Goal: Task Accomplishment & Management: Manage account settings

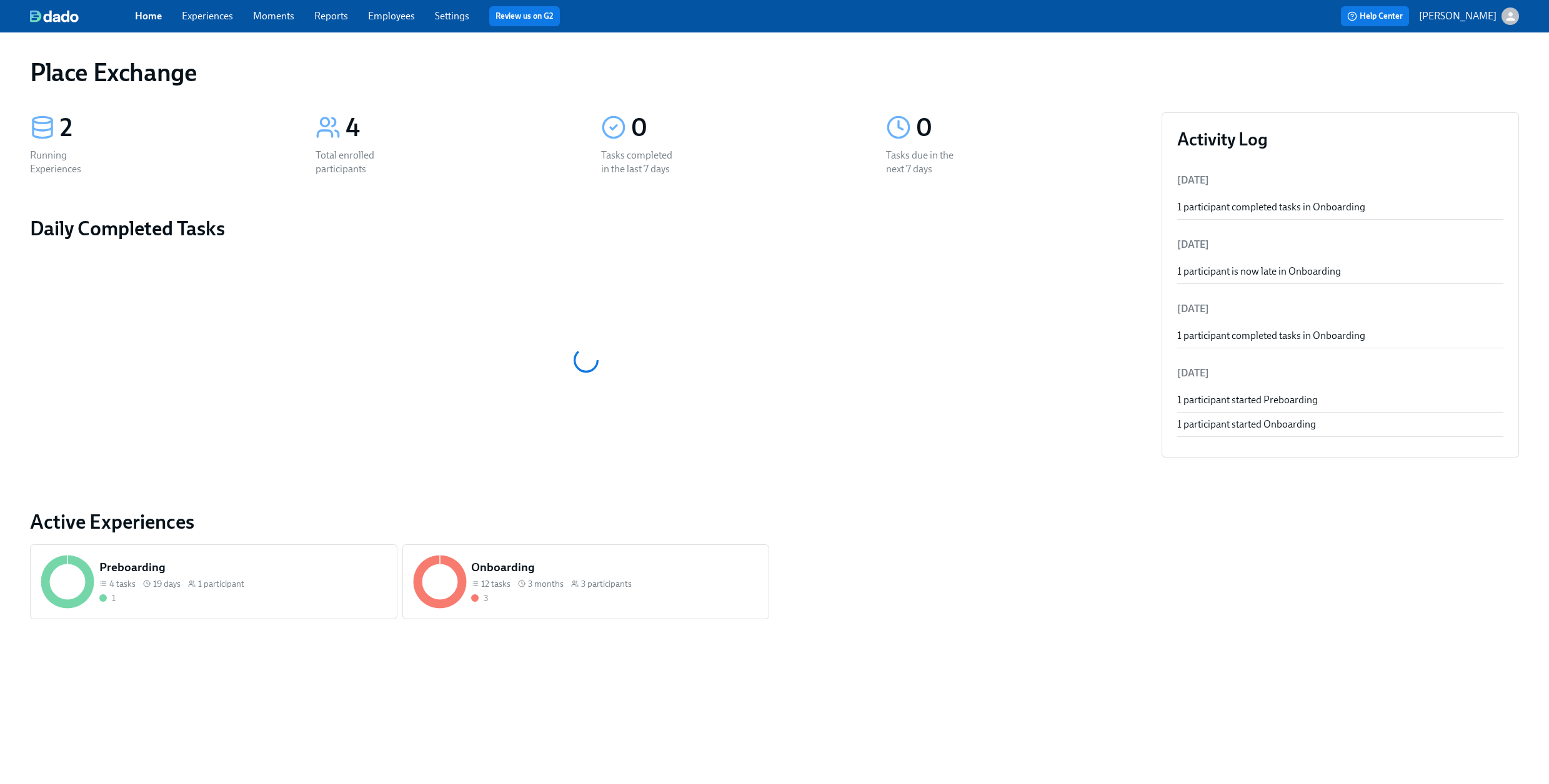
click at [219, 15] on link "Experiences" at bounding box center [207, 16] width 51 height 12
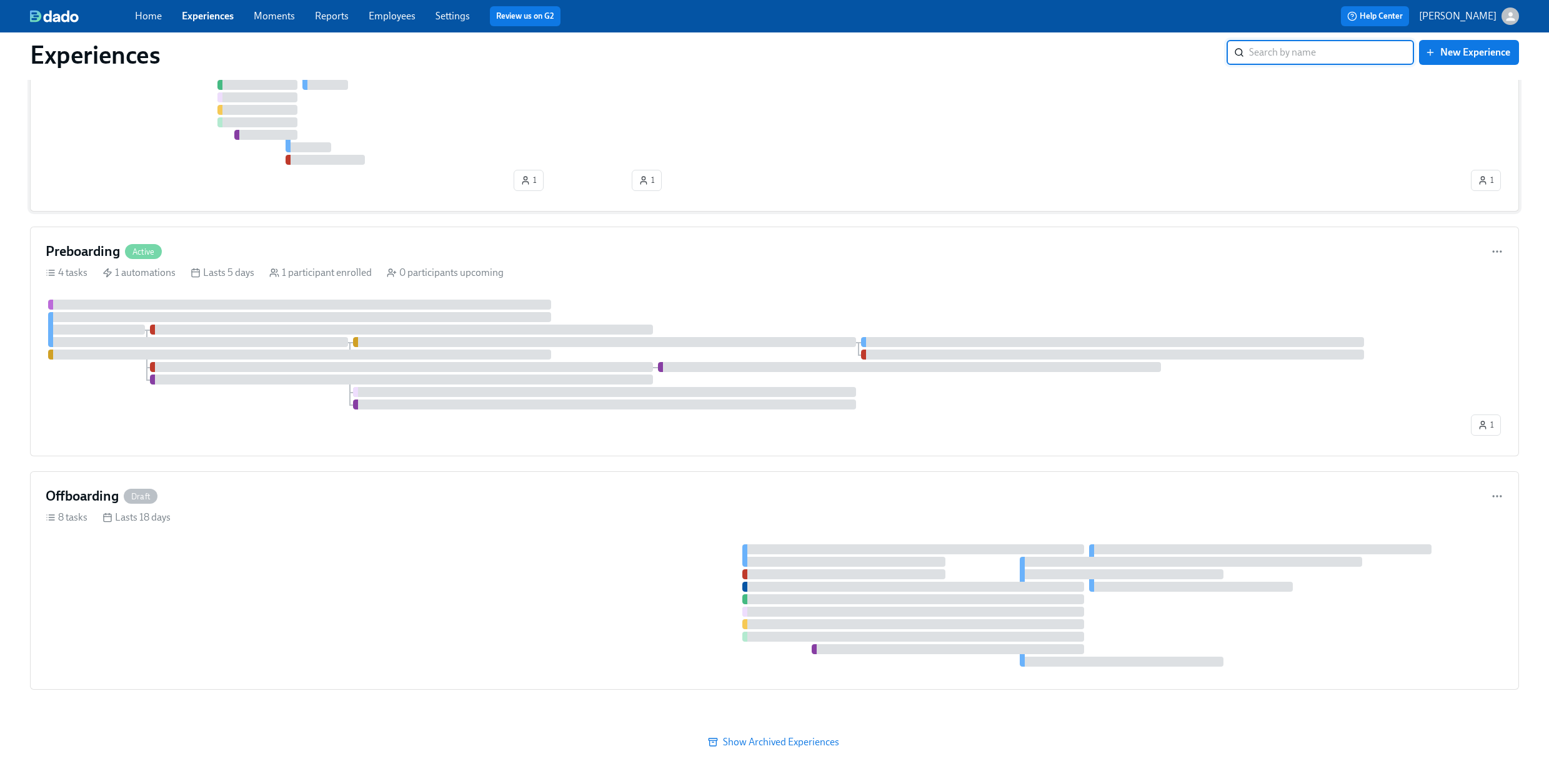
scroll to position [156, 0]
click at [441, 493] on div "Offboarding Draft" at bounding box center [774, 495] width 1458 height 19
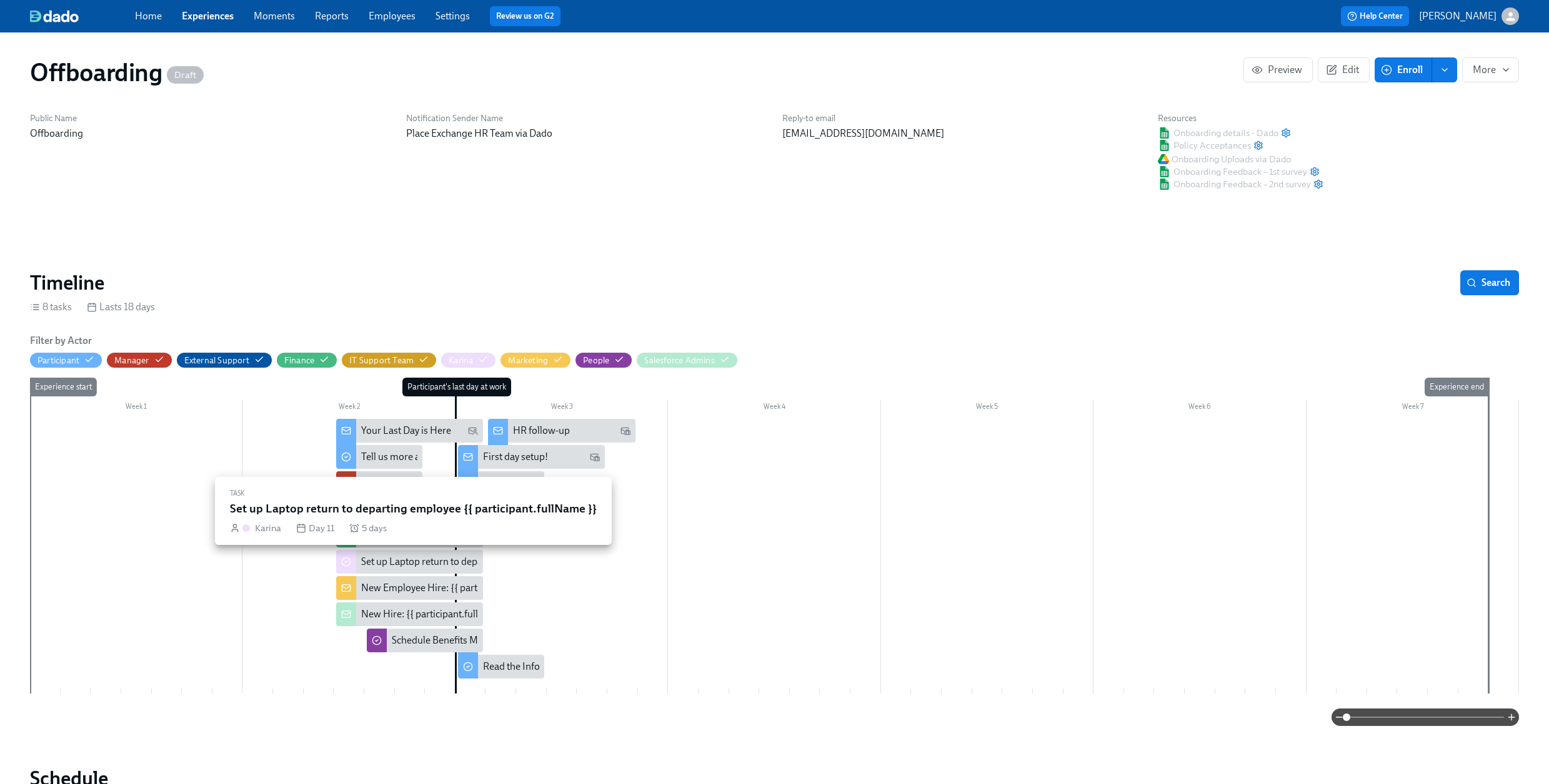
click at [395, 561] on div "Set up Laptop return to departing employee {{ participant.fullName }}" at bounding box center [509, 562] width 295 height 14
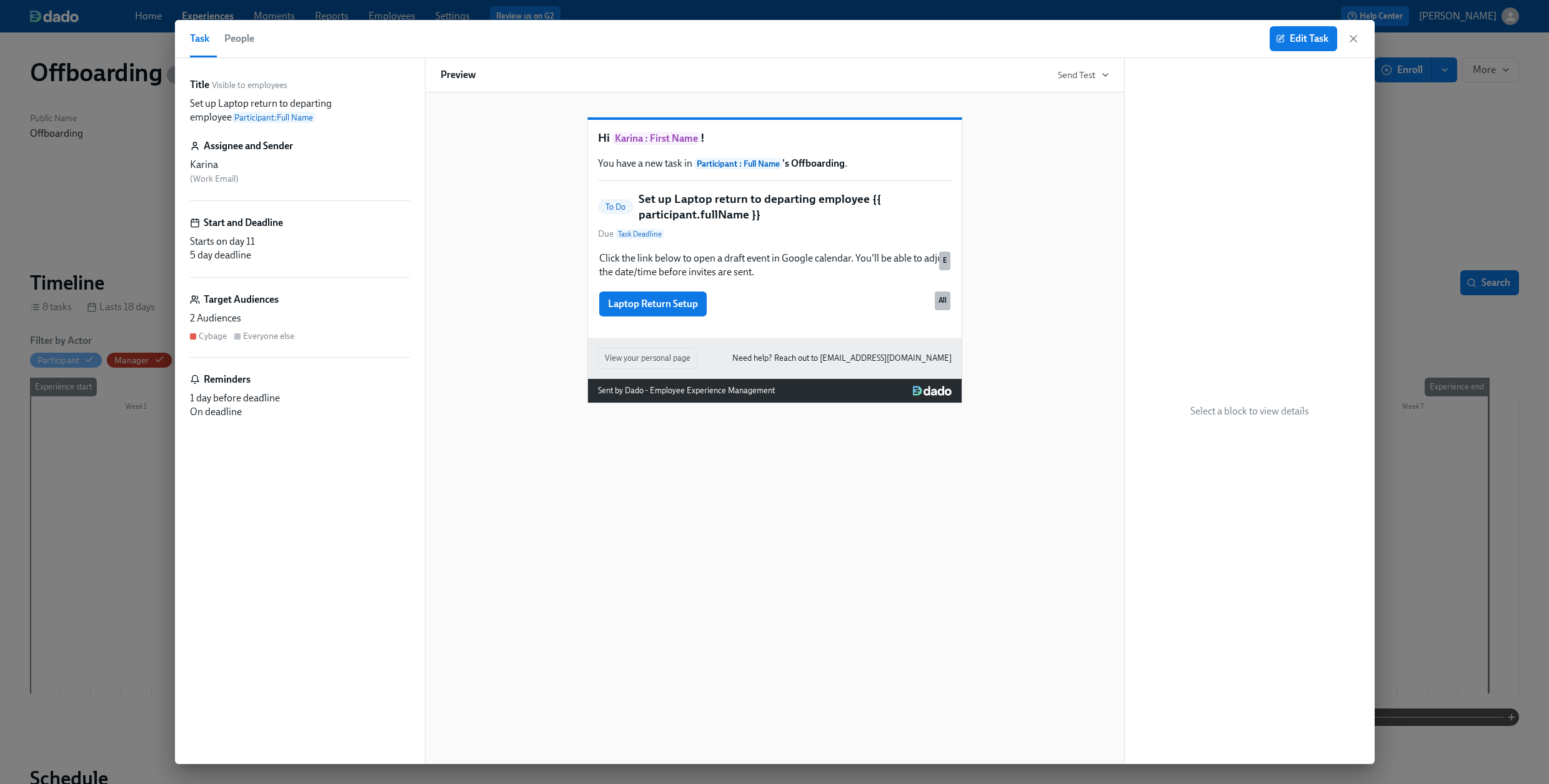
click at [209, 338] on div "Cybage" at bounding box center [212, 336] width 28 height 12
click at [319, 331] on div "Cybage Everyone else" at bounding box center [300, 336] width 220 height 12
click at [1311, 32] on span "Edit Task" at bounding box center [1303, 38] width 50 height 12
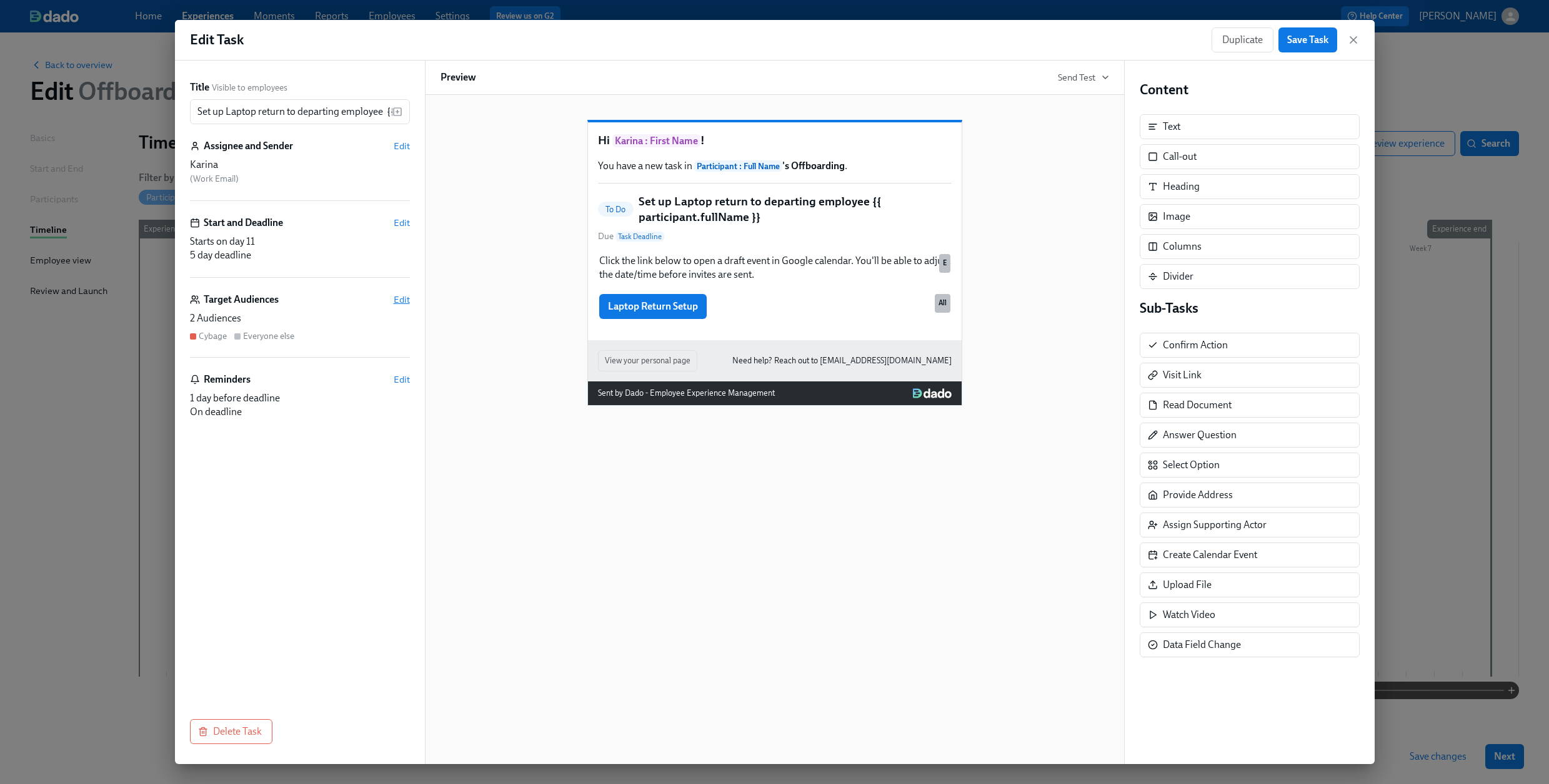
click at [401, 296] on span "Edit" at bounding box center [402, 299] width 16 height 12
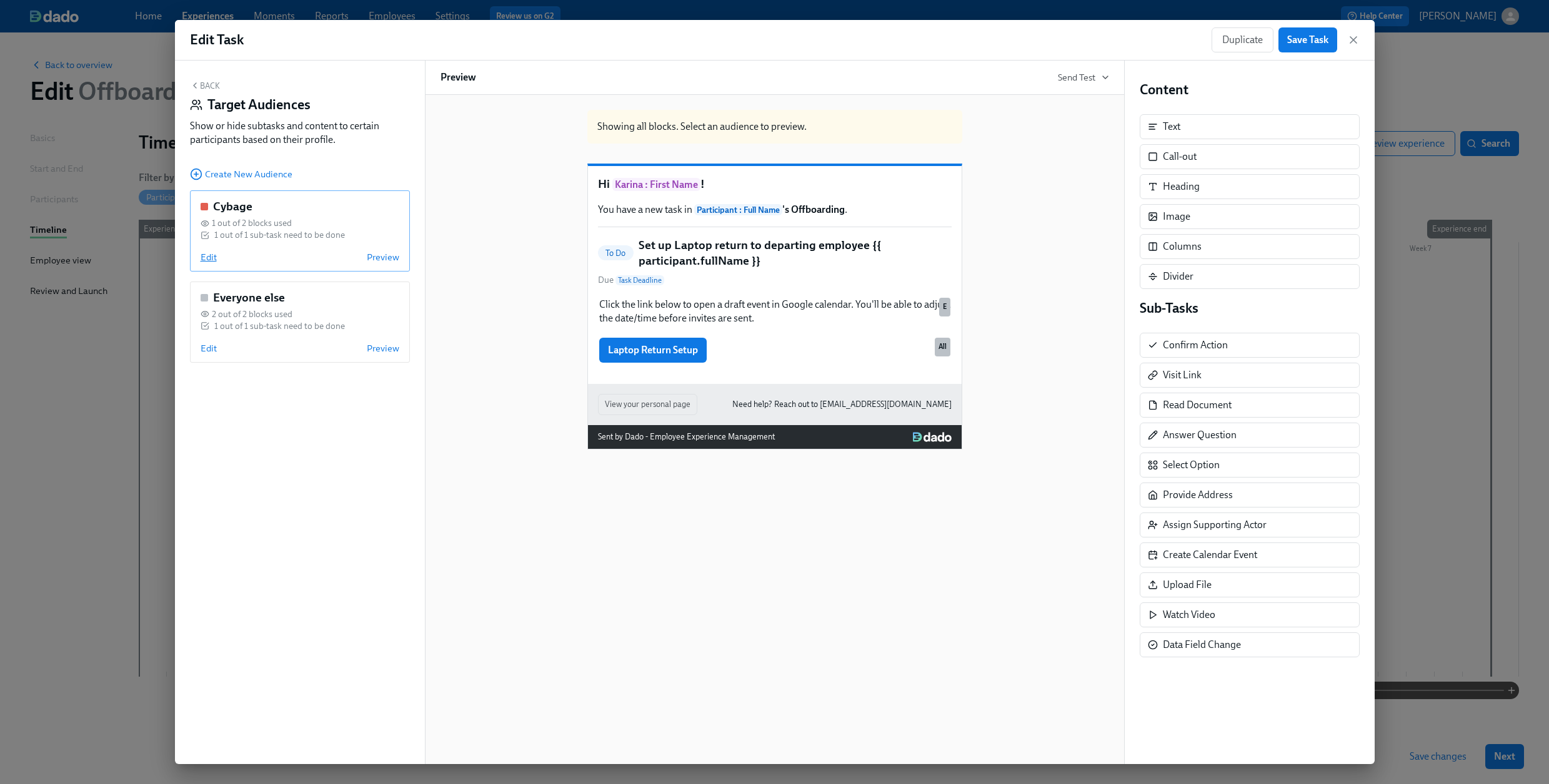
click at [202, 255] on span "Edit" at bounding box center [209, 257] width 16 height 12
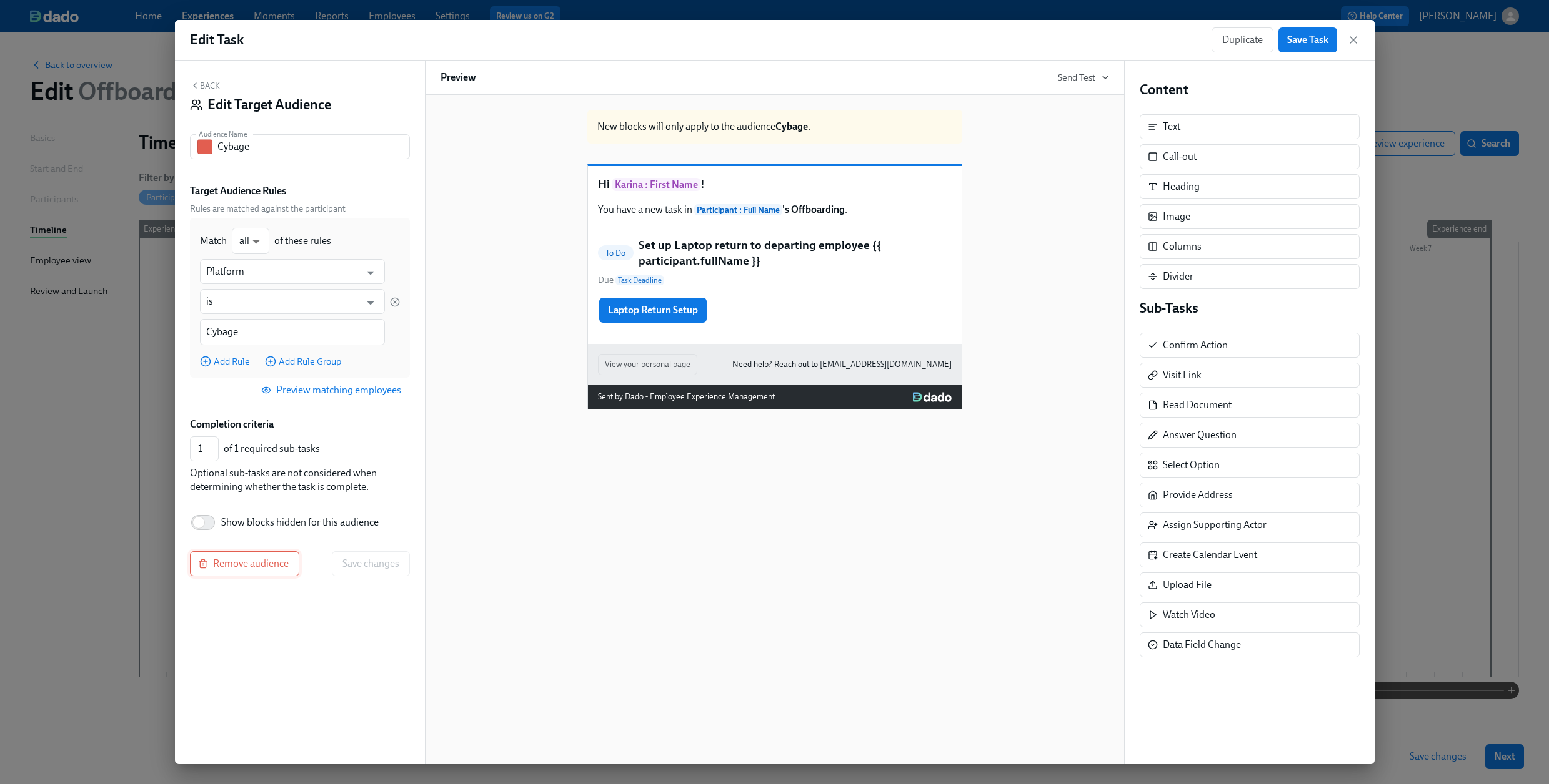
click at [250, 562] on span "Remove audience" at bounding box center [244, 564] width 88 height 12
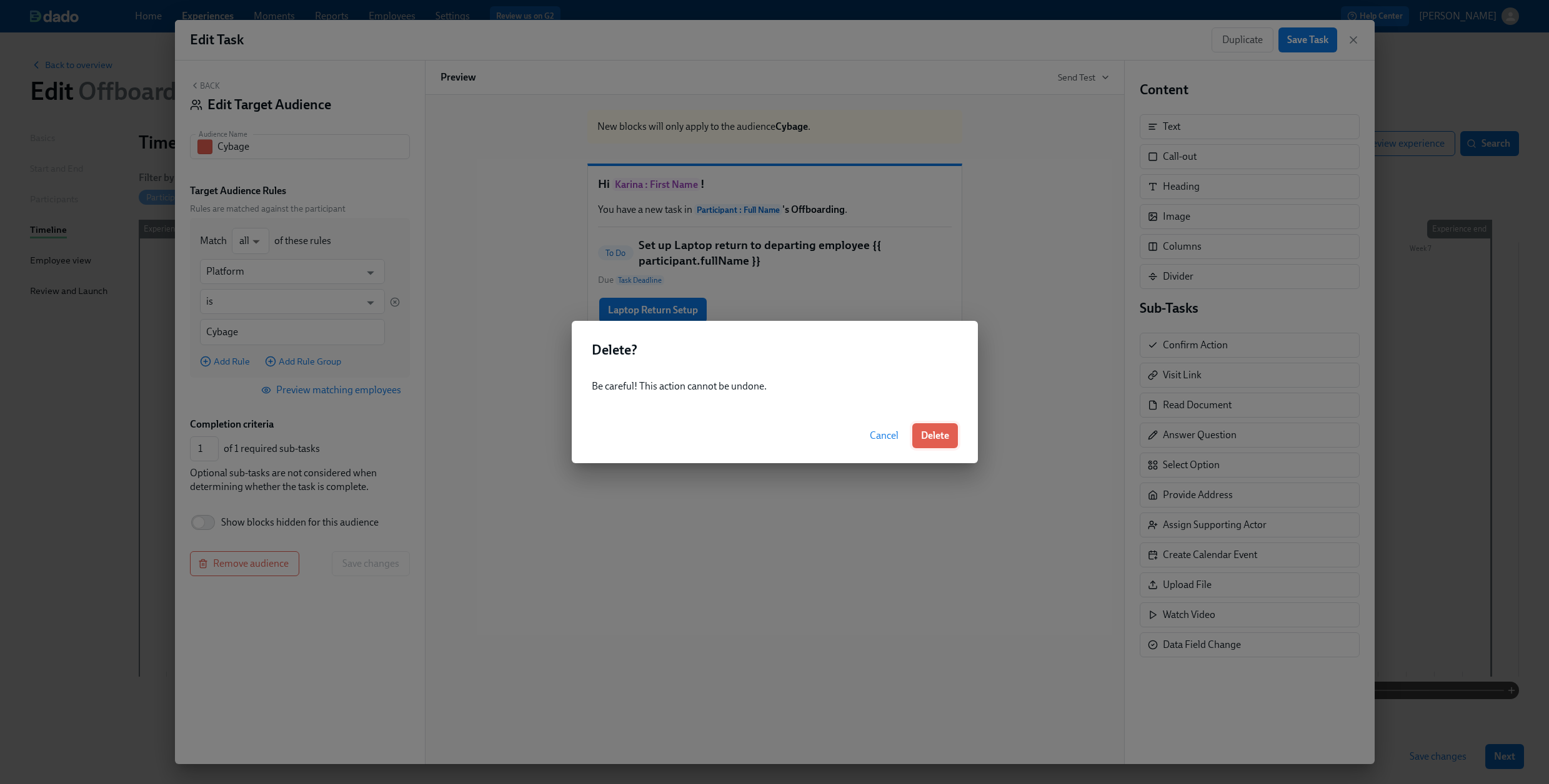
click at [939, 433] on span "Delete" at bounding box center [935, 435] width 28 height 12
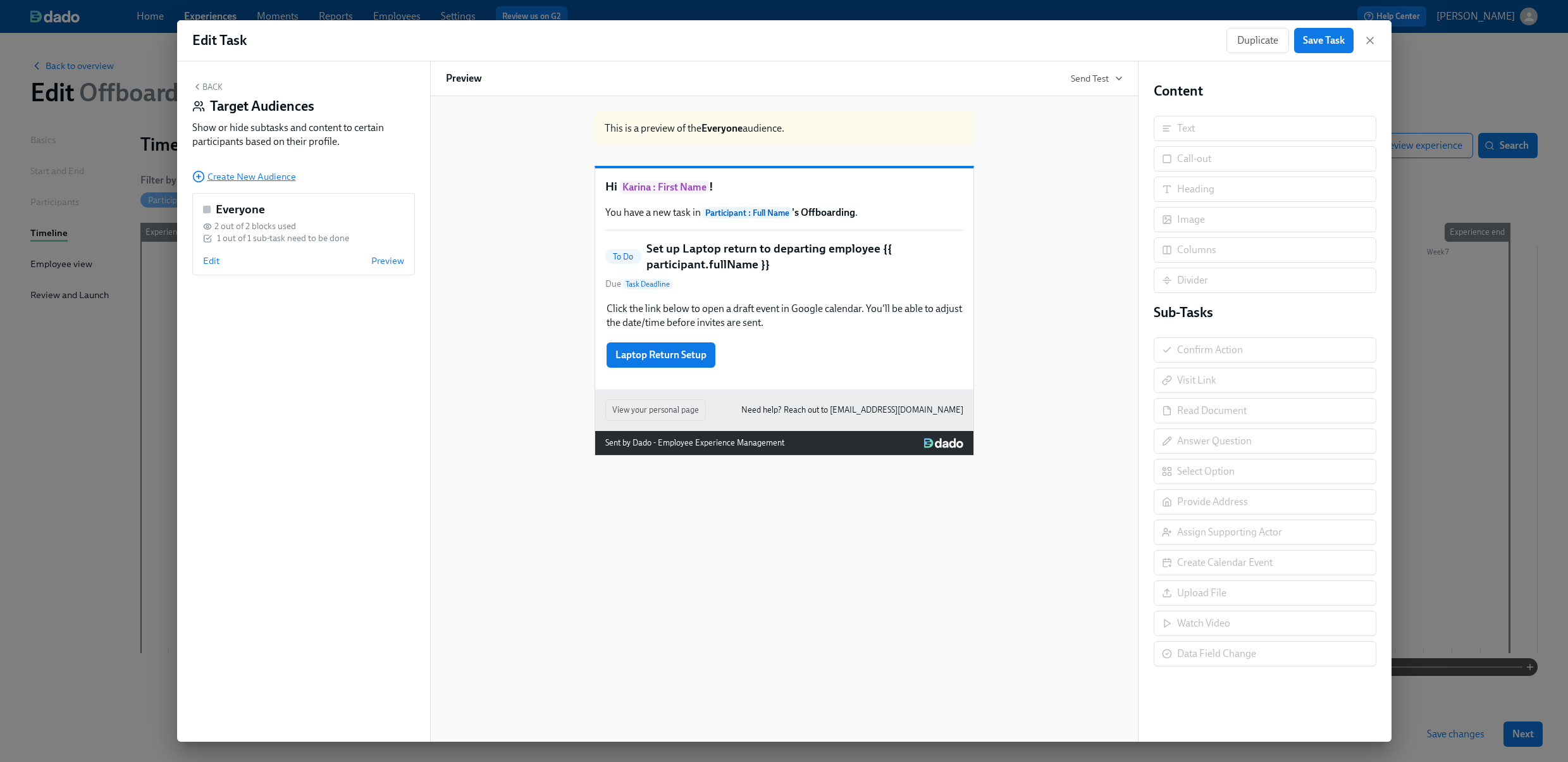
click at [267, 173] on span "Create New Audience" at bounding box center [244, 176] width 103 height 13
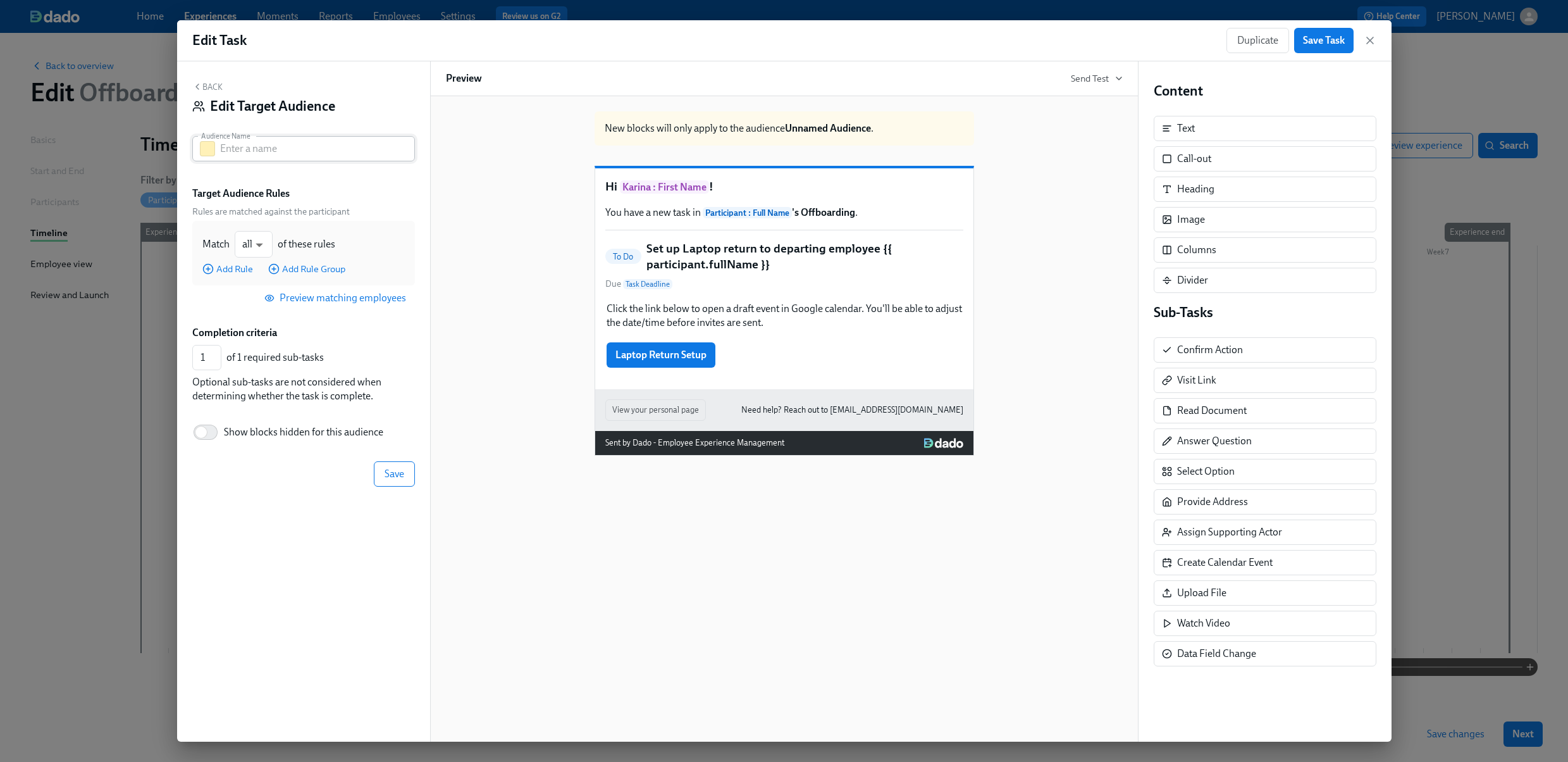
click at [342, 142] on input "text" at bounding box center [317, 148] width 195 height 25
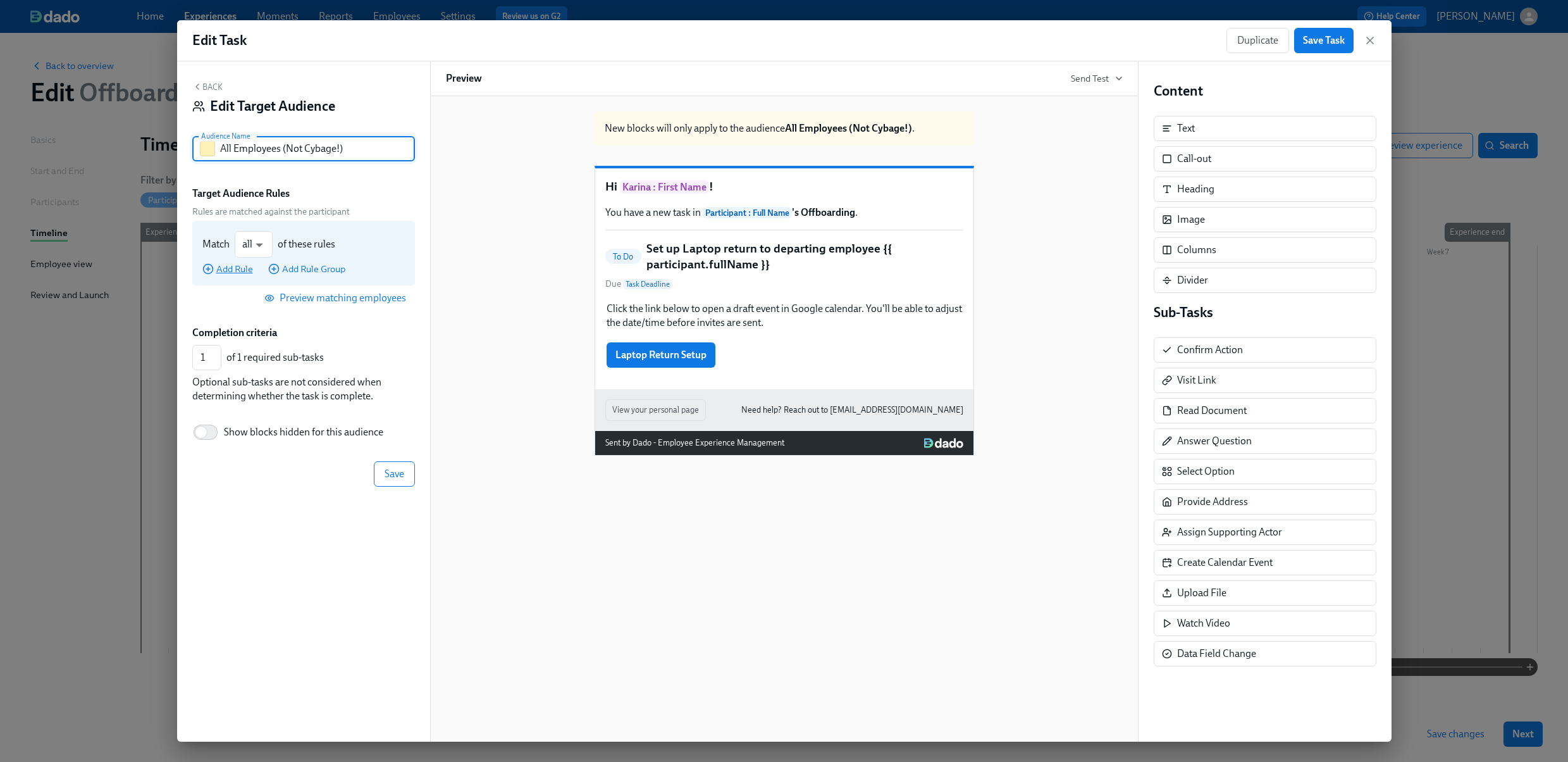
type input "All Employees (Not Cybage!)"
click at [227, 268] on span "Add Rule" at bounding box center [227, 268] width 51 height 13
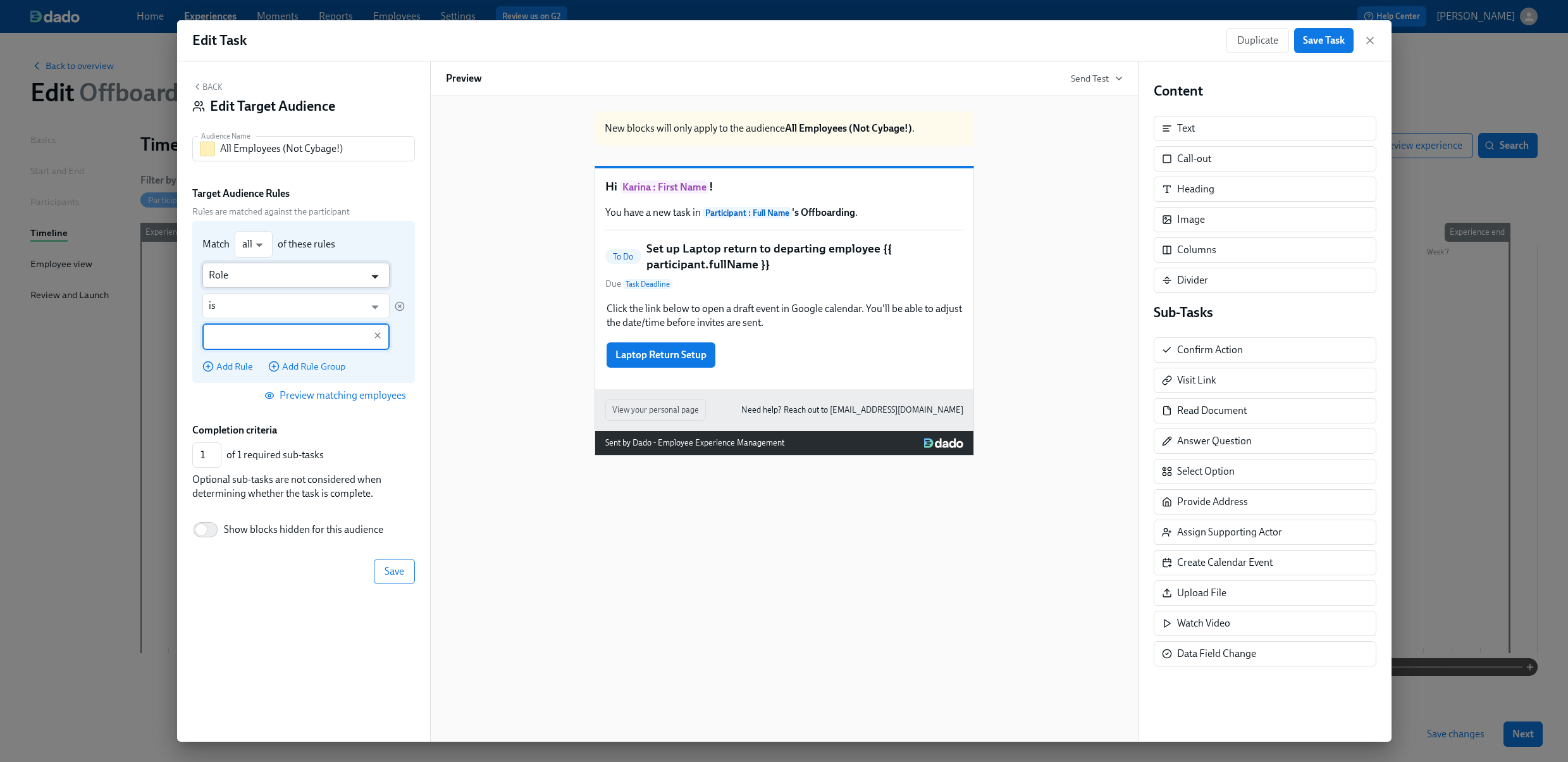
click at [375, 274] on icon "Open" at bounding box center [375, 276] width 17 height 17
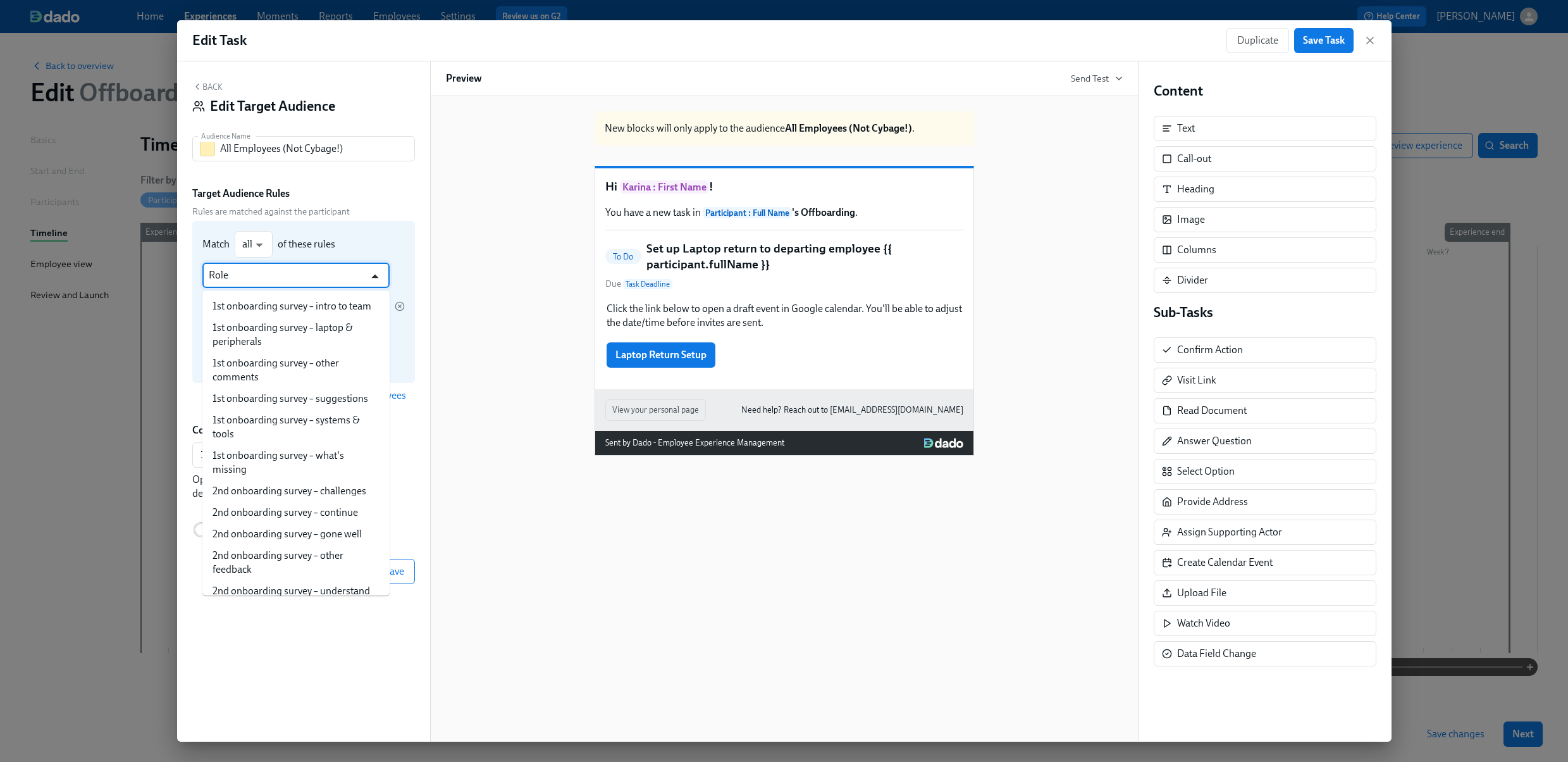
scroll to position [547, 0]
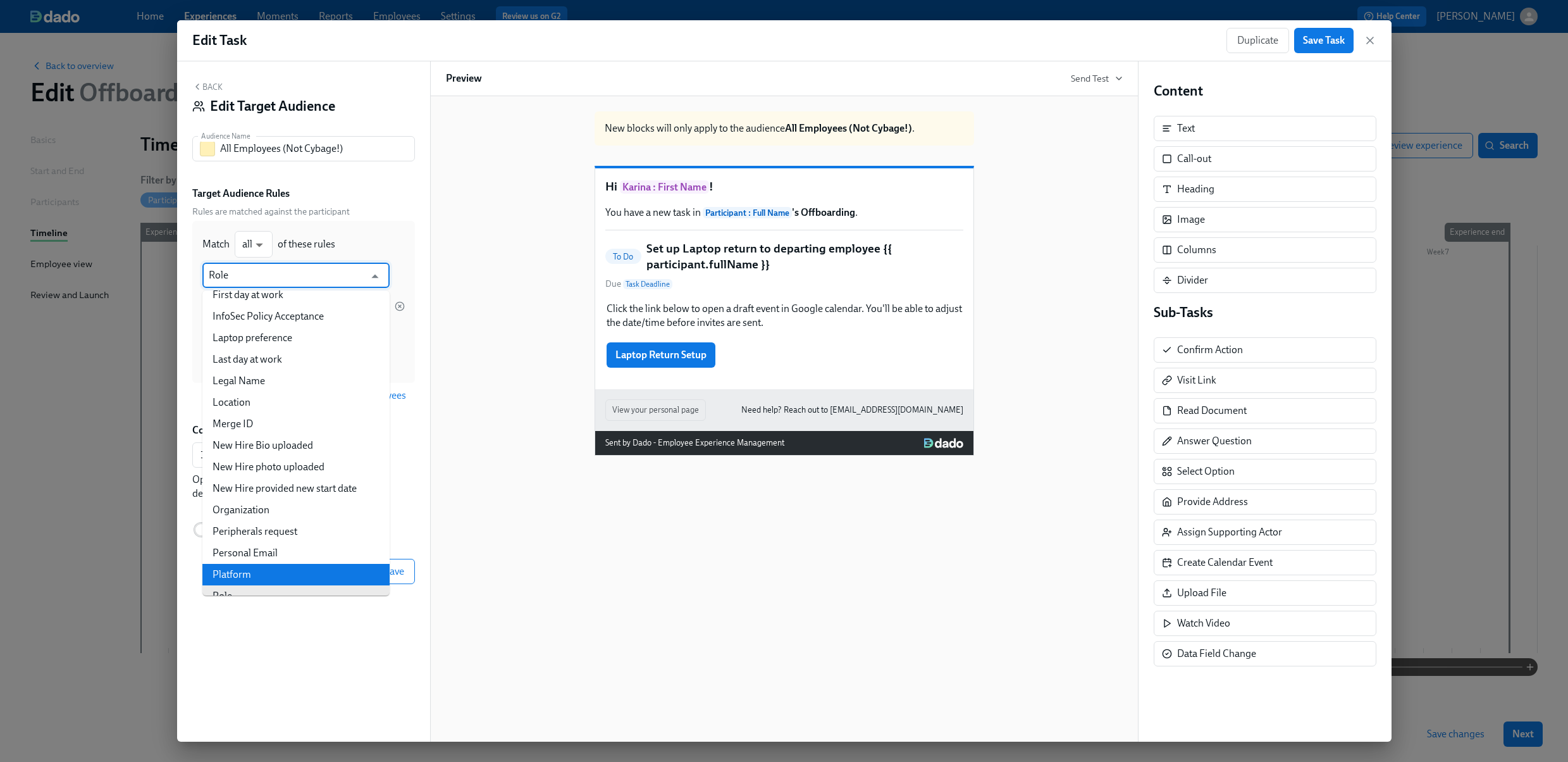
click at [323, 564] on li "Platform" at bounding box center [296, 574] width 187 height 22
type input "Platform"
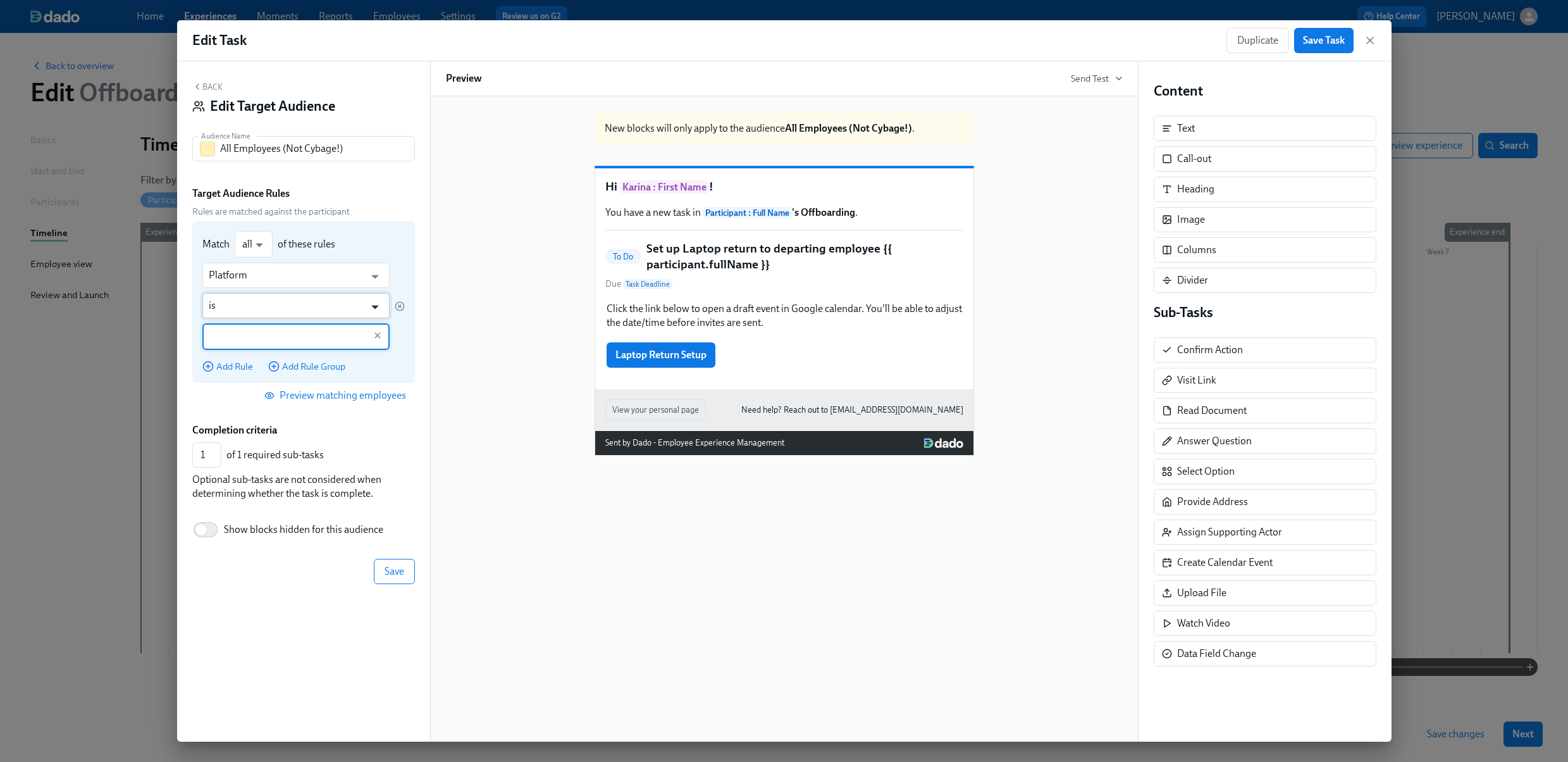
click at [372, 303] on icon "Open" at bounding box center [375, 307] width 17 height 17
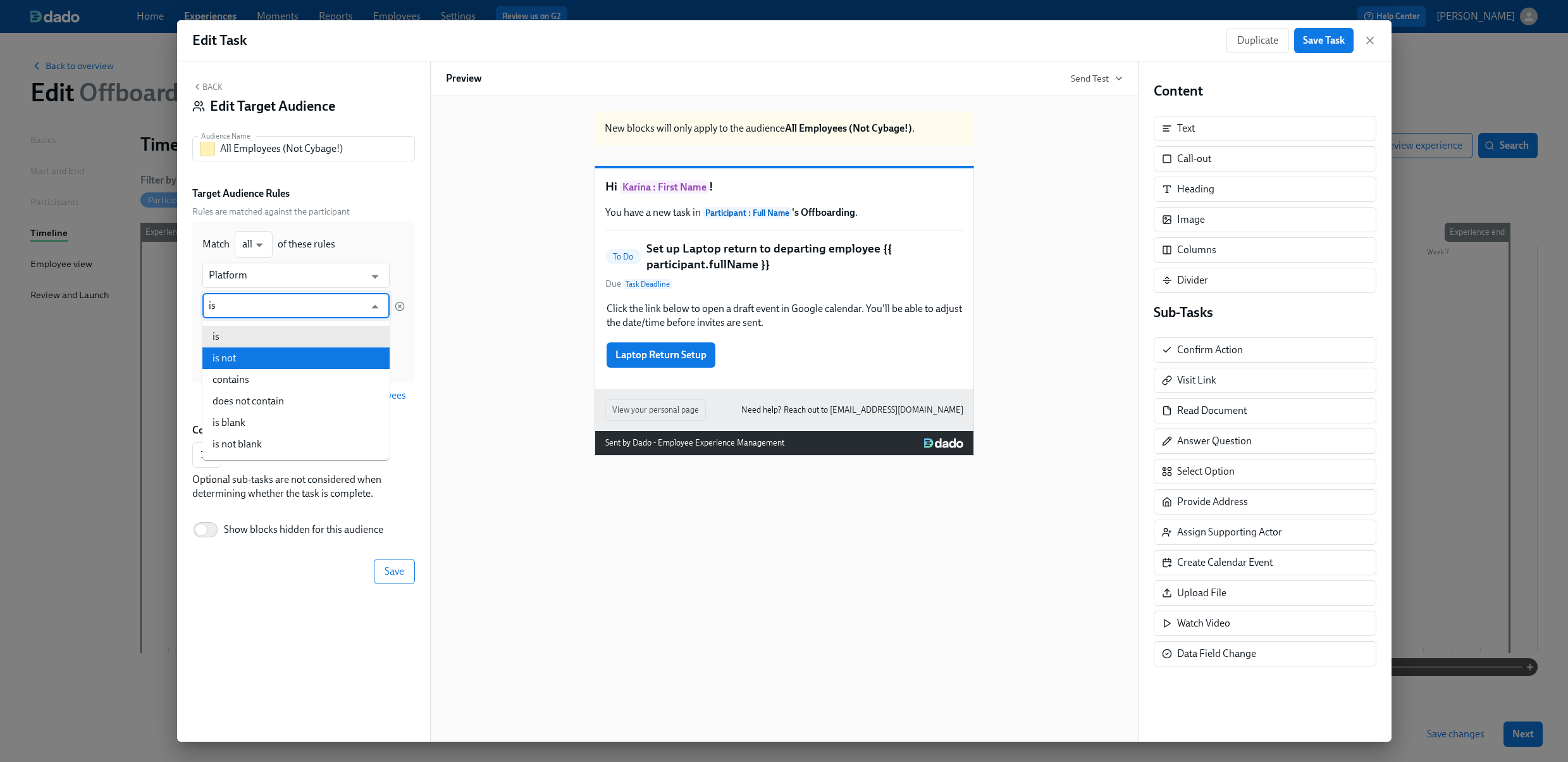
click at [300, 358] on li "is not" at bounding box center [296, 358] width 187 height 22
type input "is not"
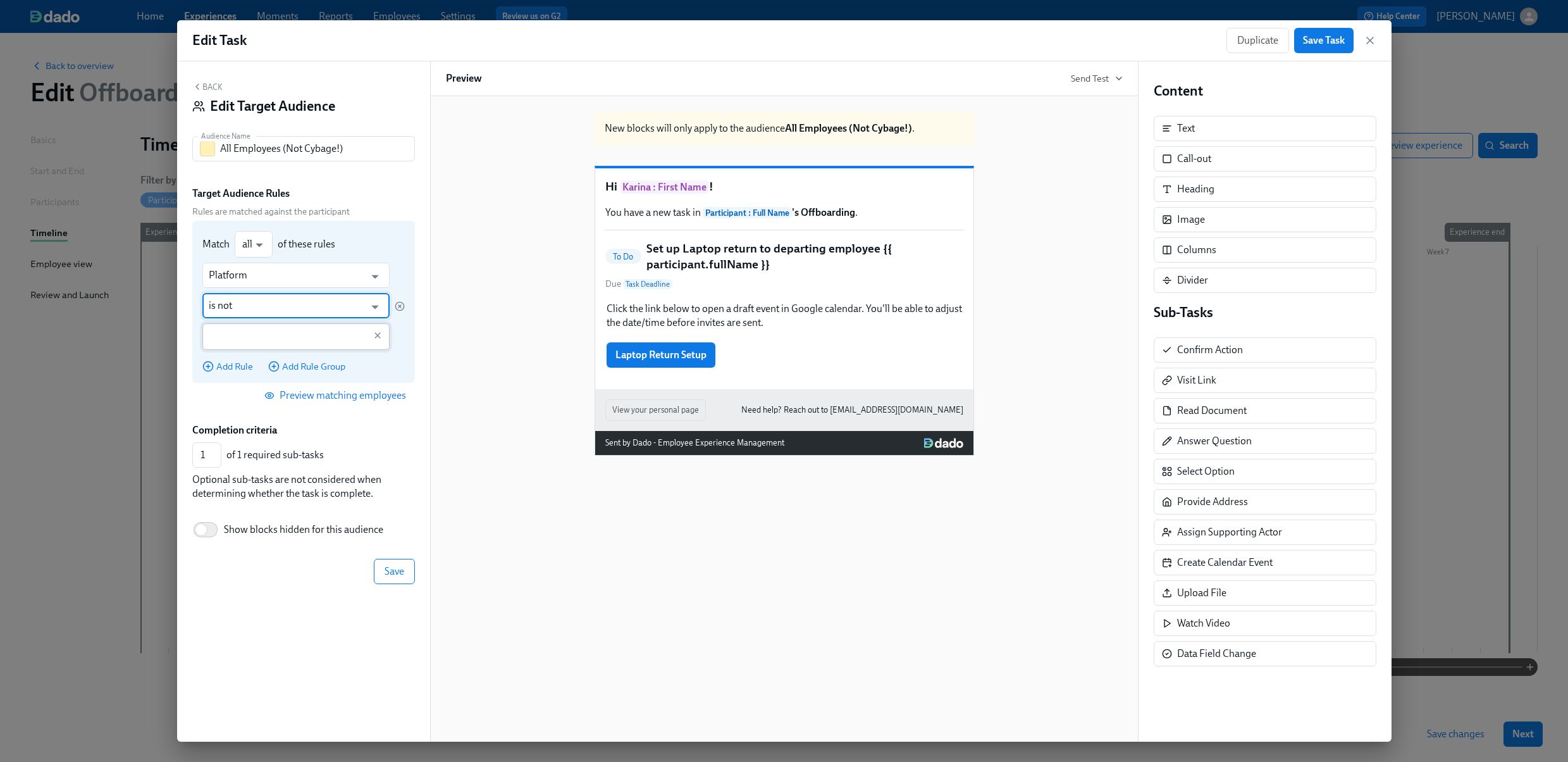
click at [322, 332] on input "text" at bounding box center [287, 337] width 157 height 27
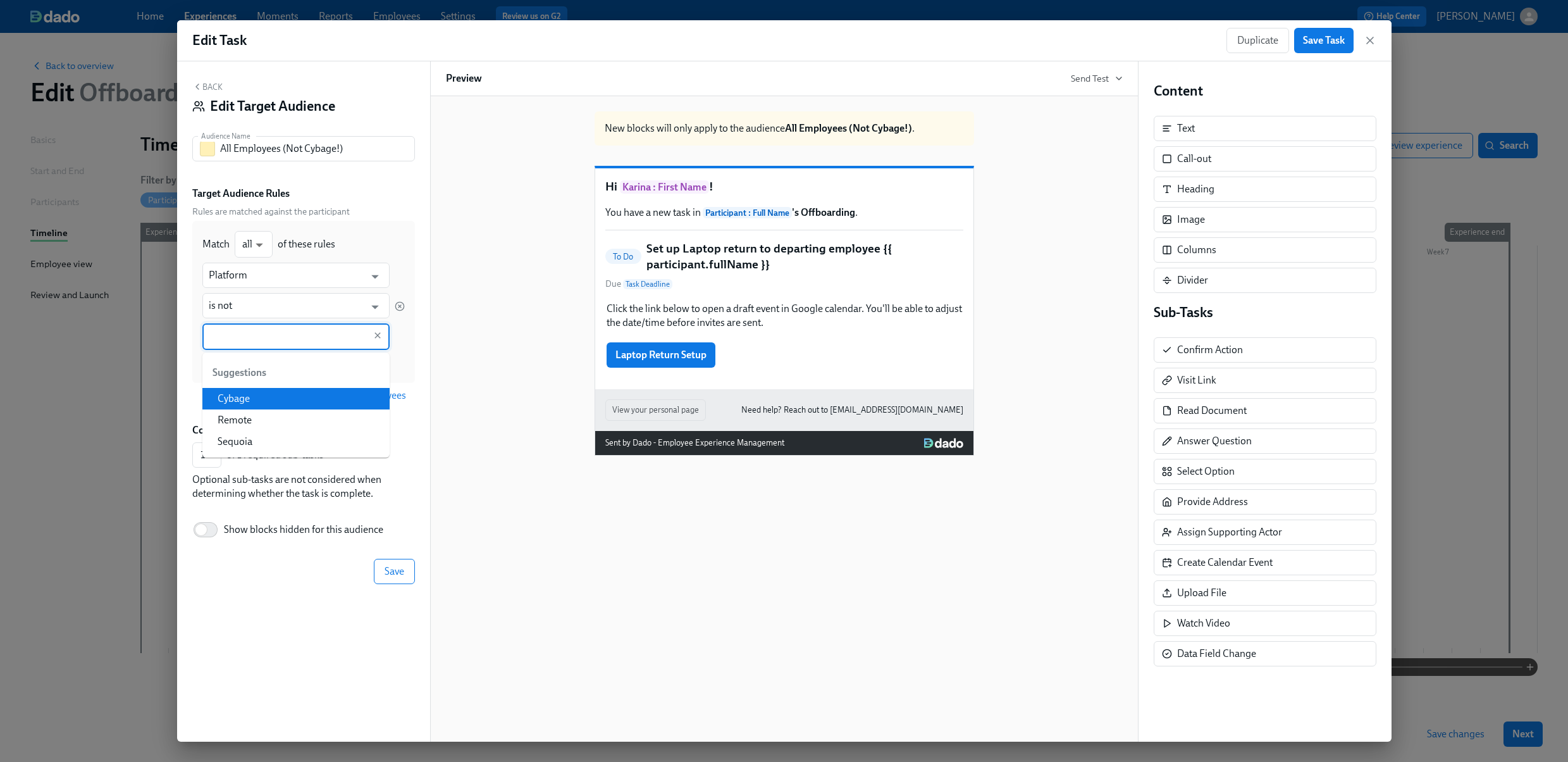
click at [247, 398] on li "Cybage" at bounding box center [296, 399] width 187 height 22
type input "Cybage"
click at [392, 571] on span "Save" at bounding box center [395, 571] width 20 height 13
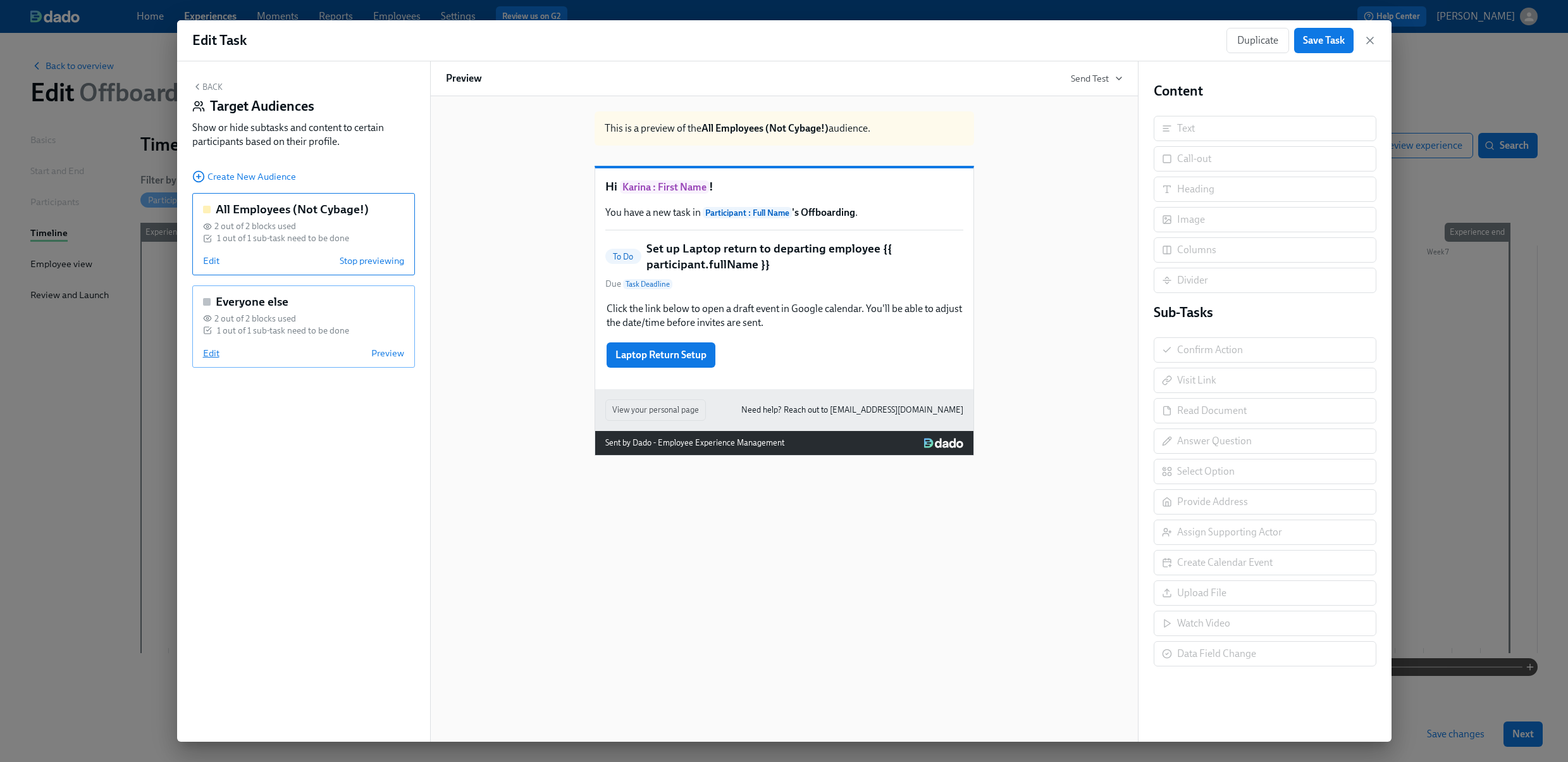
click at [206, 354] on span "Edit" at bounding box center [212, 353] width 17 height 13
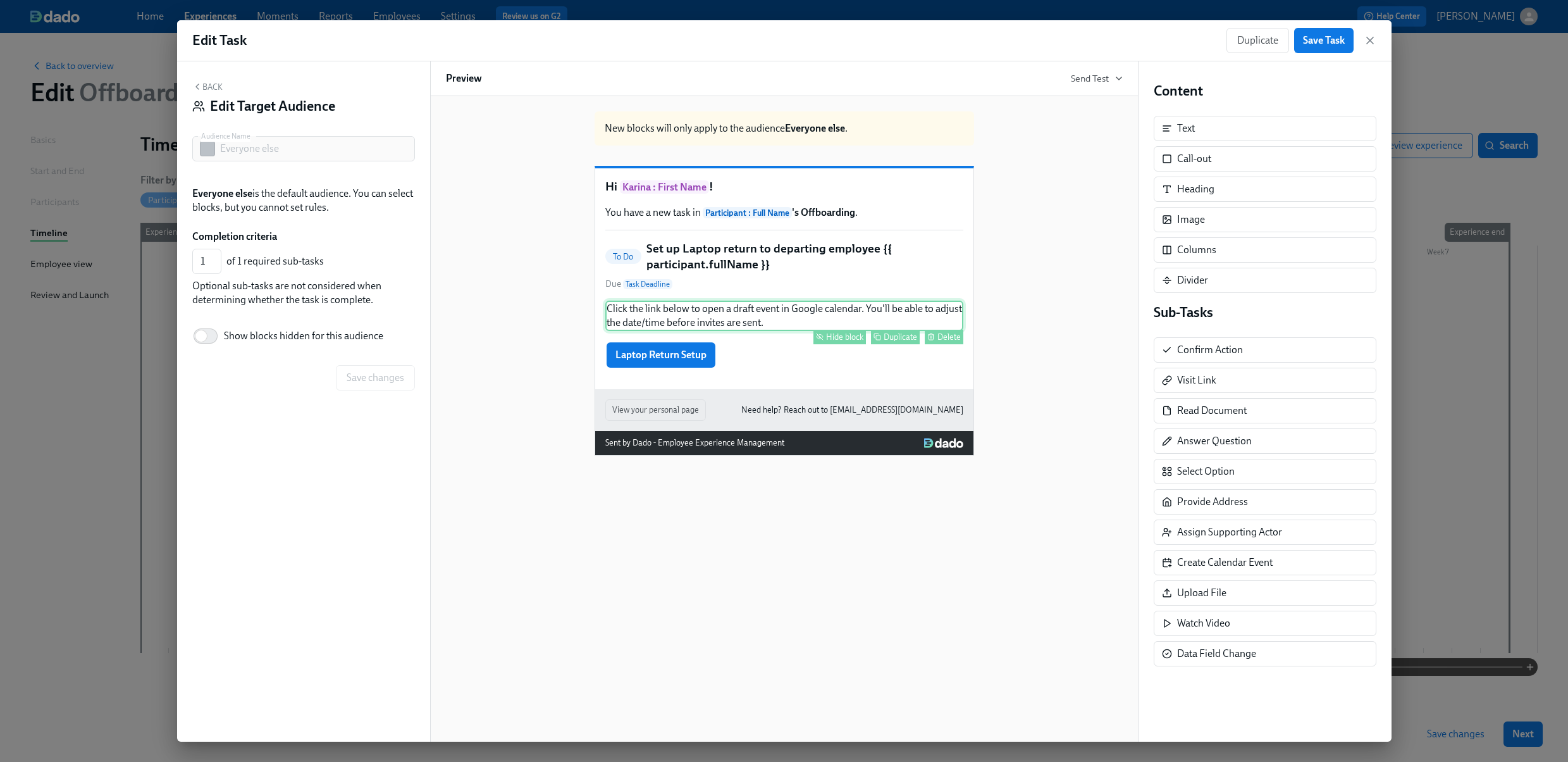
click at [844, 342] on div "Hide block" at bounding box center [844, 337] width 37 height 9
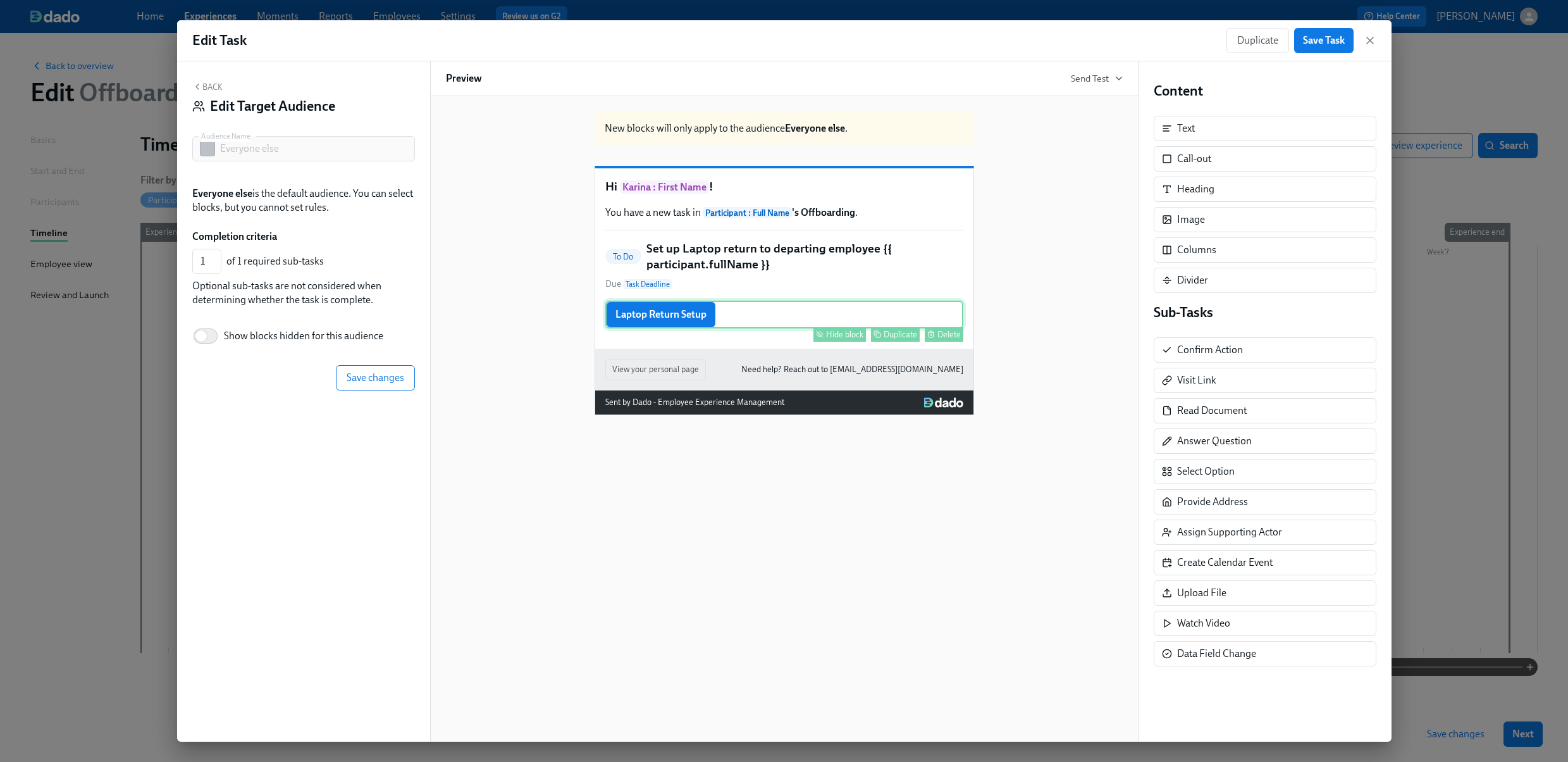
click at [856, 339] on div "Hide block" at bounding box center [844, 334] width 37 height 9
type input "0"
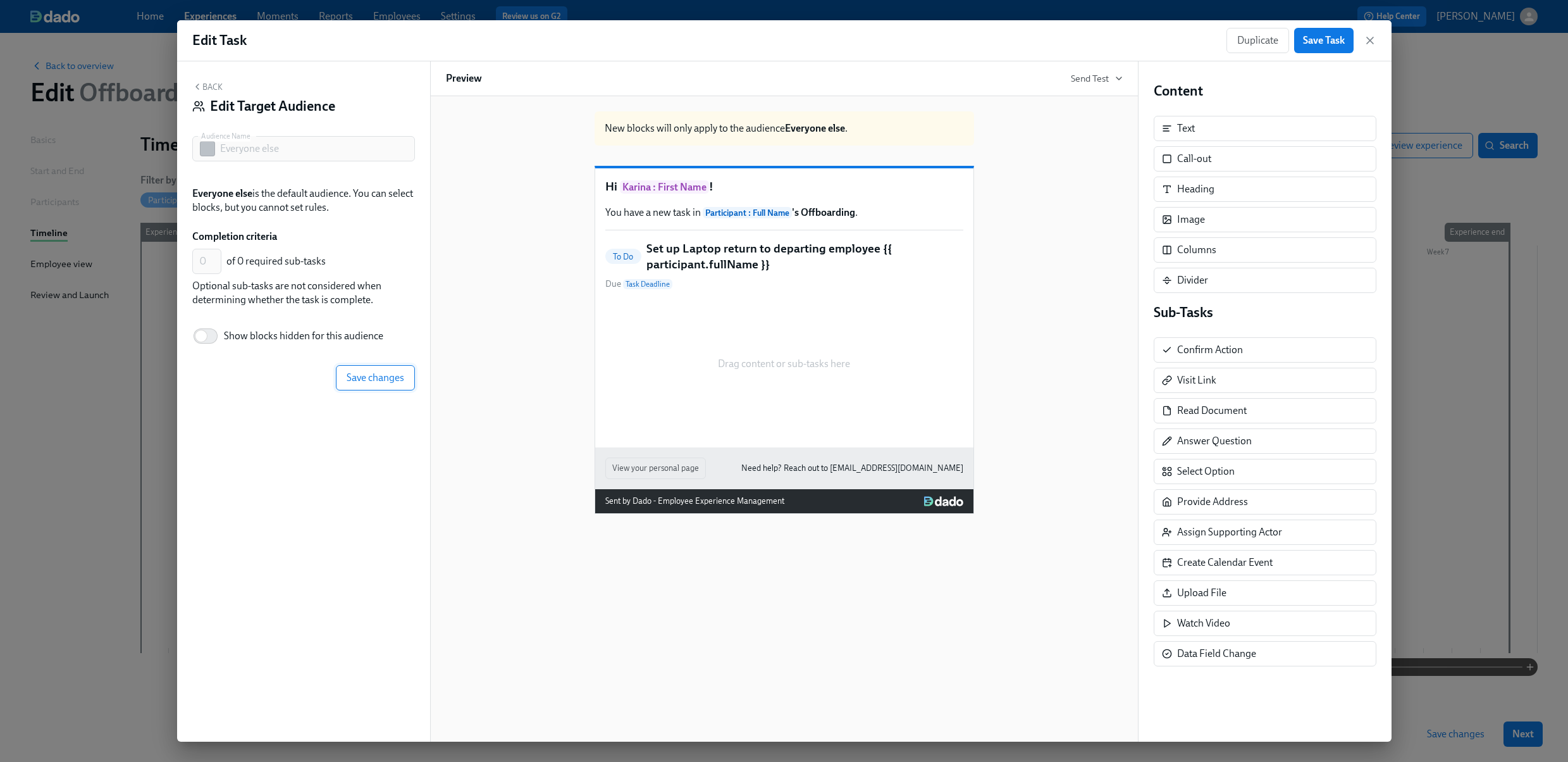
click at [372, 377] on span "Save changes" at bounding box center [375, 378] width 57 height 13
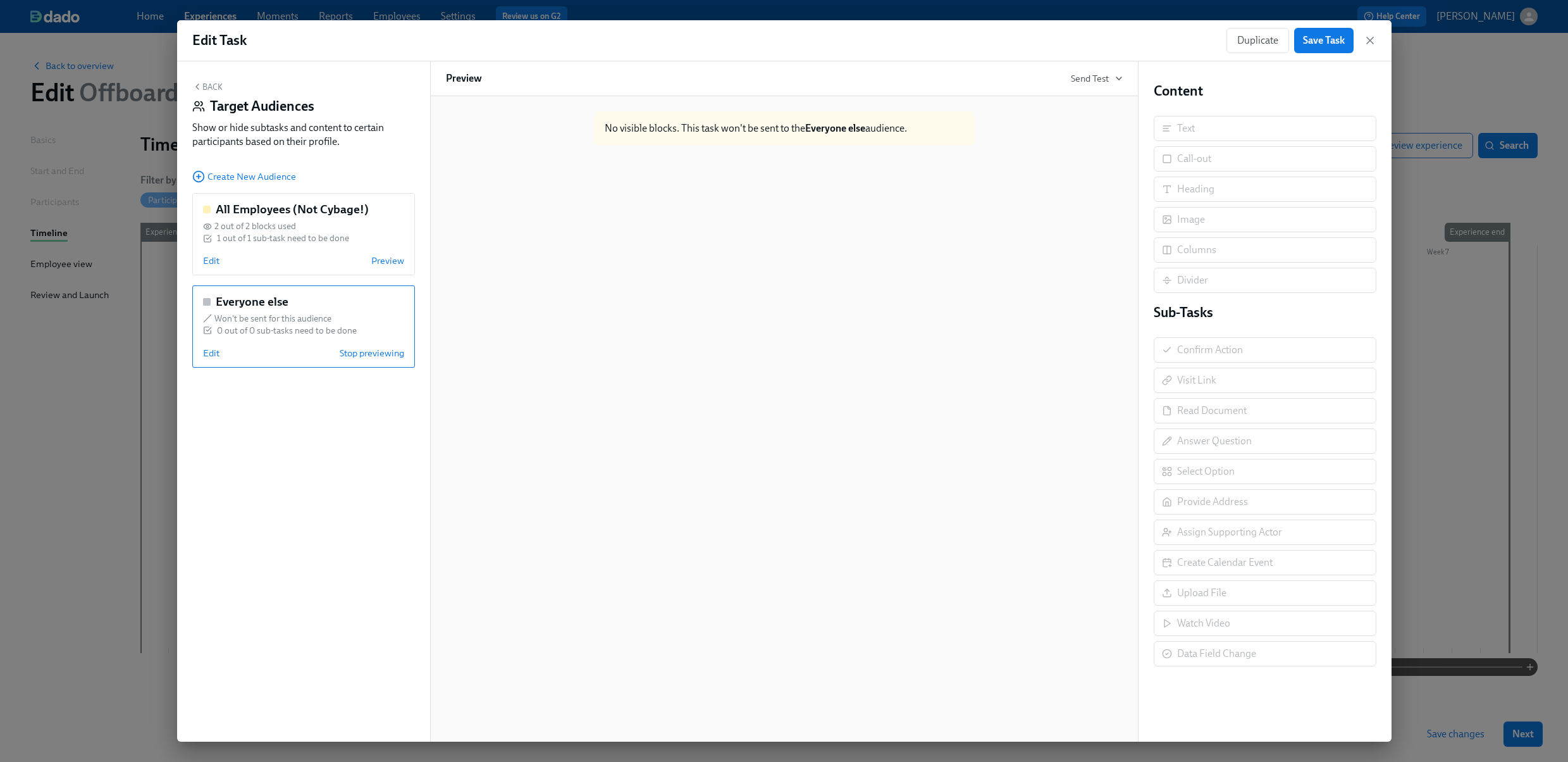
click at [205, 85] on button "Back" at bounding box center [207, 87] width 30 height 10
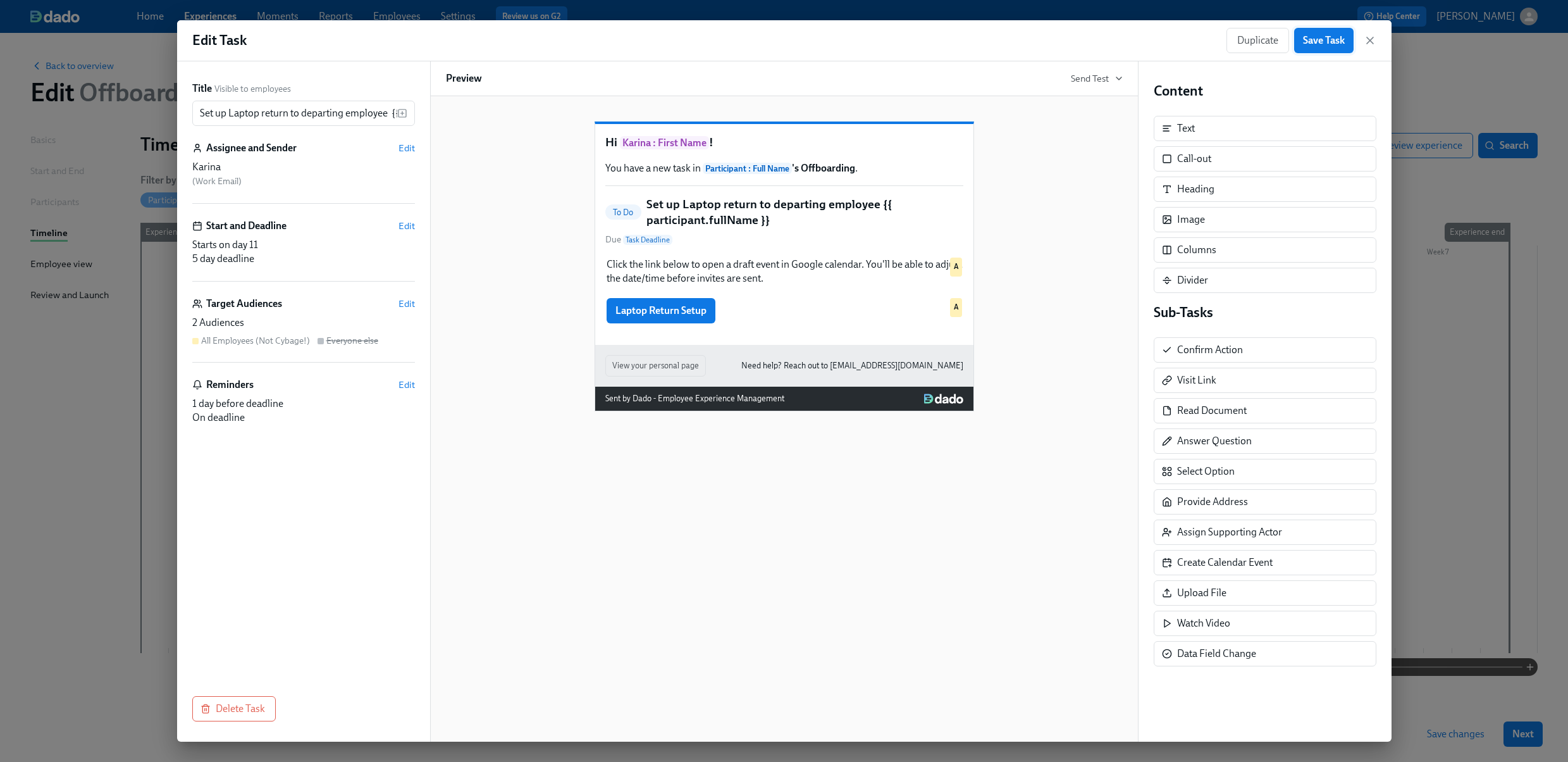
click at [1330, 38] on span "Save Task" at bounding box center [1324, 40] width 42 height 13
click at [1374, 41] on icon "button" at bounding box center [1370, 40] width 12 height 13
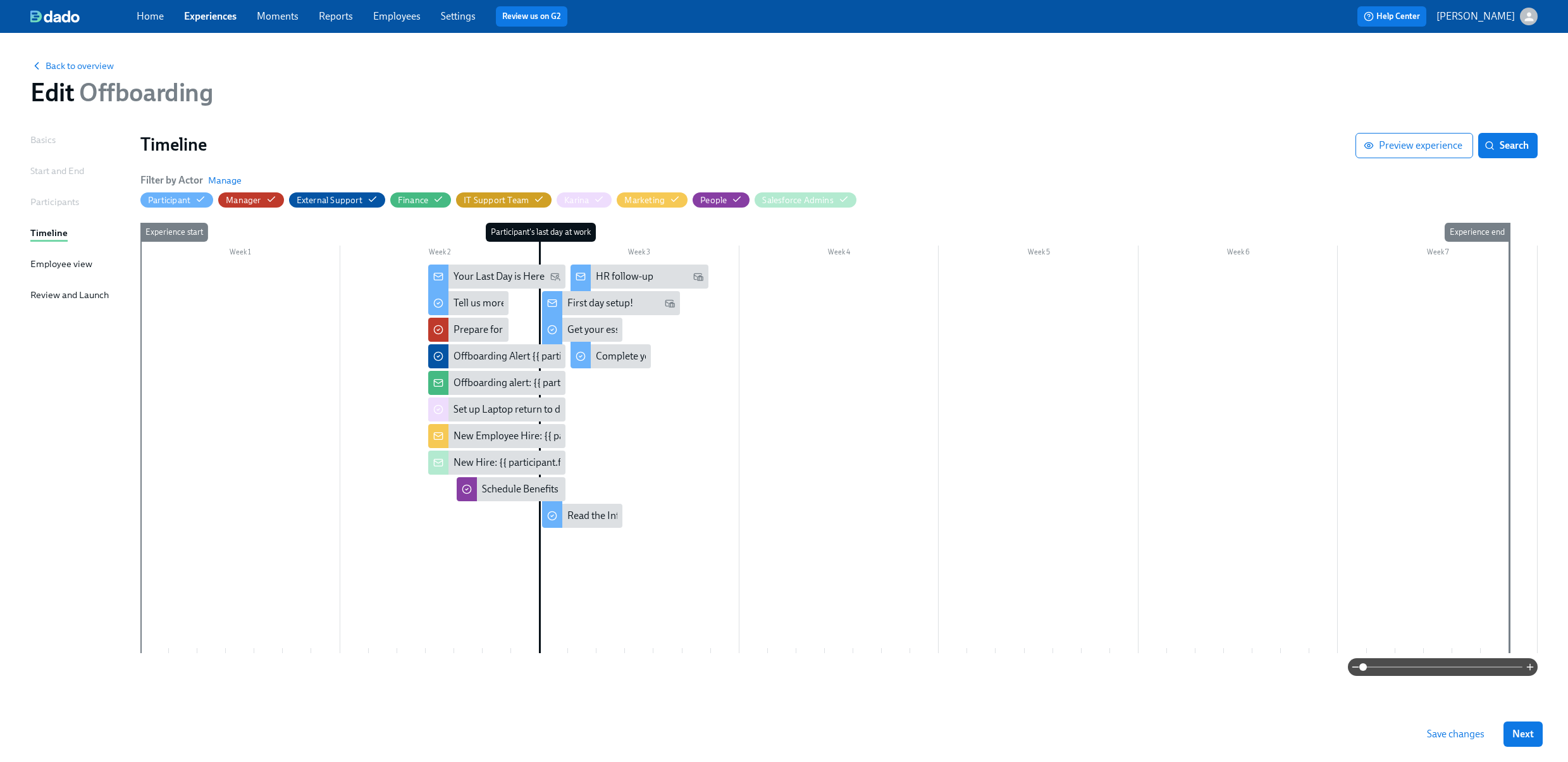
click at [1448, 731] on span "Save changes" at bounding box center [1456, 734] width 57 height 13
click at [1384, 665] on span at bounding box center [1442, 666] width 159 height 18
click at [1153, 594] on div at bounding box center [839, 459] width 1397 height 389
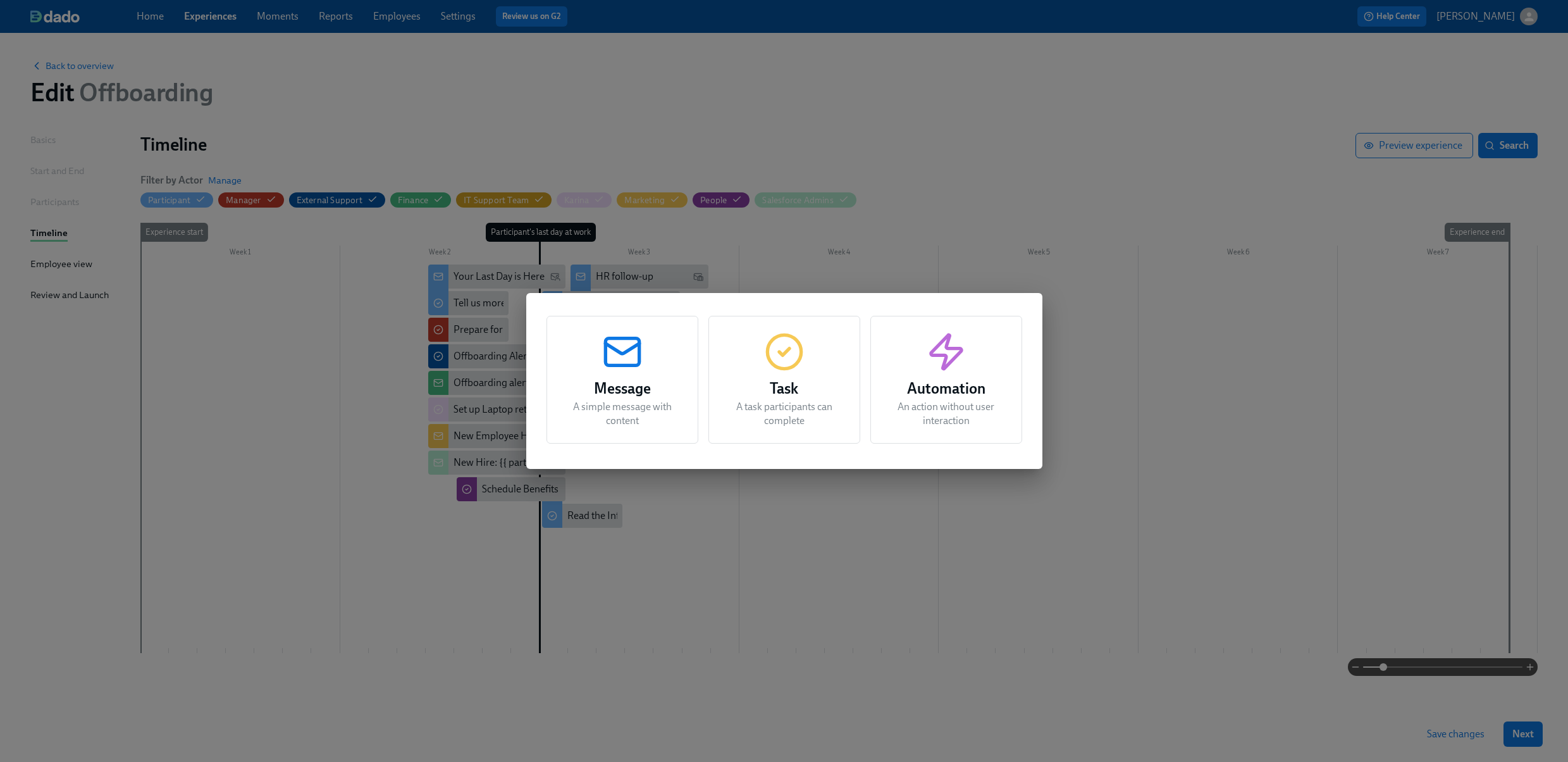
click at [972, 655] on div "Message A simple message with content Task A task participants can complete Aut…" at bounding box center [784, 381] width 1568 height 762
click at [1052, 689] on div "Message A simple message with content Task A task participants can complete Aut…" at bounding box center [784, 381] width 1568 height 762
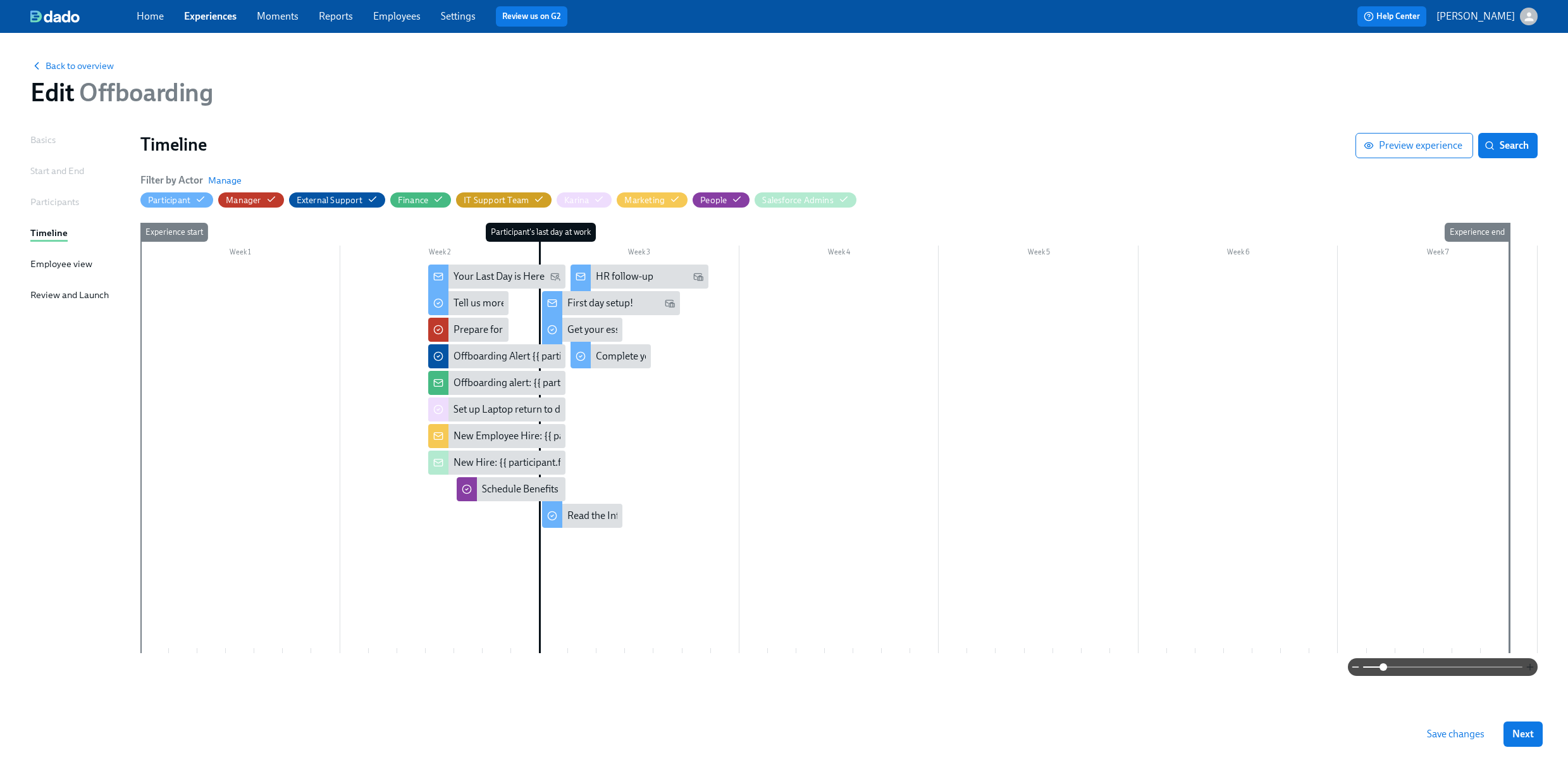
click at [1528, 669] on icon "button" at bounding box center [1530, 667] width 10 height 10
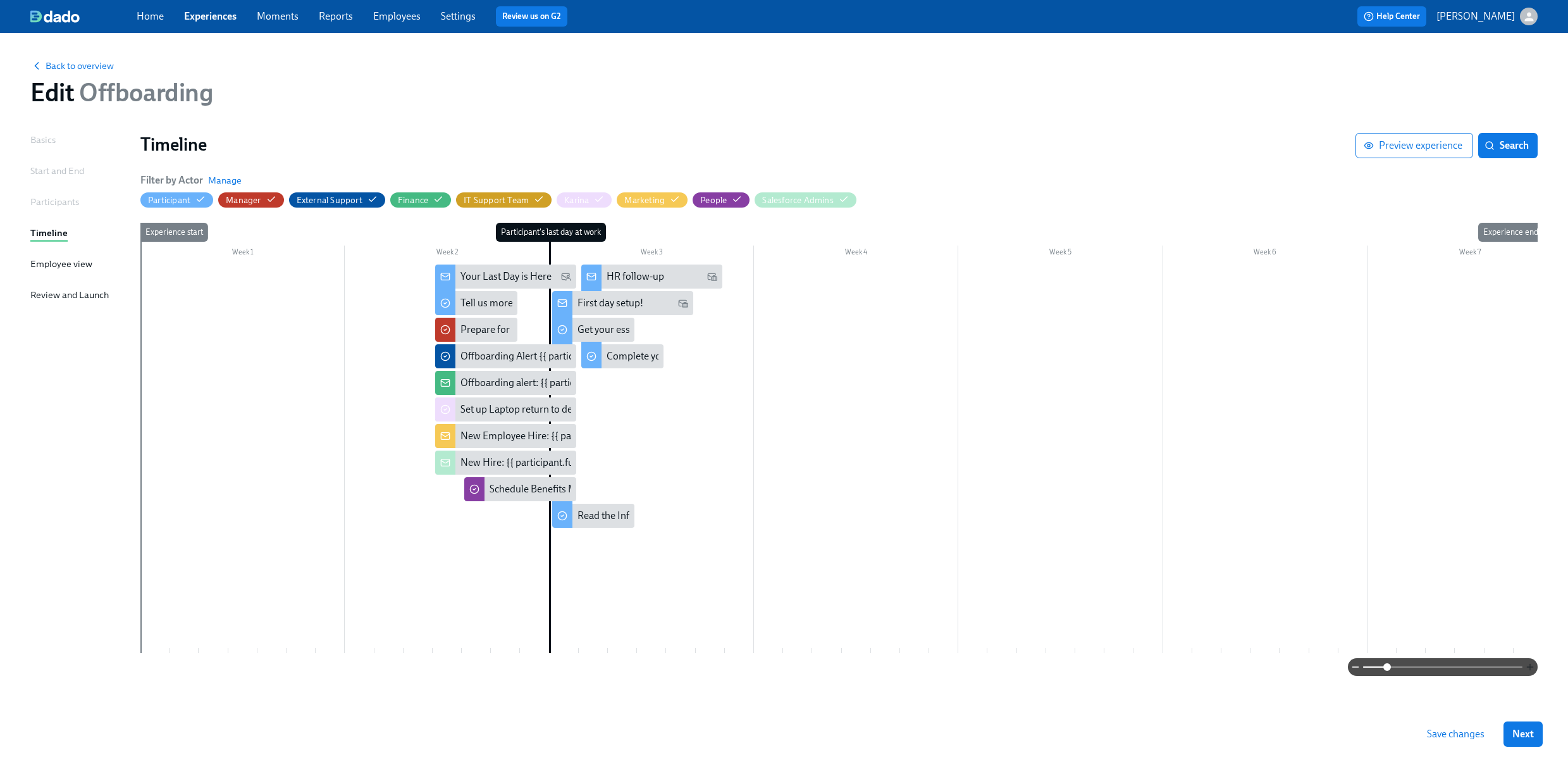
click at [1528, 669] on icon "button" at bounding box center [1530, 667] width 10 height 10
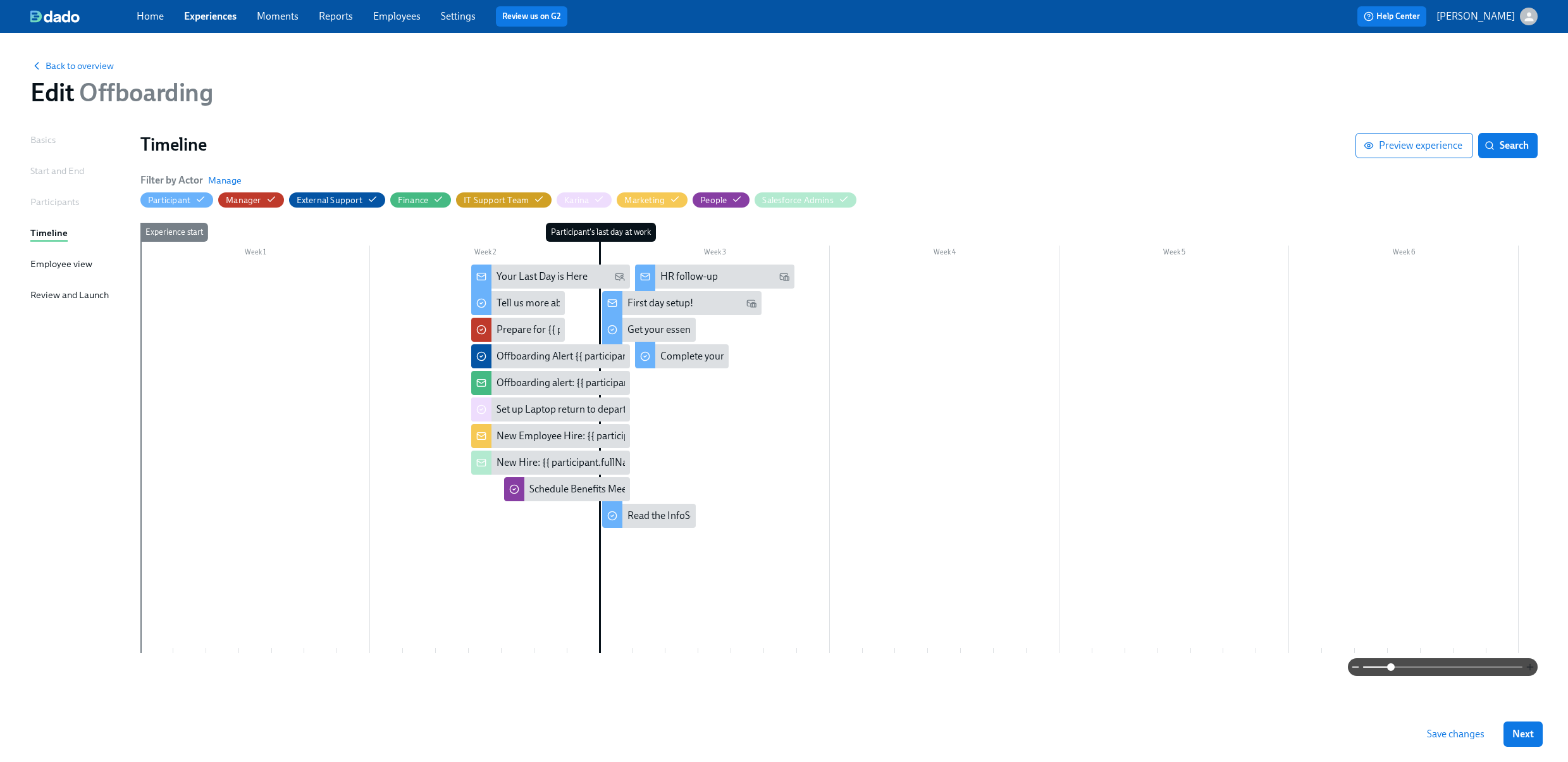
click at [1528, 669] on icon "button" at bounding box center [1530, 667] width 10 height 10
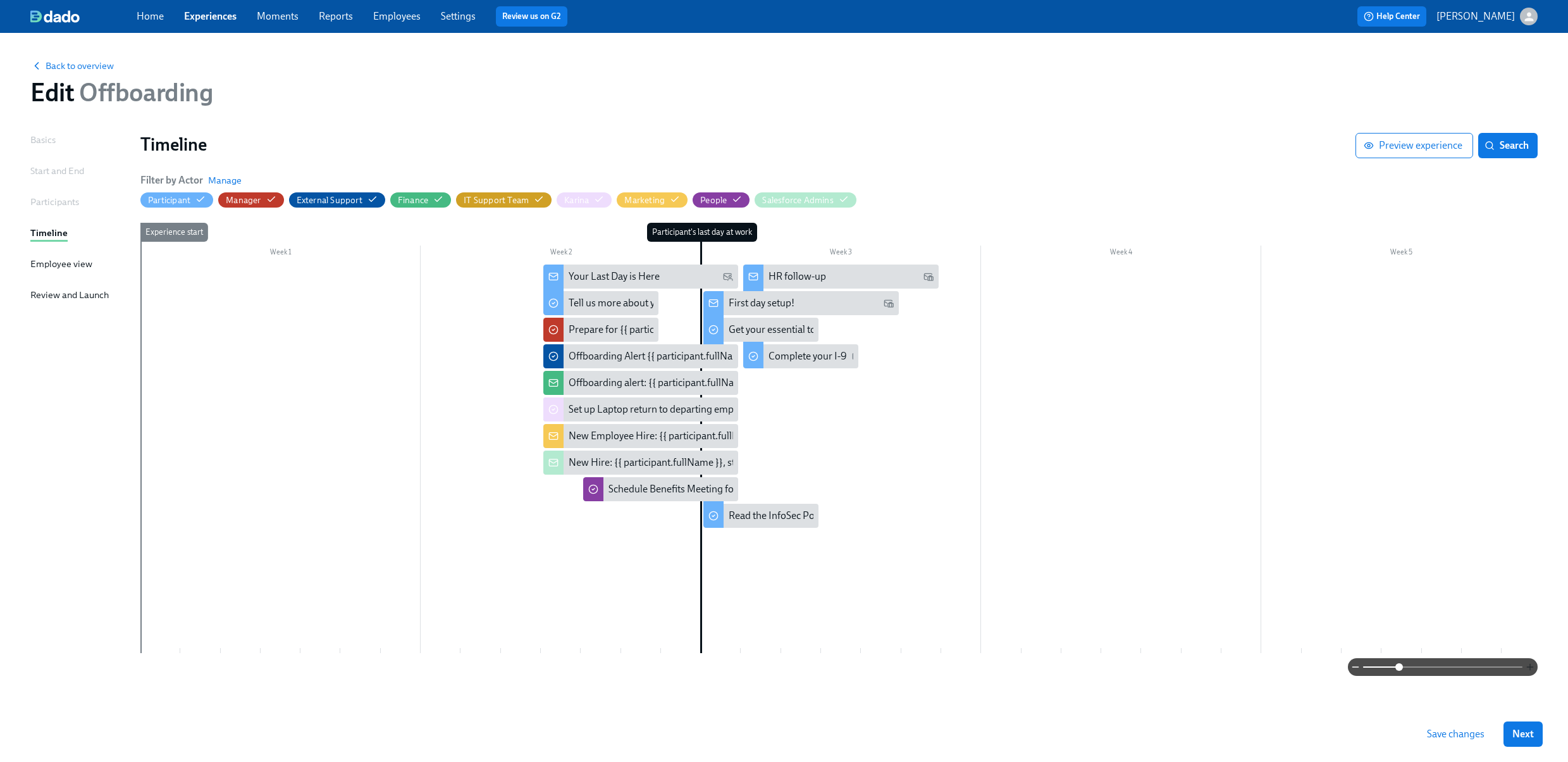
click at [1528, 669] on icon "button" at bounding box center [1530, 667] width 10 height 10
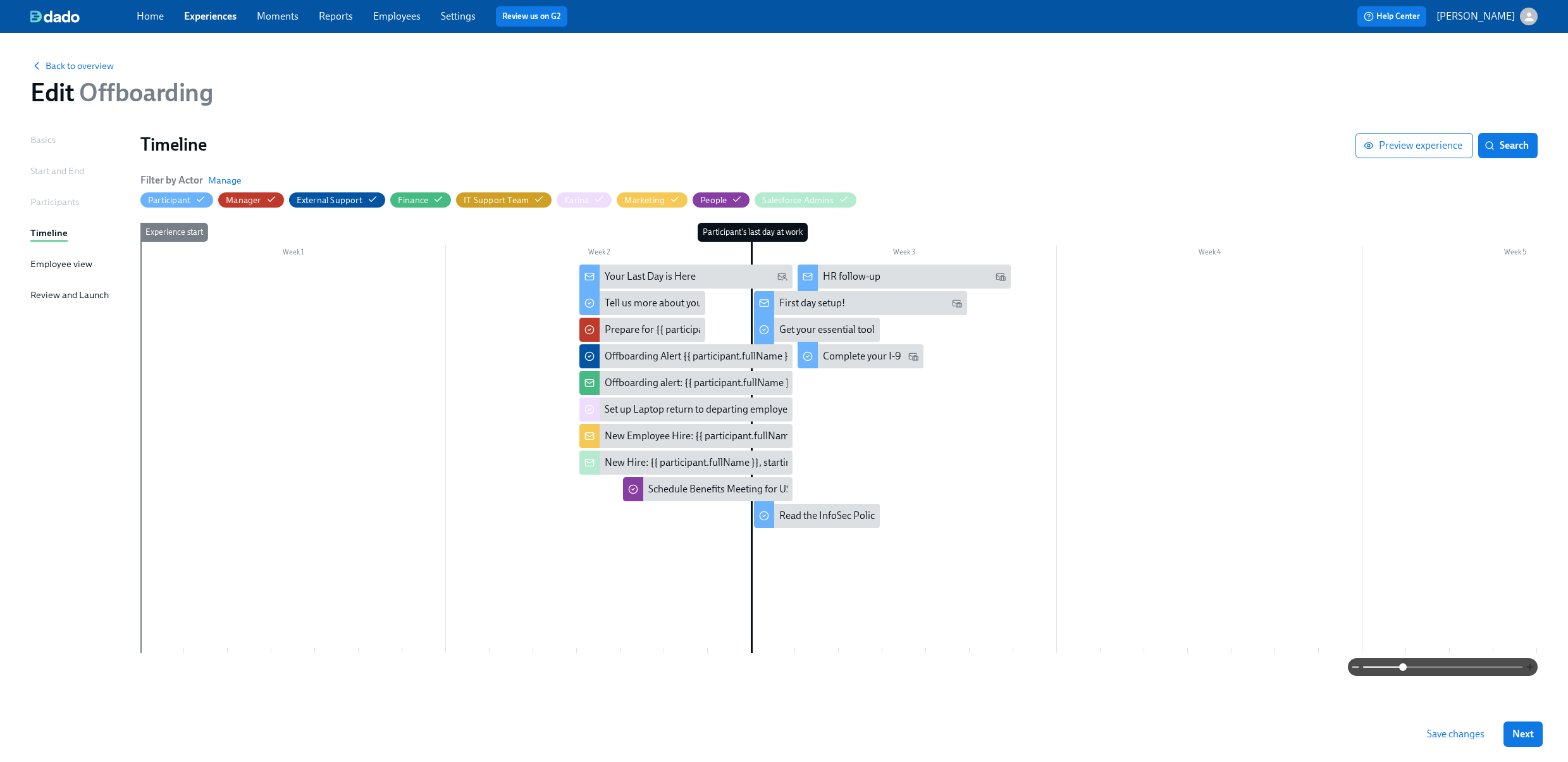
click at [1528, 669] on icon "button" at bounding box center [1530, 667] width 10 height 10
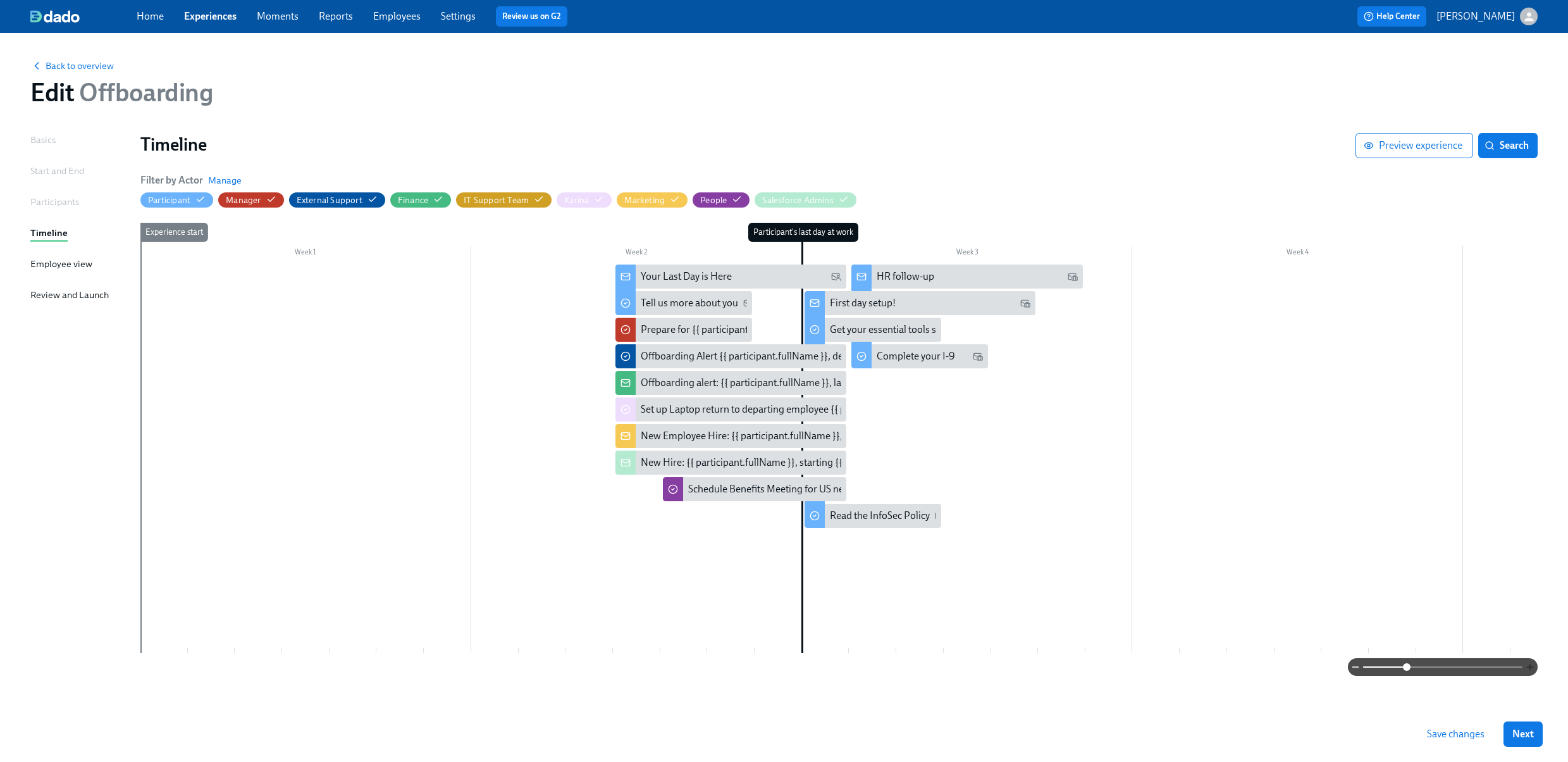
click at [1528, 669] on icon "button" at bounding box center [1530, 667] width 10 height 10
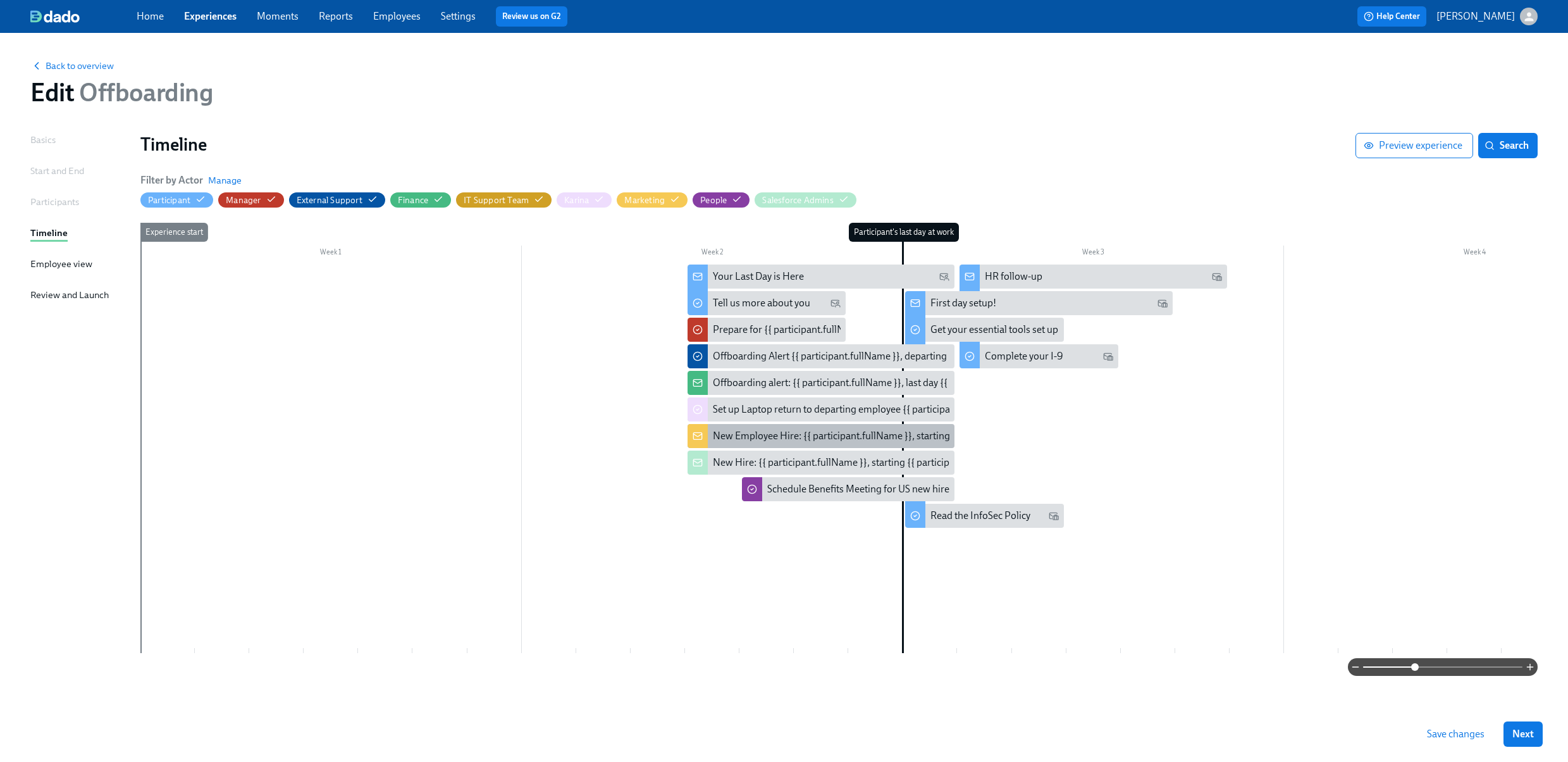
click at [775, 435] on div "New Employee Hire: {{ participant.fullName }}, starting {{ participant.startDat…" at bounding box center [915, 436] width 403 height 14
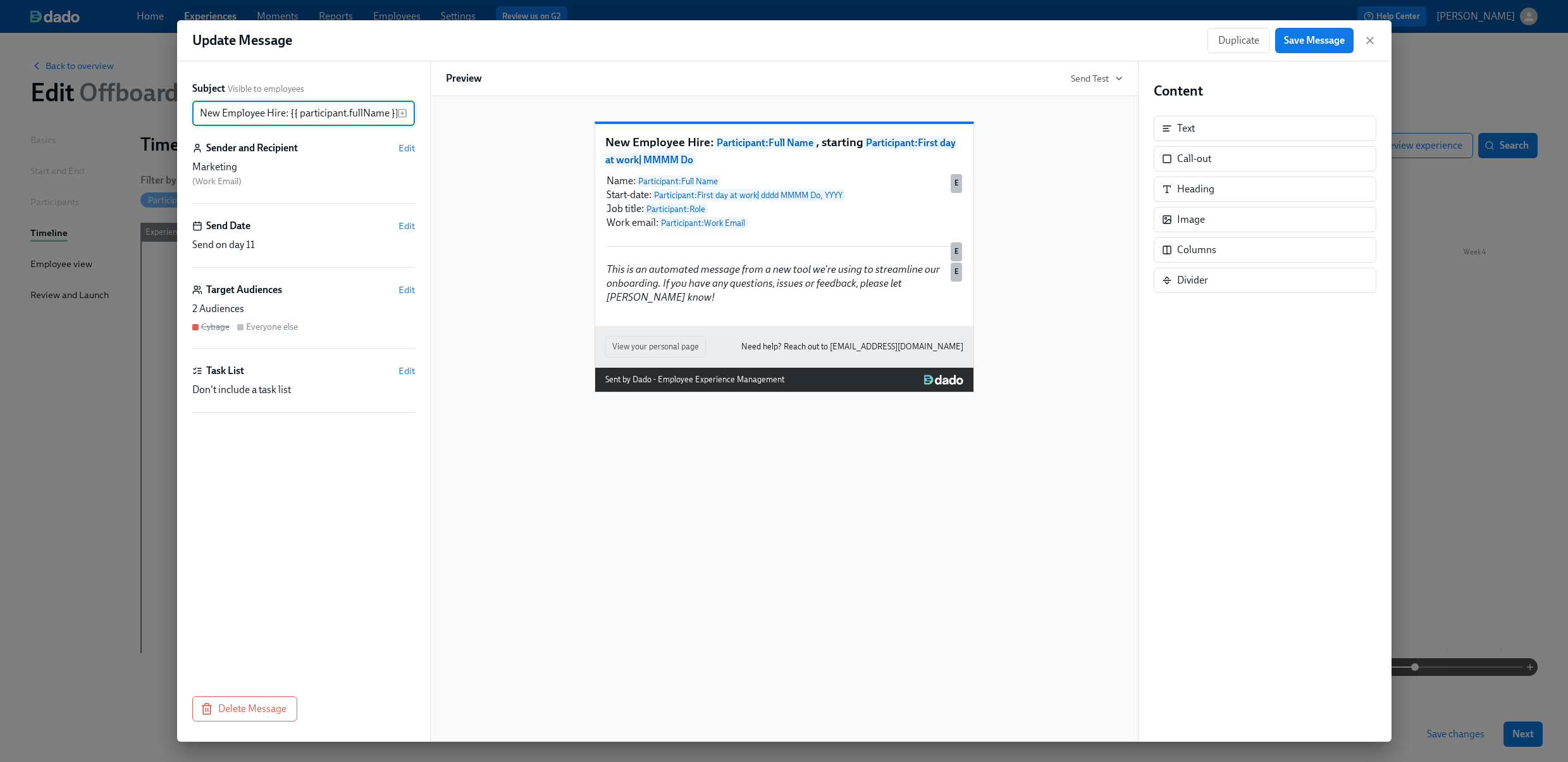
scroll to position [0, 207]
click at [1374, 42] on icon "button" at bounding box center [1370, 40] width 12 height 13
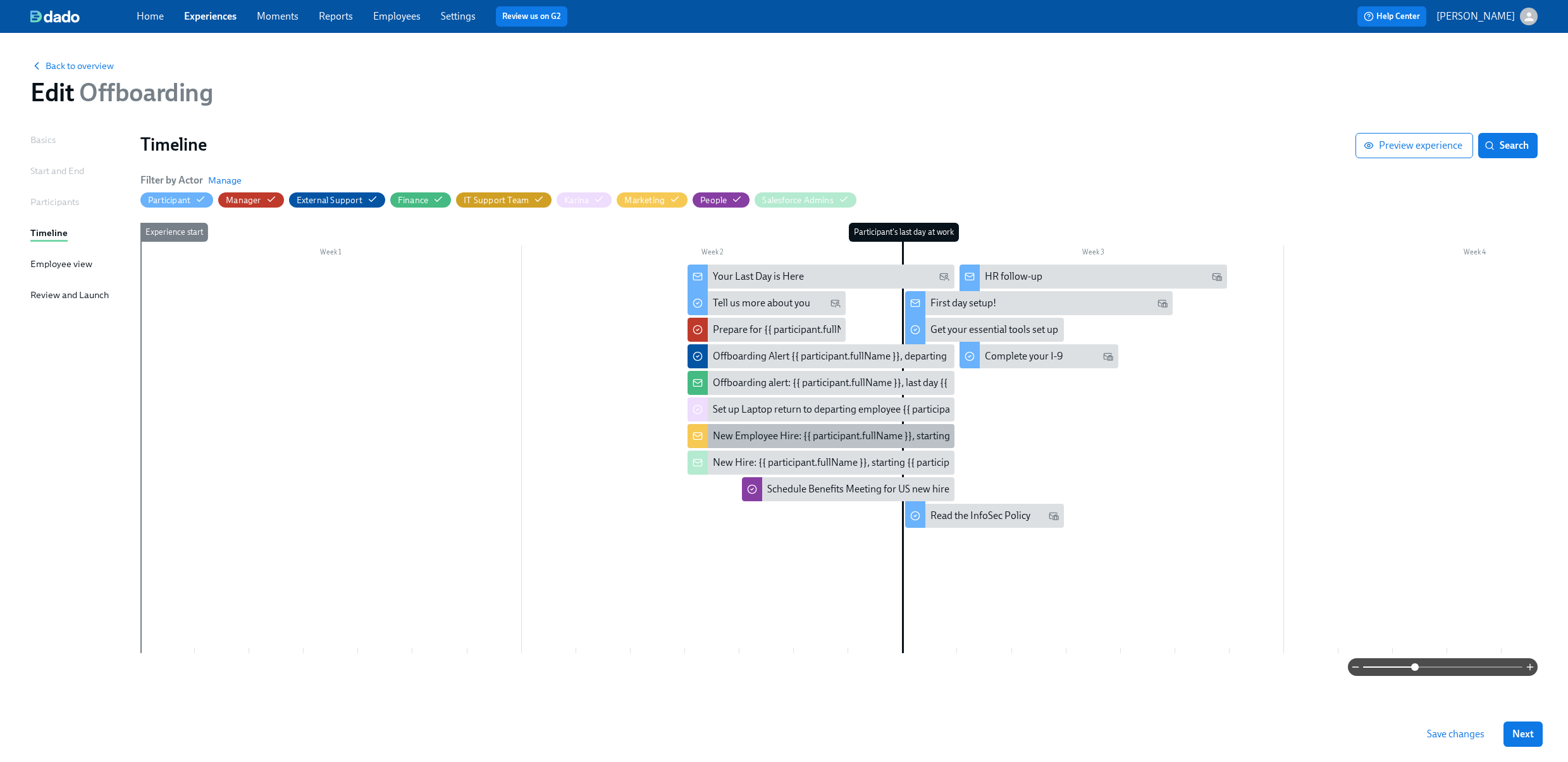
click at [767, 436] on div "New Employee Hire: {{ participant.fullName }}, starting {{ participant.startDat…" at bounding box center [915, 436] width 403 height 14
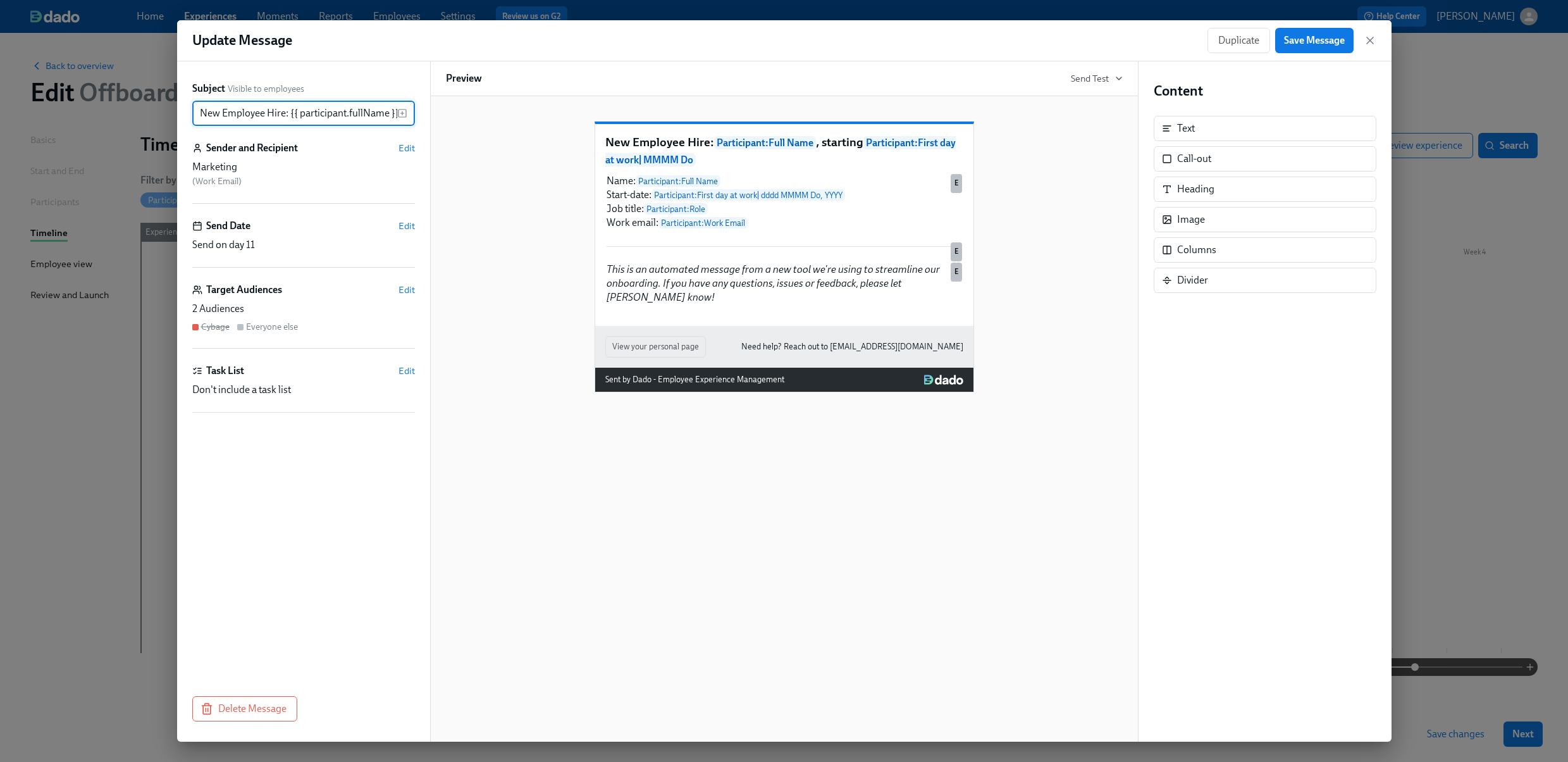
scroll to position [0, 207]
click at [1371, 41] on icon "button" at bounding box center [1370, 40] width 12 height 13
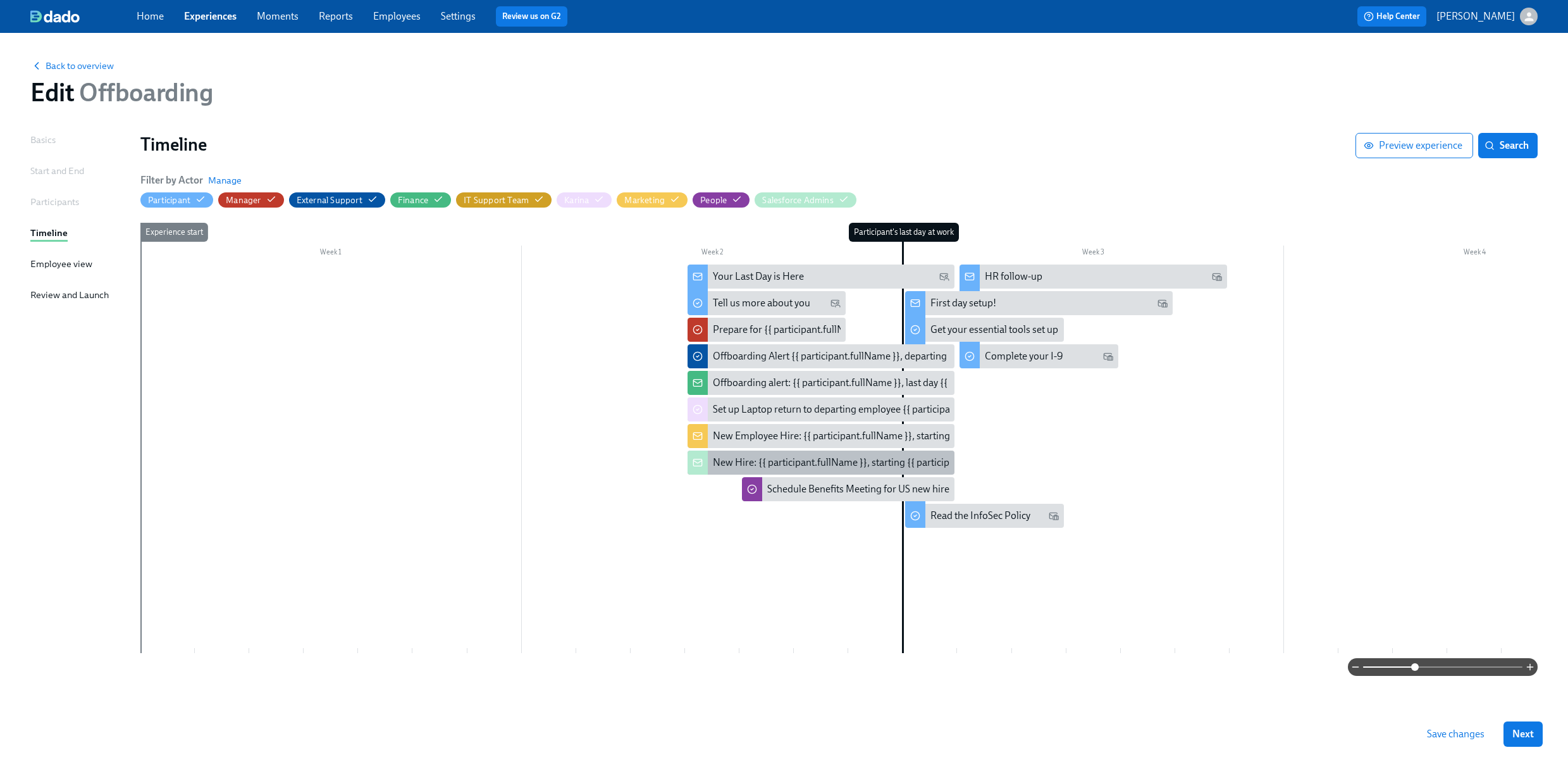
click at [804, 462] on div "New Hire: {{ participant.fullName }}, starting {{ participant.startDate | MMMM …" at bounding box center [892, 463] width 358 height 14
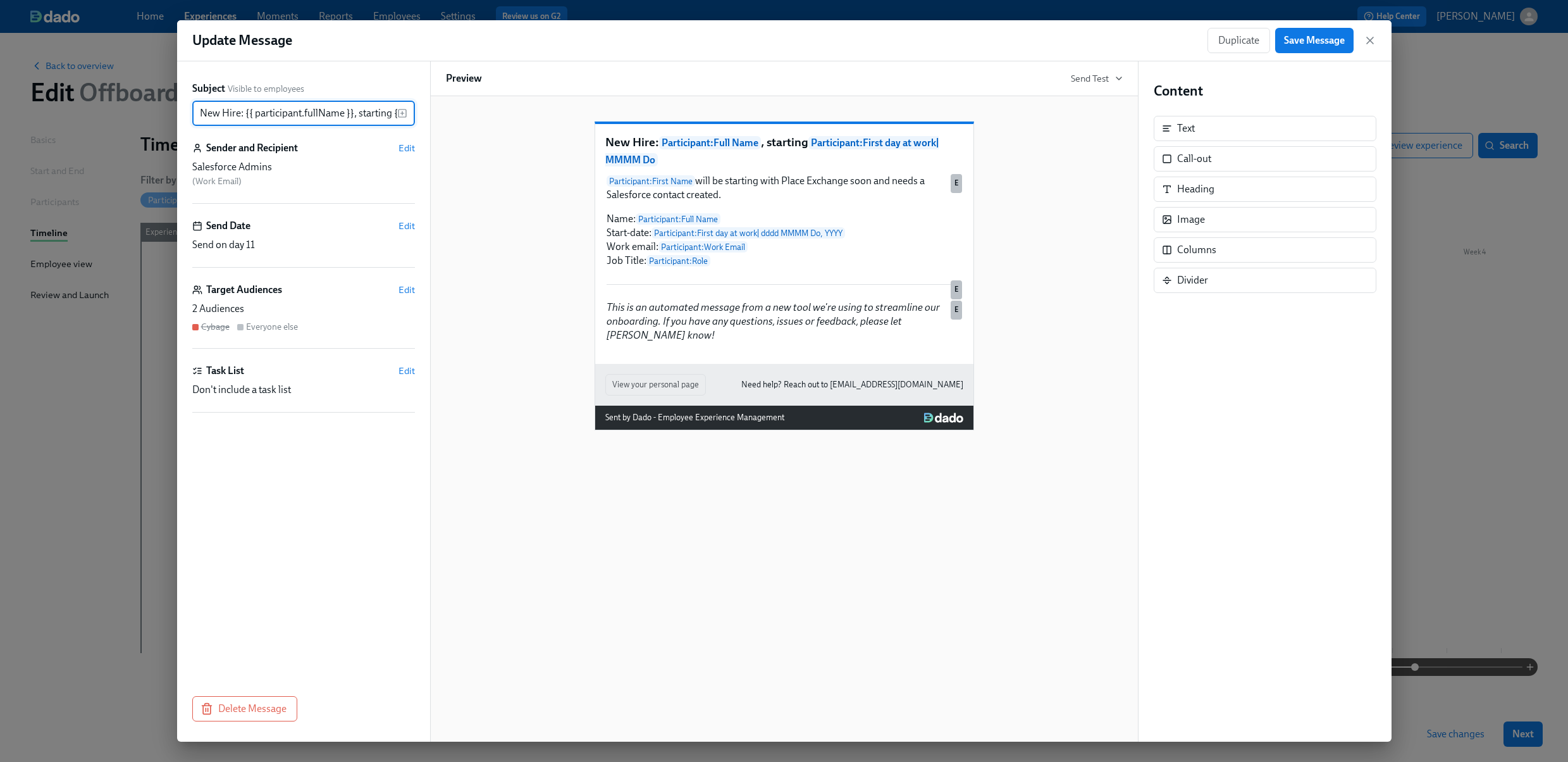
scroll to position [0, 162]
click at [1056, 411] on div "New Hire: Participant : Full Name , starting Participant : First day at work | …" at bounding box center [784, 265] width 677 height 329
click at [1371, 43] on icon "button" at bounding box center [1370, 40] width 12 height 13
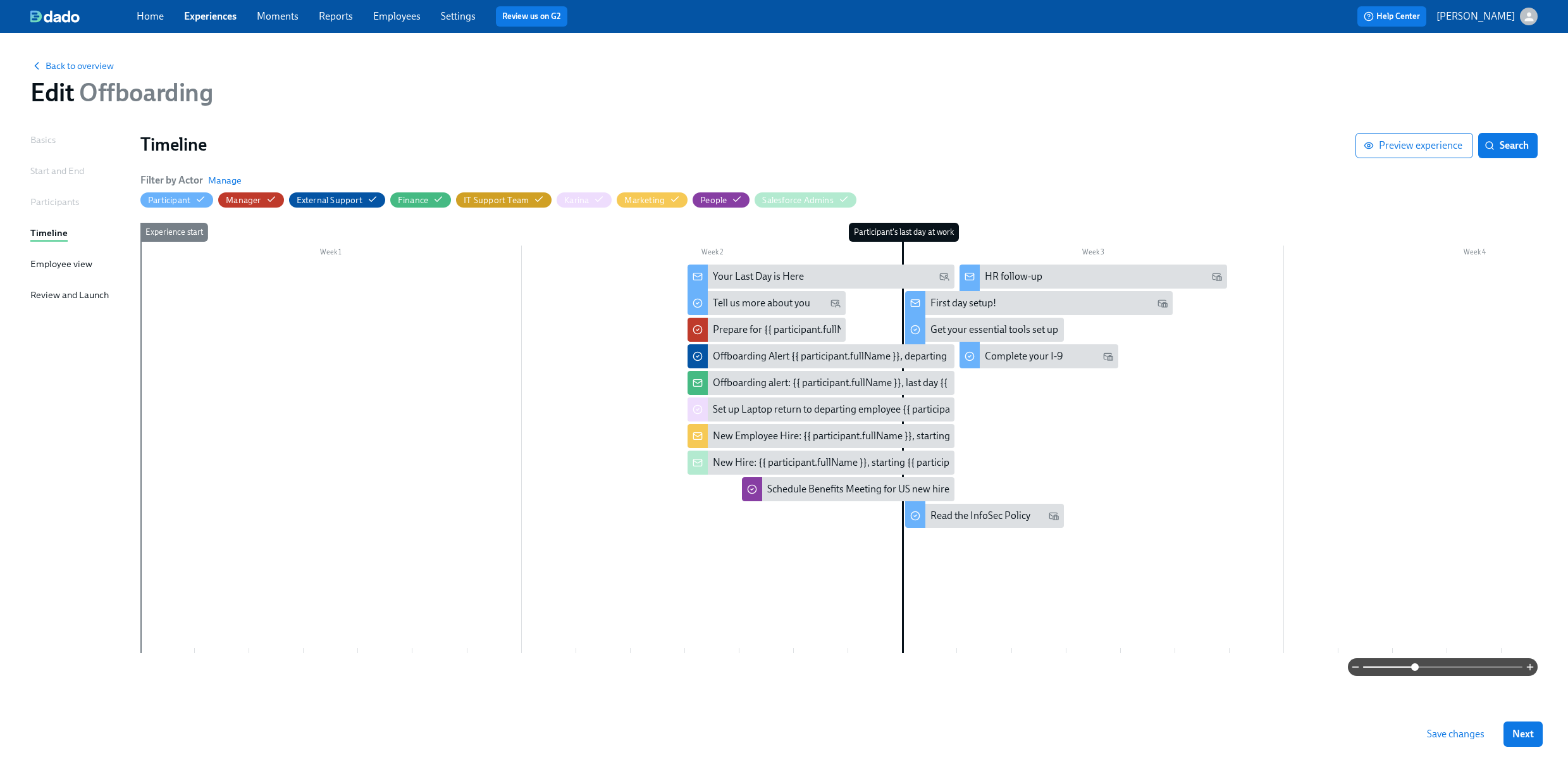
click at [1091, 498] on div at bounding box center [1475, 459] width 2669 height 389
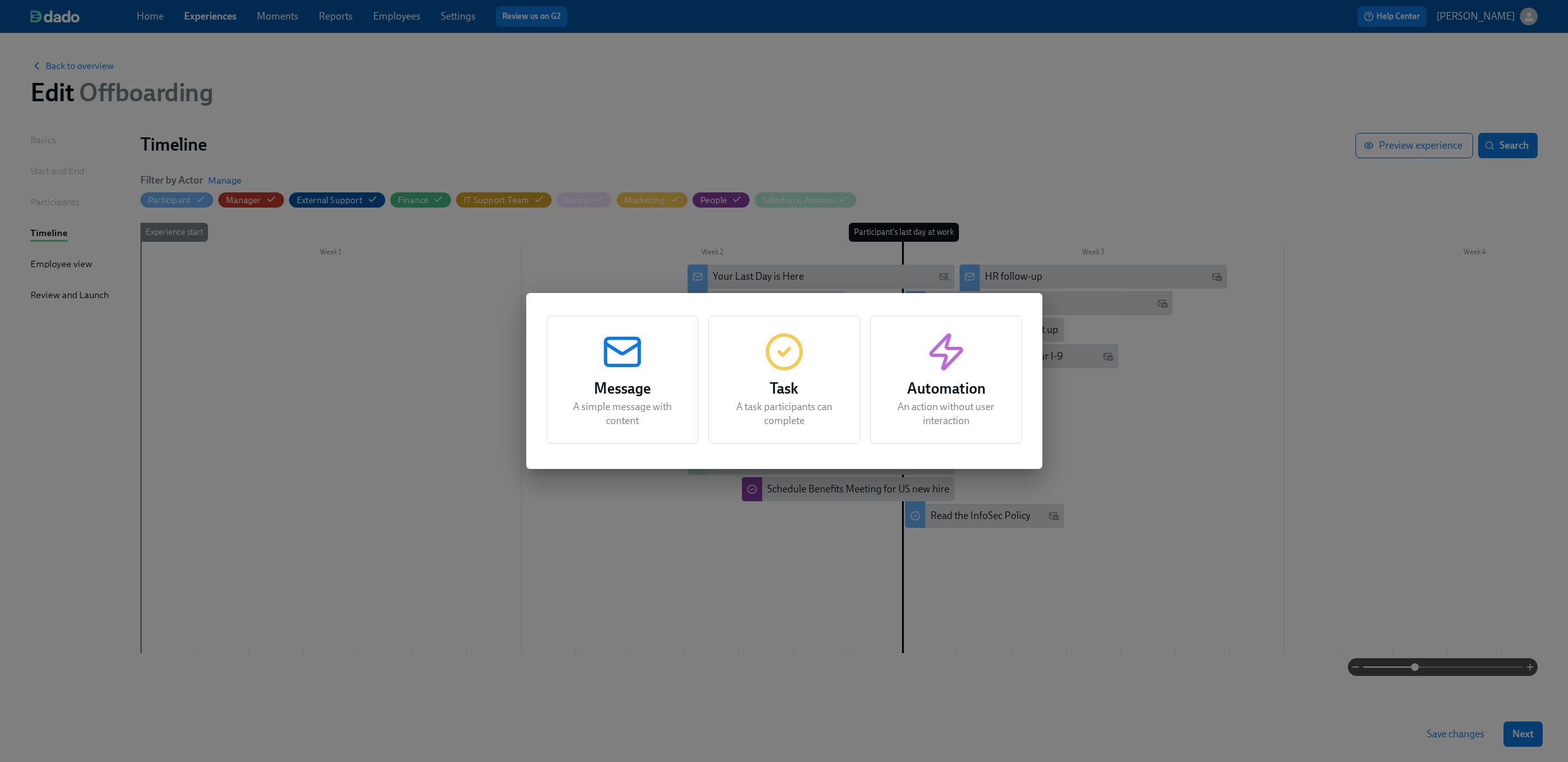
click at [833, 364] on div "Task A task participants can complete" at bounding box center [784, 379] width 152 height 128
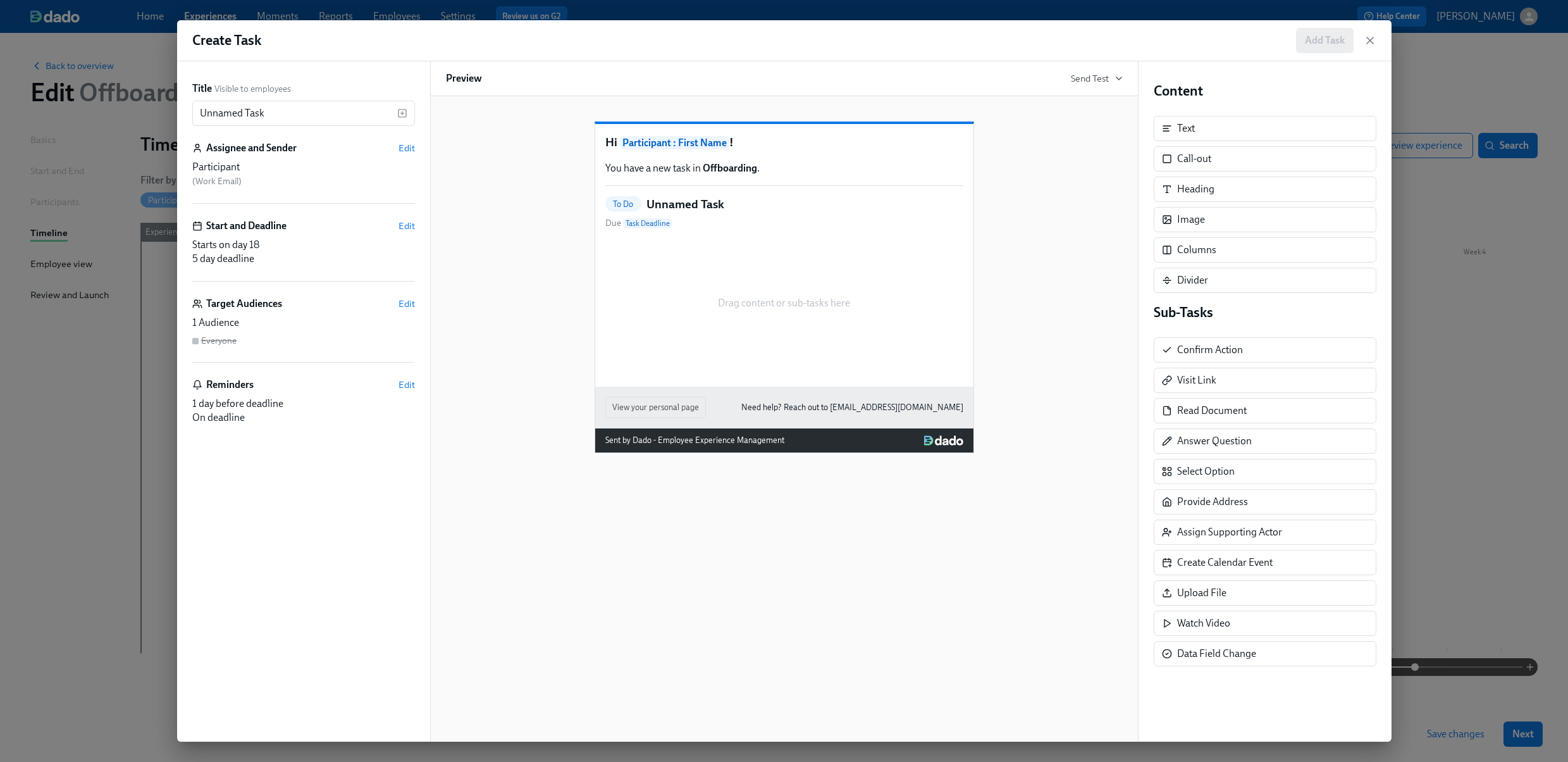
click at [629, 149] on span "Participant : First Name" at bounding box center [674, 143] width 109 height 13
drag, startPoint x: 622, startPoint y: 159, endPoint x: 726, endPoint y: 153, distance: 104.2
click at [726, 149] on span "Participant : First Name" at bounding box center [674, 143] width 109 height 13
click at [687, 149] on span "Participant : First Name" at bounding box center [674, 143] width 109 height 13
click at [623, 149] on span "Participant : First Name" at bounding box center [674, 143] width 109 height 13
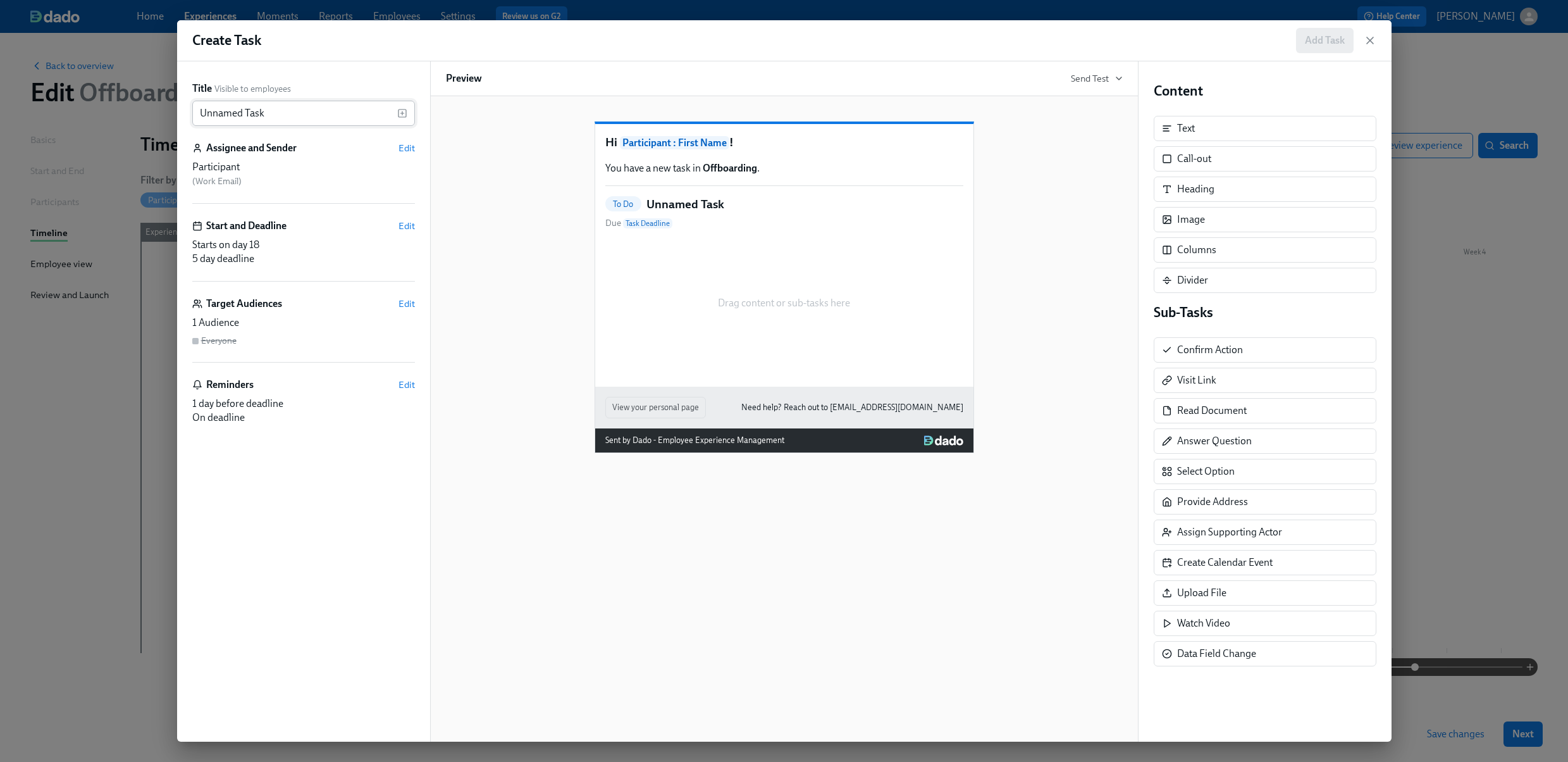
click at [206, 118] on input "Unnamed Task" at bounding box center [295, 113] width 205 height 25
click at [245, 111] on input "Offboard Participant from Salesforce" at bounding box center [295, 113] width 205 height 25
click at [244, 113] on input "Offboard Participant from Salesforce" at bounding box center [295, 113] width 205 height 25
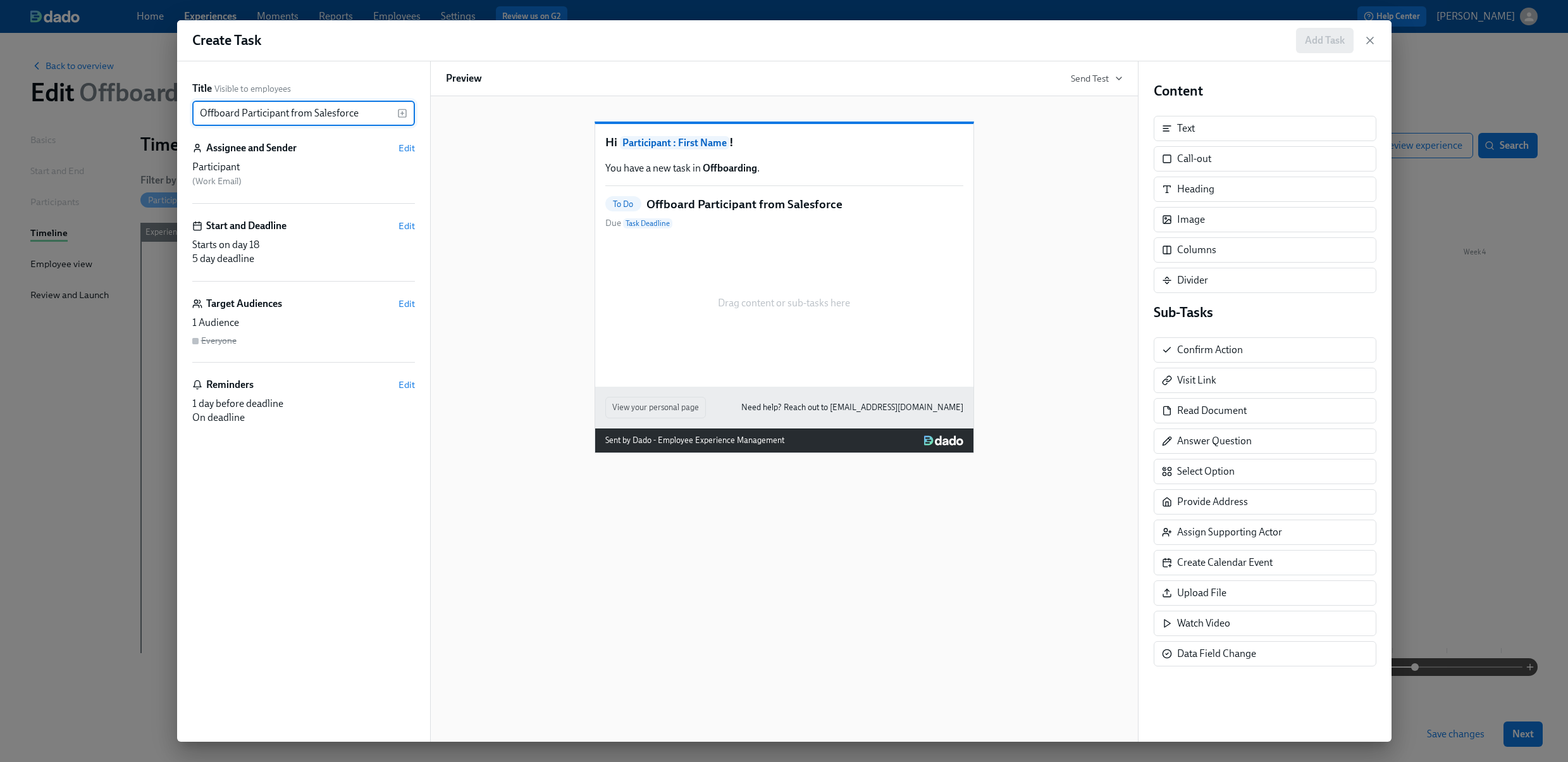
click at [242, 113] on input "Offboard Participant from Salesforce" at bounding box center [295, 113] width 205 height 25
drag, startPoint x: 242, startPoint y: 113, endPoint x: 287, endPoint y: 112, distance: 45.0
click at [287, 112] on input "Offboard Participant from Salesforce" at bounding box center [295, 113] width 205 height 25
click at [402, 114] on icon "button" at bounding box center [402, 113] width 0 height 3
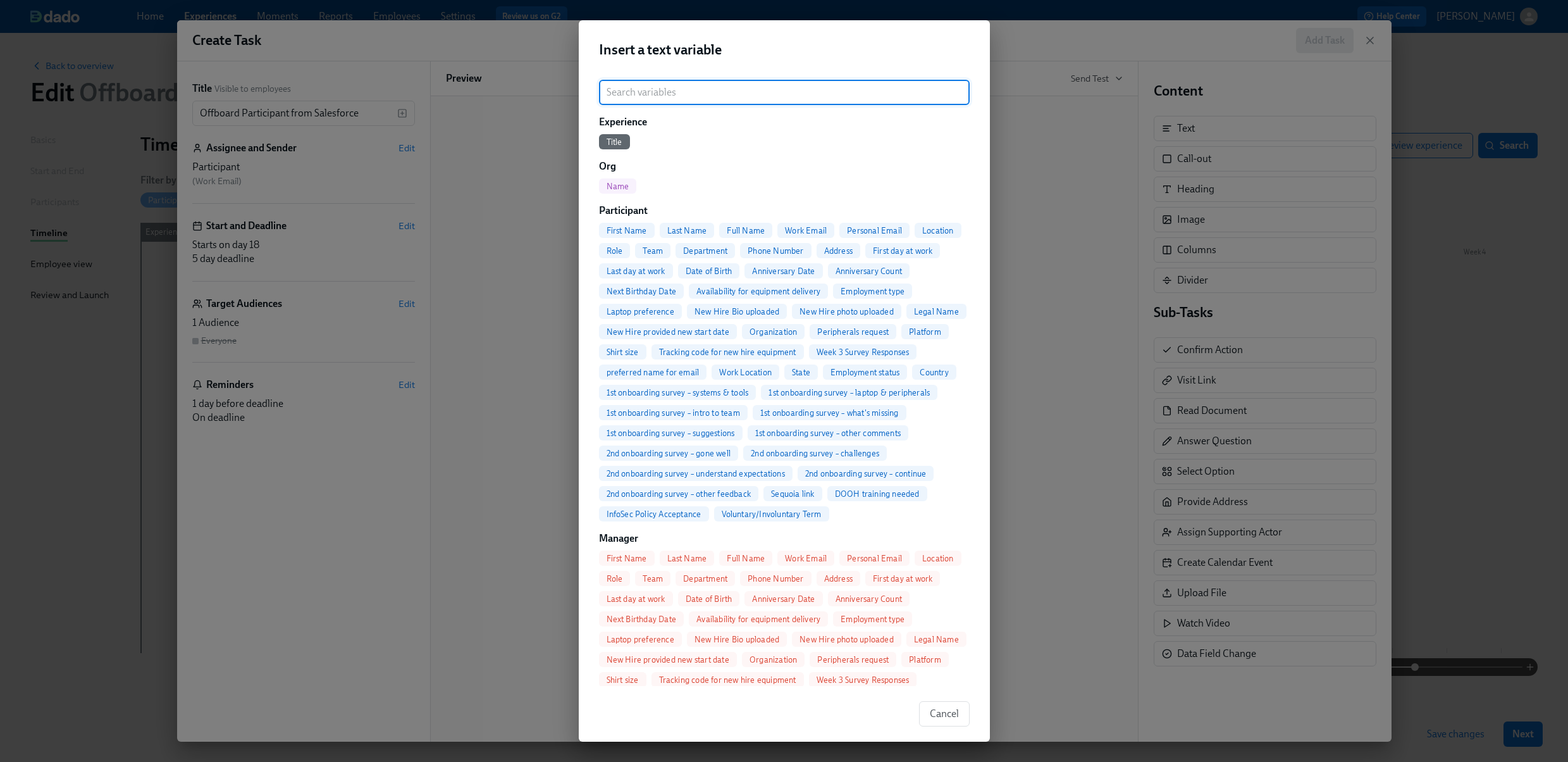
click at [743, 228] on span "Full Name" at bounding box center [746, 230] width 53 height 9
type input "Offboard {{ participant.fullName }} from Salesforce"
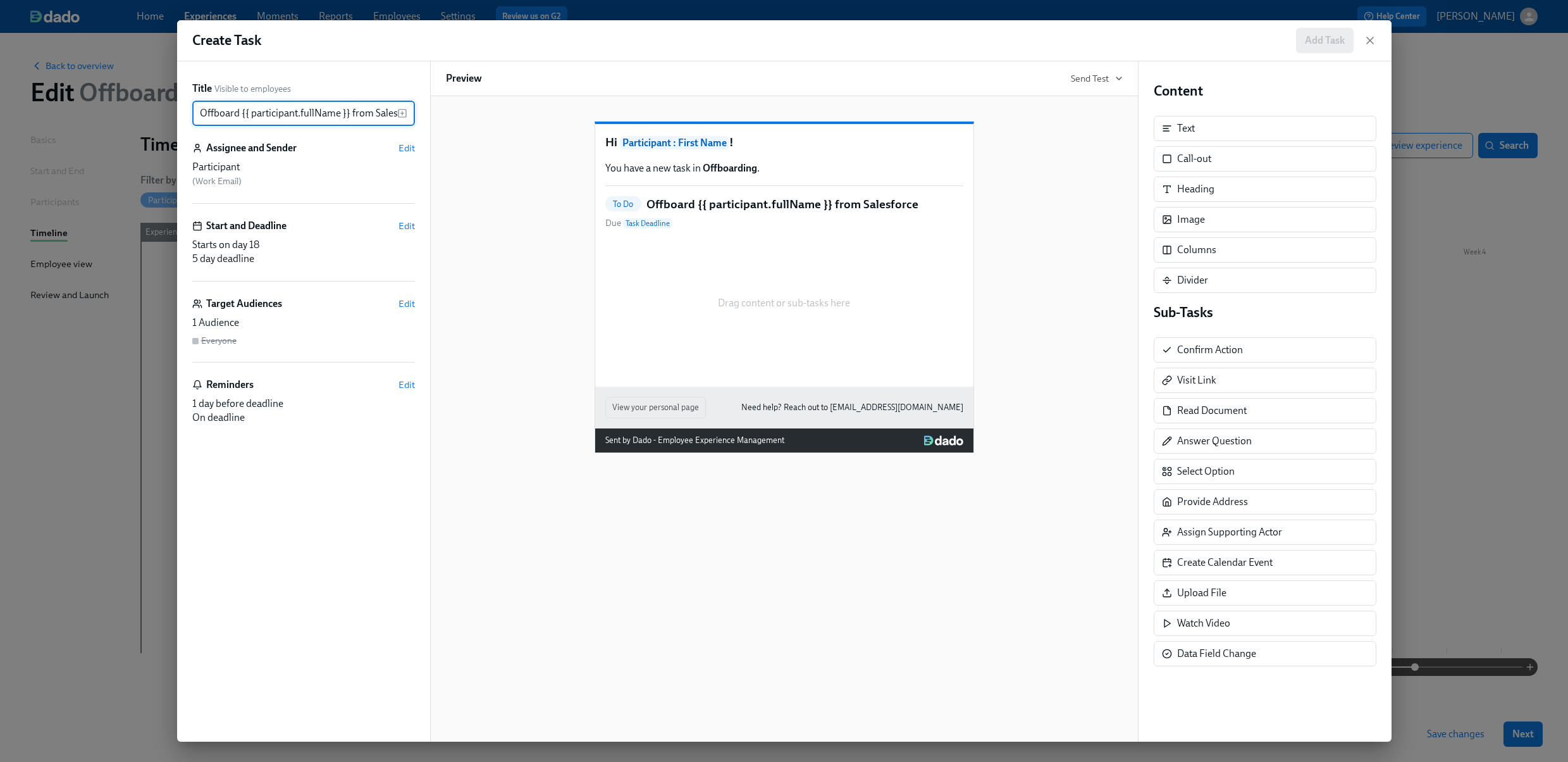
scroll to position [0, 22]
click at [685, 149] on span "Participant : First Name" at bounding box center [674, 143] width 109 height 13
click at [487, 188] on div "Hi Participant : First Name ! You have a new task in Offboarding . To Do Offboa…" at bounding box center [784, 277] width 677 height 352
click at [287, 178] on div "Participant ( Work Email )" at bounding box center [303, 173] width 222 height 28
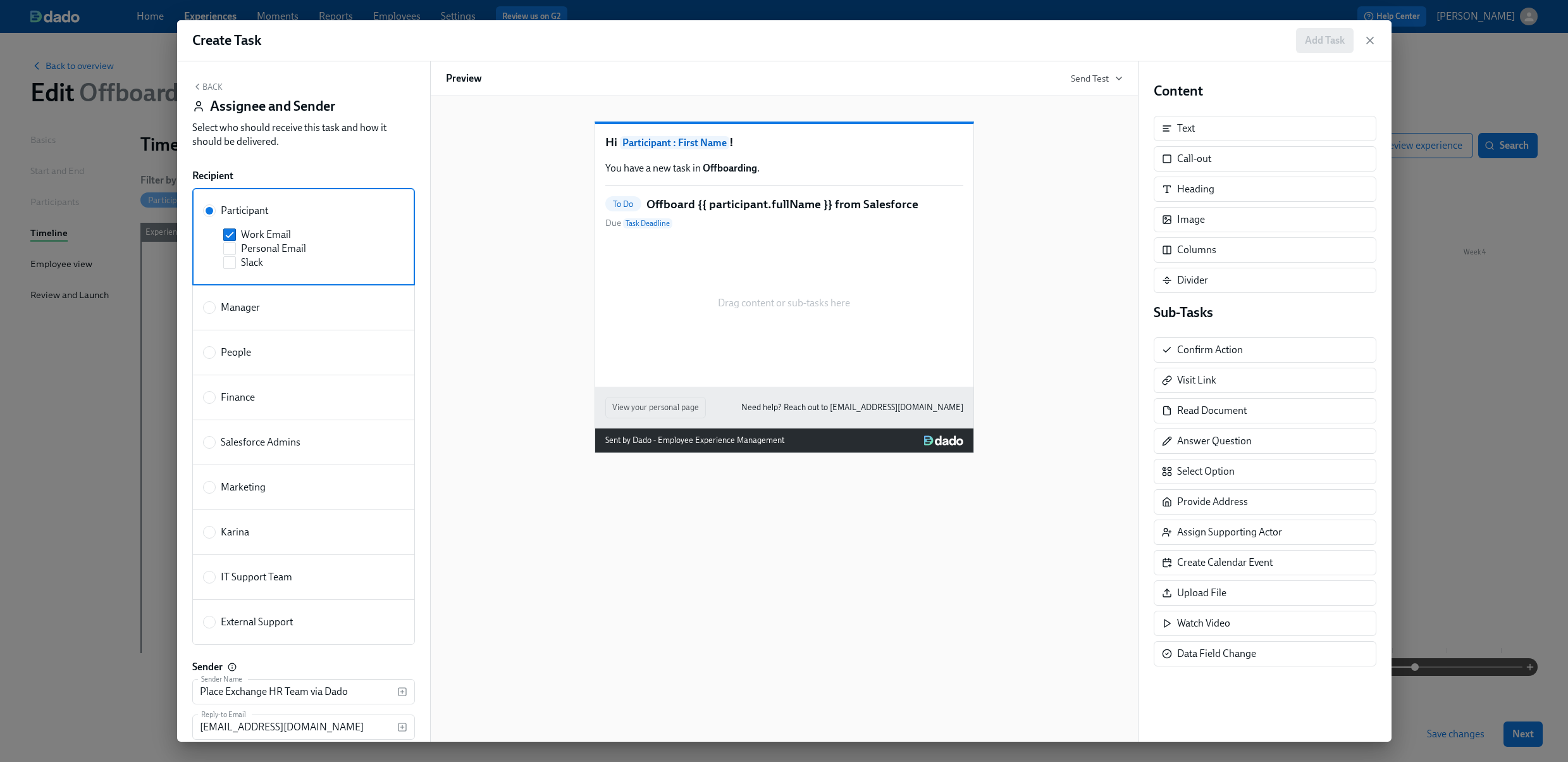
click at [666, 149] on span "Participant : First Name" at bounding box center [674, 143] width 109 height 13
click at [357, 167] on div "Back Assignee and Sender Select who should receive this task and how it should …" at bounding box center [304, 402] width 253 height 680
click at [349, 165] on div "Back Assignee and Sender Select who should receive this task and how it should …" at bounding box center [304, 402] width 253 height 680
click at [210, 443] on input "Salesforce Admins" at bounding box center [209, 443] width 12 height 12
radio input "true"
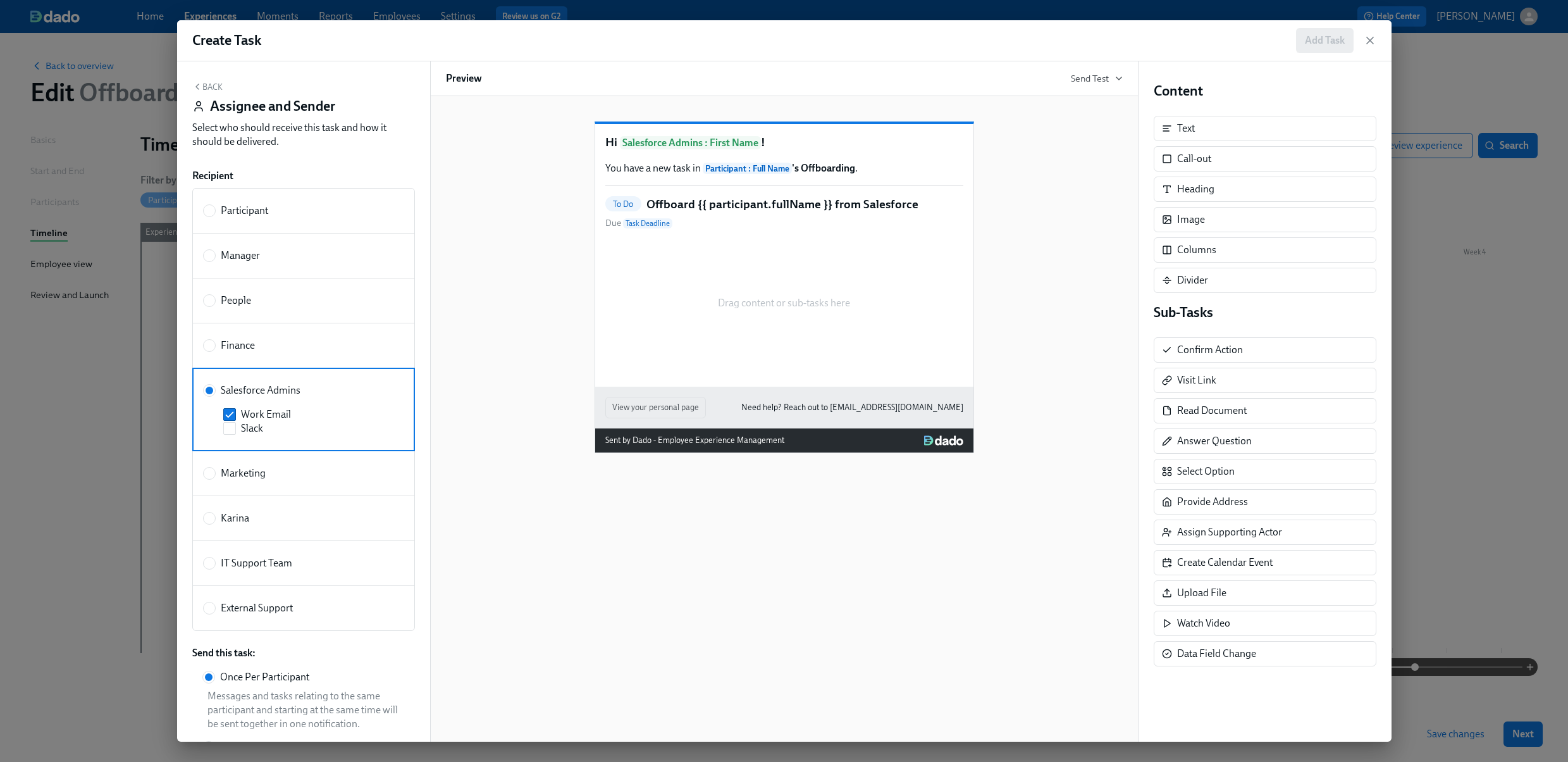
click at [212, 85] on button "Back" at bounding box center [207, 87] width 30 height 10
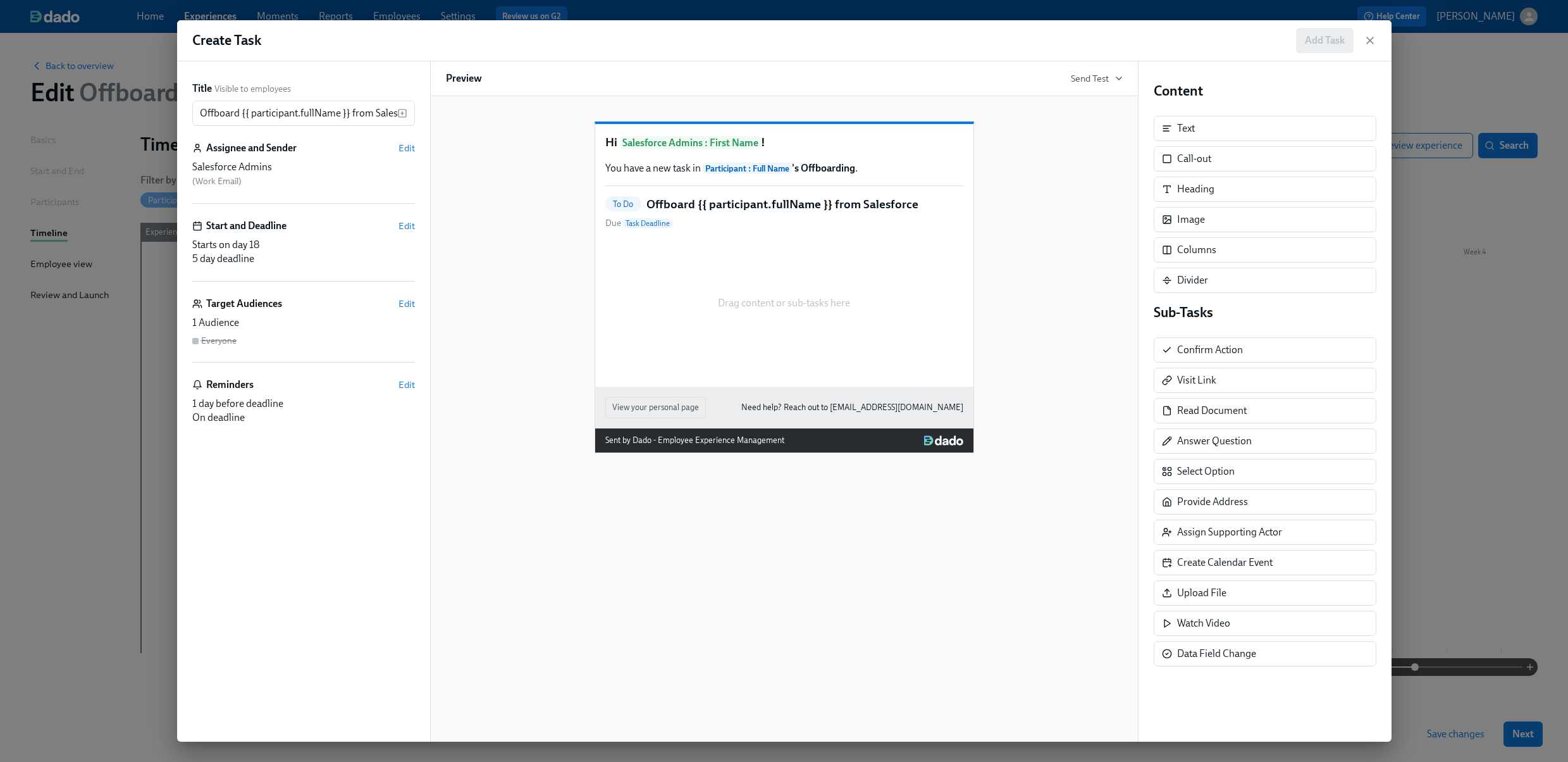
click at [648, 264] on div "Drag content or sub-tasks here" at bounding box center [784, 303] width 358 height 127
click at [734, 281] on div "Drag content or sub-tasks here" at bounding box center [784, 303] width 358 height 127
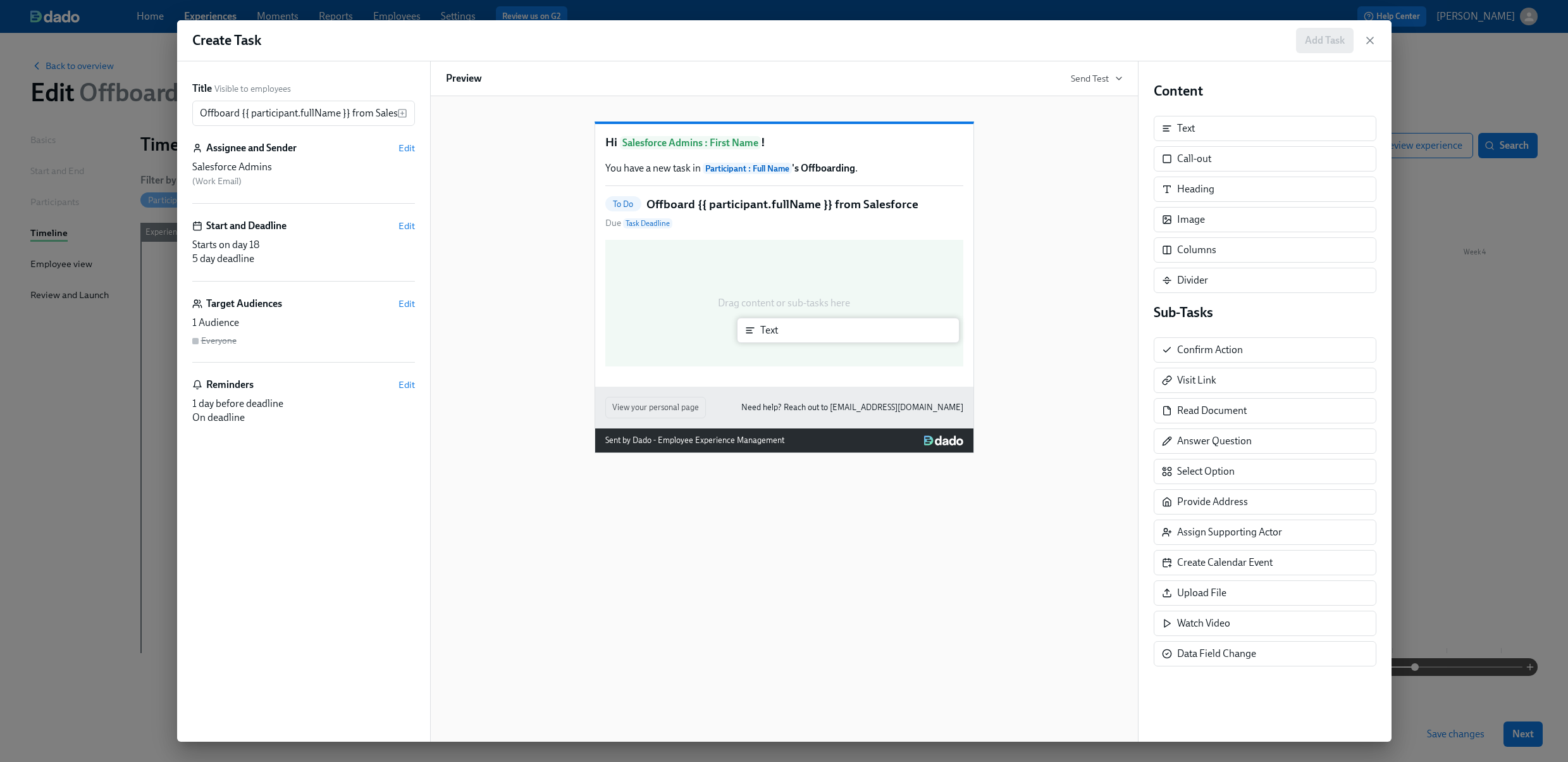
drag, startPoint x: 1216, startPoint y: 123, endPoint x: 796, endPoint y: 327, distance: 466.9
click at [796, 327] on div "Title Visible to employees Offboard {{ participant.fullName }} from Salesforce …" at bounding box center [785, 402] width 1215 height 680
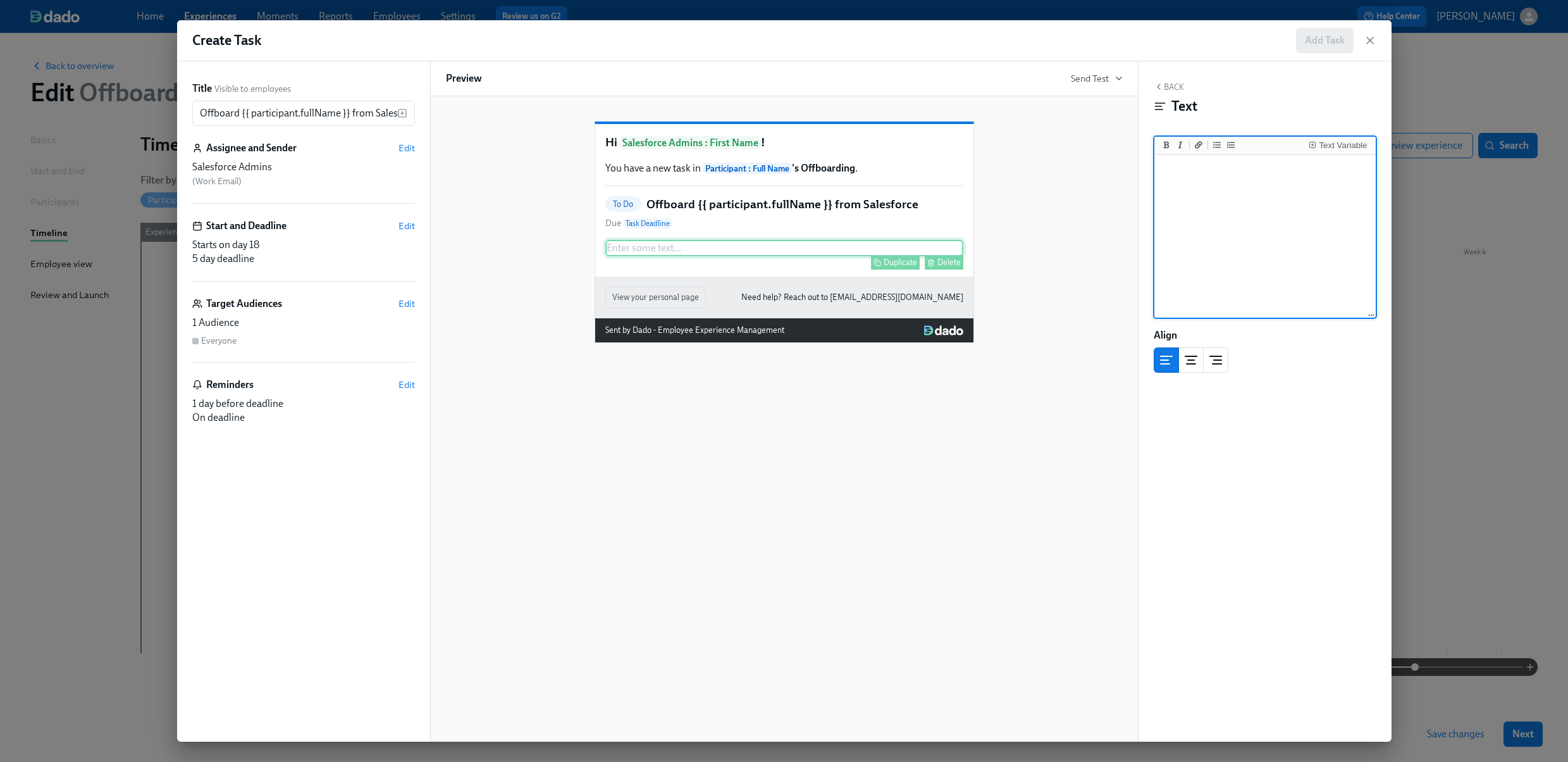
click at [708, 256] on div "Enter some text ... Duplicate Delete" at bounding box center [784, 248] width 358 height 17
type textarea "P"
click at [1332, 141] on div "Text Variable" at bounding box center [1343, 145] width 48 height 9
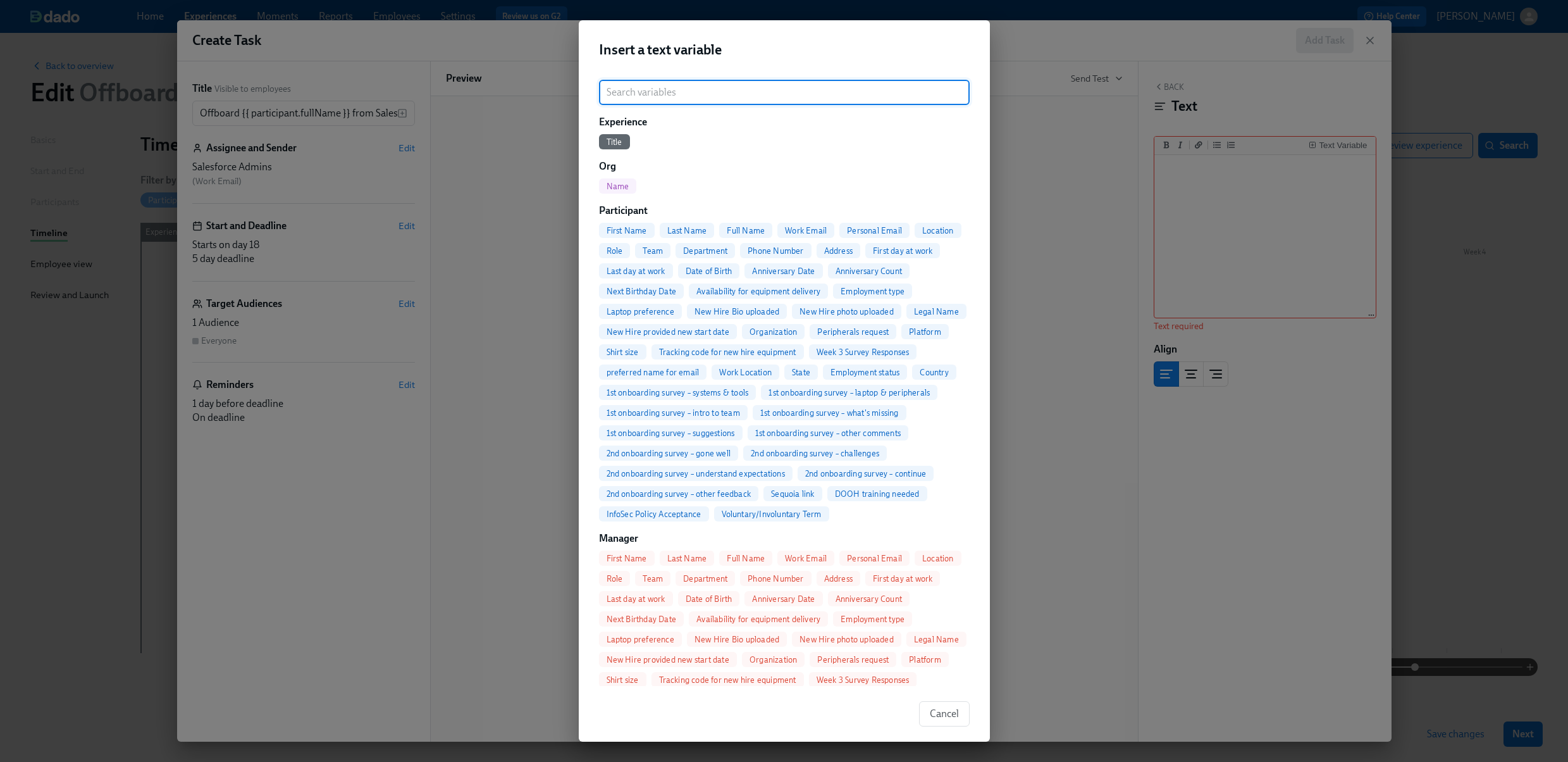
click at [742, 228] on span "Full Name" at bounding box center [746, 230] width 53 height 9
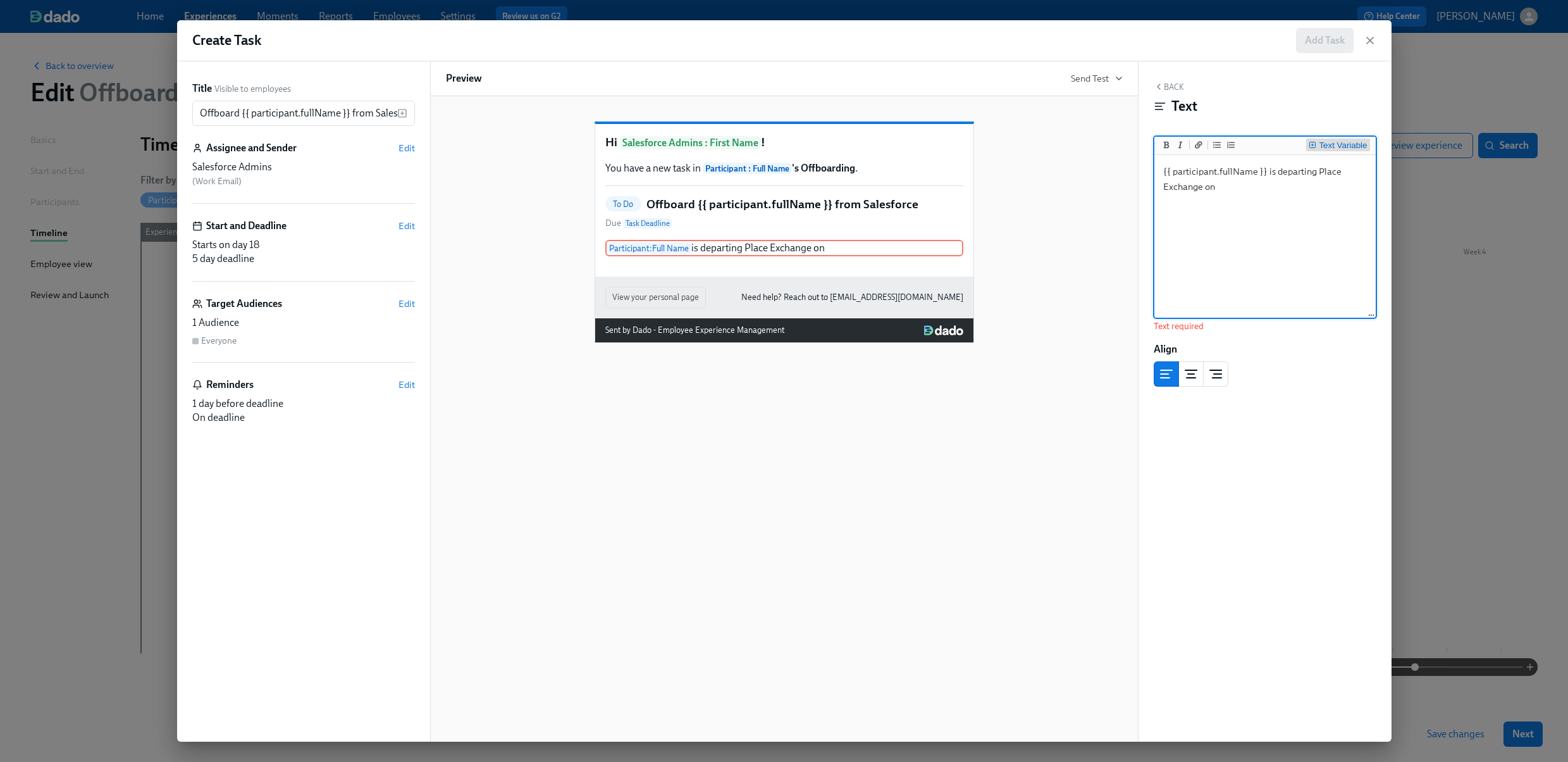
type textarea "{{ participant.fullName }} is departing Place Exchange on"
click at [1343, 144] on div "Text Variable" at bounding box center [1343, 145] width 48 height 9
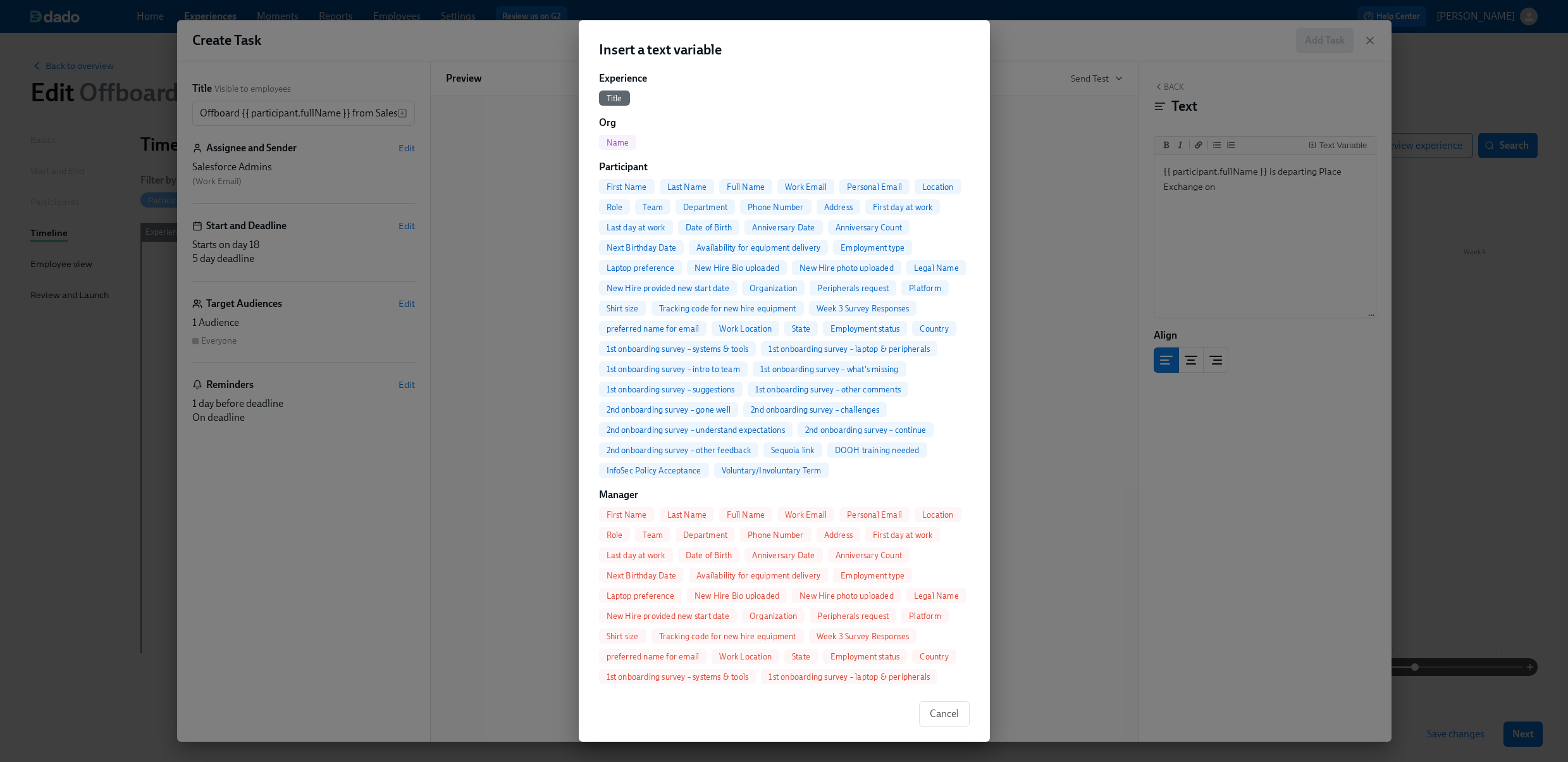
scroll to position [45, 0]
click at [735, 91] on div "Title" at bounding box center [784, 97] width 371 height 15
click at [746, 134] on div "Name" at bounding box center [784, 141] width 371 height 15
click at [631, 54] on h2 "Insert a text variable" at bounding box center [784, 50] width 371 height 19
click at [612, 50] on h2 "Insert a text variable" at bounding box center [784, 50] width 371 height 19
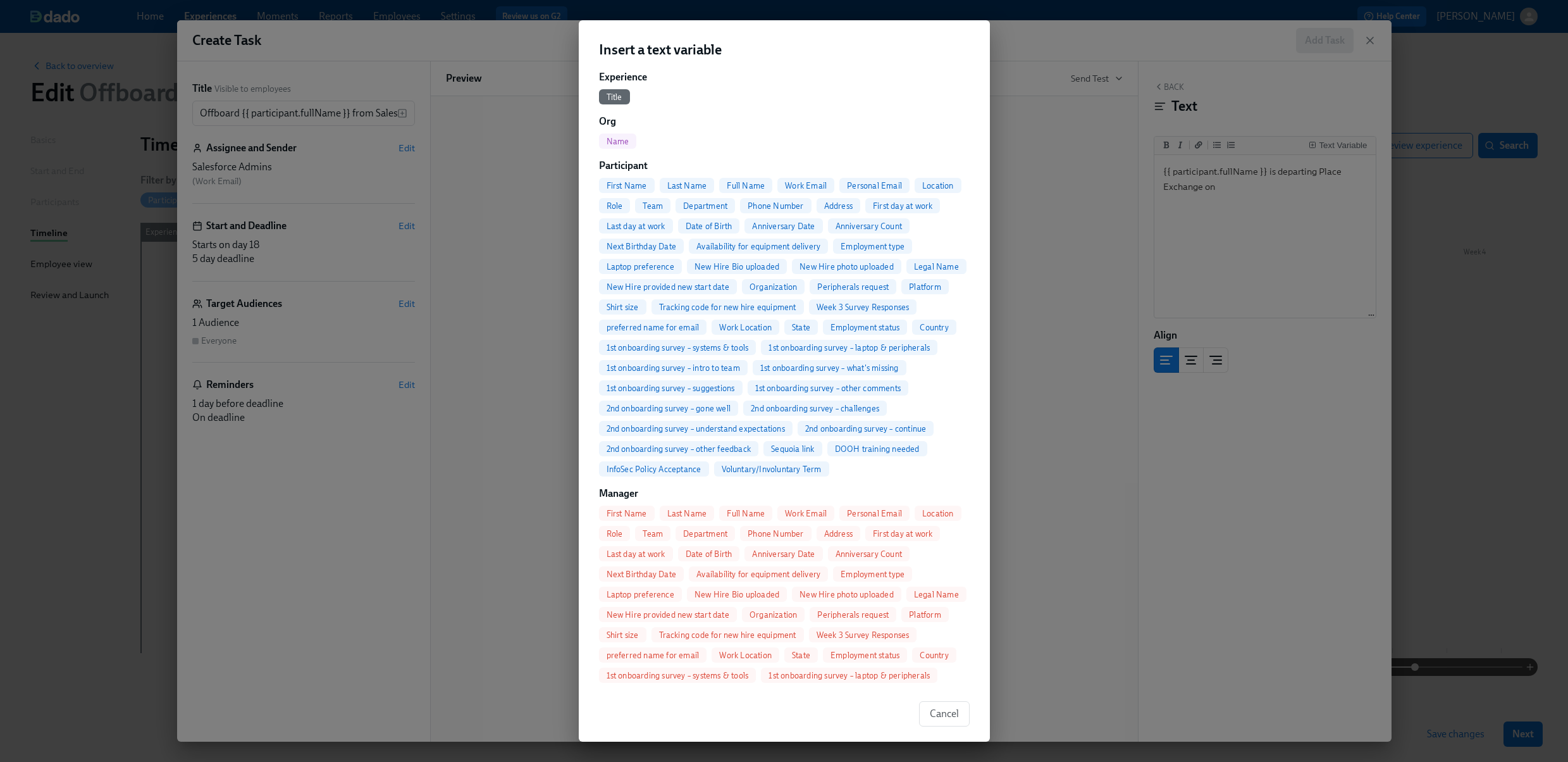
click at [745, 92] on div "Title" at bounding box center [784, 97] width 371 height 15
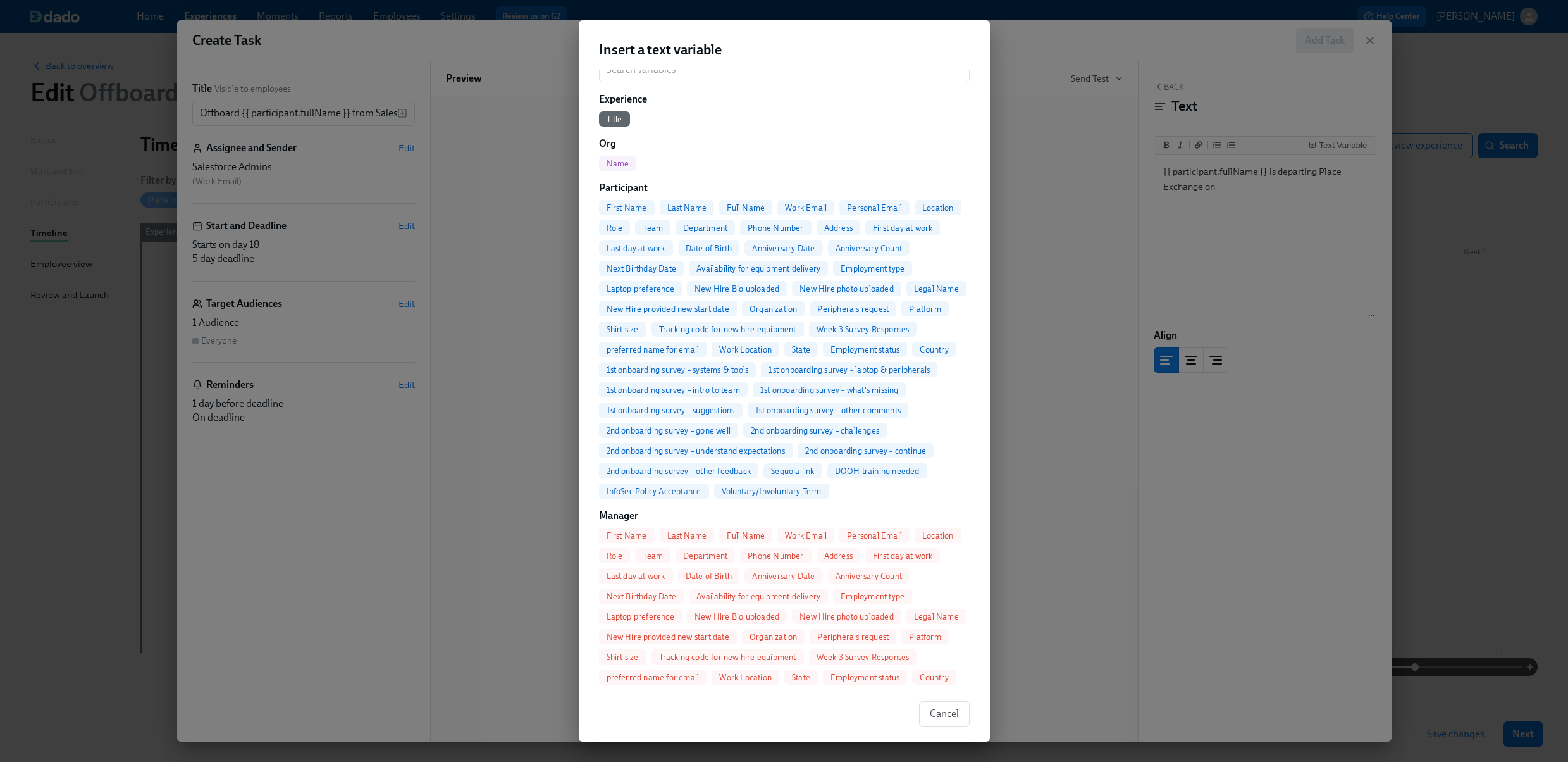
scroll to position [0, 0]
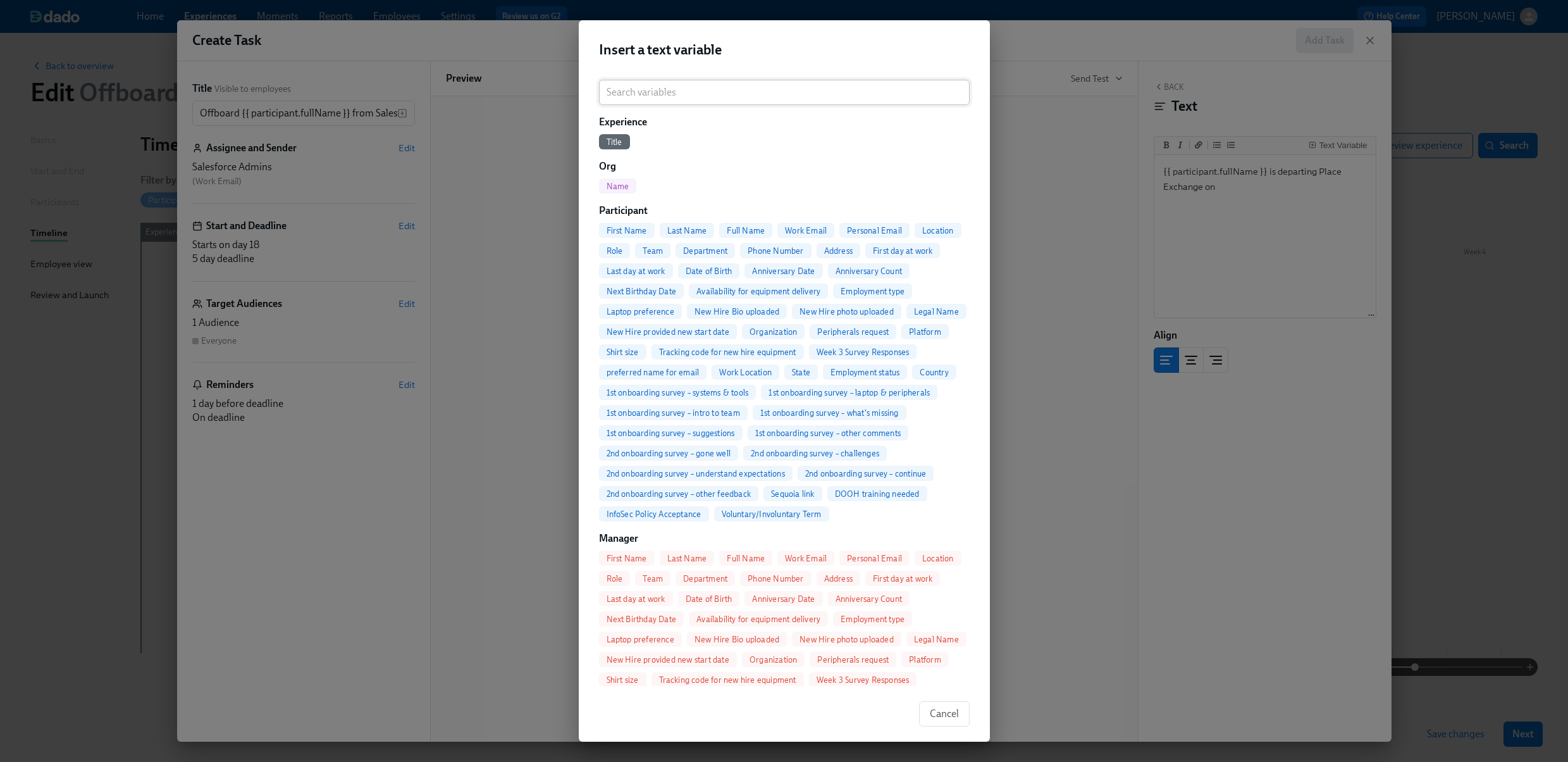
click at [719, 88] on input "search" at bounding box center [784, 93] width 371 height 25
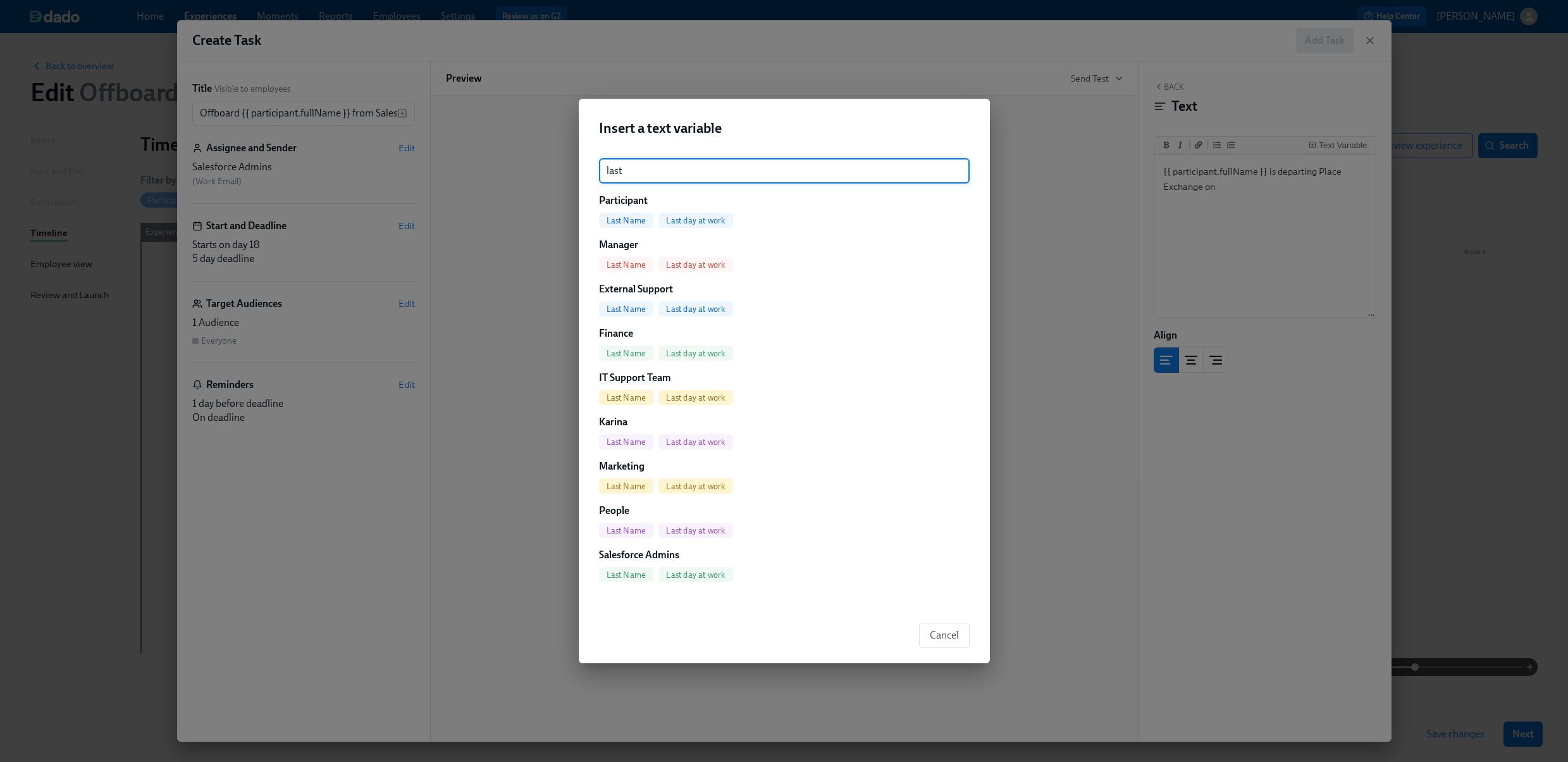
type input "last d"
click at [631, 219] on span "Last day at work" at bounding box center [636, 220] width 74 height 9
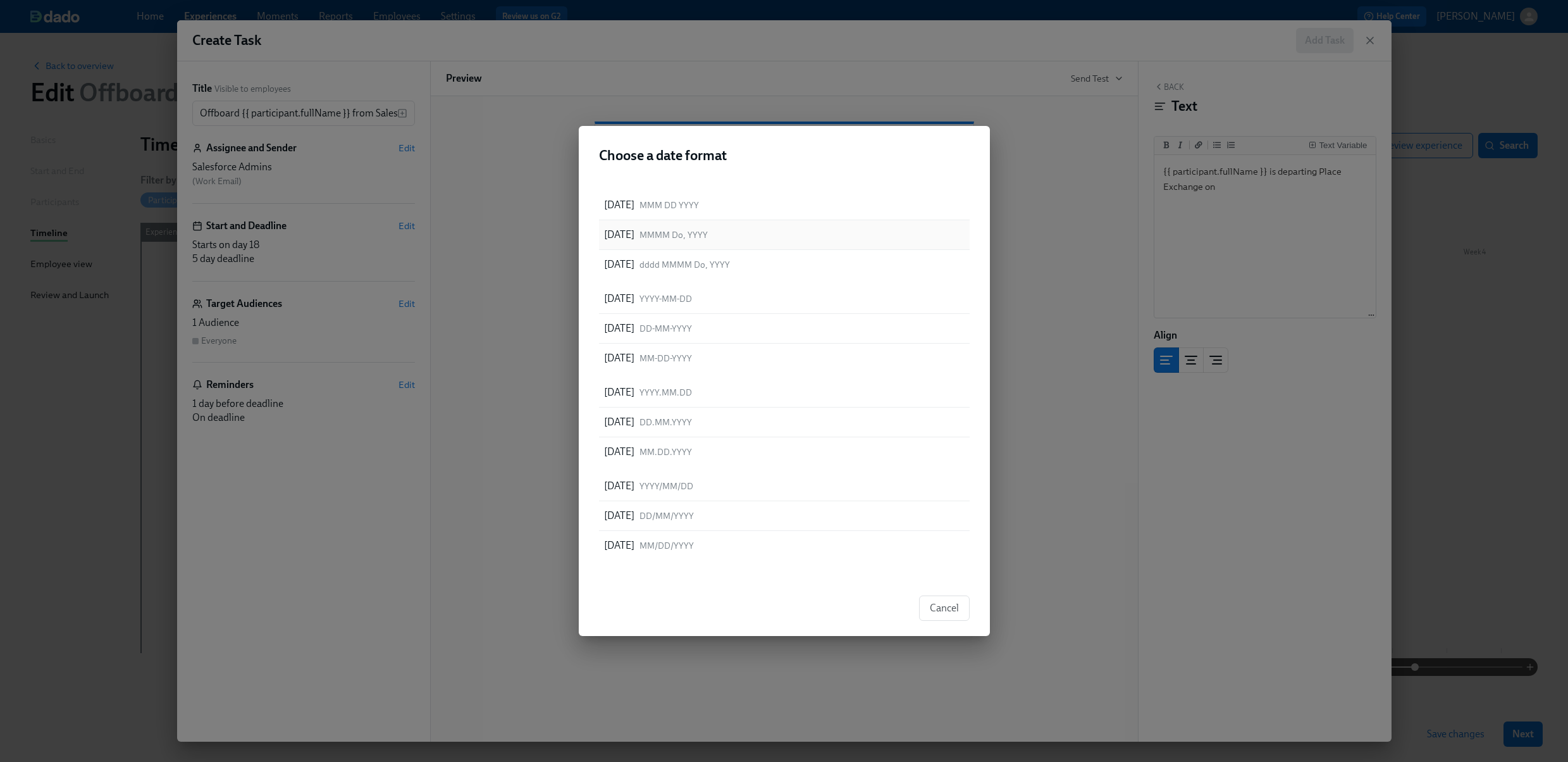
click at [786, 234] on div "[DATE] MMMM Do, YYYY" at bounding box center [784, 235] width 371 height 30
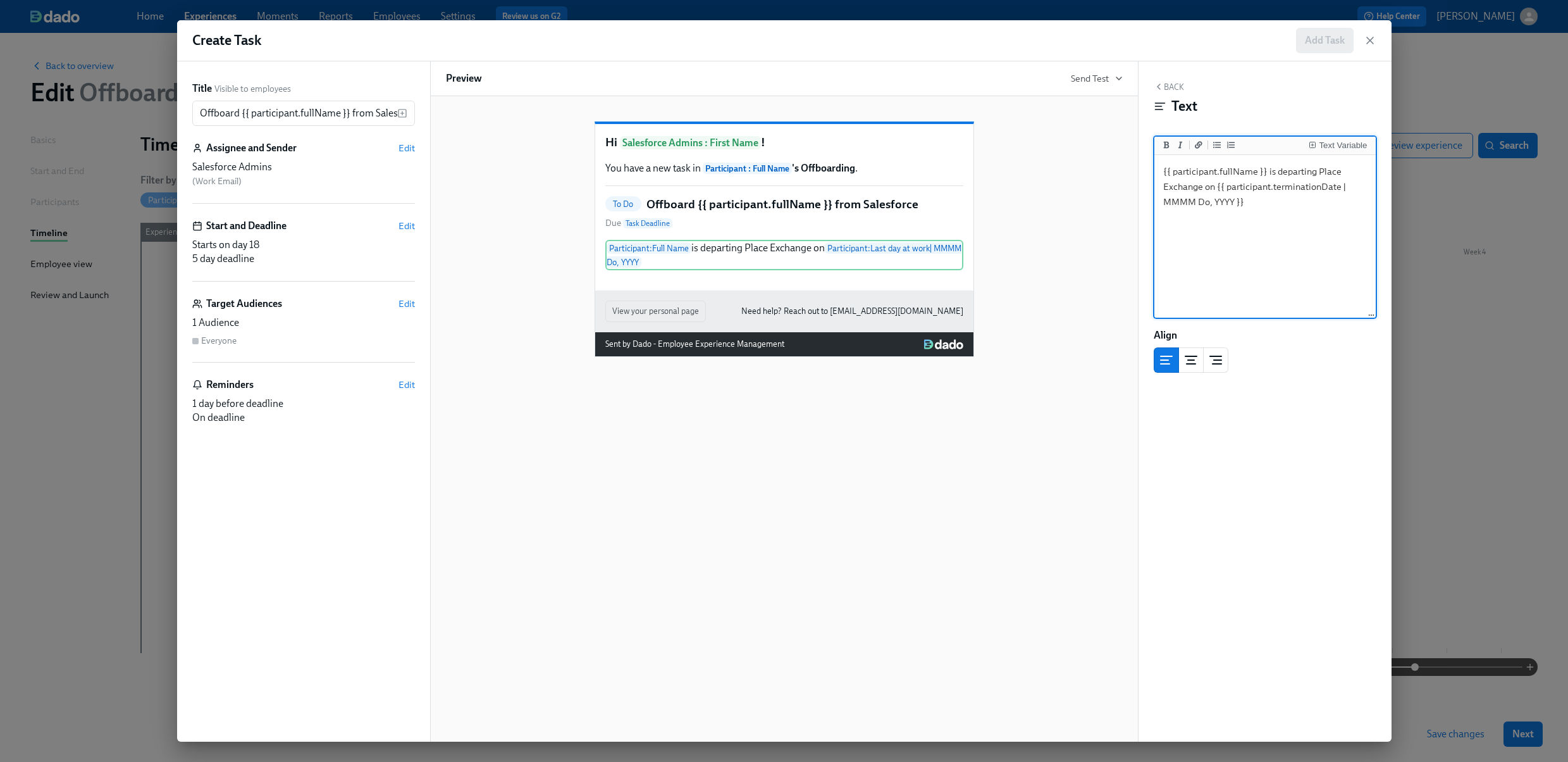
click at [1211, 210] on textarea "{{ participant.fullName }} is departing Place Exchange on {{ participant.termin…" at bounding box center [1265, 237] width 217 height 159
click at [1186, 205] on textarea "{{ participant.fullName }} is departing Place Exchange on {{ participant.termin…" at bounding box center [1265, 237] width 217 height 159
drag, startPoint x: 1164, startPoint y: 203, endPoint x: 1236, endPoint y: 203, distance: 72.0
click at [1236, 203] on textarea "{{ participant.fullName }} is departing Place Exchange on {{ participant.termin…" at bounding box center [1265, 237] width 217 height 159
type textarea "{{ participant.fullName }} is departing Place Exchange on {{ participant.termin…"
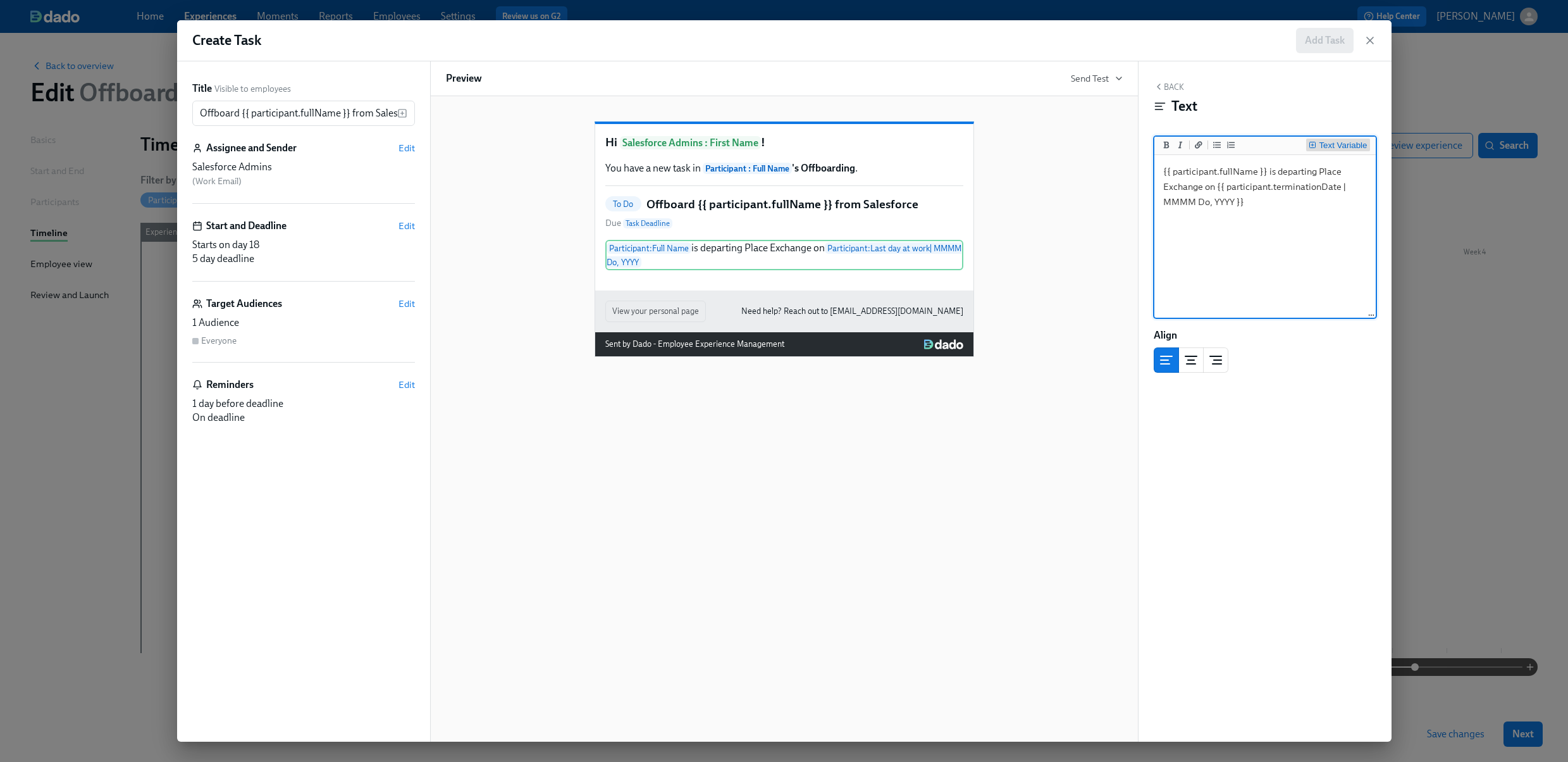
click at [1333, 145] on div "Text Variable" at bounding box center [1343, 145] width 48 height 9
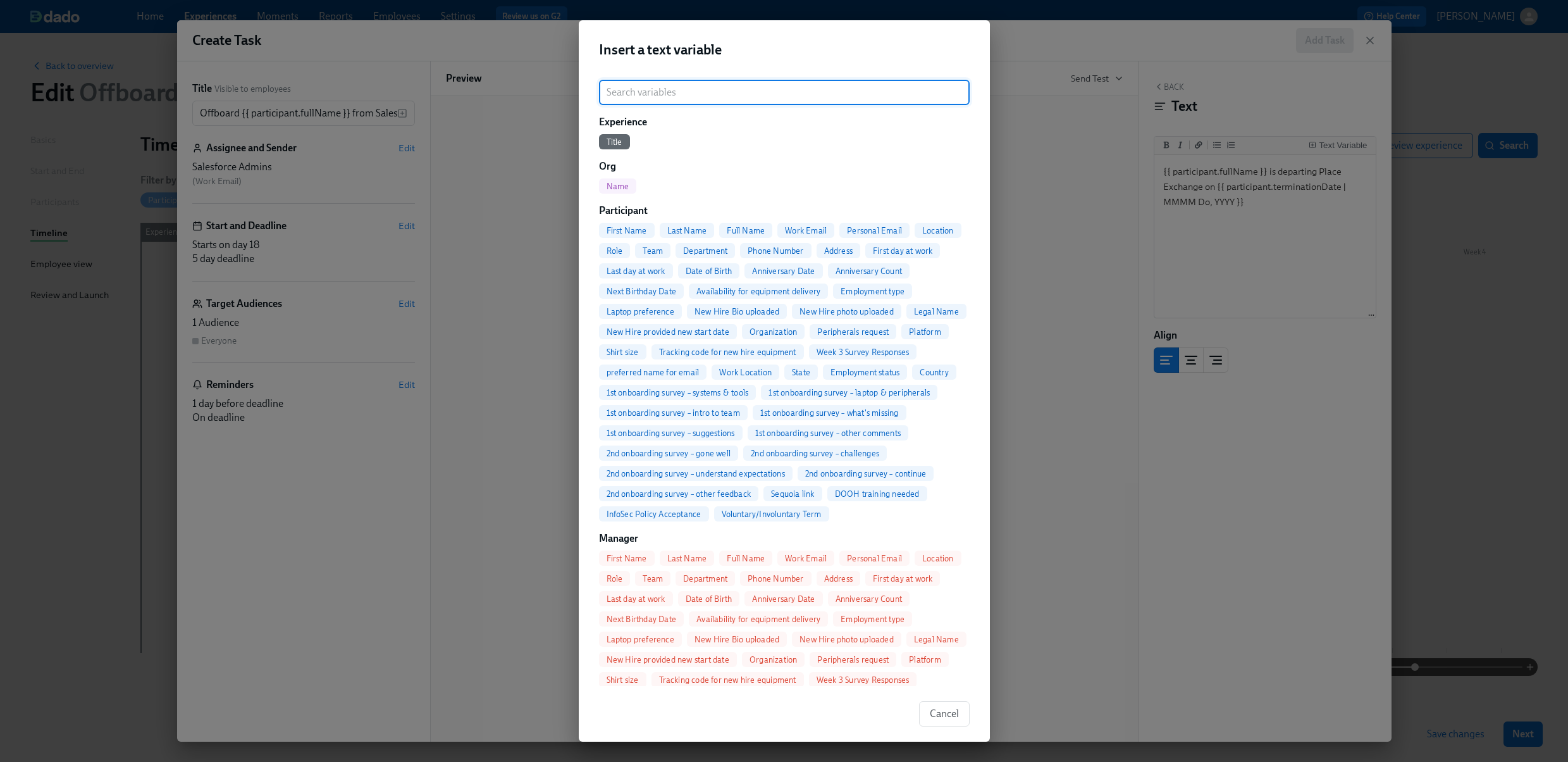
click at [777, 98] on input "search" at bounding box center [784, 93] width 371 height 25
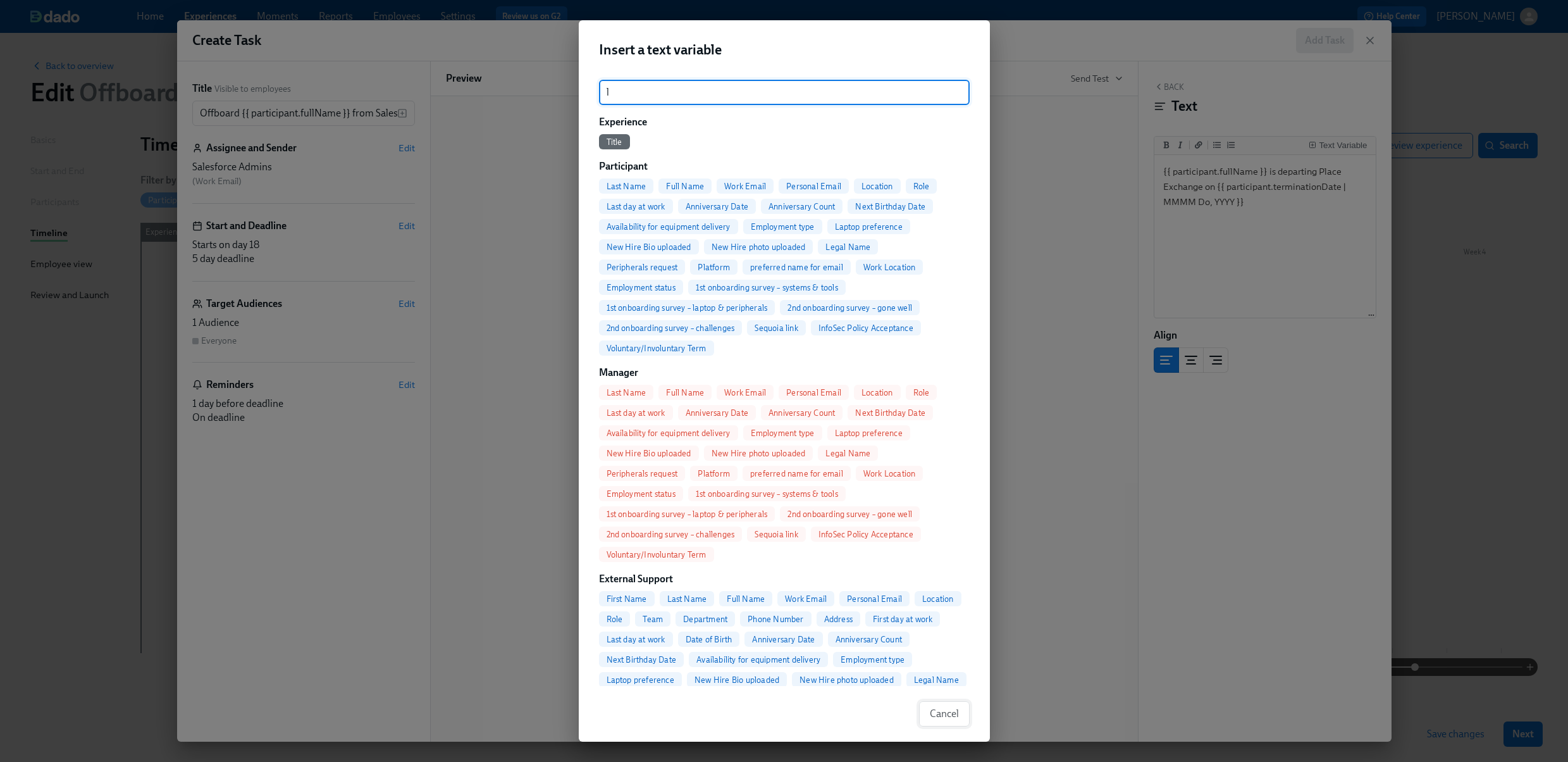
type input "l"
click at [939, 713] on span "Cancel" at bounding box center [944, 714] width 29 height 13
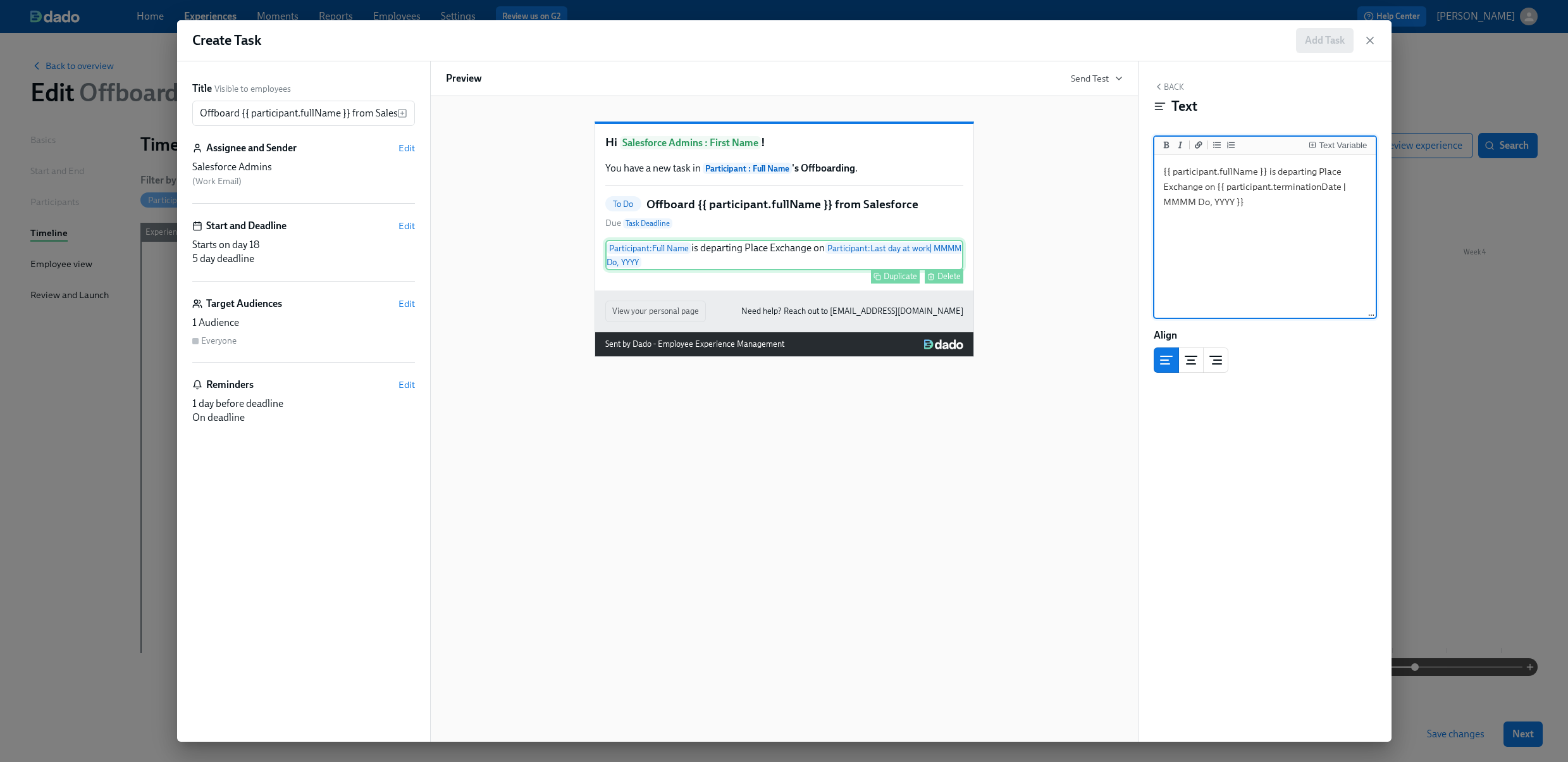
click at [722, 270] on div "Participant : Full Name is departing Place Exchange on Participant : Last day a…" at bounding box center [784, 255] width 358 height 30
click at [699, 270] on div "Participant : Full Name is departing Place Exchange on Participant : Last day a…" at bounding box center [784, 255] width 358 height 30
click at [1262, 203] on textarea "{{ participant.fullName }} is departing Place Exchange on {{ participant.termin…" at bounding box center [1265, 237] width 217 height 159
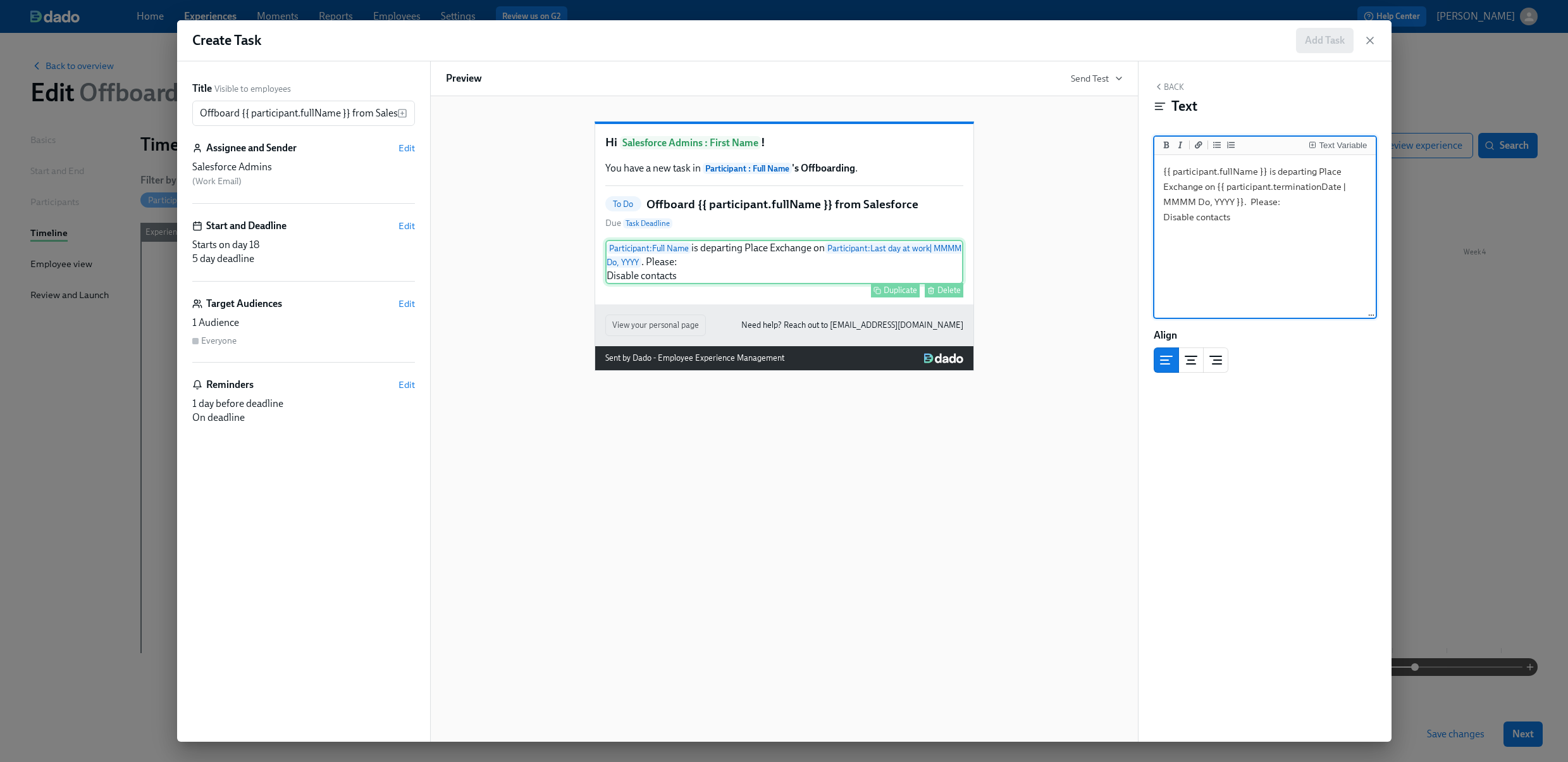
click at [680, 280] on div "Participant : Full Name is departing Place Exchange on Participant : Last day a…" at bounding box center [784, 262] width 358 height 44
click at [1251, 200] on textarea "{{ participant.fullName }} is departing Place Exchange on {{ participant.termin…" at bounding box center [1265, 237] width 217 height 159
drag, startPoint x: 1163, startPoint y: 219, endPoint x: 1251, endPoint y: 220, distance: 88.0
click at [1251, 220] on textarea "{{ participant.fullName }} is departing Place Exchange on {{ participant.termin…" at bounding box center [1265, 237] width 217 height 159
type textarea "{{ participant.fullName }} is departing Place Exchange on {{ participant.termin…"
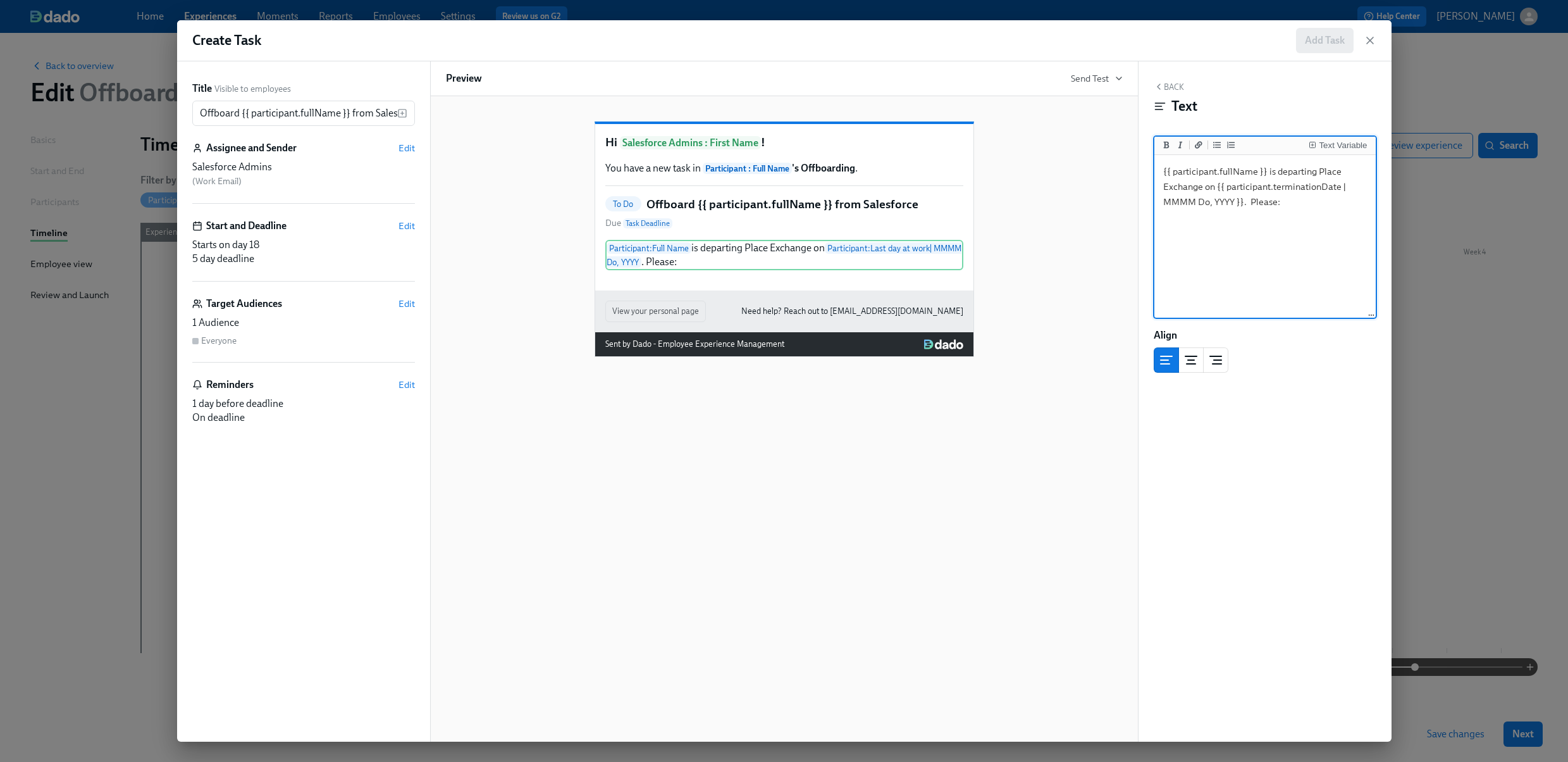
click at [1060, 285] on div "Hi Salesforce Admins : First Name ! You have a new task in Participant : Full N…" at bounding box center [784, 228] width 677 height 256
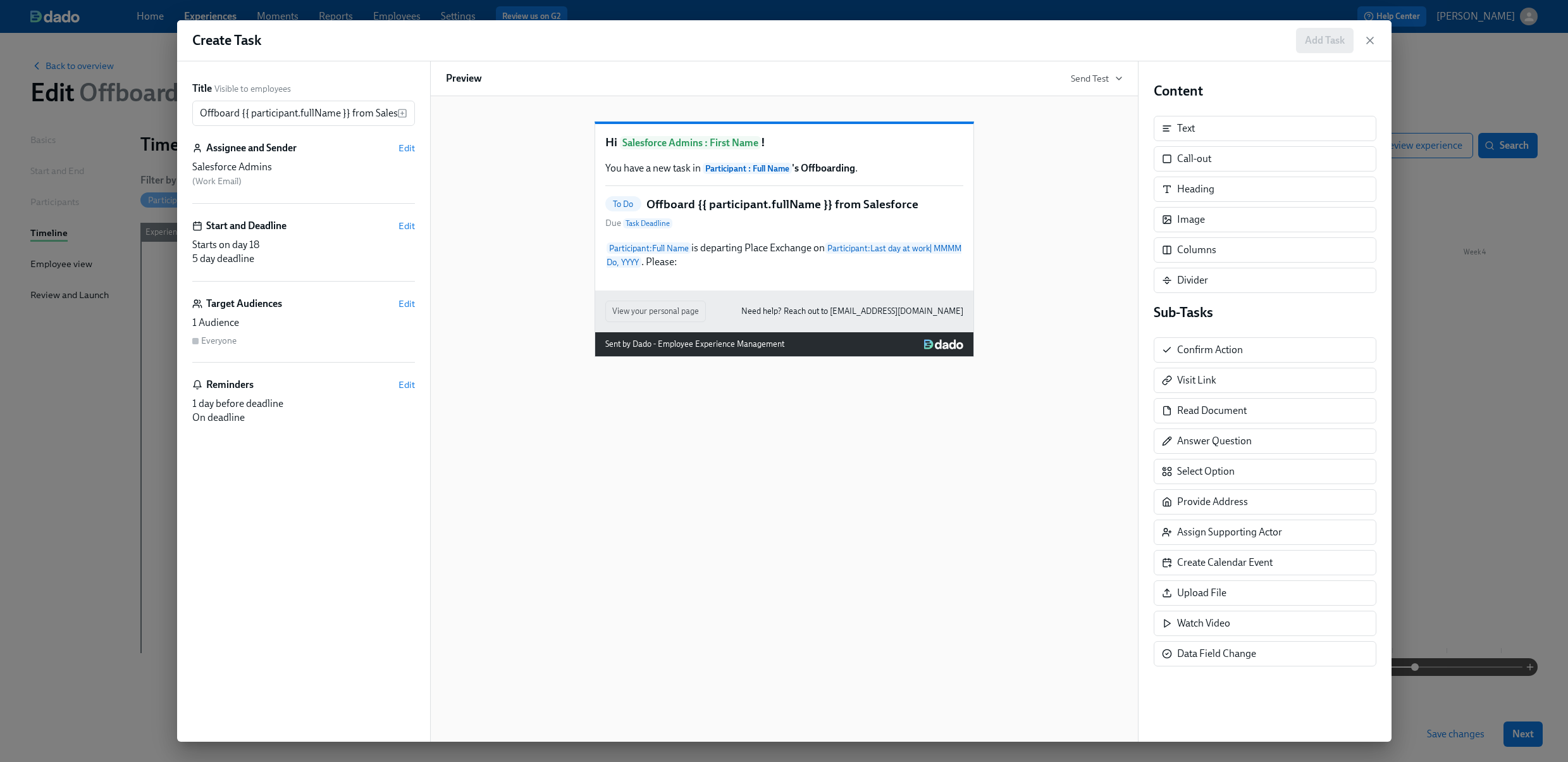
click at [851, 290] on div "Hi Salesforce Admins : First Name ! You have a new task in Participant : Full N…" at bounding box center [784, 208] width 378 height 167
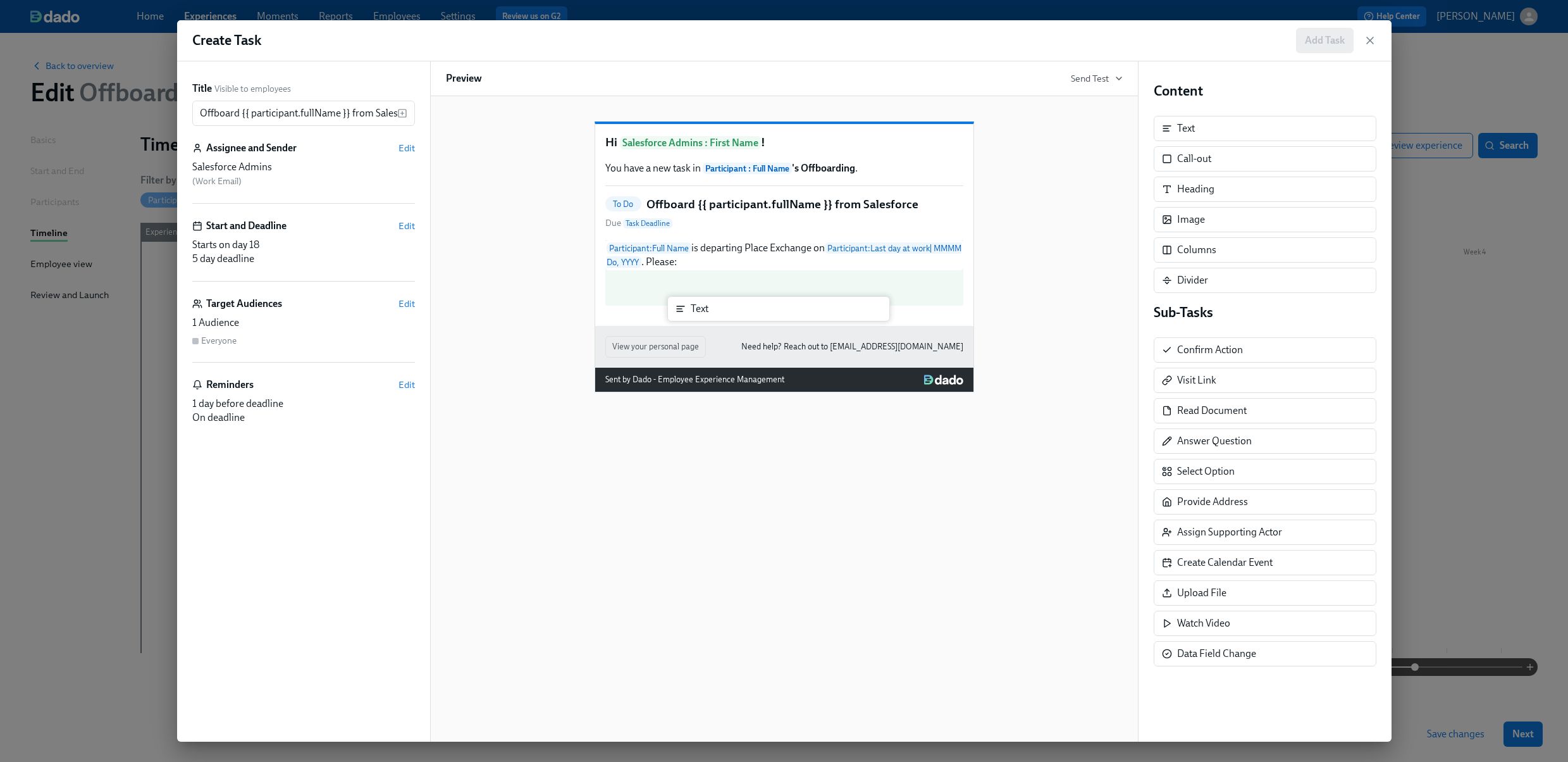
drag, startPoint x: 1172, startPoint y: 133, endPoint x: 679, endPoint y: 320, distance: 527.3
click at [679, 320] on div "Title Visible to employees Offboard {{ participant.fullName }} from Salesforce …" at bounding box center [785, 402] width 1215 height 680
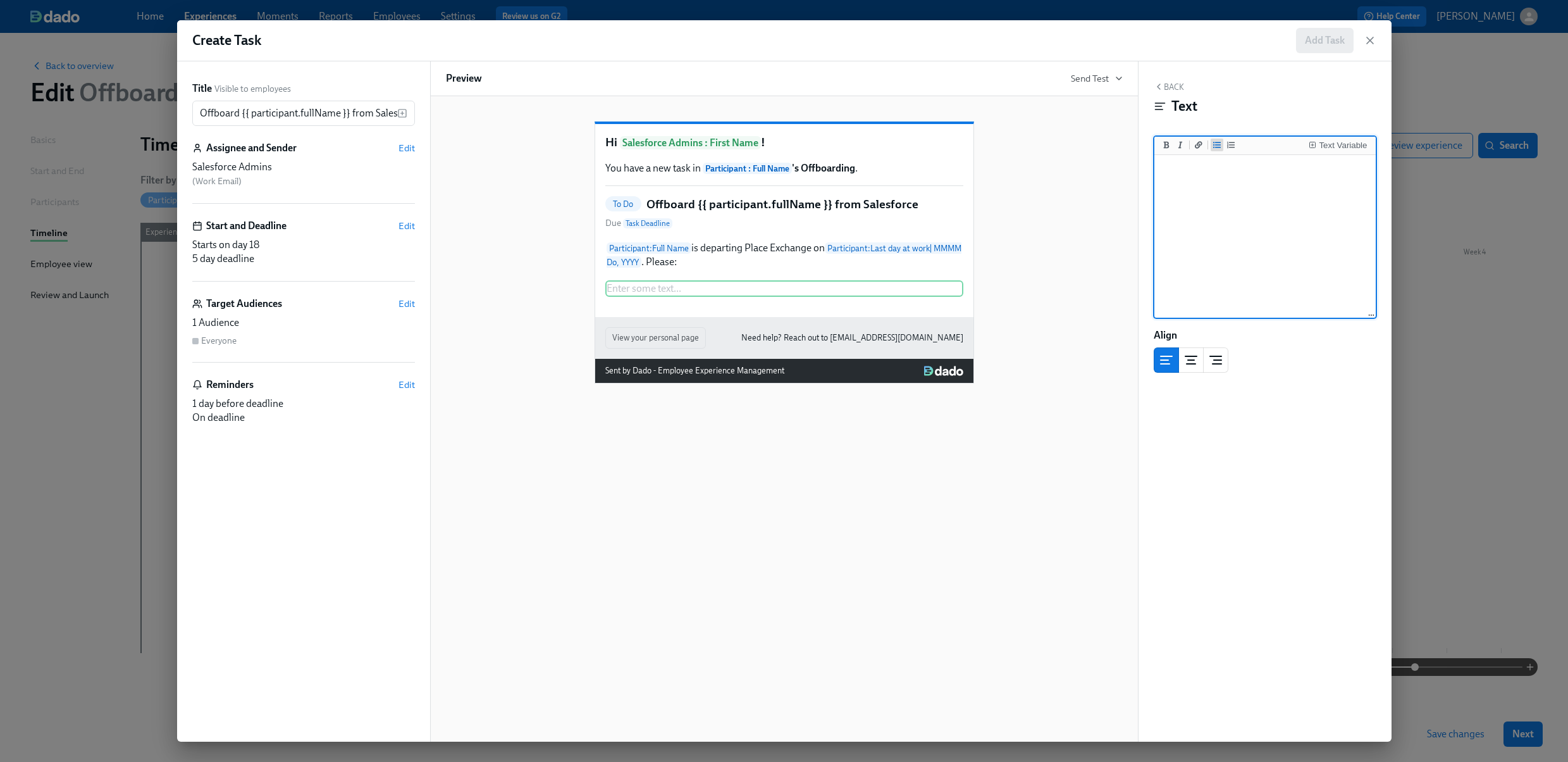
click at [1217, 148] on icon "Add unordered list" at bounding box center [1216, 144] width 7 height 8
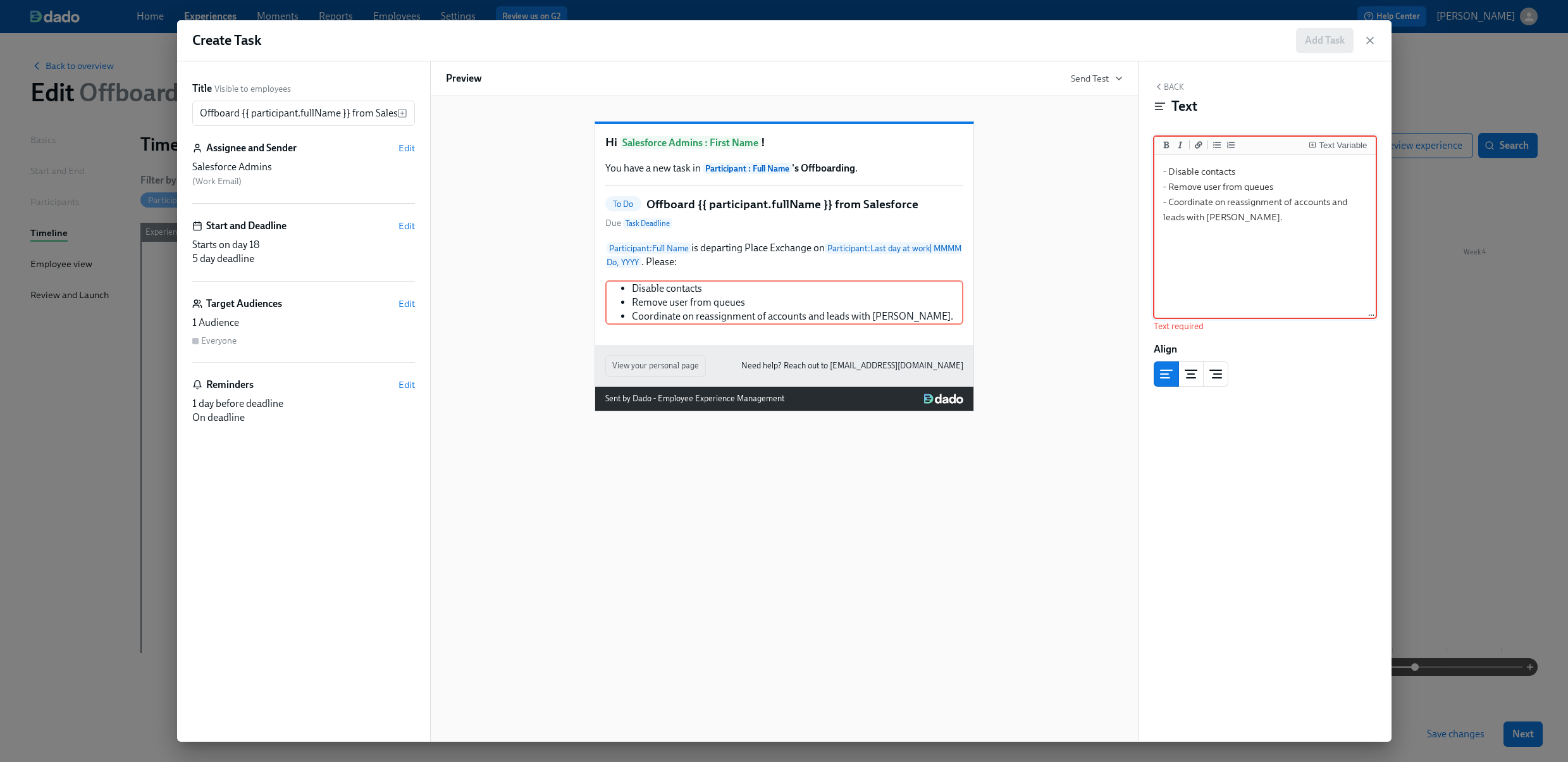
click at [1317, 357] on div "Align" at bounding box center [1265, 364] width 222 height 44
click at [1249, 220] on textarea "- Disable contacts - Remove user from queues - Coordinate on reassignment of ac…" at bounding box center [1265, 237] width 217 height 159
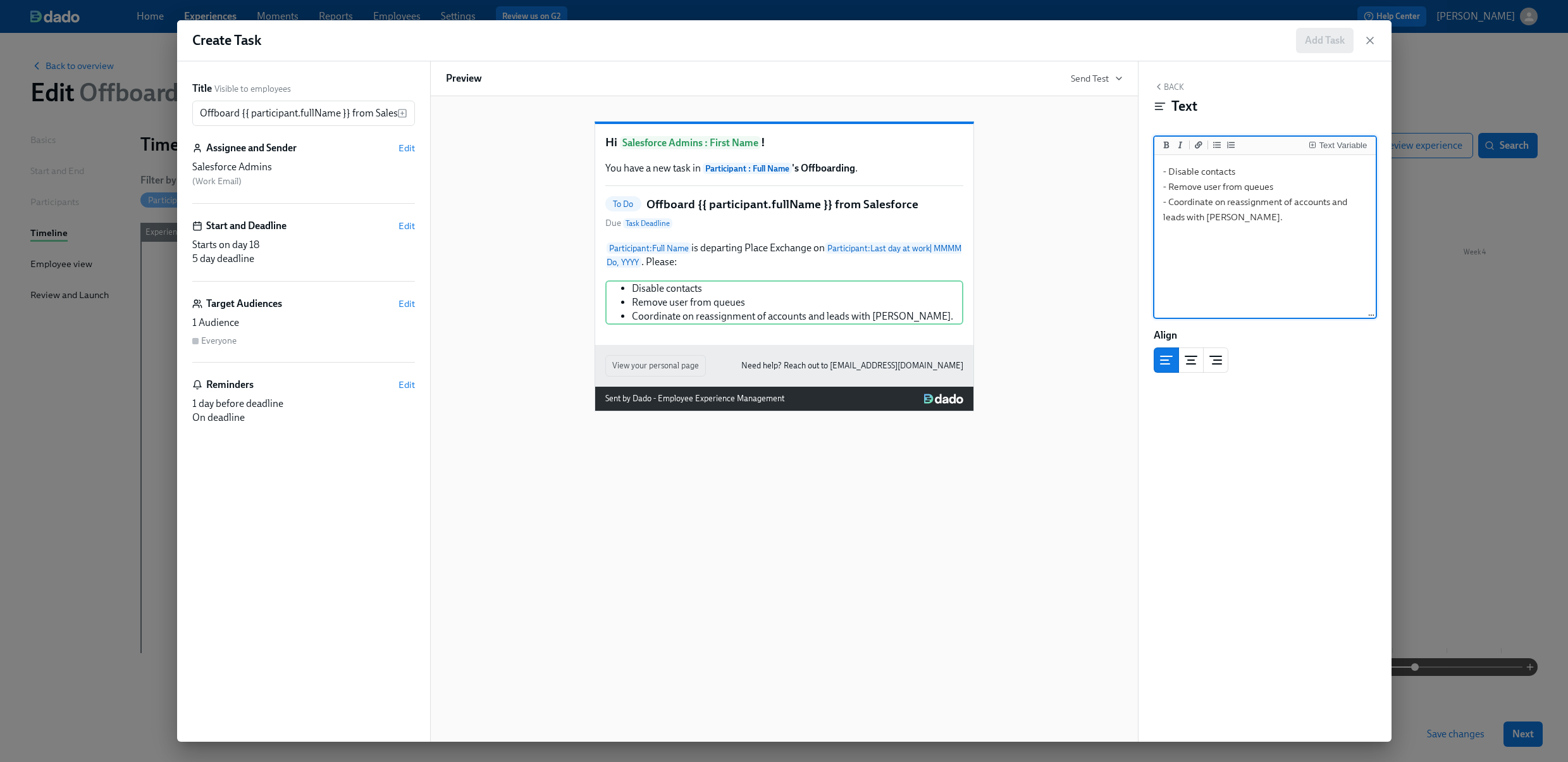
click at [1191, 198] on textarea "- Disable contacts - Remove user from queues - Coordinate on reassignment of ac…" at bounding box center [1265, 237] width 217 height 159
click at [1212, 208] on textarea "- Disable contacts - Remove user from queues - Coordinate on reassignment of ac…" at bounding box center [1265, 237] width 217 height 159
click at [1170, 203] on textarea "- Disable contacts - Remove user from queues - Coordinate on reassignment of ac…" at bounding box center [1265, 237] width 217 height 159
click at [1167, 189] on textarea "- Disable contacts - Remove user from queues - Coordinate on reassignment of ac…" at bounding box center [1265, 237] width 217 height 159
click at [896, 335] on div "Duplicate" at bounding box center [901, 330] width 33 height 9
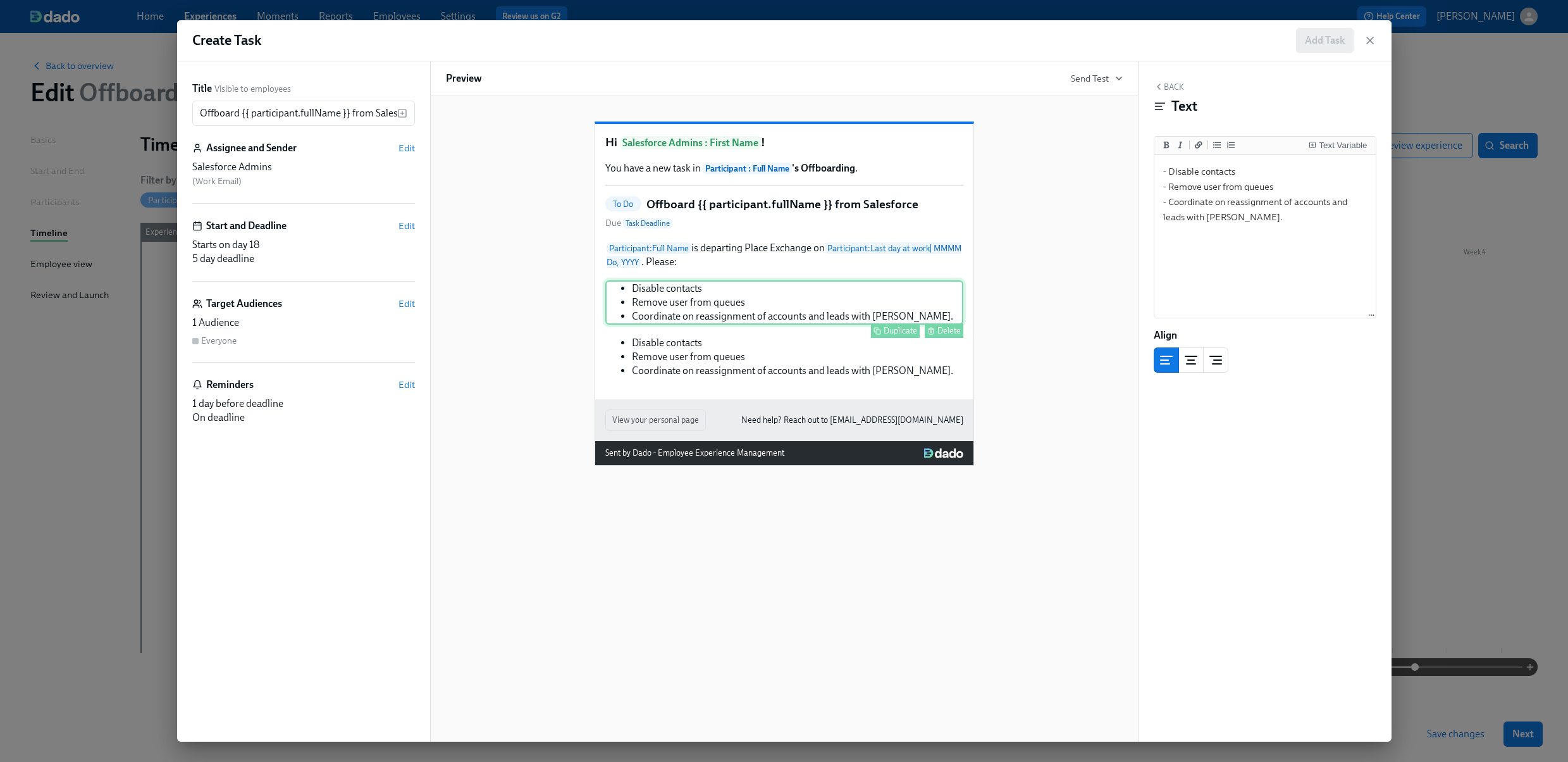
click at [896, 335] on div "Duplicate" at bounding box center [901, 330] width 33 height 9
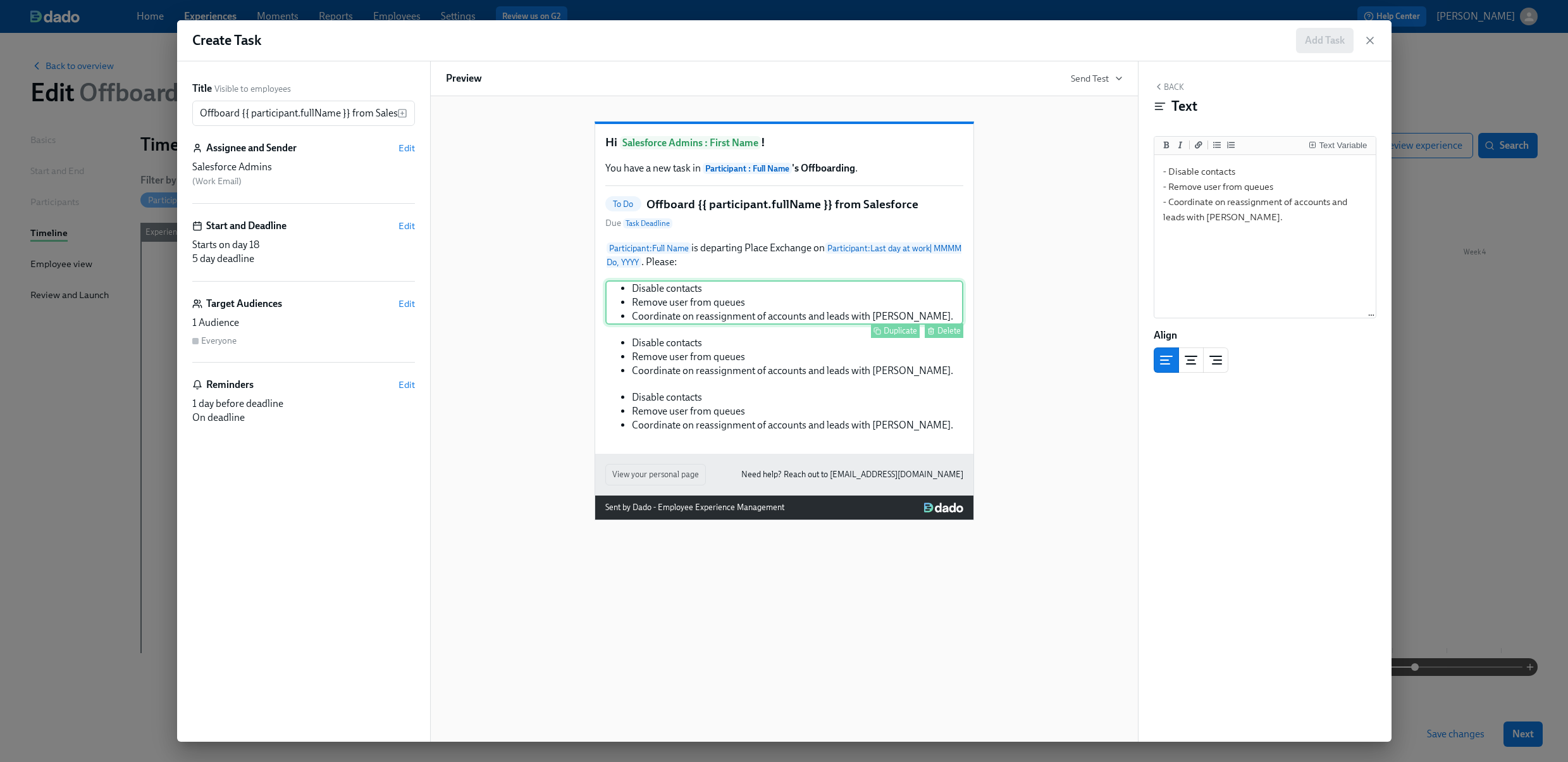
click at [810, 319] on div "Disable contacts Remove user from queues Coordinate on reassignment of accounts…" at bounding box center [784, 302] width 358 height 44
drag, startPoint x: 1162, startPoint y: 188, endPoint x: 1297, endPoint y: 218, distance: 138.3
click at [1297, 218] on textarea "- Disable contacts - Remove user from queues - Coordinate on reassignment of ac…" at bounding box center [1265, 237] width 217 height 159
type textarea "- Disable contacts"
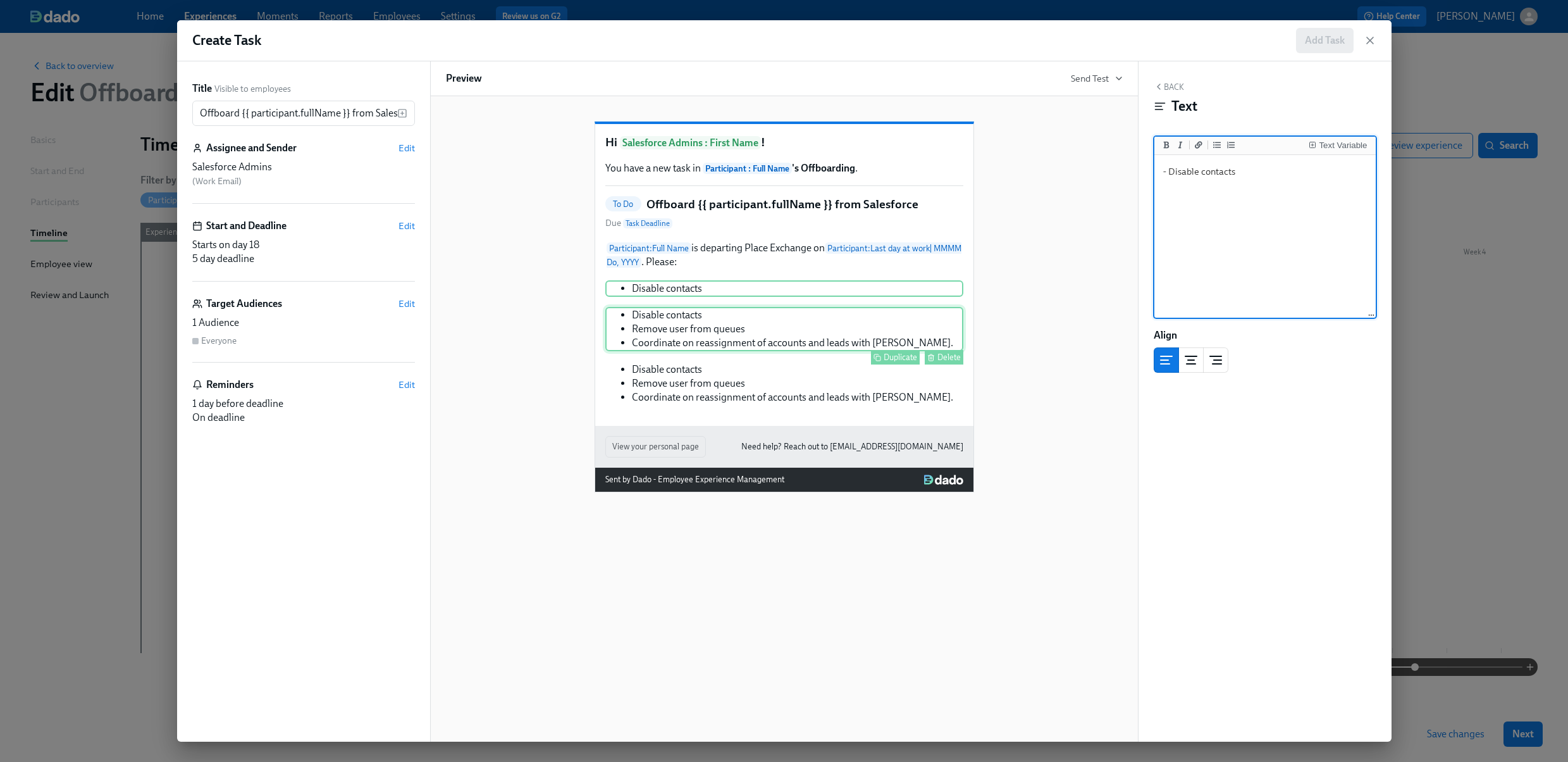
click at [675, 341] on div "Disable contacts Remove user from queues Coordinate on reassignment of accounts…" at bounding box center [784, 328] width 358 height 44
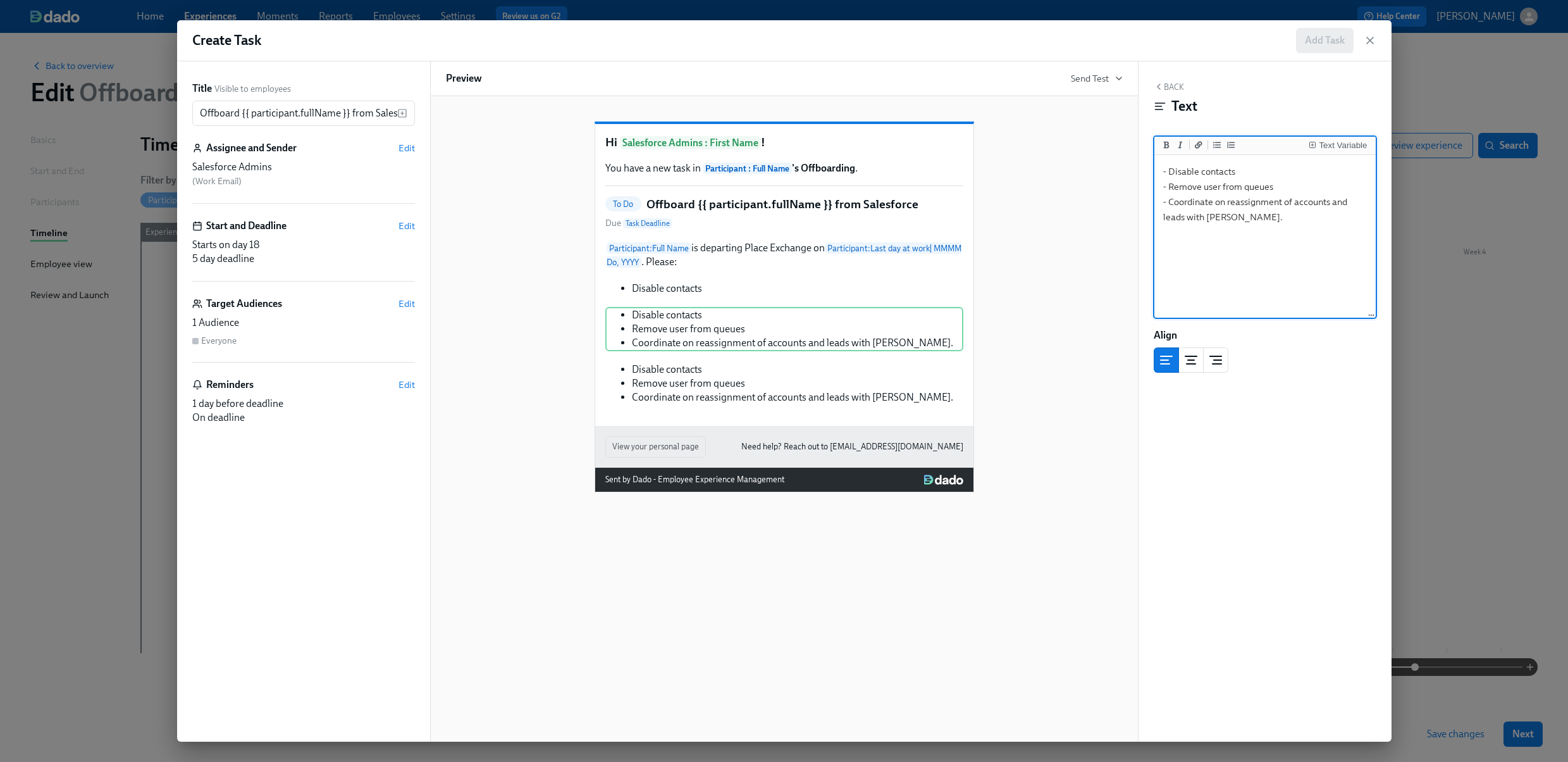
drag, startPoint x: 1160, startPoint y: 203, endPoint x: 1316, endPoint y: 223, distance: 157.3
click at [1316, 223] on textarea "- Disable contacts - Remove user from queues - Coordinate on reassignment of ac…" at bounding box center [1265, 237] width 217 height 159
type textarea "- Disable contacts - Remove user from queues"
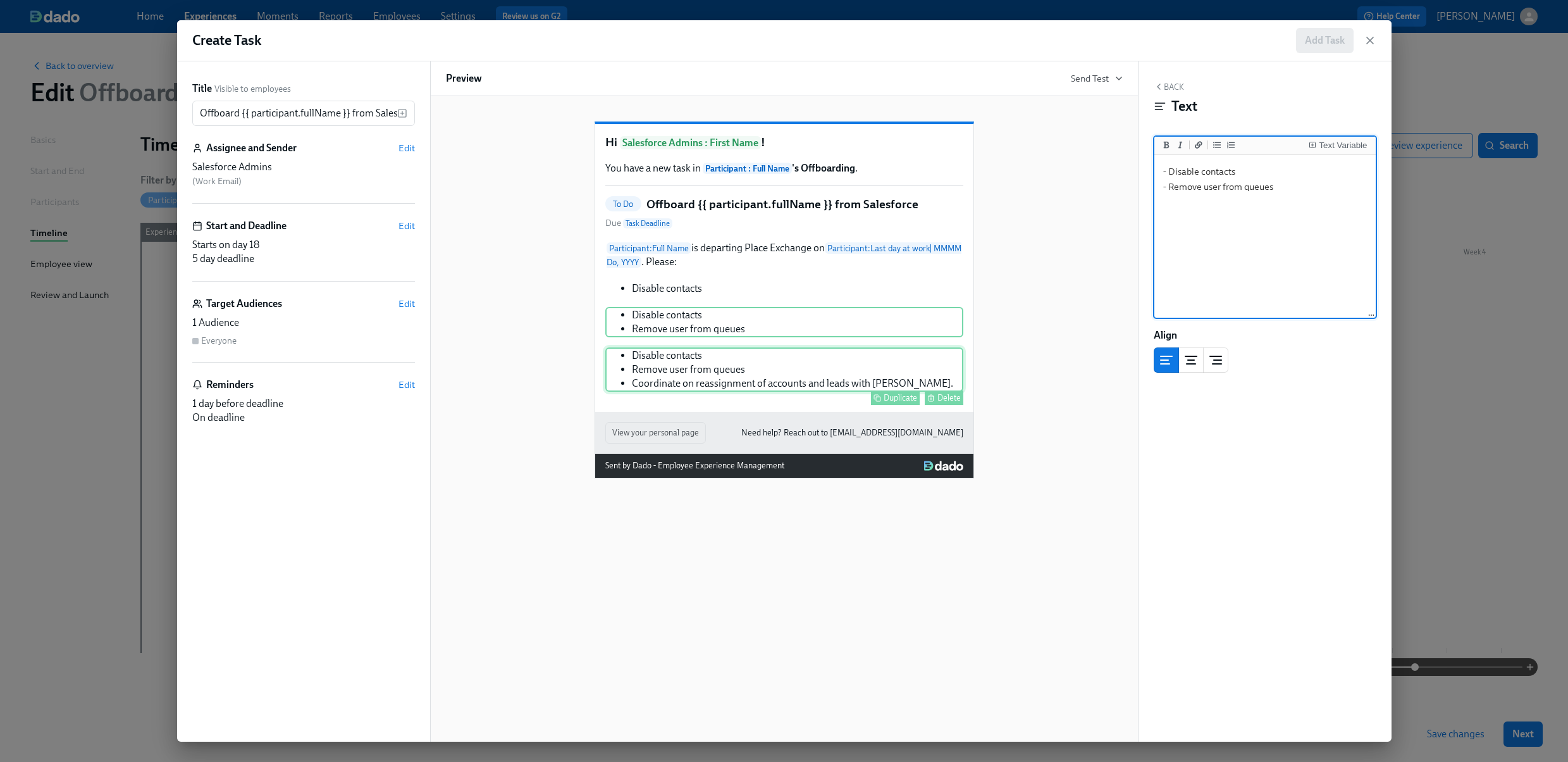
click at [836, 392] on div "Disable contacts Remove user from queues Coordinate on reassignment of accounts…" at bounding box center [784, 369] width 358 height 44
click at [751, 385] on div "Disable contacts Remove user from queues Coordinate on reassignment of accounts…" at bounding box center [784, 369] width 358 height 44
drag, startPoint x: 1161, startPoint y: 171, endPoint x: 1289, endPoint y: 190, distance: 129.4
click at [1289, 190] on textarea "- Disable contacts - Remove user from queues - Coordinate on reassignment of ac…" at bounding box center [1265, 237] width 217 height 159
click at [1291, 190] on textarea "- Disable contacts - Remove user from queues - Coordinate on reassignment of ac…" at bounding box center [1265, 237] width 217 height 159
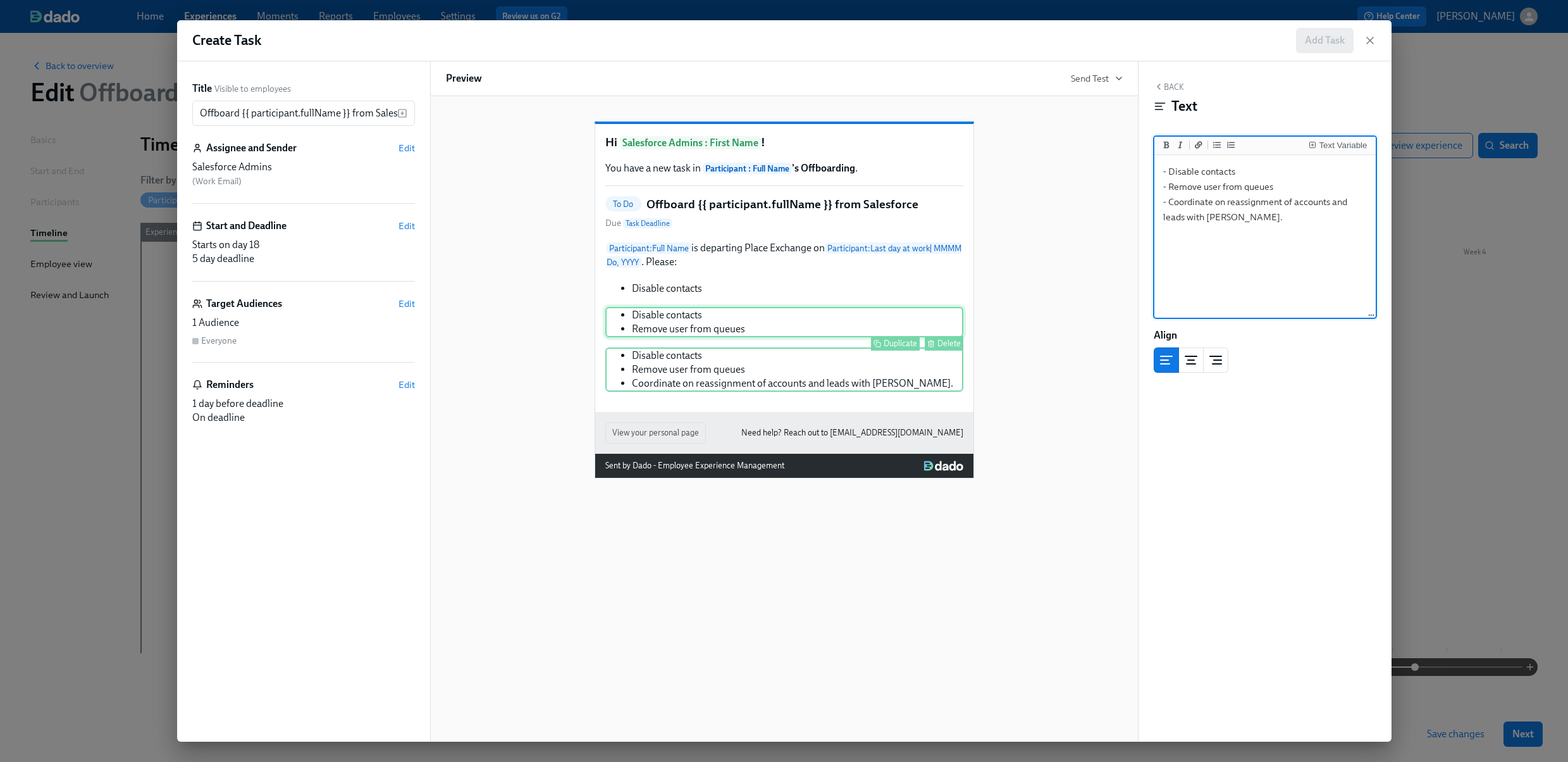
click at [760, 338] on div "Disable contacts Remove user from queues Duplicate Delete" at bounding box center [784, 322] width 358 height 30
click at [769, 374] on div "Disable contacts Remove user from queues Coordinate on reassignment of accounts…" at bounding box center [784, 369] width 358 height 44
click at [768, 388] on div "Disable contacts Remove user from queues Coordinate on reassignment of accounts…" at bounding box center [784, 369] width 358 height 44
click at [1281, 186] on textarea "- Disable contacts - Remove user from queues - Coordinate on reassignment of ac…" at bounding box center [1265, 237] width 217 height 159
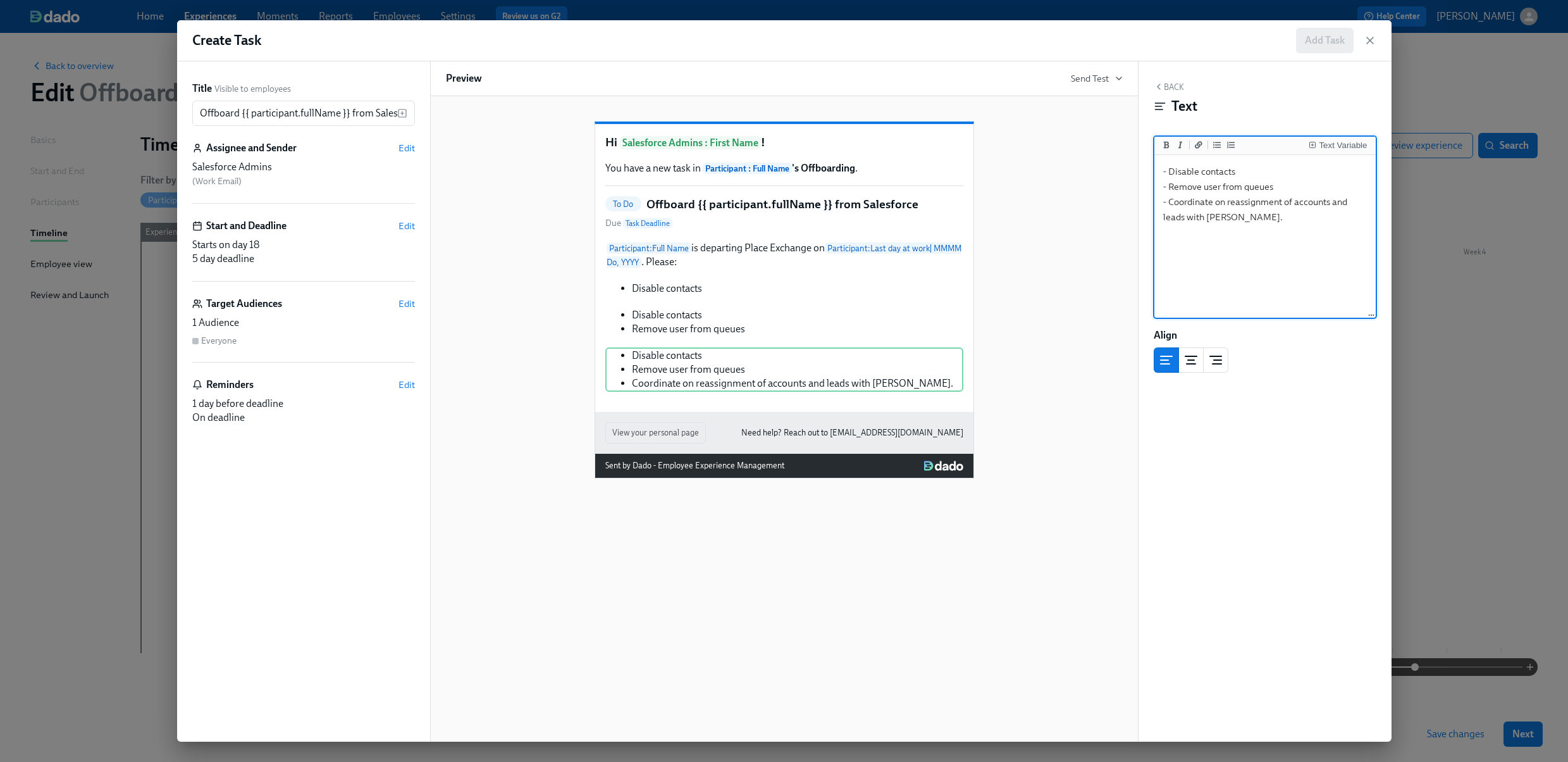
click at [1281, 186] on textarea "- Disable contacts - Remove user from queues - Coordinate on reassignment of ac…" at bounding box center [1265, 237] width 217 height 159
type textarea "- Disable contacts - Coordinate on reassignment of accounts and leads with [PER…"
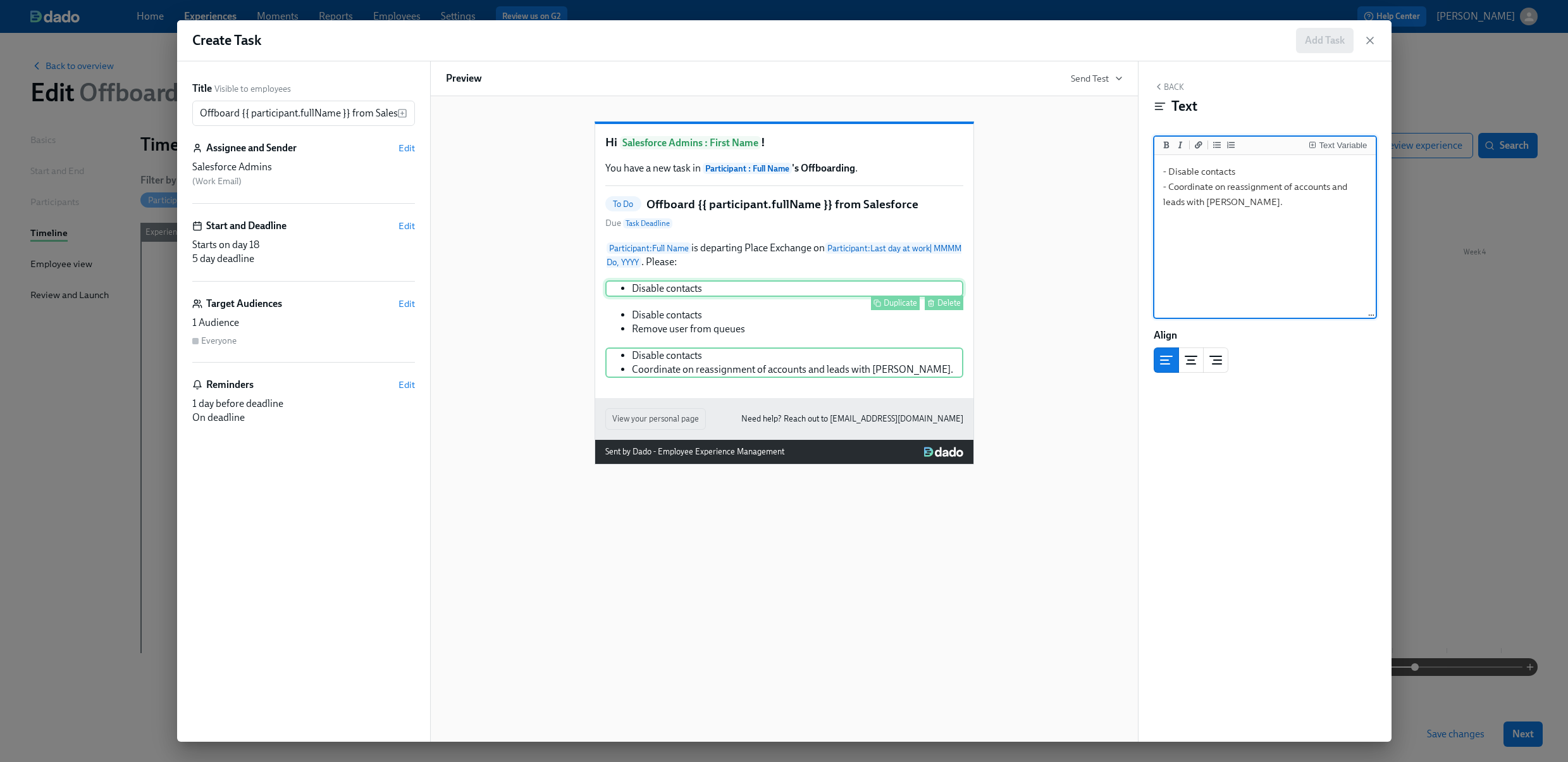
click at [809, 297] on div "Disable contacts Duplicate Delete" at bounding box center [784, 288] width 358 height 17
click at [406, 300] on span "Edit" at bounding box center [407, 303] width 17 height 13
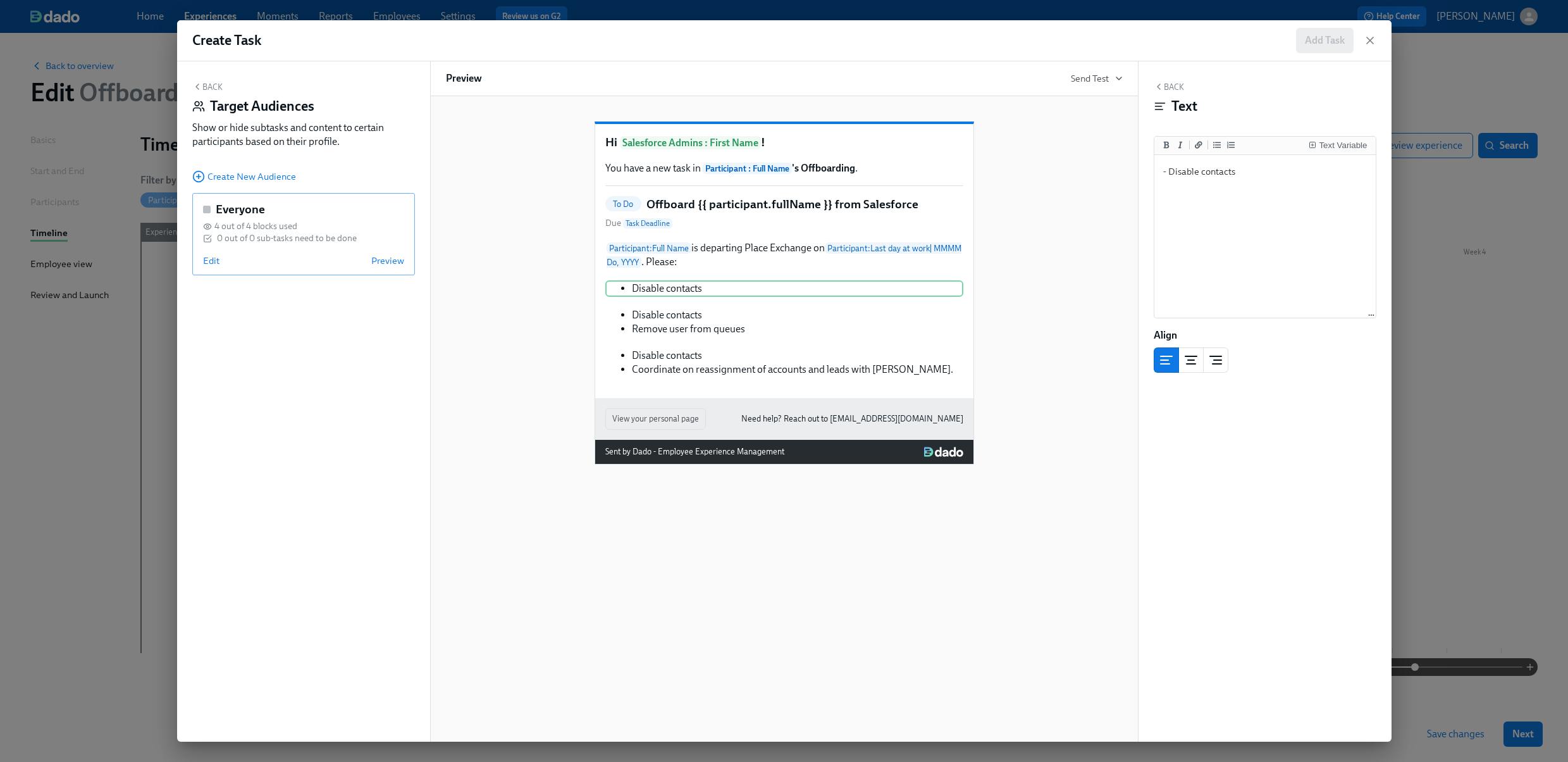
click at [246, 234] on div "0 out of 0 sub-tasks need to be done" at bounding box center [287, 238] width 140 height 12
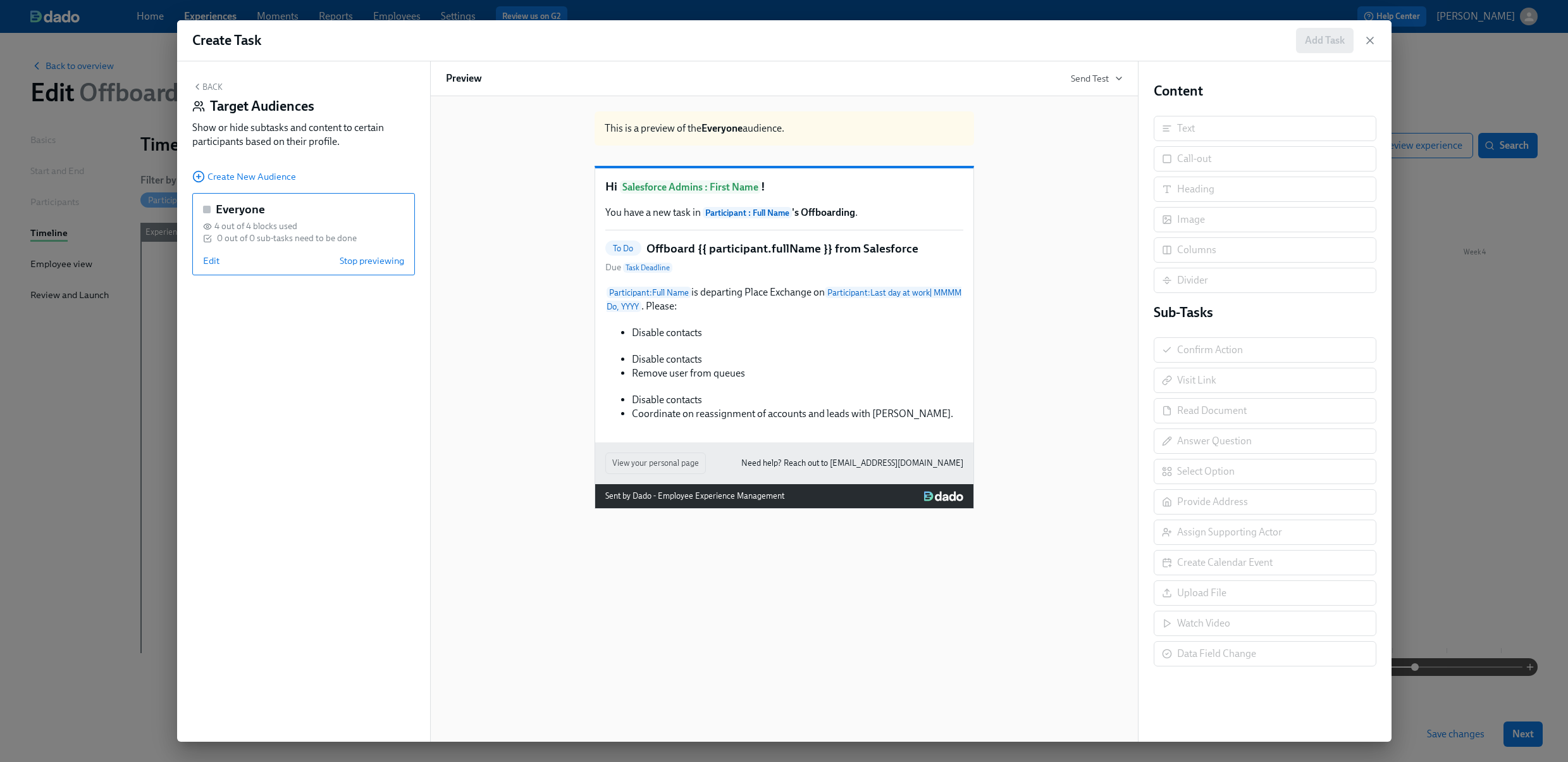
click at [654, 341] on div "Disable contacts Duplicate" at bounding box center [784, 333] width 358 height 17
click at [306, 333] on div "Back Target Audiences Show or hide subtasks and content to certain participants…" at bounding box center [304, 402] width 253 height 680
click at [670, 382] on div "Disable contacts Remove user from queues Duplicate" at bounding box center [784, 366] width 358 height 30
click at [255, 175] on span "Create New Audience" at bounding box center [244, 176] width 103 height 13
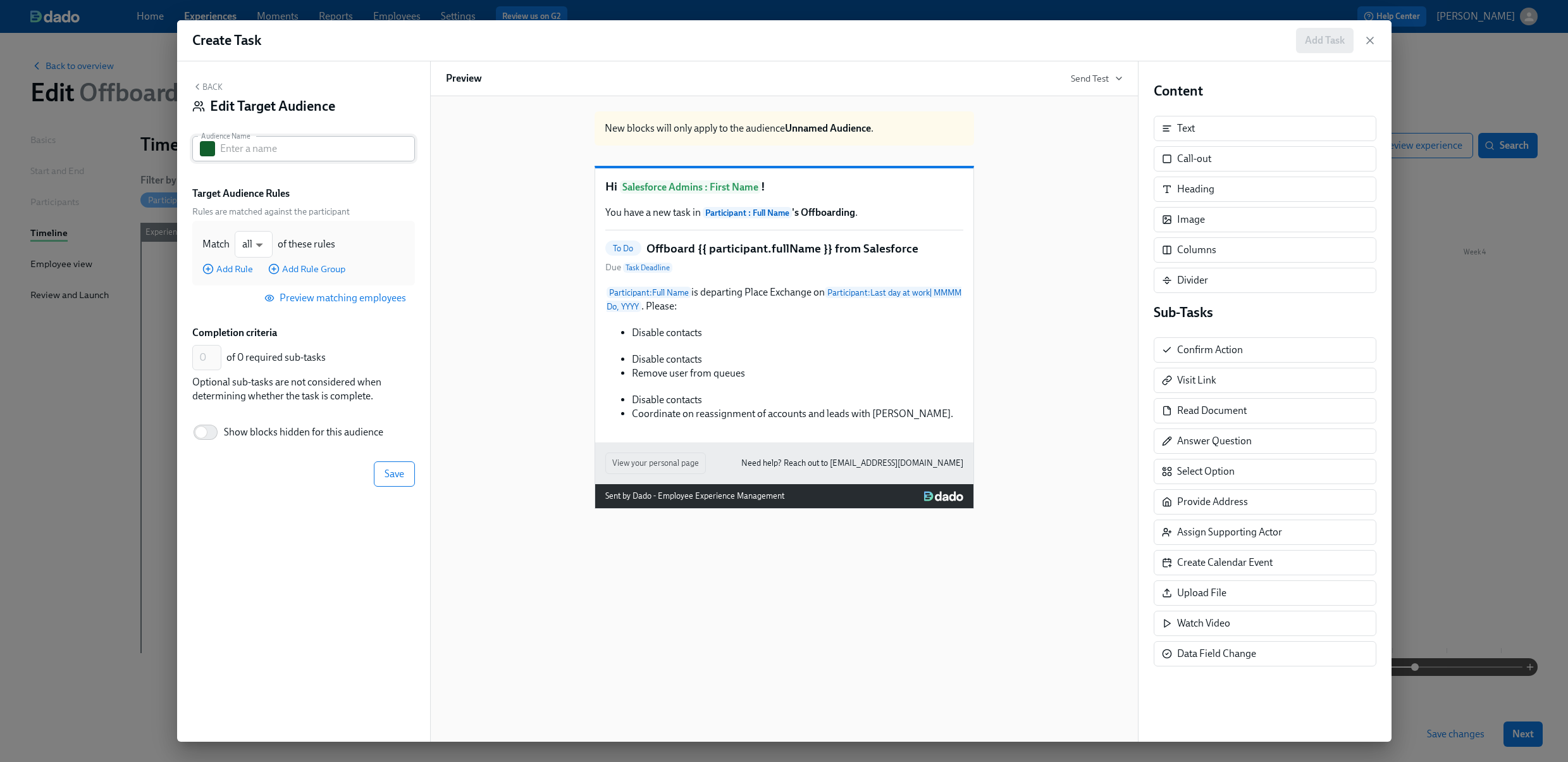
click at [268, 148] on input "text" at bounding box center [317, 148] width 195 height 25
click at [237, 153] on input "Exgt Support and" at bounding box center [317, 148] width 195 height 25
click at [322, 150] on input "Ext Support and" at bounding box center [317, 148] width 195 height 25
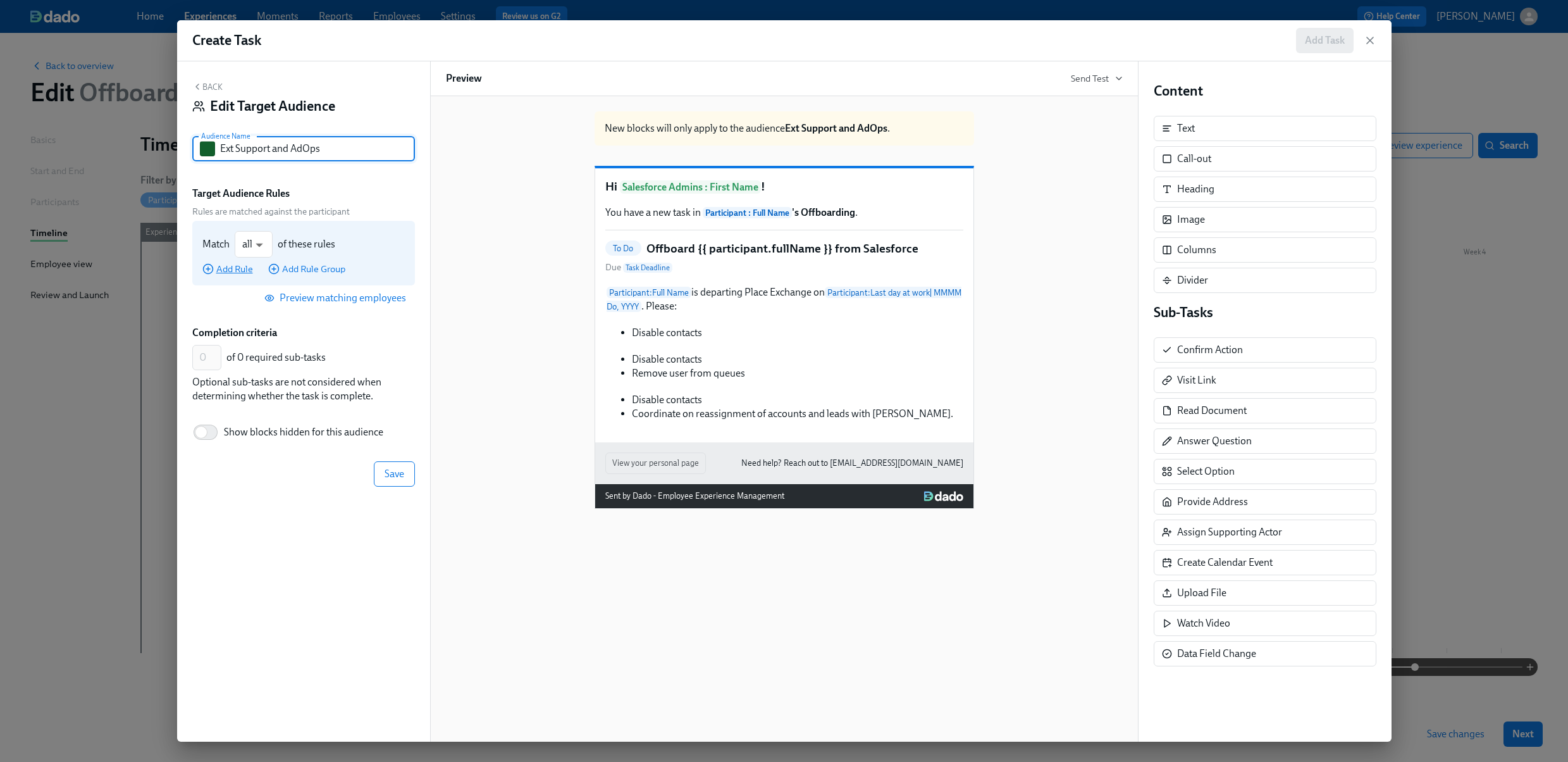
type input "Ext Support and AdOps"
click at [234, 267] on span "Add Rule" at bounding box center [227, 268] width 51 height 13
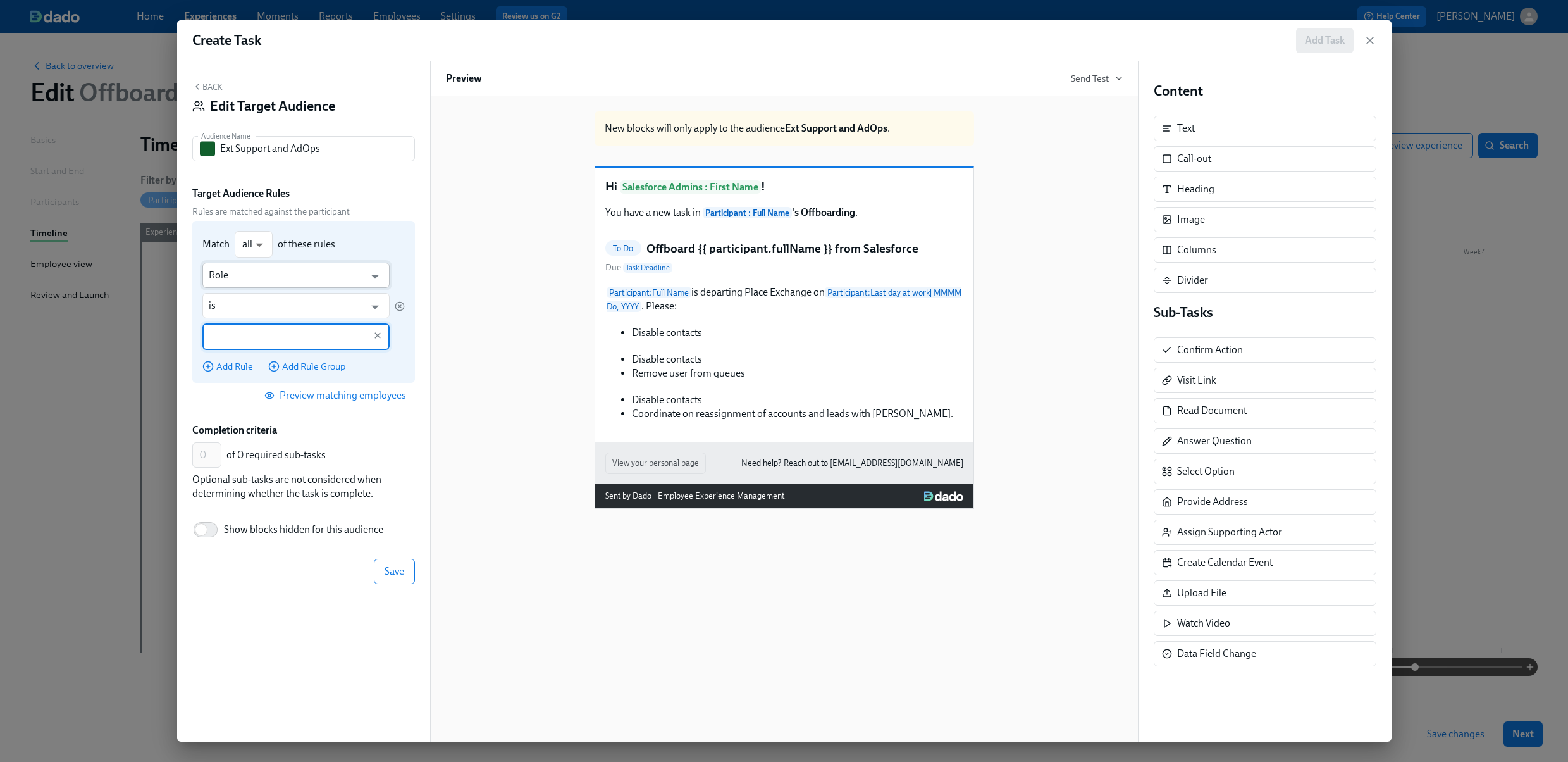
click at [265, 277] on input "Role" at bounding box center [287, 275] width 157 height 25
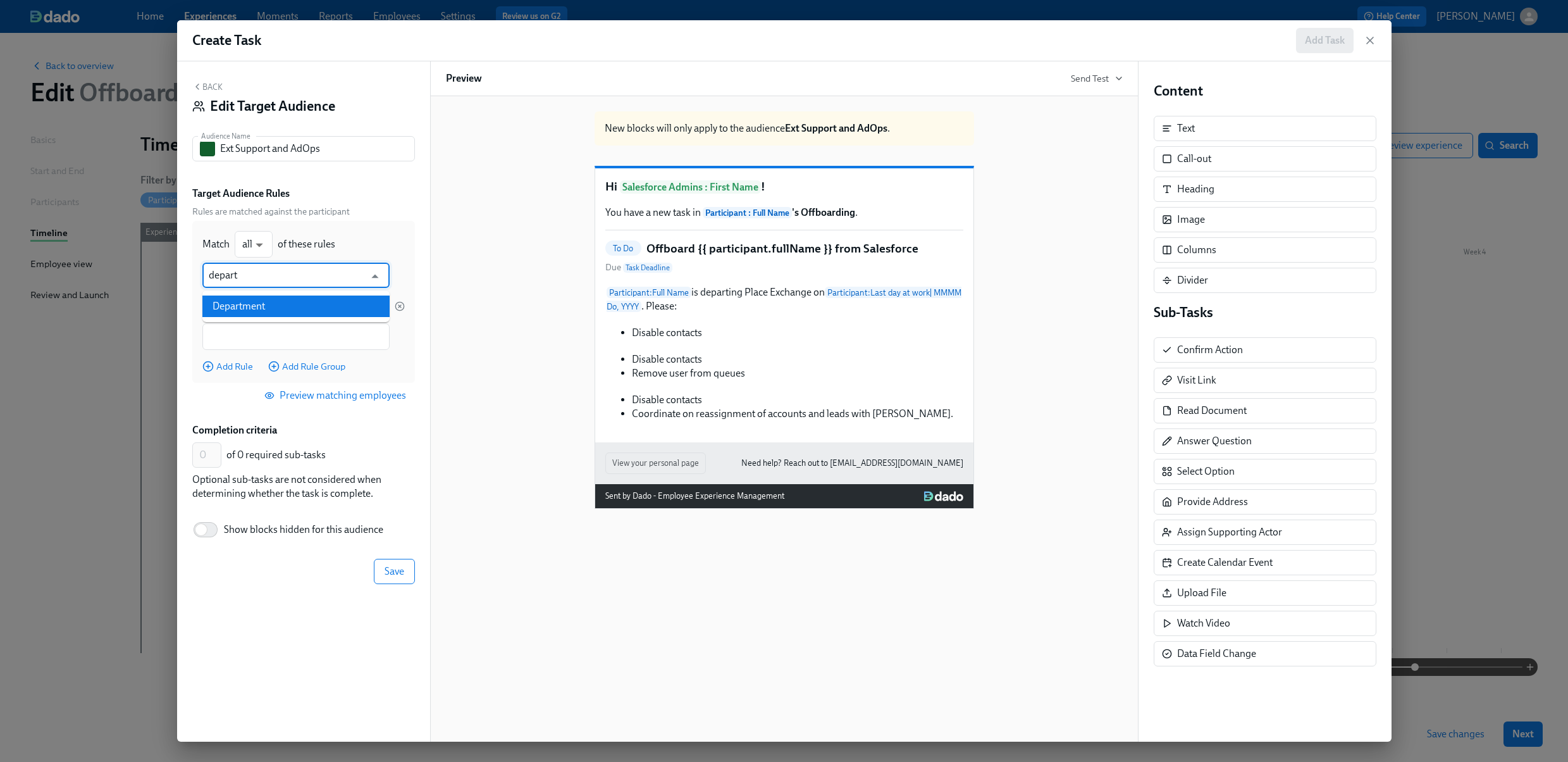
click at [256, 308] on li "Department" at bounding box center [296, 307] width 187 height 22
type input "Department"
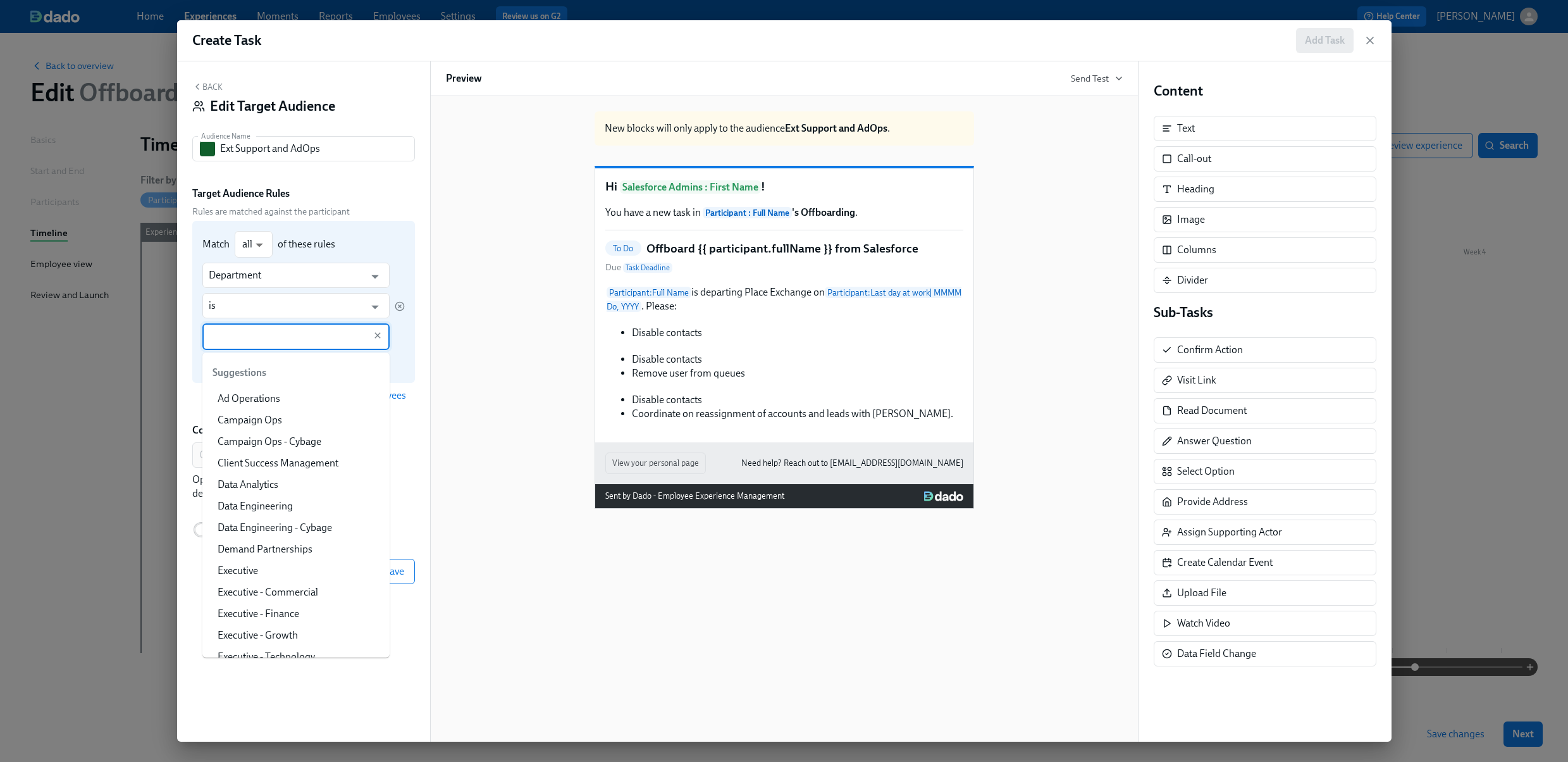
click at [256, 339] on input "text" at bounding box center [287, 337] width 157 height 27
click at [272, 395] on li "Ad Operations" at bounding box center [296, 399] width 187 height 22
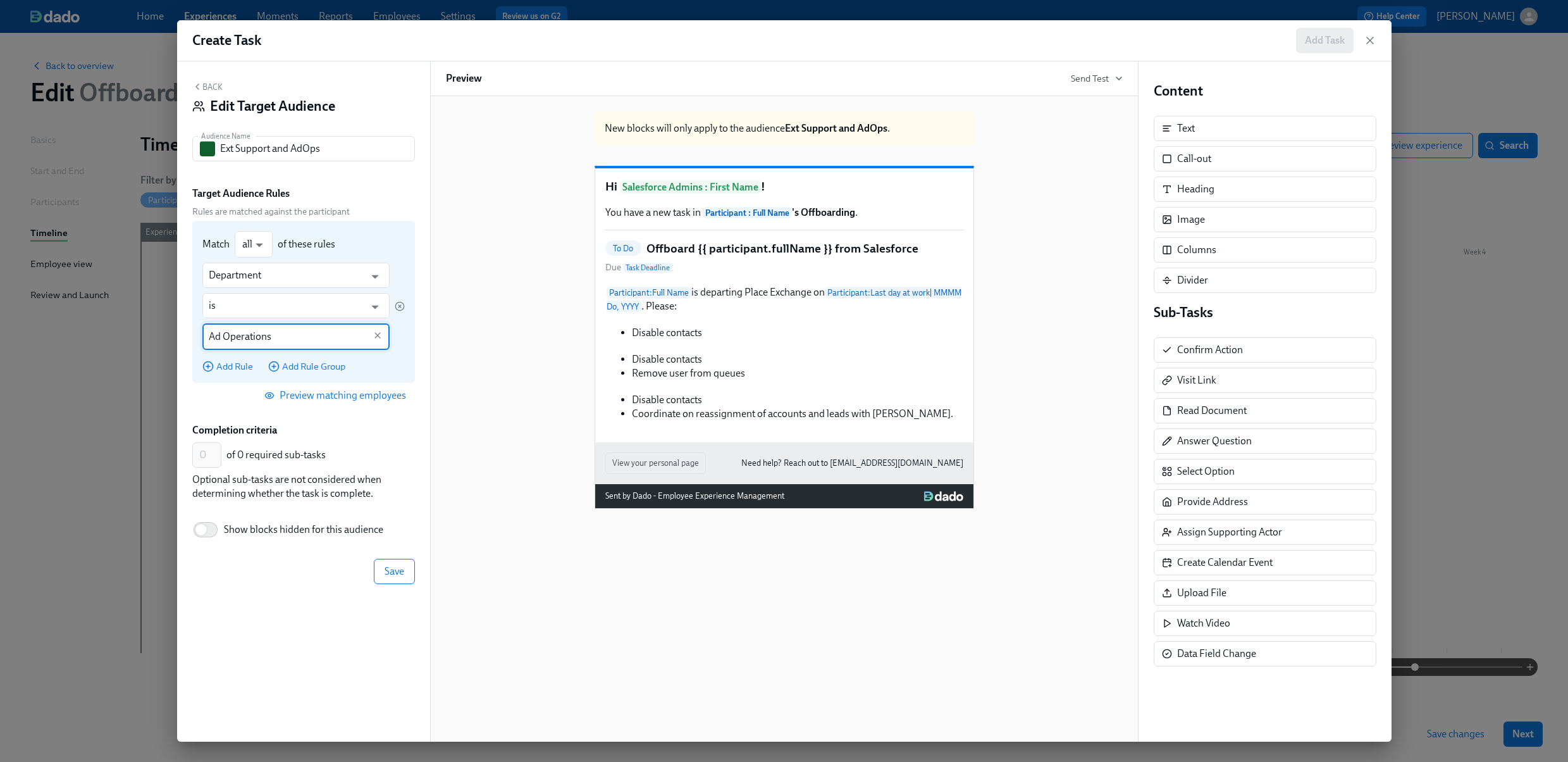
click at [298, 333] on input "Ad Operations" at bounding box center [287, 337] width 157 height 27
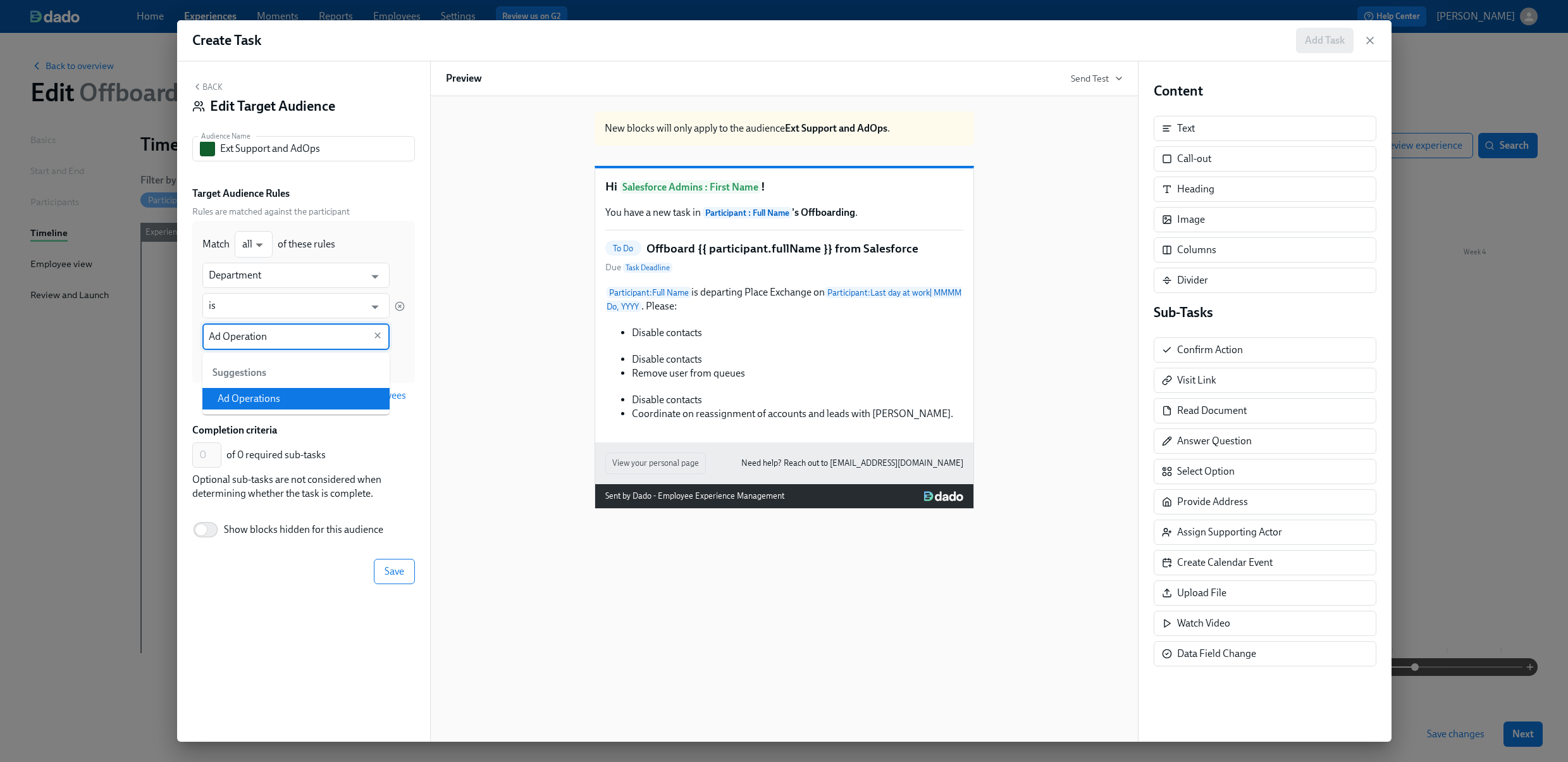
click at [303, 403] on li "Ad Operations" at bounding box center [296, 399] width 187 height 22
type input "Ad Operations"
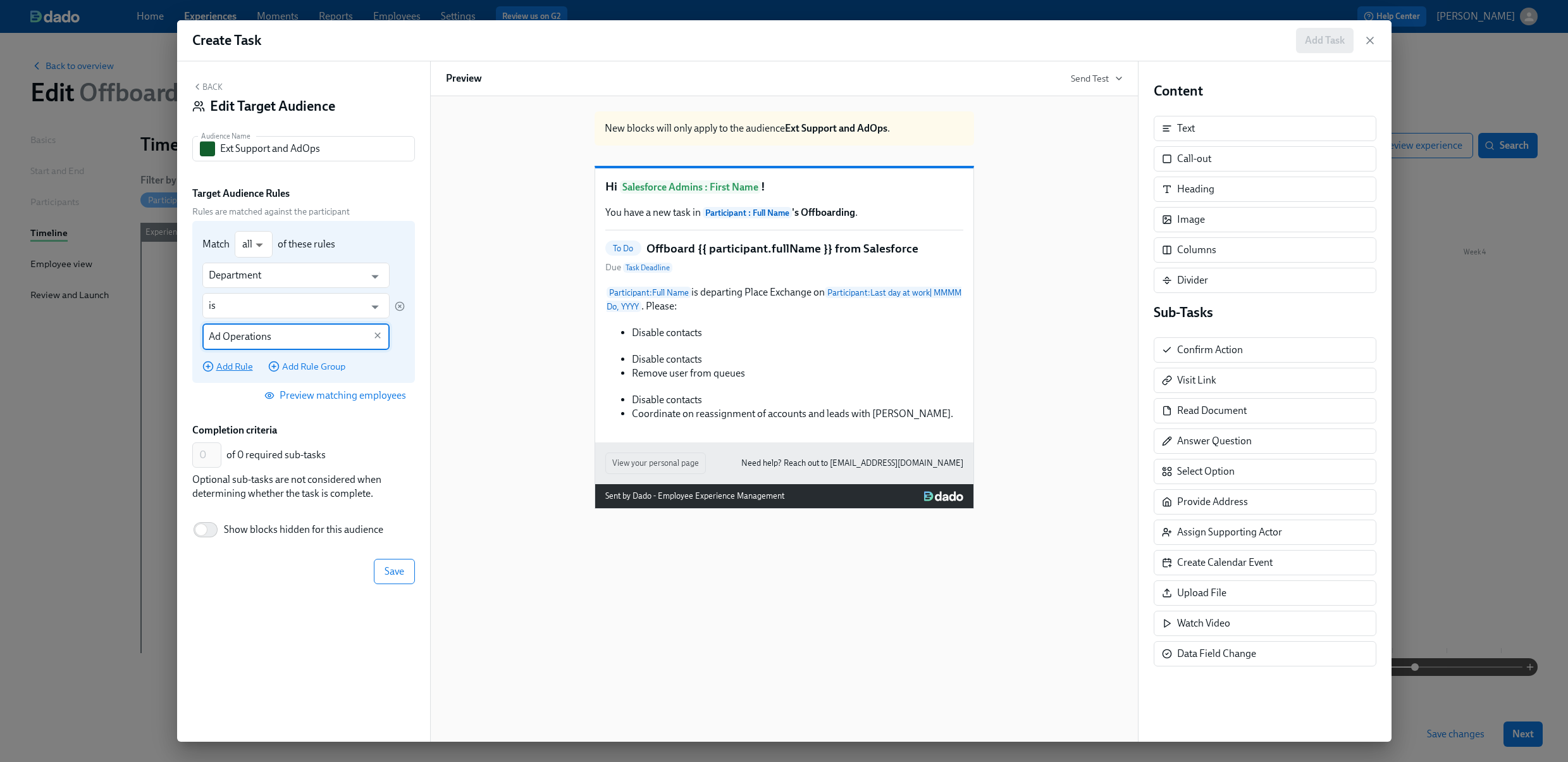
click at [237, 363] on span "Add Rule" at bounding box center [227, 366] width 51 height 13
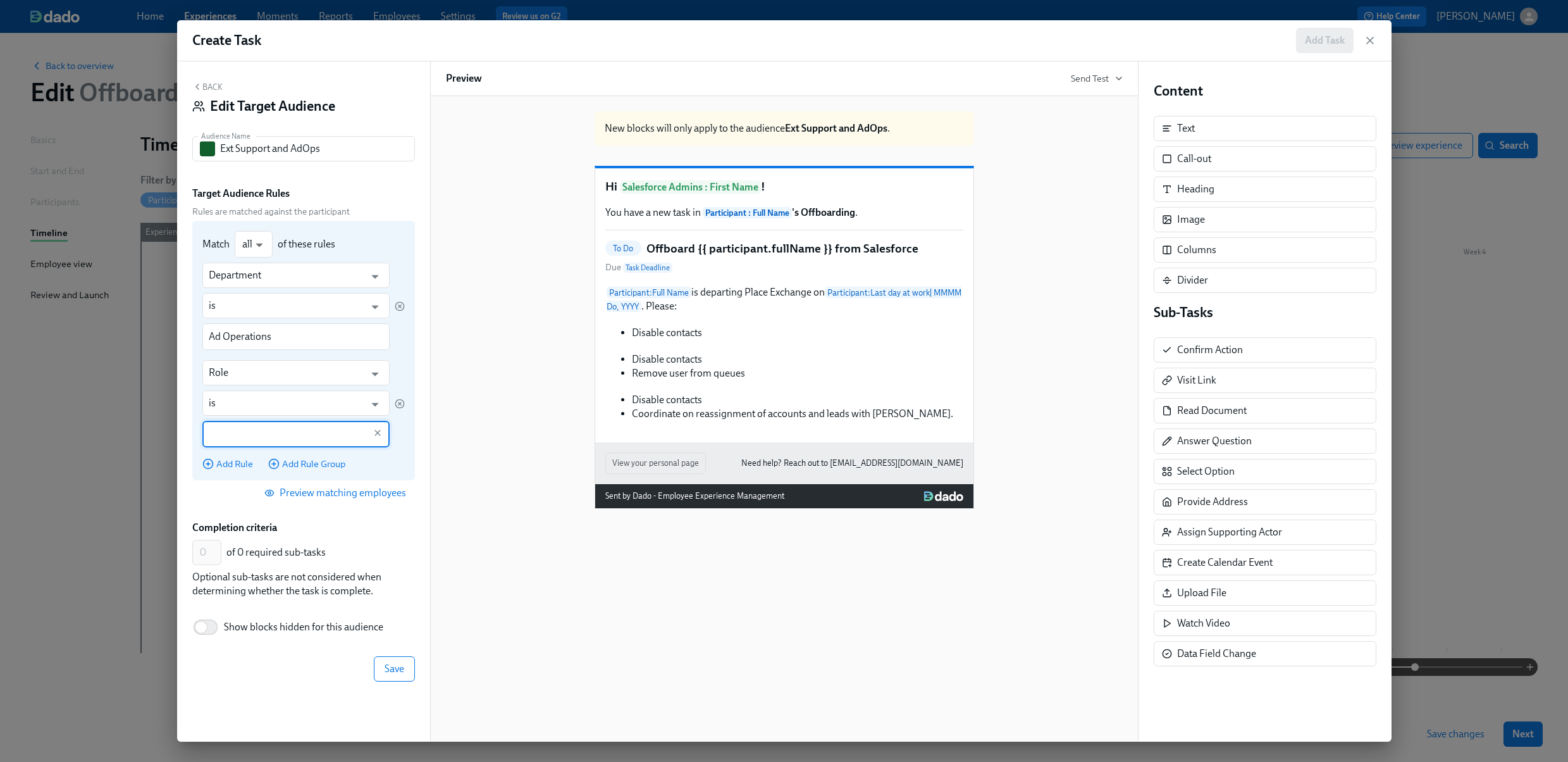
click at [226, 436] on input "text" at bounding box center [287, 434] width 157 height 27
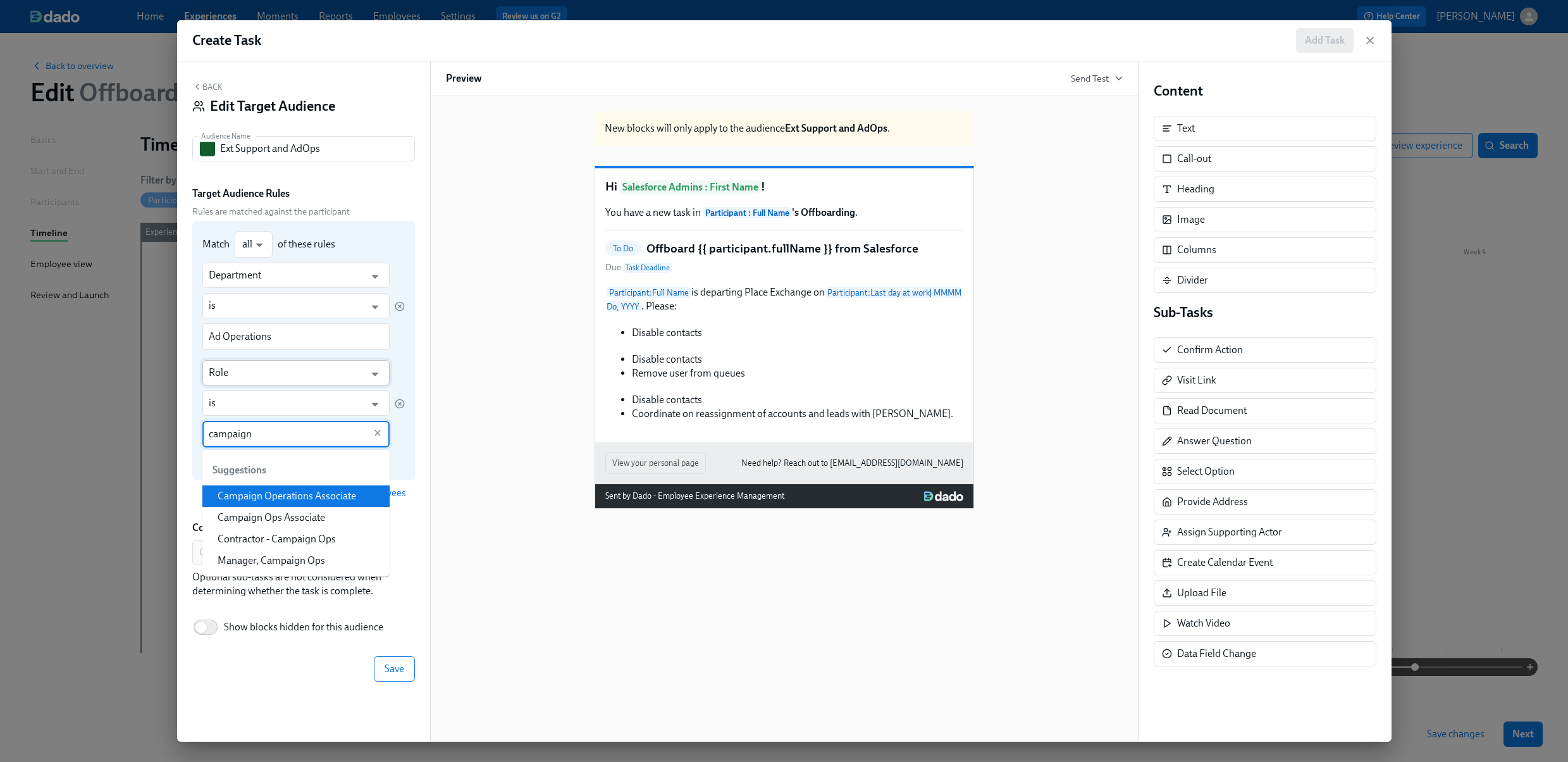
type input "campaign"
click at [256, 378] on input "Role" at bounding box center [287, 373] width 157 height 25
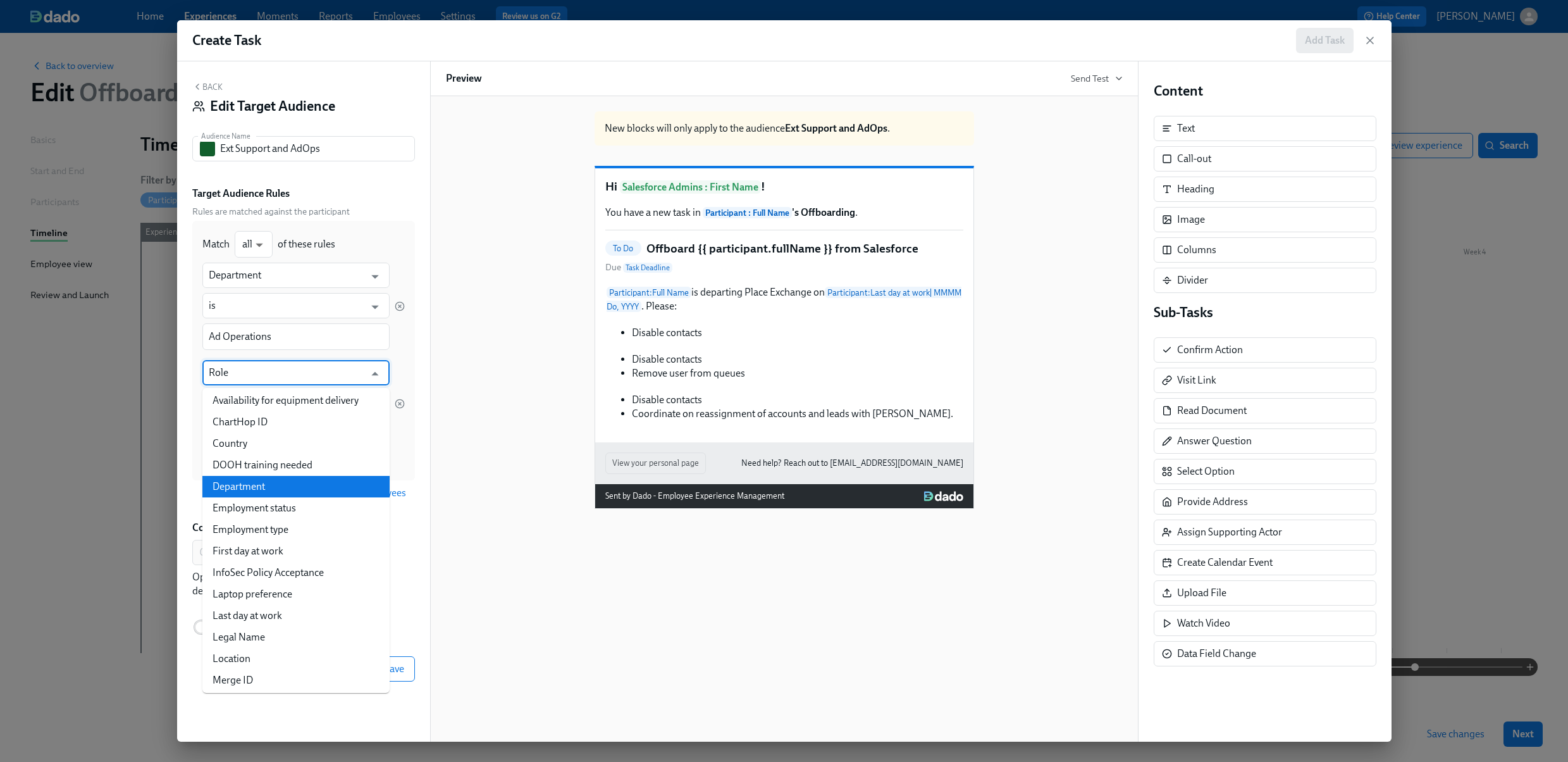
scroll to position [388, 0]
click at [258, 476] on li "Department" at bounding box center [296, 487] width 187 height 22
type input "Department"
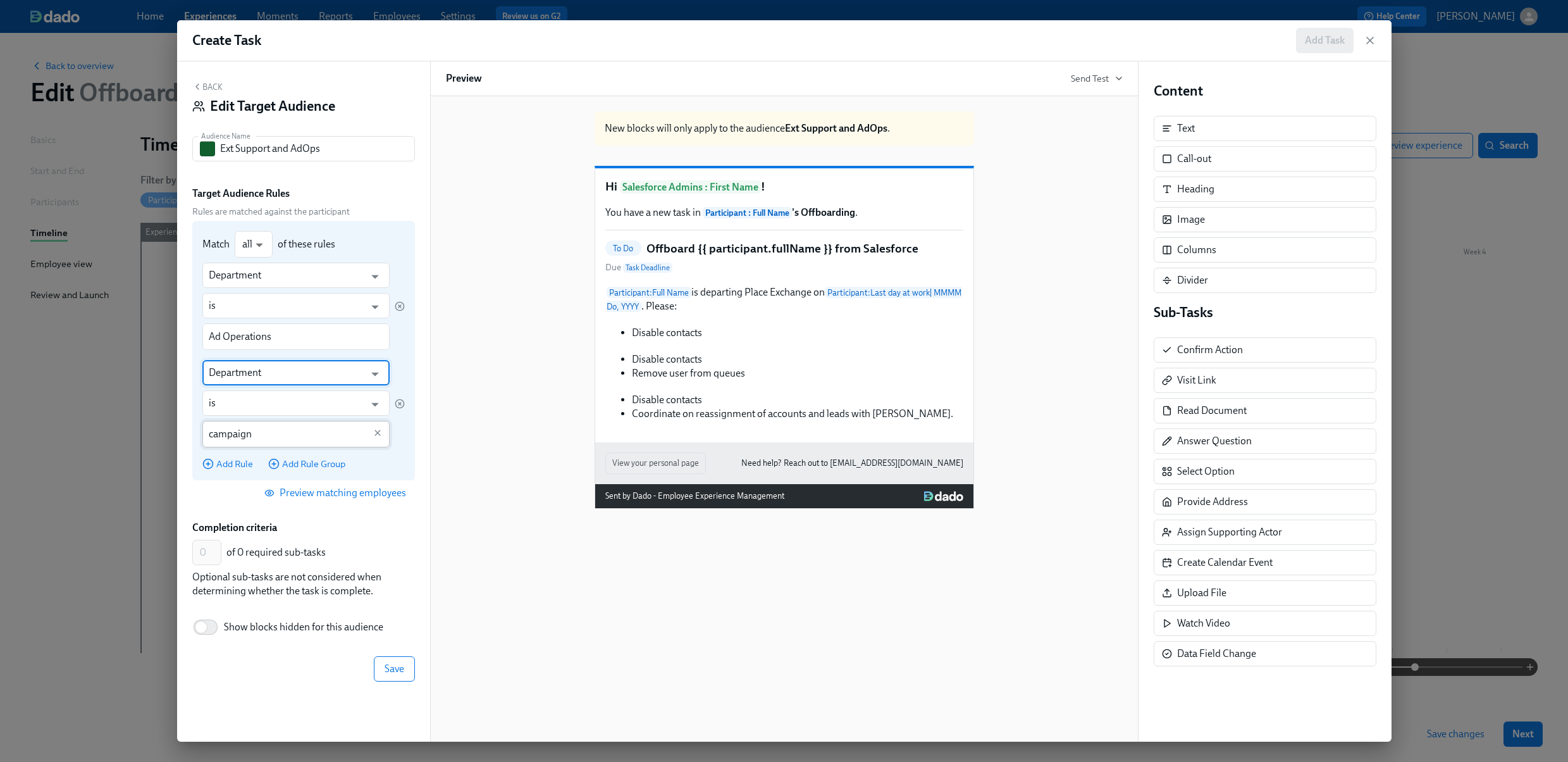
click at [269, 440] on input "campaign" at bounding box center [287, 434] width 157 height 27
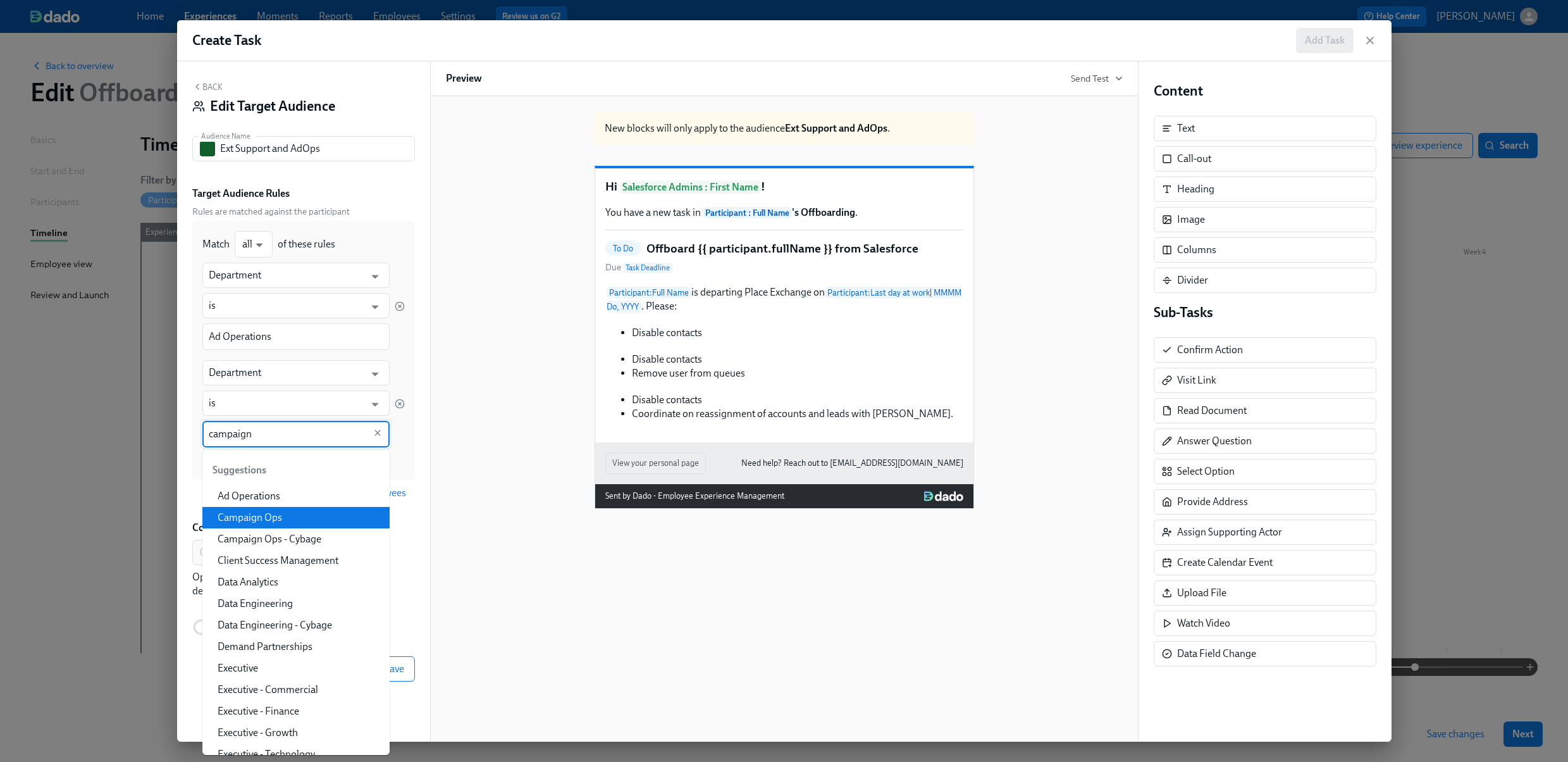
click at [276, 520] on li "Campaign Ops" at bounding box center [296, 518] width 187 height 22
type input "Campaign Ops"
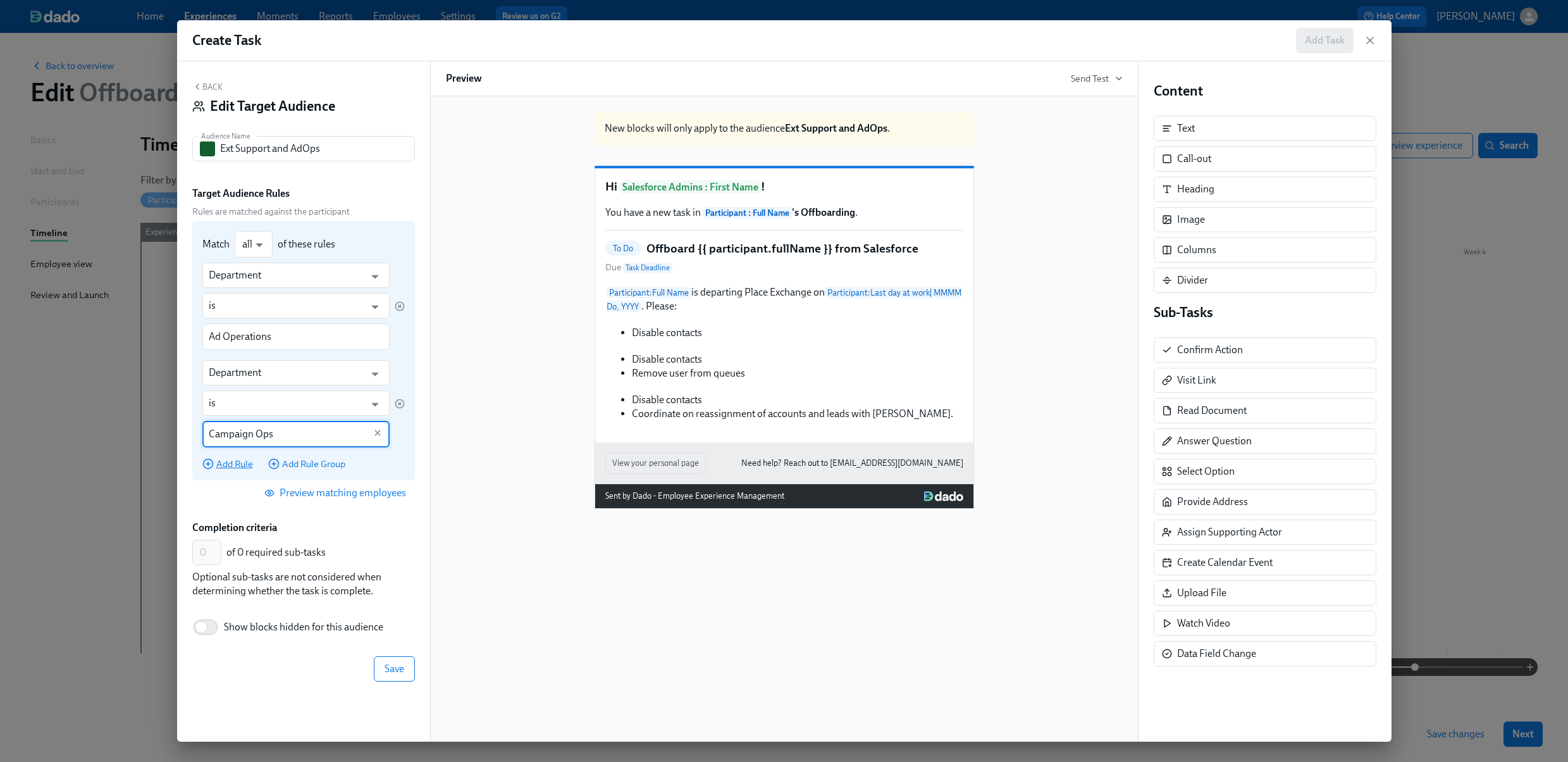
click at [232, 459] on span "Add Rule" at bounding box center [227, 464] width 51 height 13
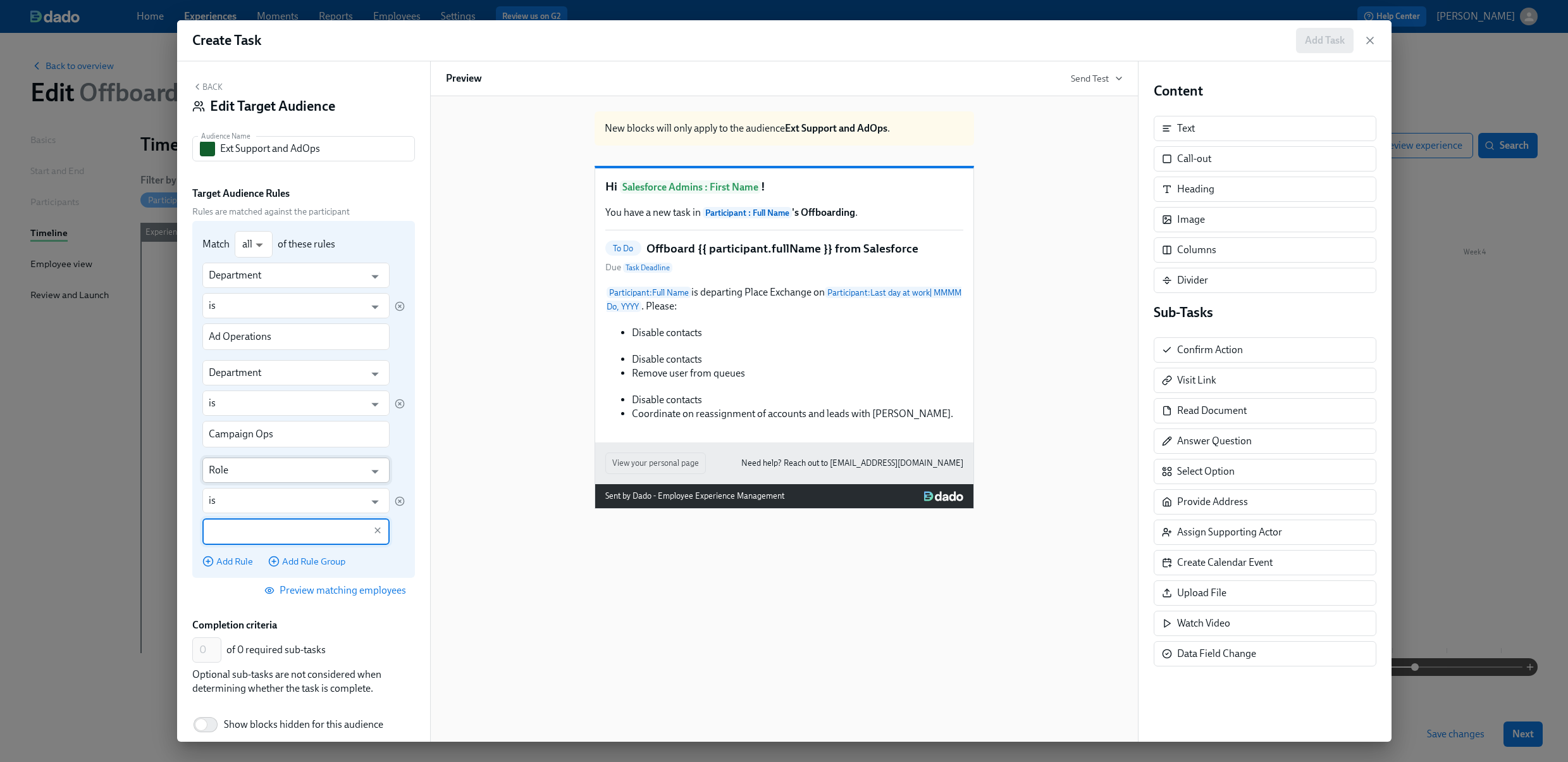
click at [255, 478] on input "Role" at bounding box center [287, 470] width 157 height 25
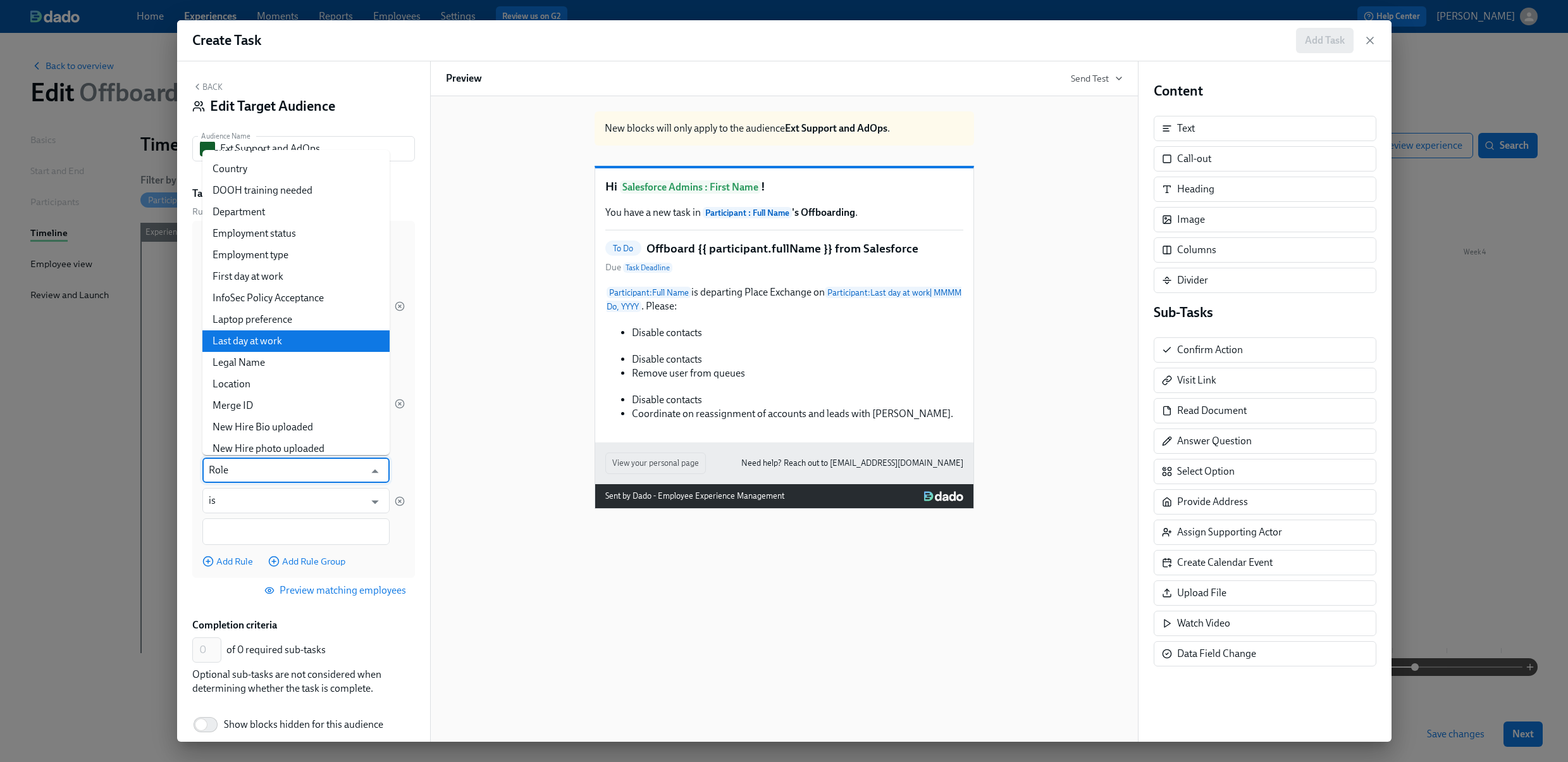
scroll to position [417, 0]
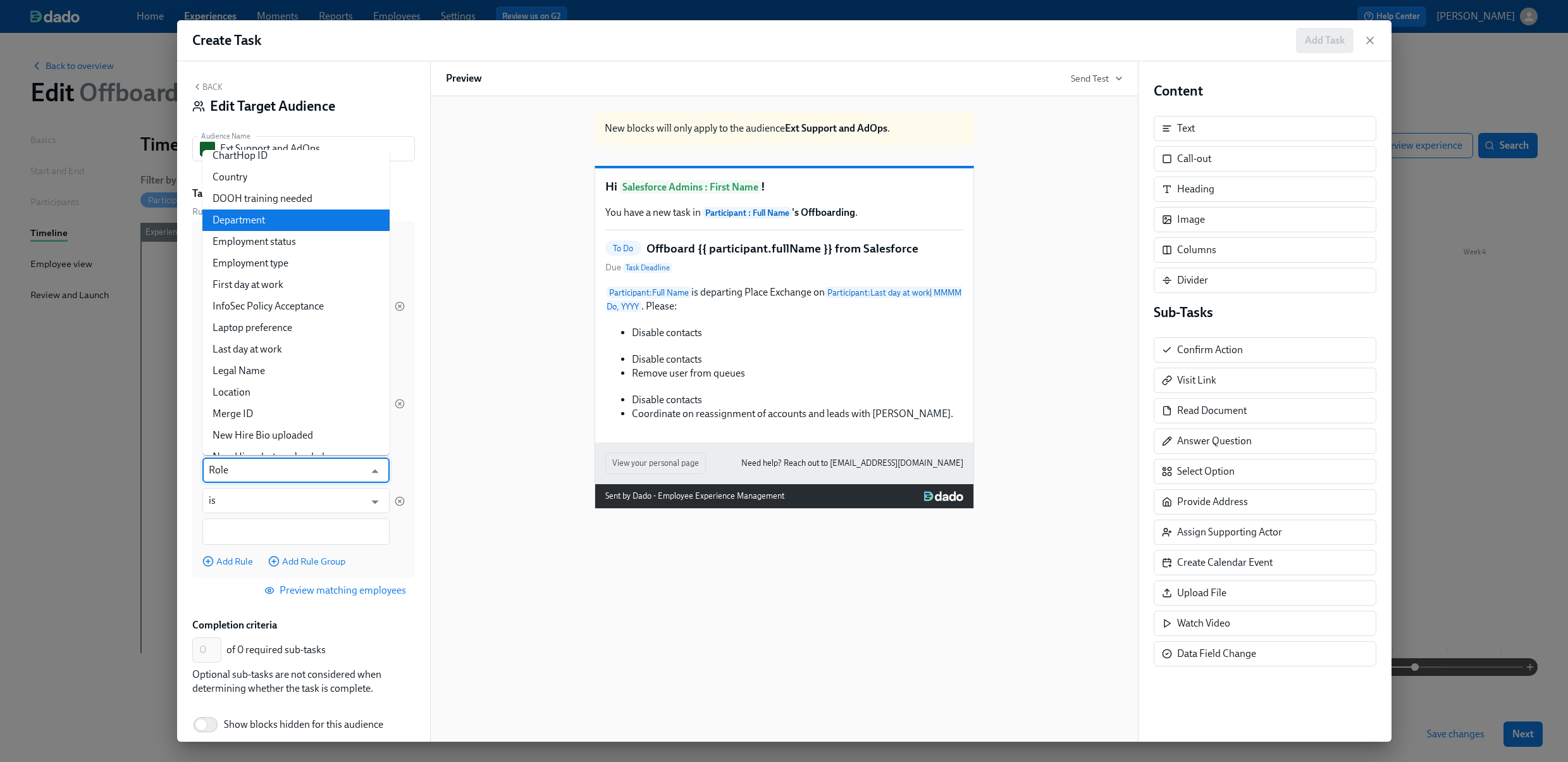
click at [248, 209] on li "Department" at bounding box center [296, 220] width 187 height 22
type input "Department"
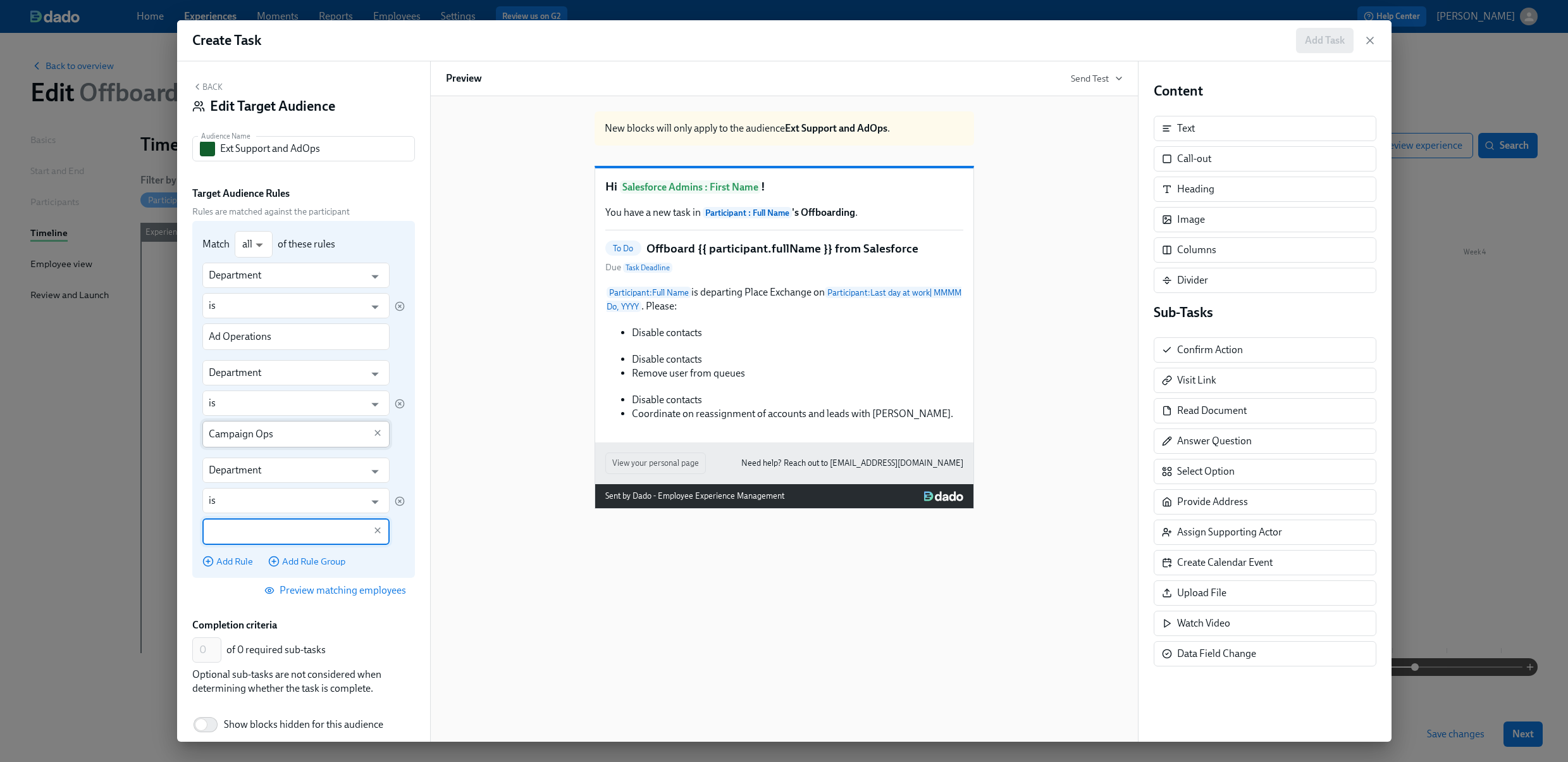
click at [290, 434] on input "Campaign Ops" at bounding box center [287, 434] width 157 height 27
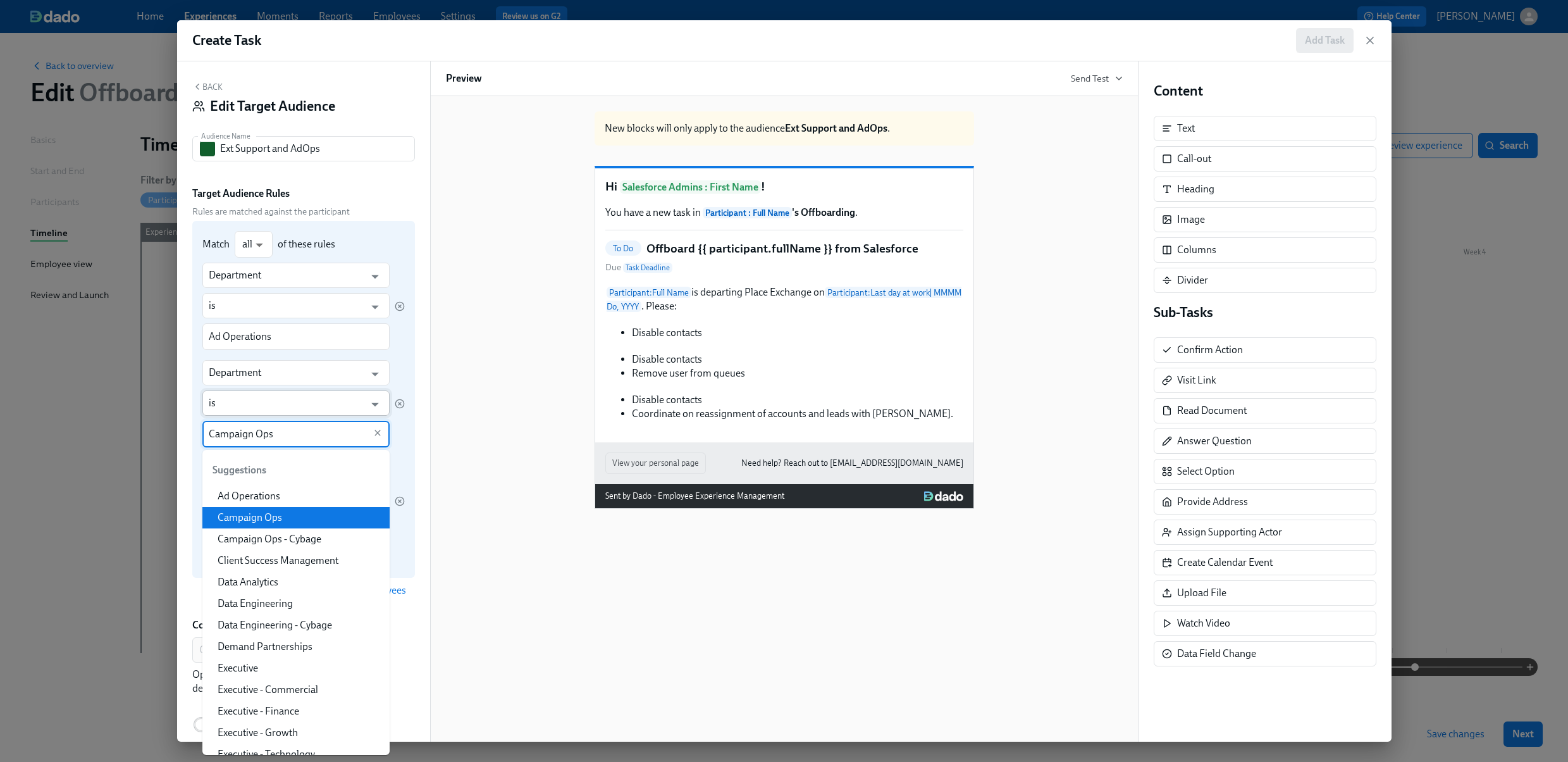
click at [276, 395] on input "is" at bounding box center [287, 403] width 157 height 25
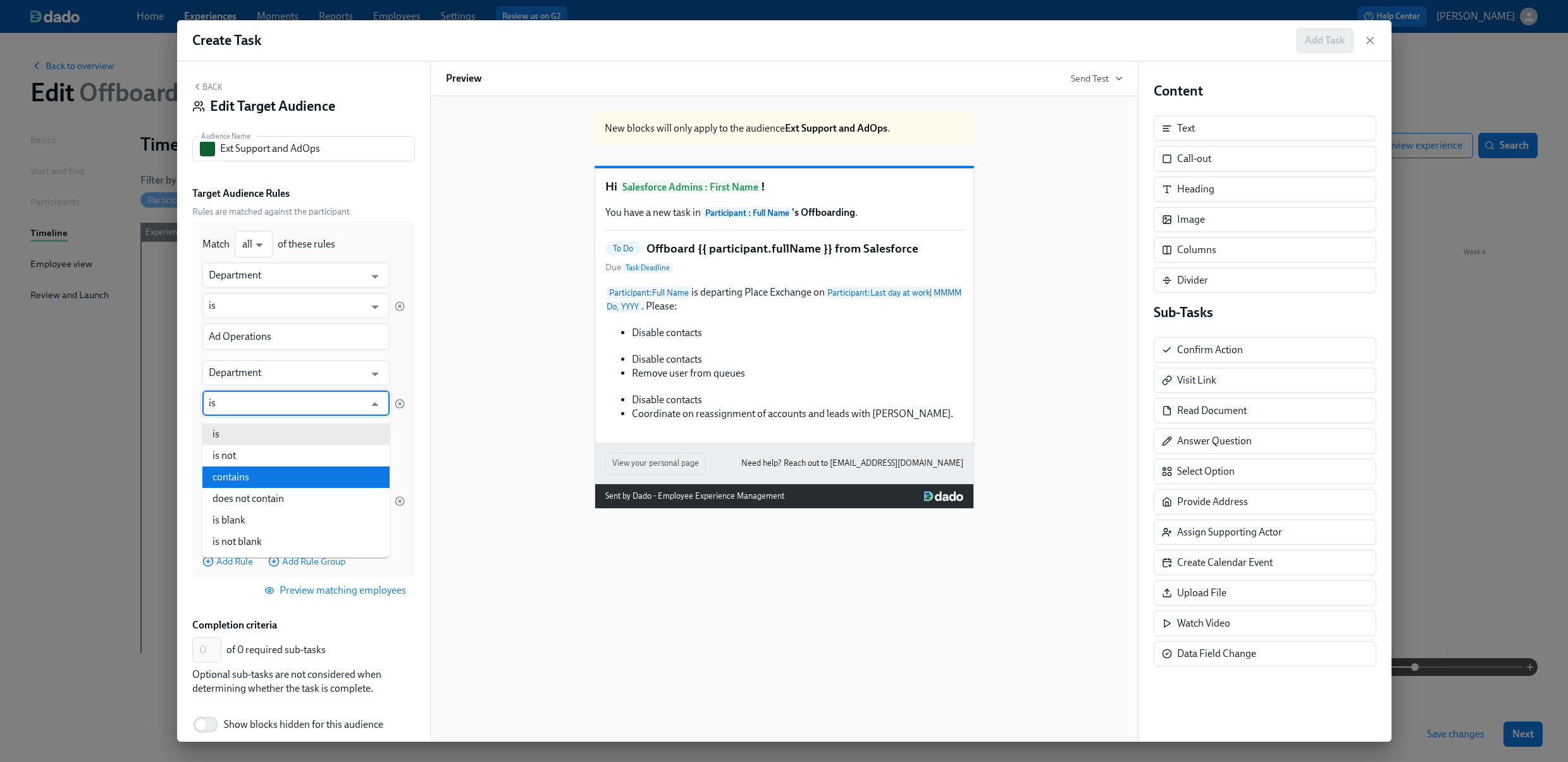
click at [258, 476] on li "contains" at bounding box center [296, 477] width 187 height 22
type input "contains"
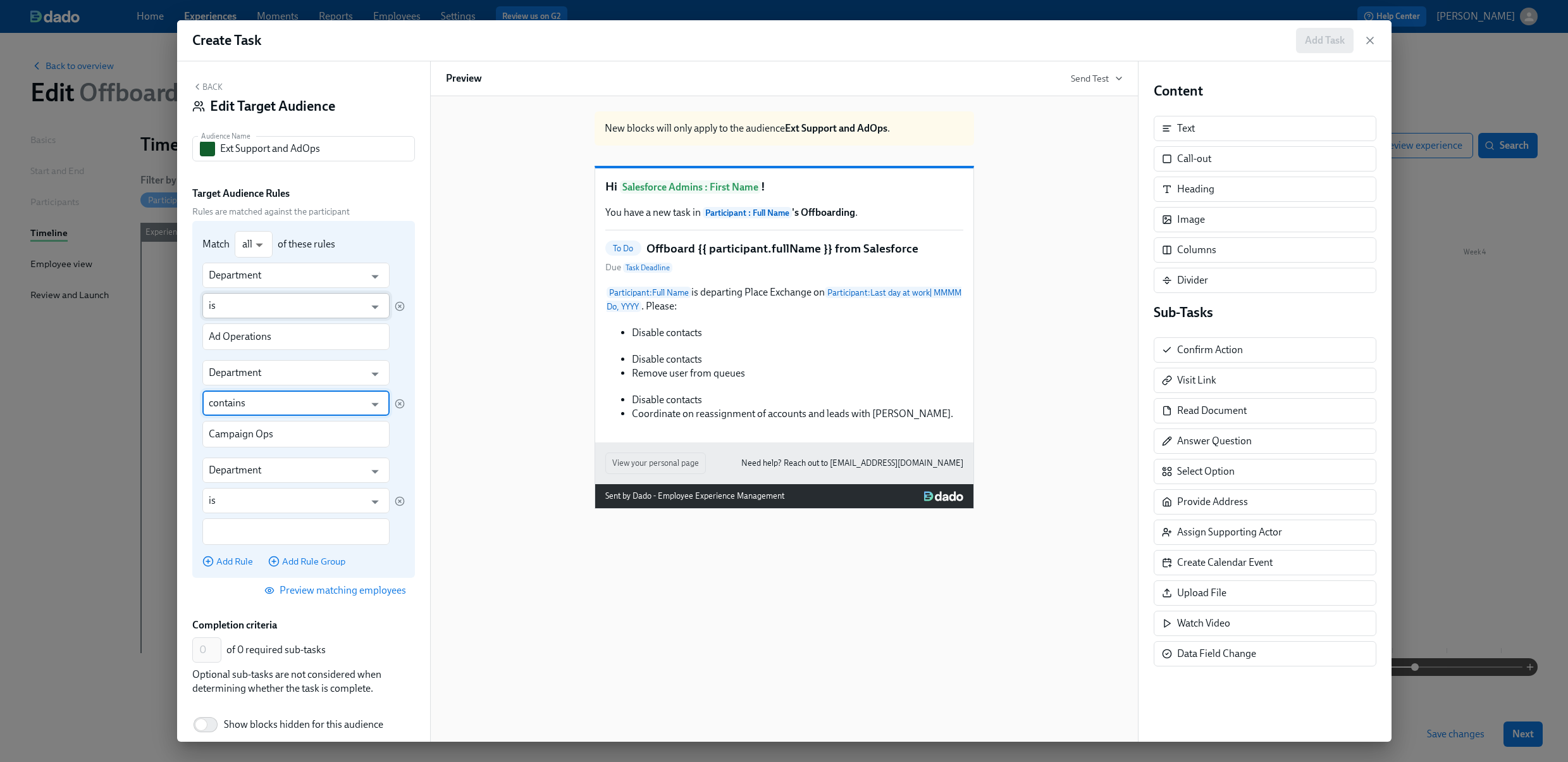
click at [275, 299] on input "is" at bounding box center [287, 305] width 157 height 25
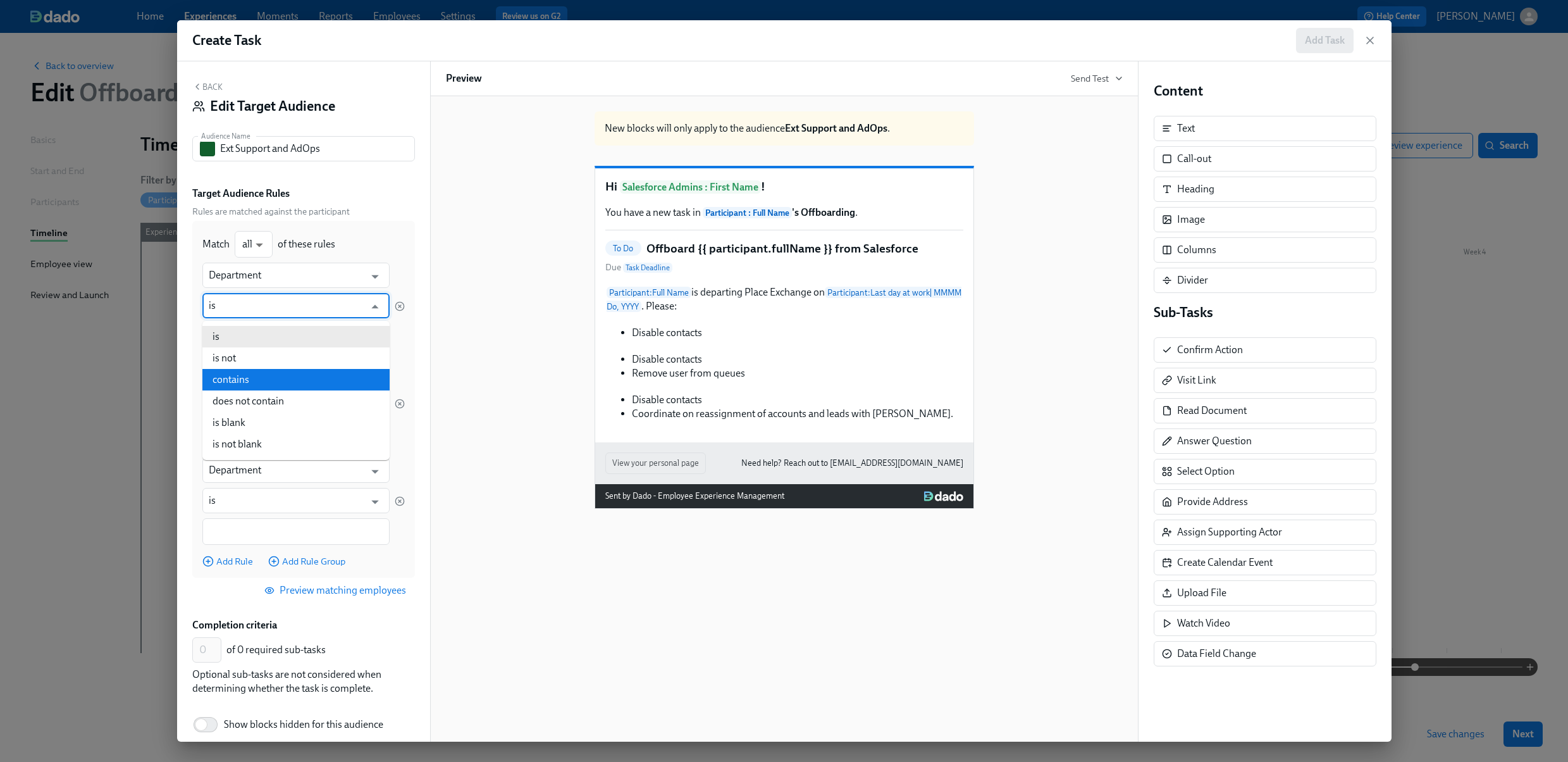
click at [261, 377] on li "contains" at bounding box center [296, 380] width 187 height 22
type input "contains"
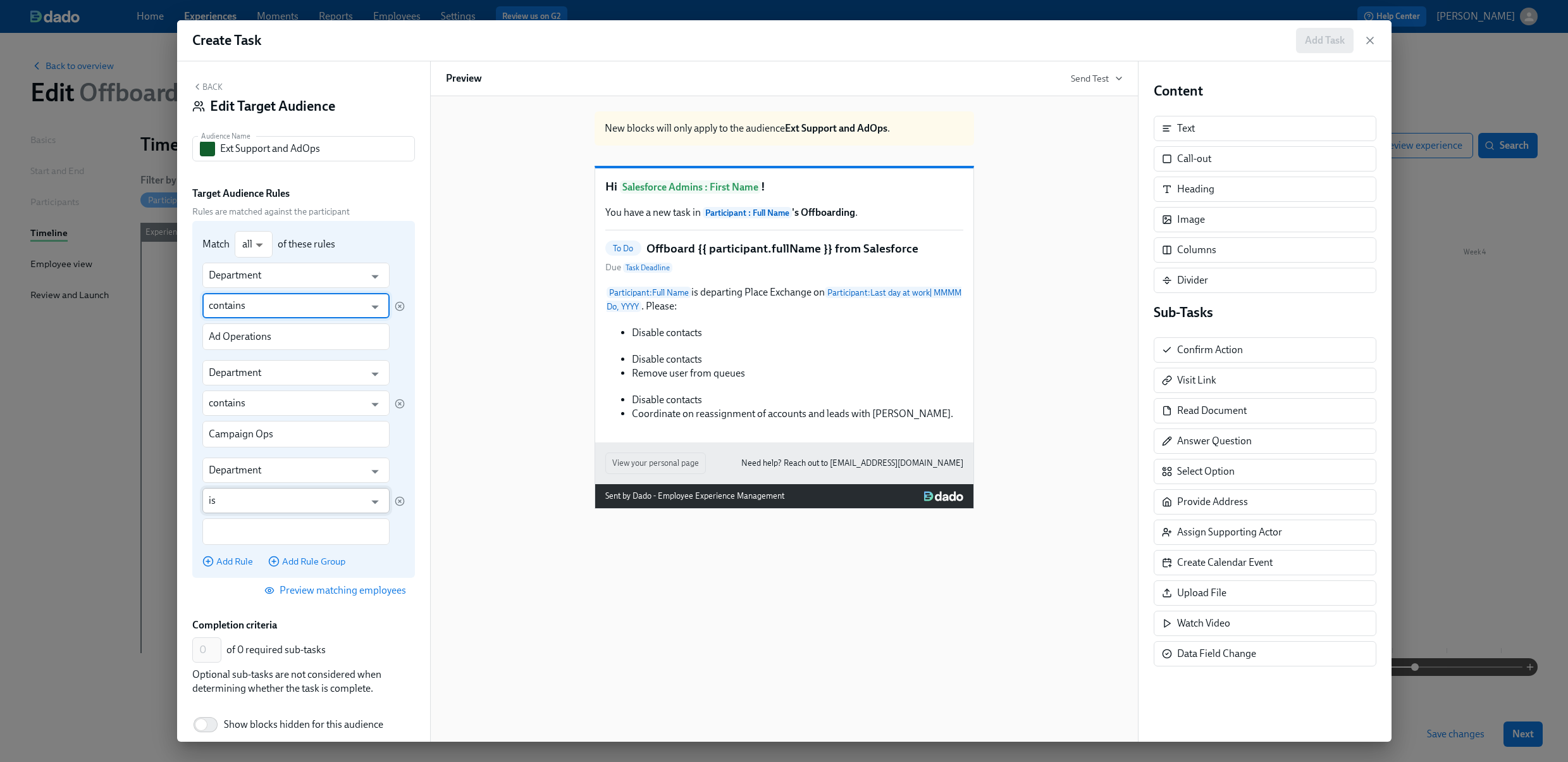
click at [242, 504] on input "is" at bounding box center [287, 500] width 157 height 25
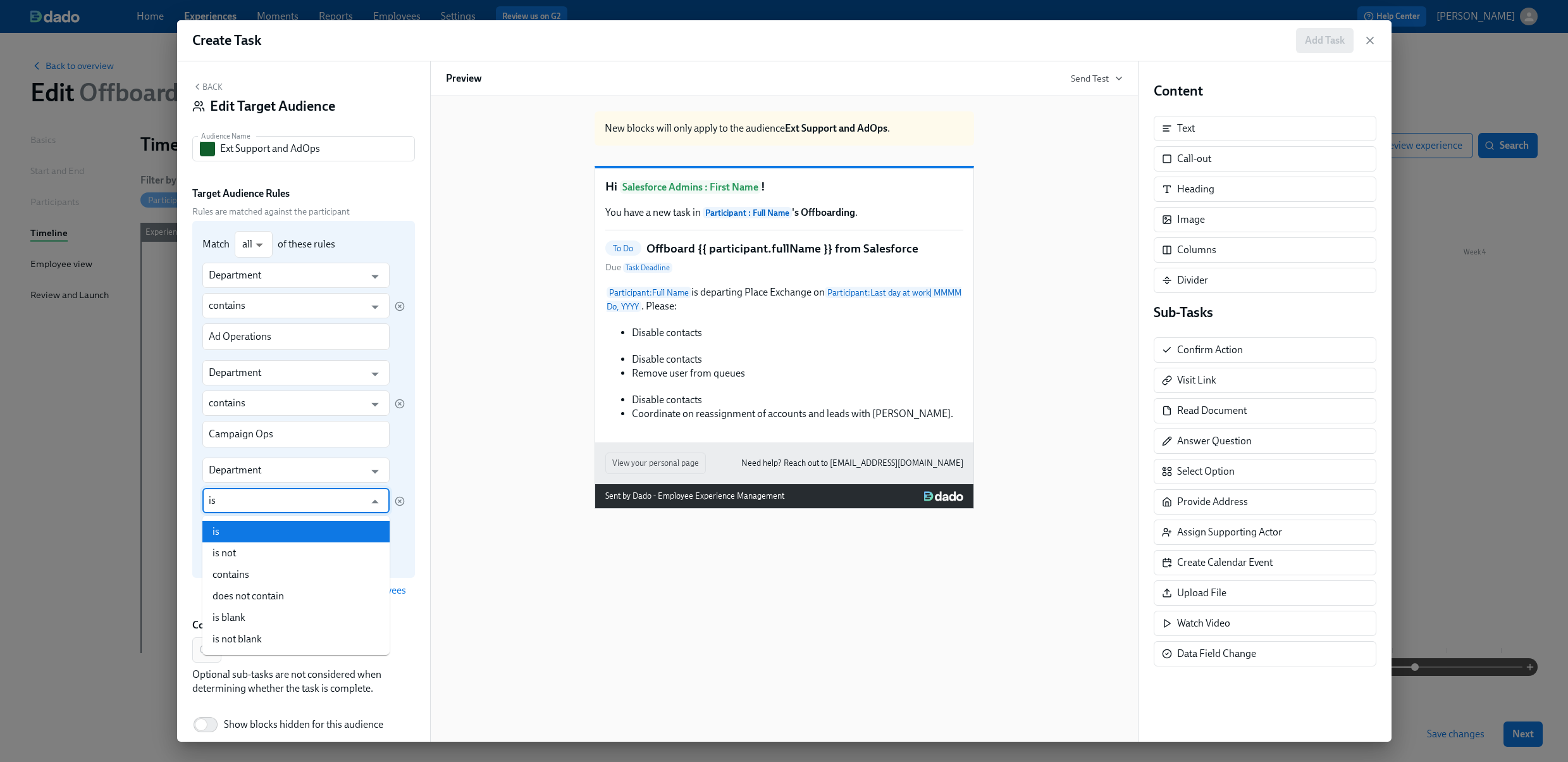
click at [242, 504] on input "is" at bounding box center [287, 500] width 157 height 25
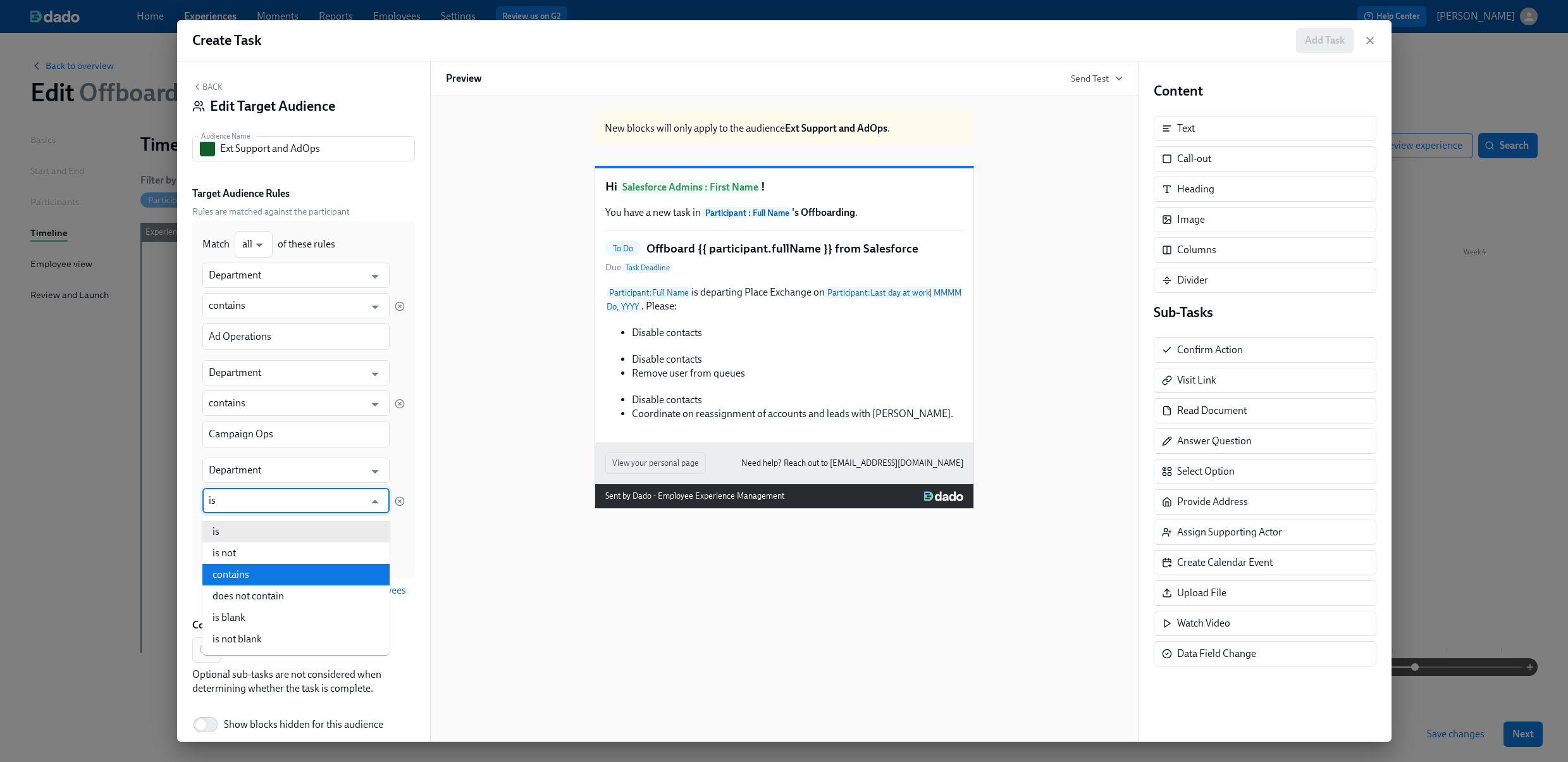
click at [234, 572] on li "contains" at bounding box center [296, 574] width 187 height 22
type input "contains"
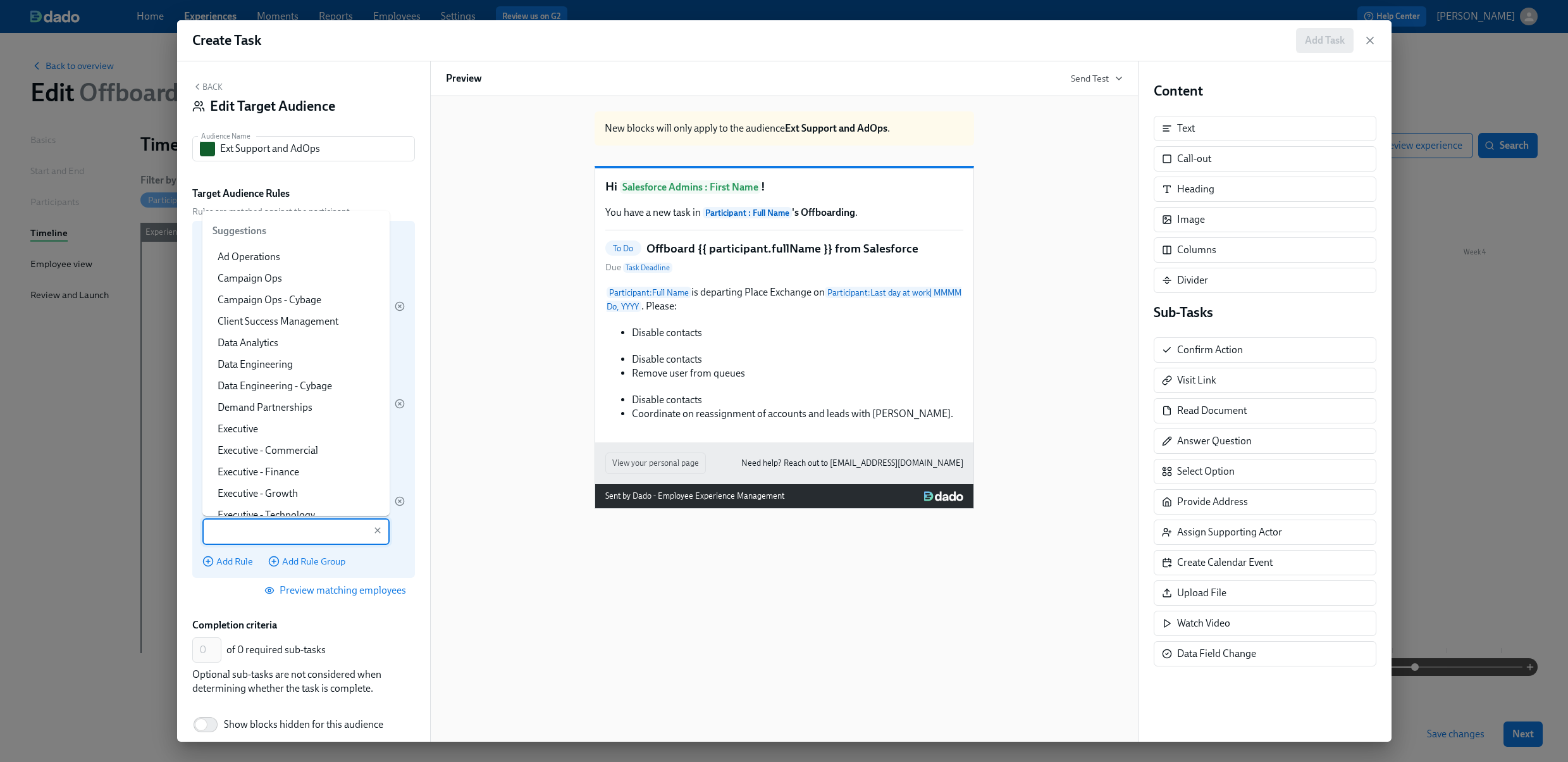
click at [239, 529] on input "text" at bounding box center [287, 532] width 157 height 27
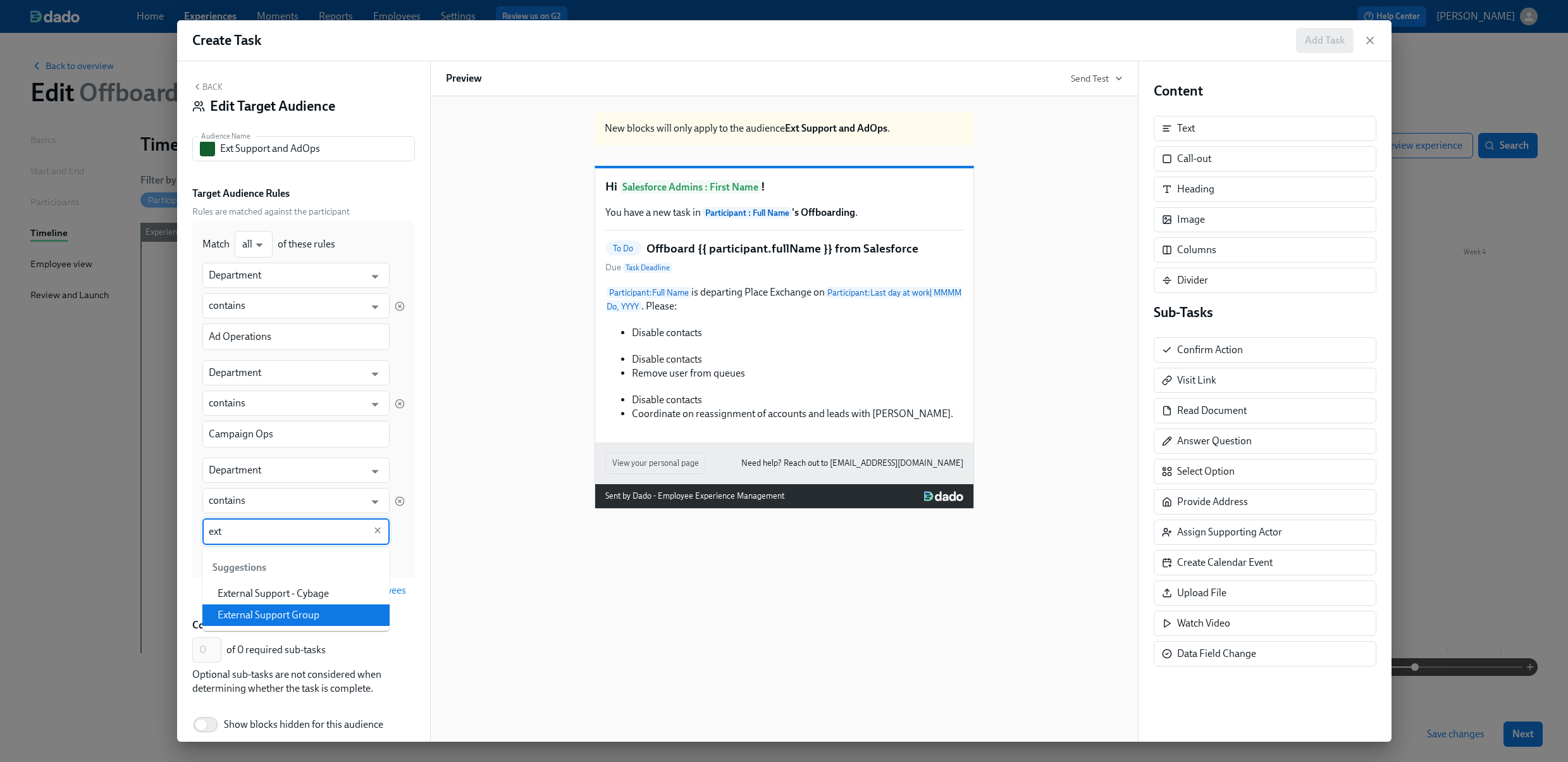
click at [277, 610] on li "External Support Group" at bounding box center [296, 615] width 187 height 22
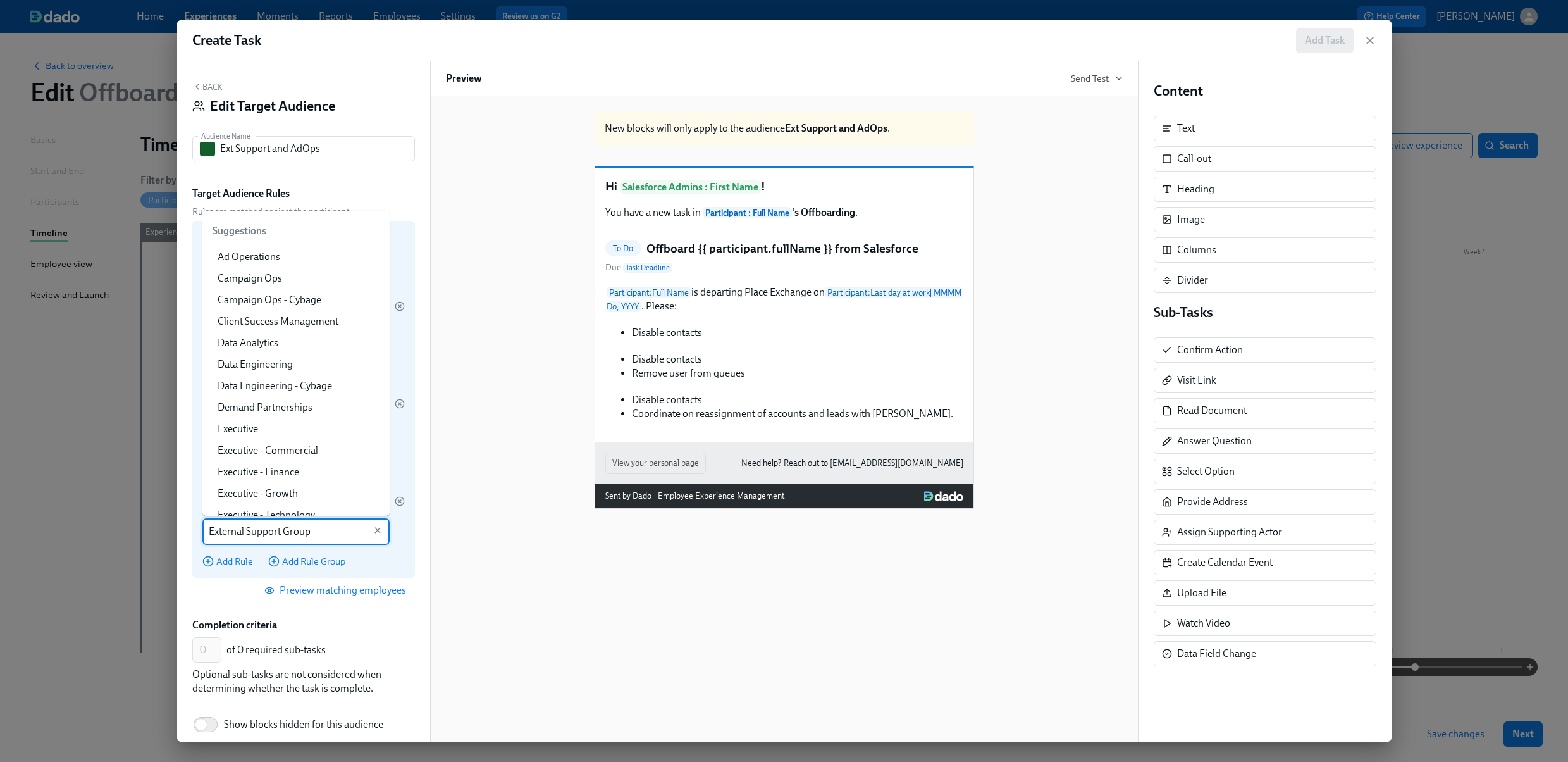
scroll to position [56, 0]
drag, startPoint x: 283, startPoint y: 532, endPoint x: 322, endPoint y: 532, distance: 39.0
click at [322, 532] on input "External Support Group" at bounding box center [287, 532] width 157 height 27
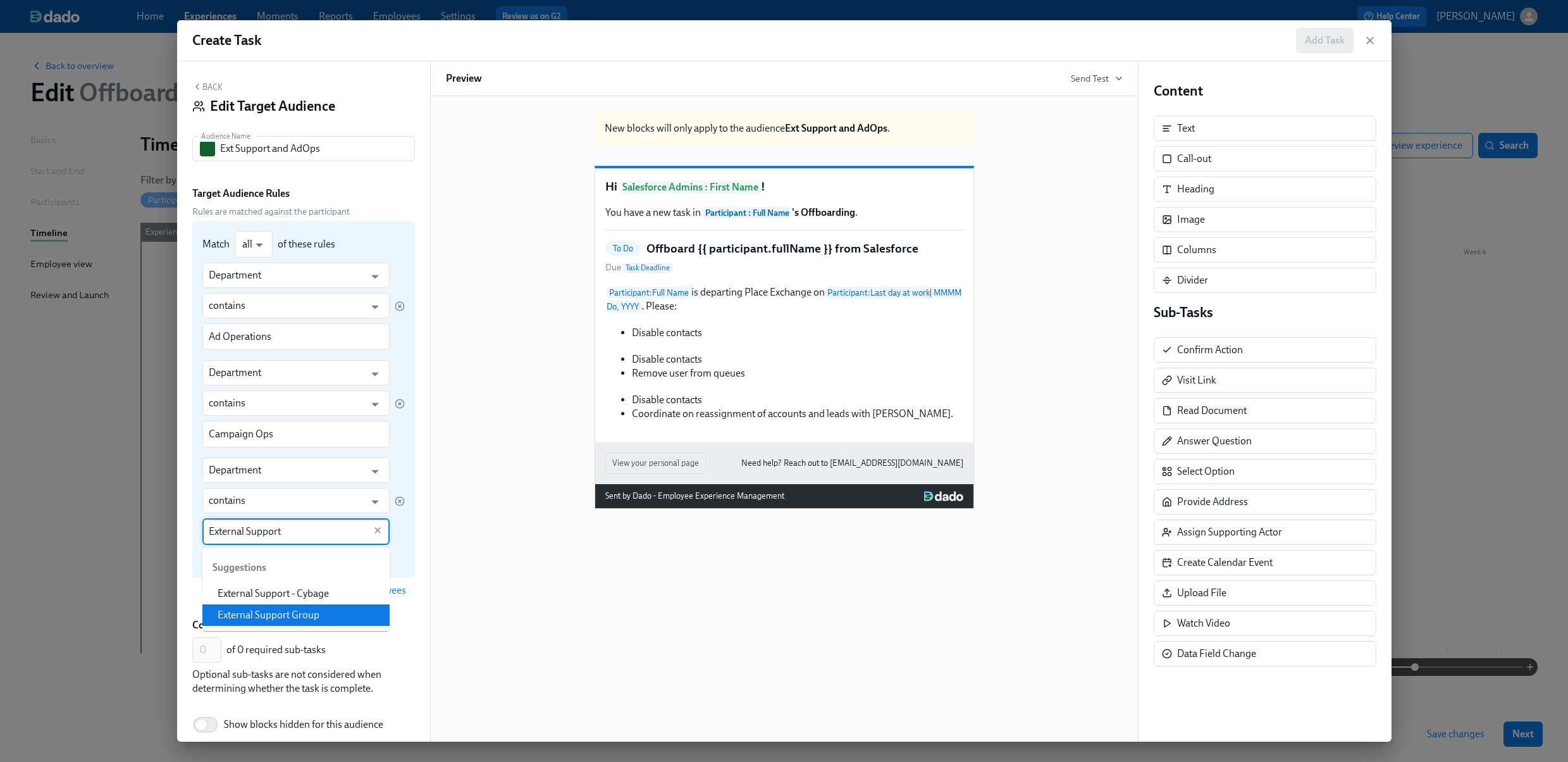
type input "External Support"
click at [408, 547] on div "Match all all ​ of these rules Department ​ contains ​ Ad Operations ​ Departme…" at bounding box center [303, 399] width 222 height 357
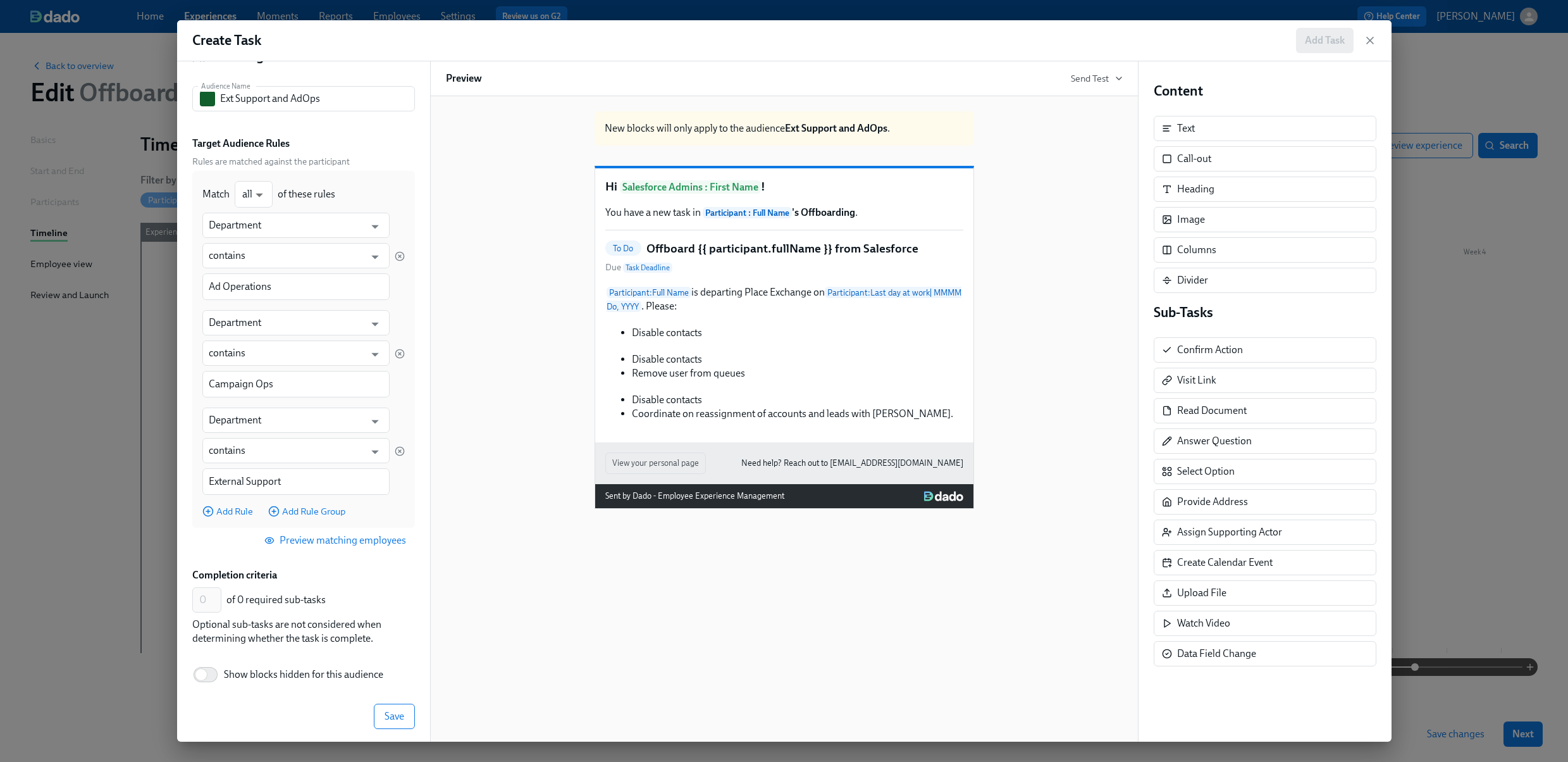
scroll to position [51, 0]
click at [251, 190] on body "Home Experiences Moments Reports Employees Settings Review us on G2 Help Center…" at bounding box center [784, 381] width 1568 height 762
click at [251, 218] on li "any" at bounding box center [254, 215] width 38 height 22
type input "any"
click at [479, 346] on div "New blocks will only apply to the audience Ext Support and AdOps . Hi Salesforc…" at bounding box center [784, 304] width 677 height 408
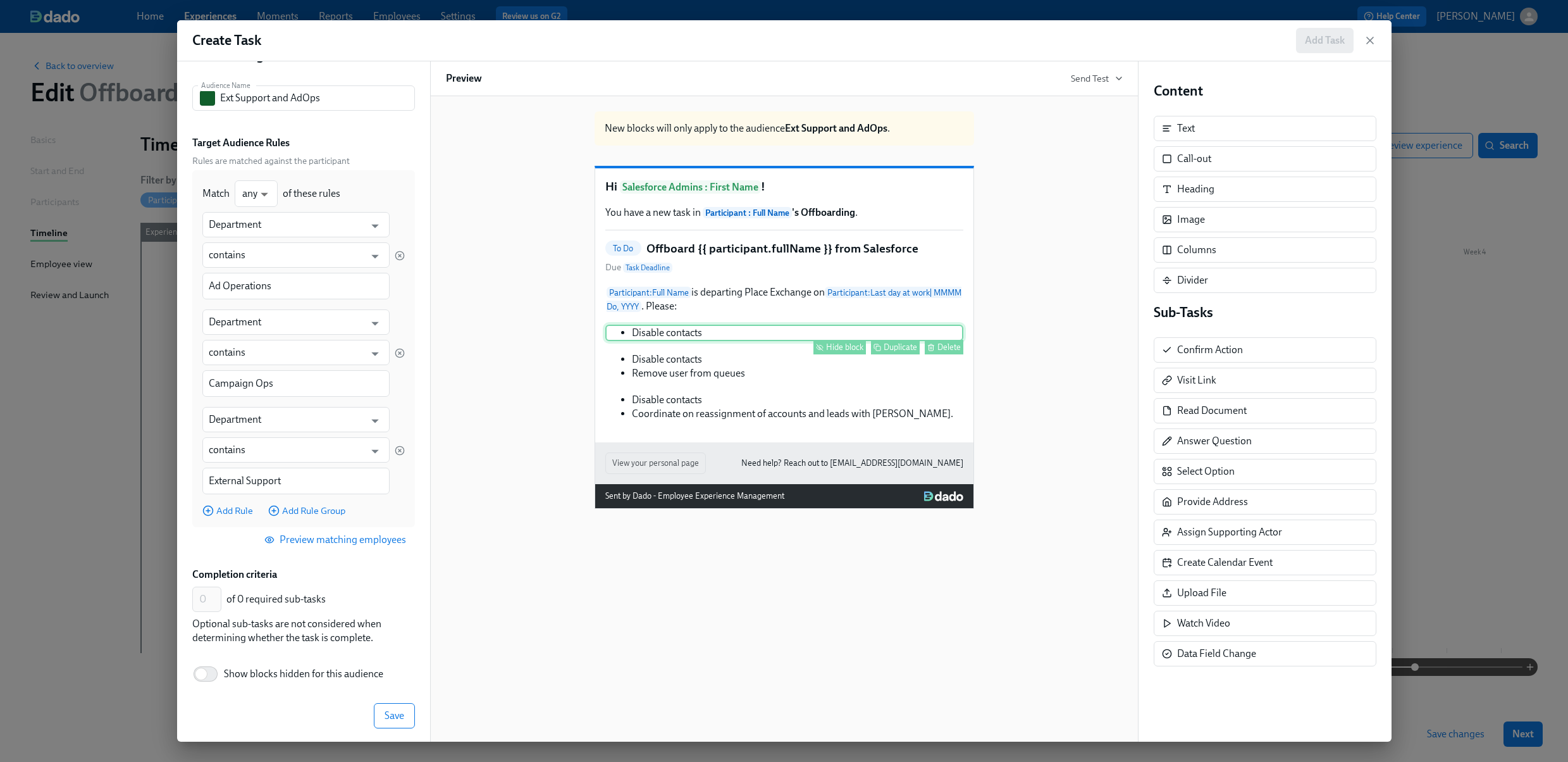
click at [846, 352] on div "Hide block" at bounding box center [844, 347] width 37 height 9
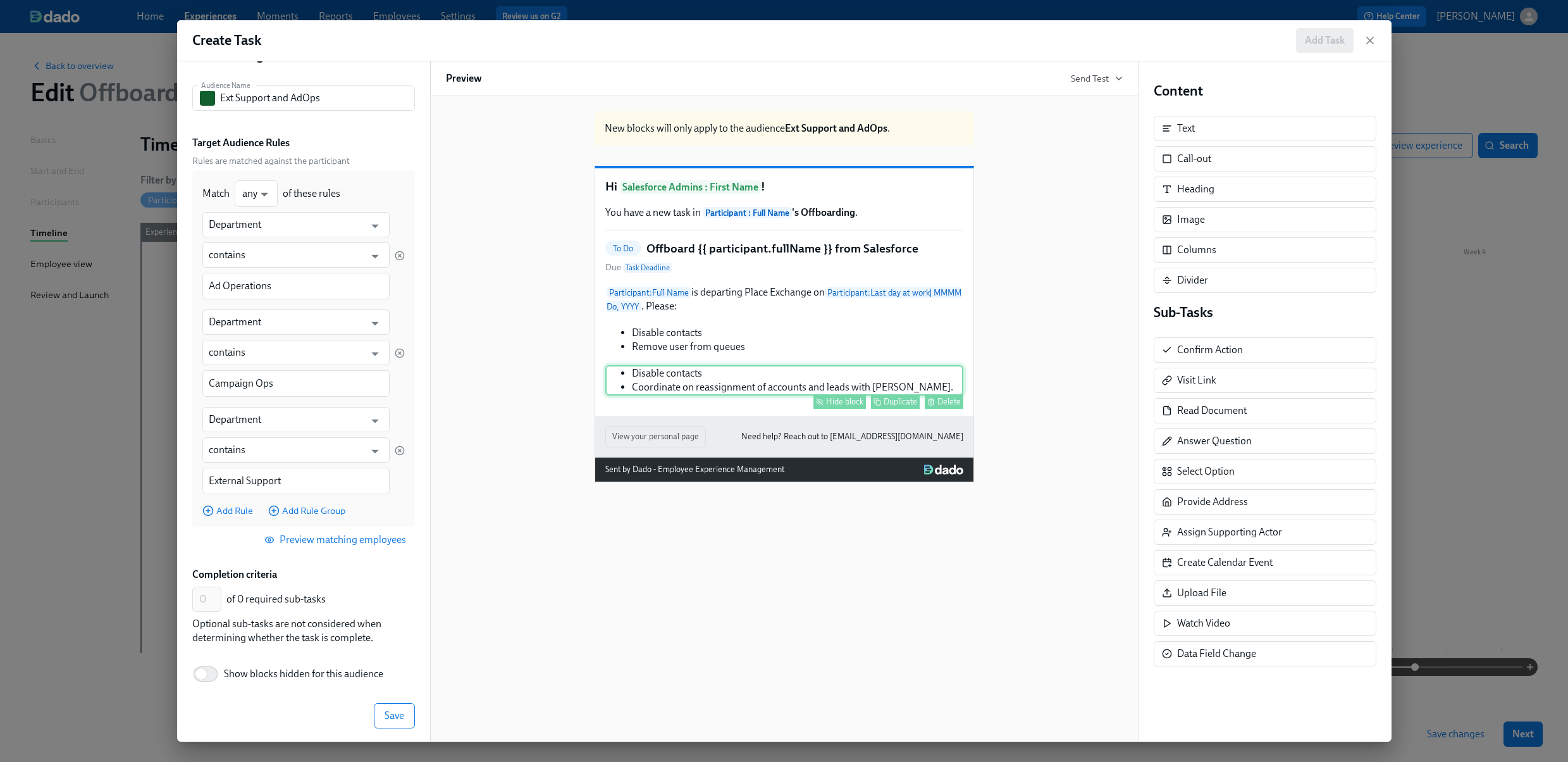
click at [845, 406] on div "Hide block" at bounding box center [844, 401] width 37 height 9
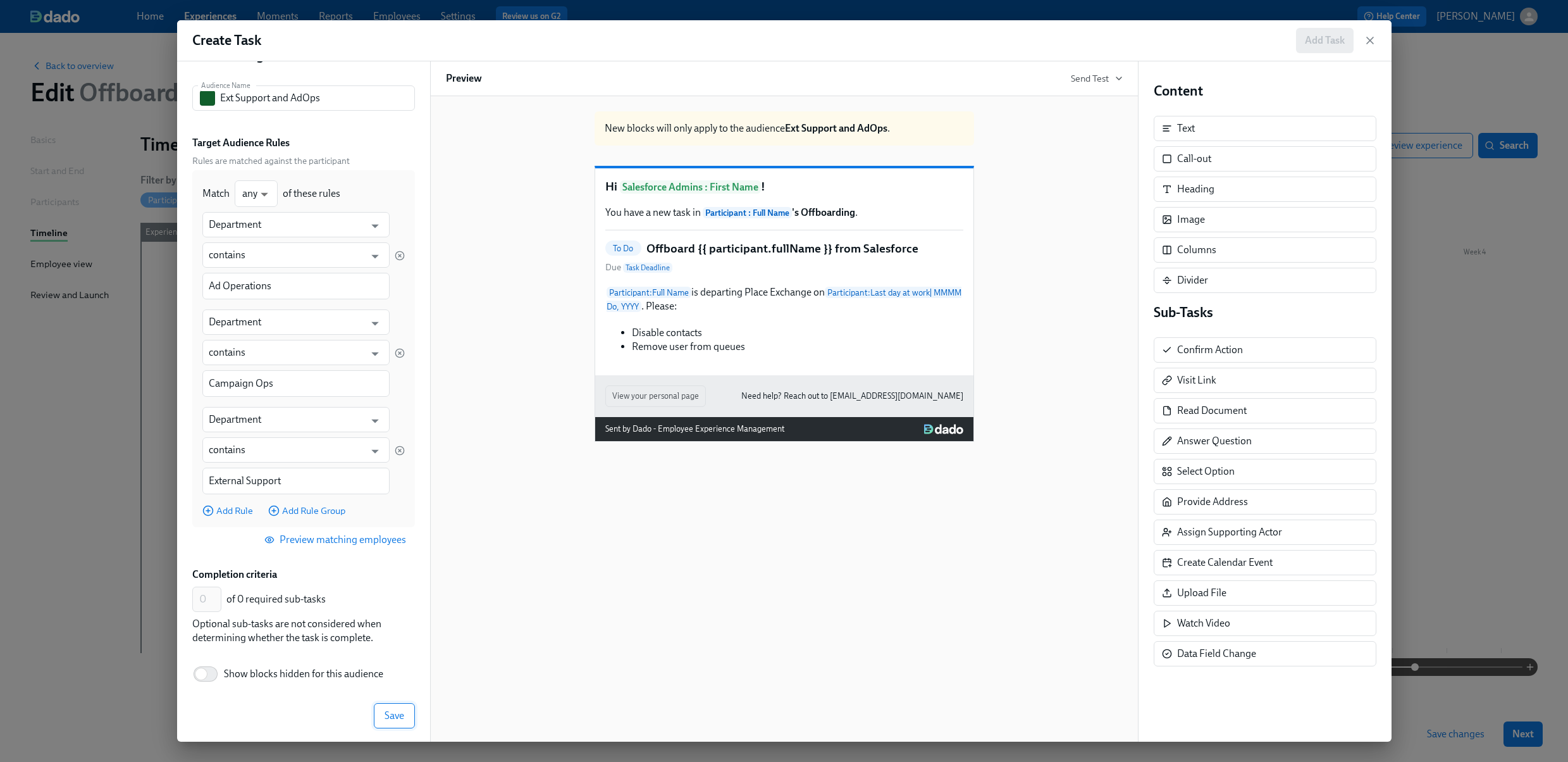
click at [387, 712] on span "Save" at bounding box center [395, 715] width 20 height 13
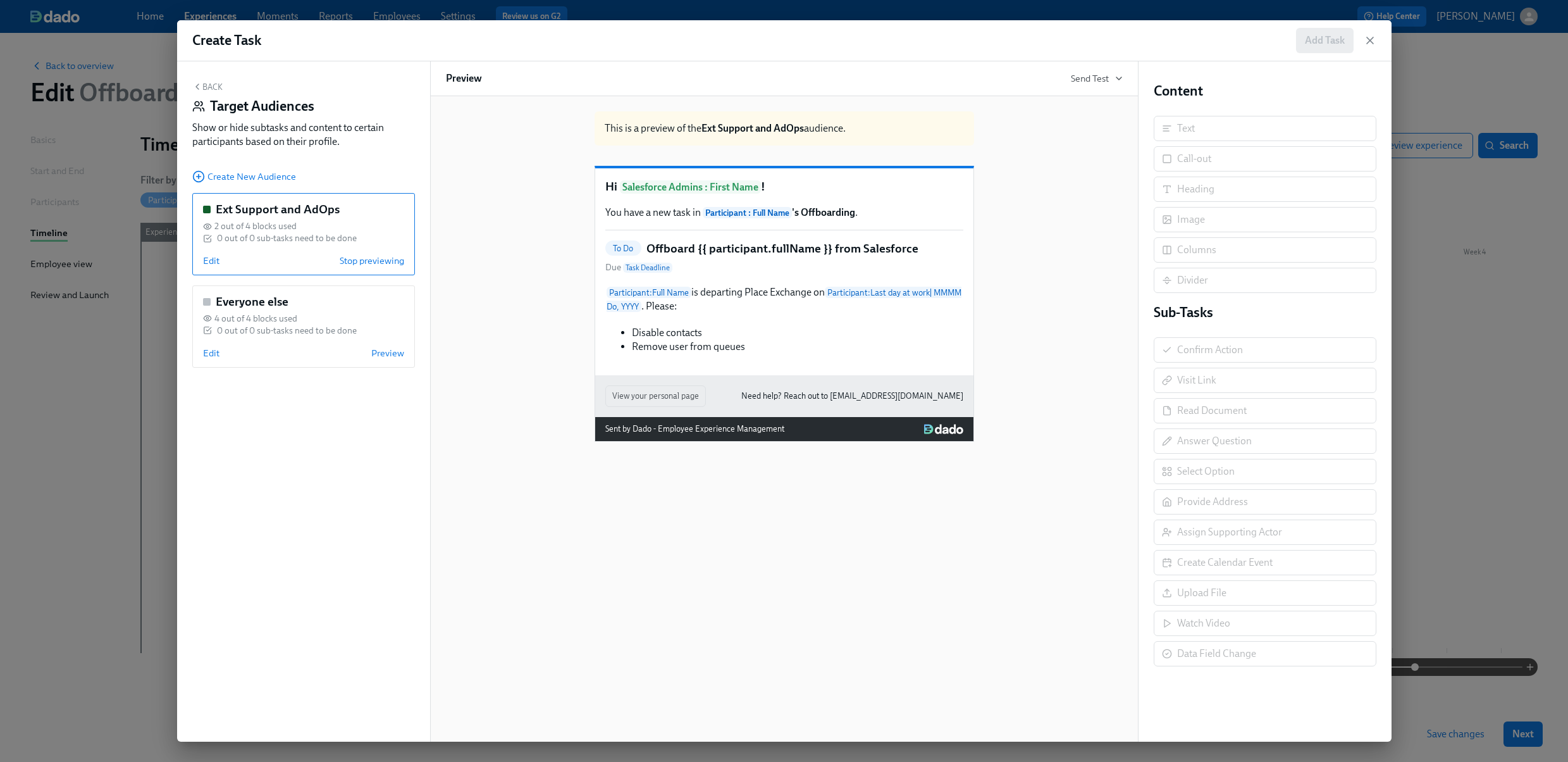
click at [750, 355] on div "Disable contacts Remove user from queues Duplicate" at bounding box center [784, 339] width 358 height 30
click at [374, 257] on span "Stop previewing" at bounding box center [372, 260] width 64 height 13
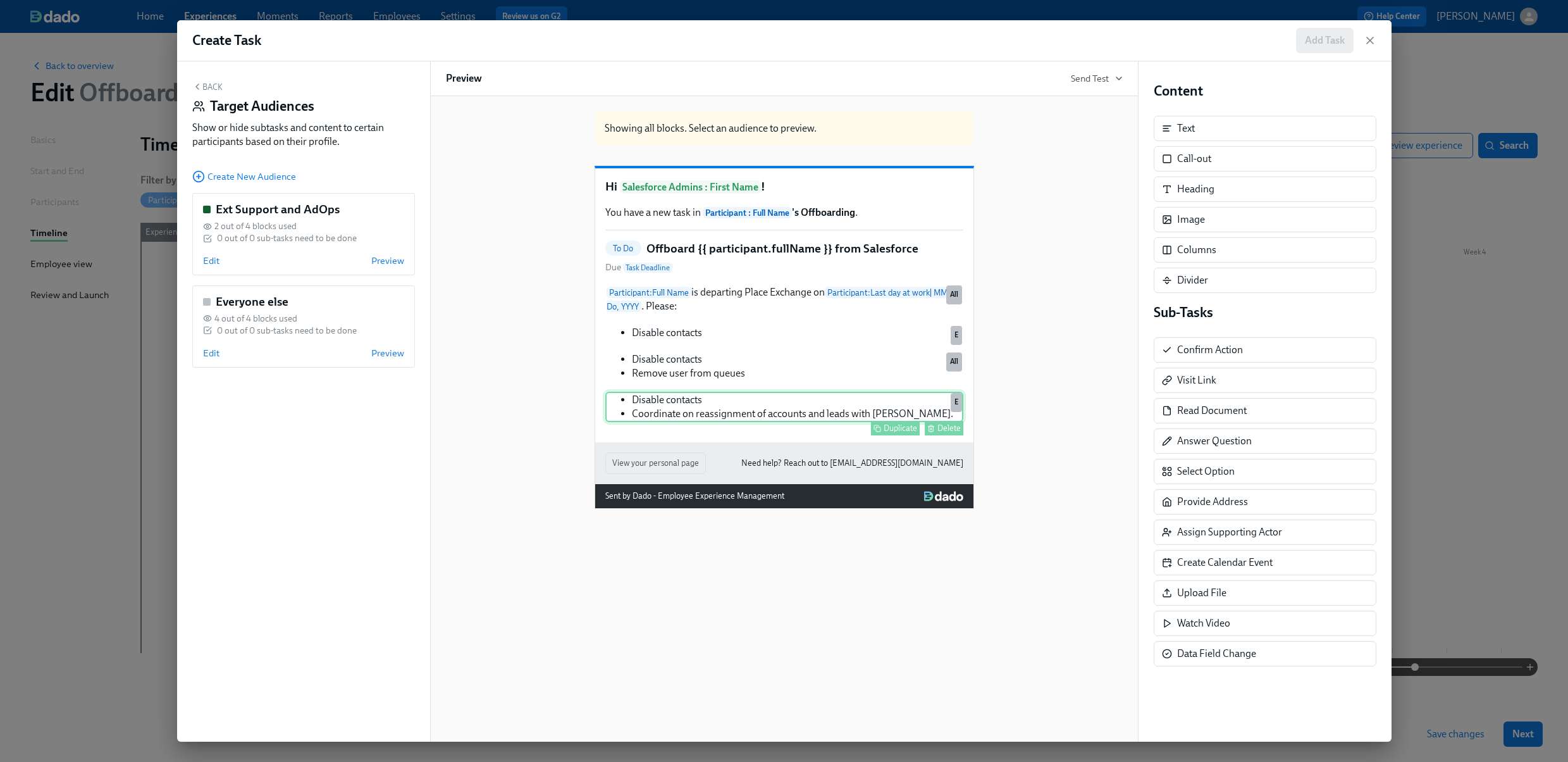
click at [811, 422] on div "Disable contacts Coordinate on reassignment of accounts and leads with [PERSON_…" at bounding box center [784, 407] width 358 height 30
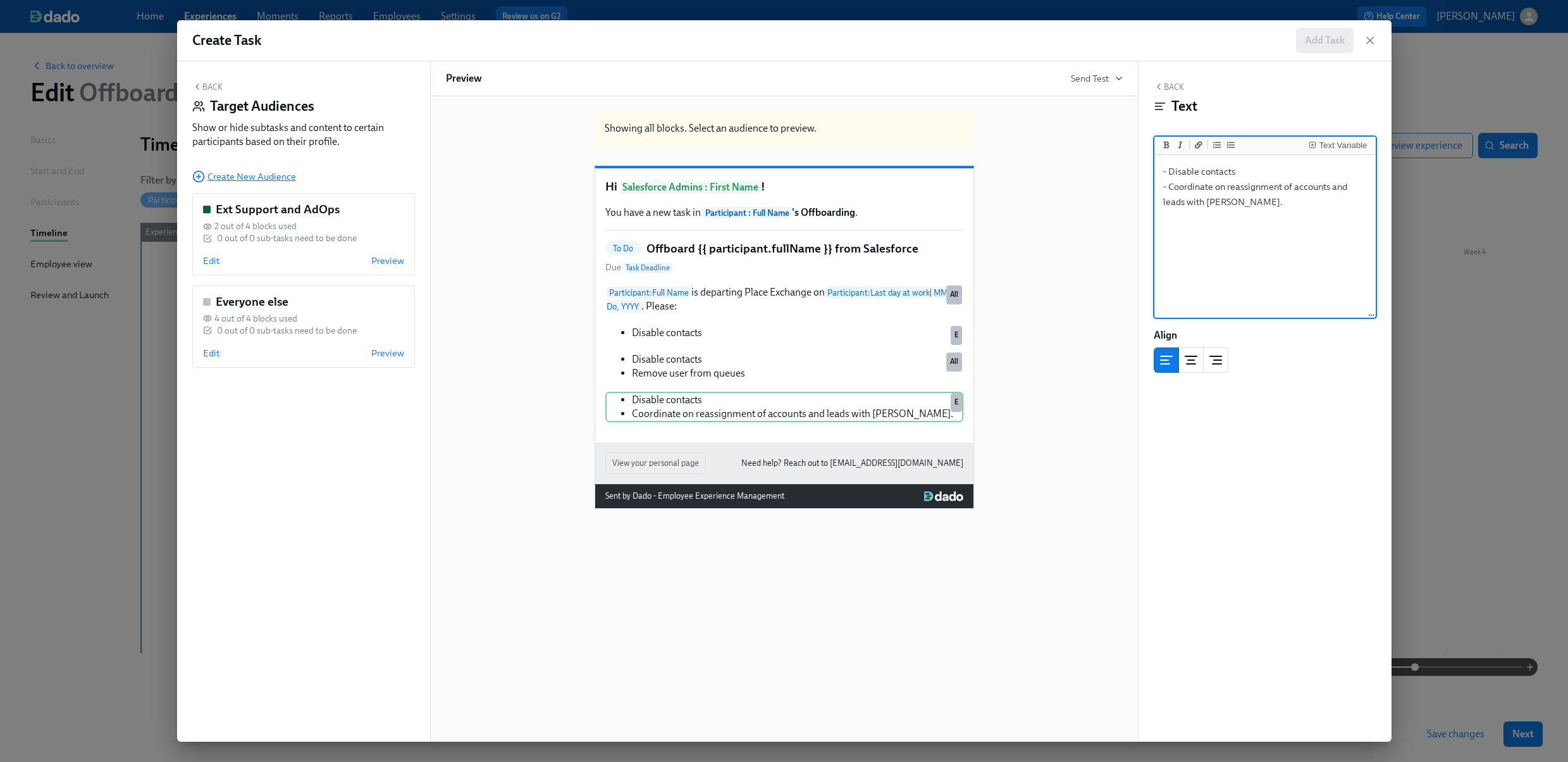
click at [269, 177] on span "Create New Audience" at bounding box center [244, 176] width 103 height 13
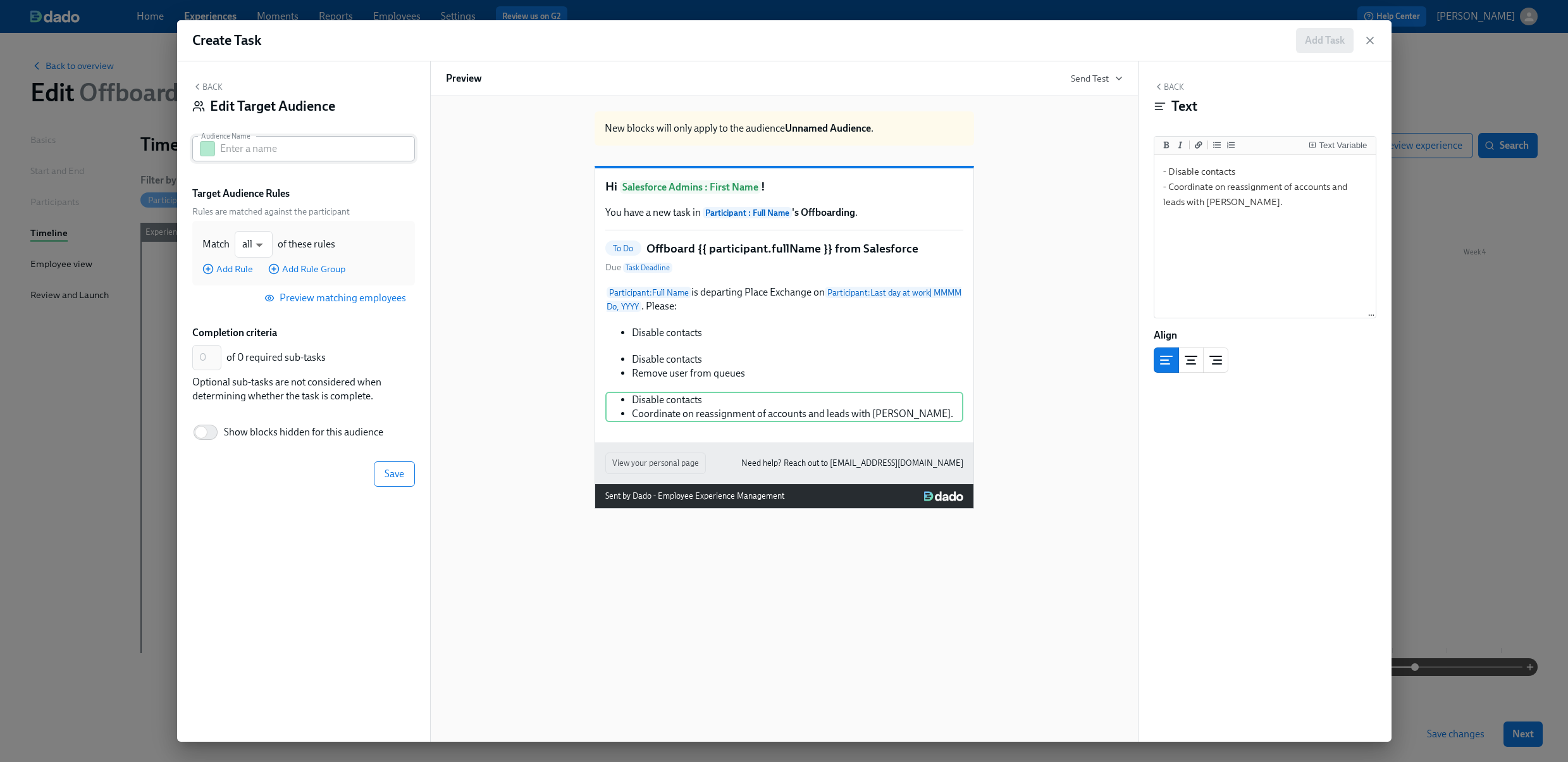
click at [263, 143] on input "text" at bounding box center [317, 148] width 195 height 25
type input "Sales"
click at [235, 504] on div "Back Edit Target Audience Audience Name Sales Audience Name Target Audience Rul…" at bounding box center [304, 402] width 253 height 680
click at [266, 248] on body "Home Experiences Moments Reports Employees Settings Review us on G2 Help Center…" at bounding box center [784, 381] width 1568 height 762
click at [256, 239] on li "all" at bounding box center [254, 244] width 38 height 22
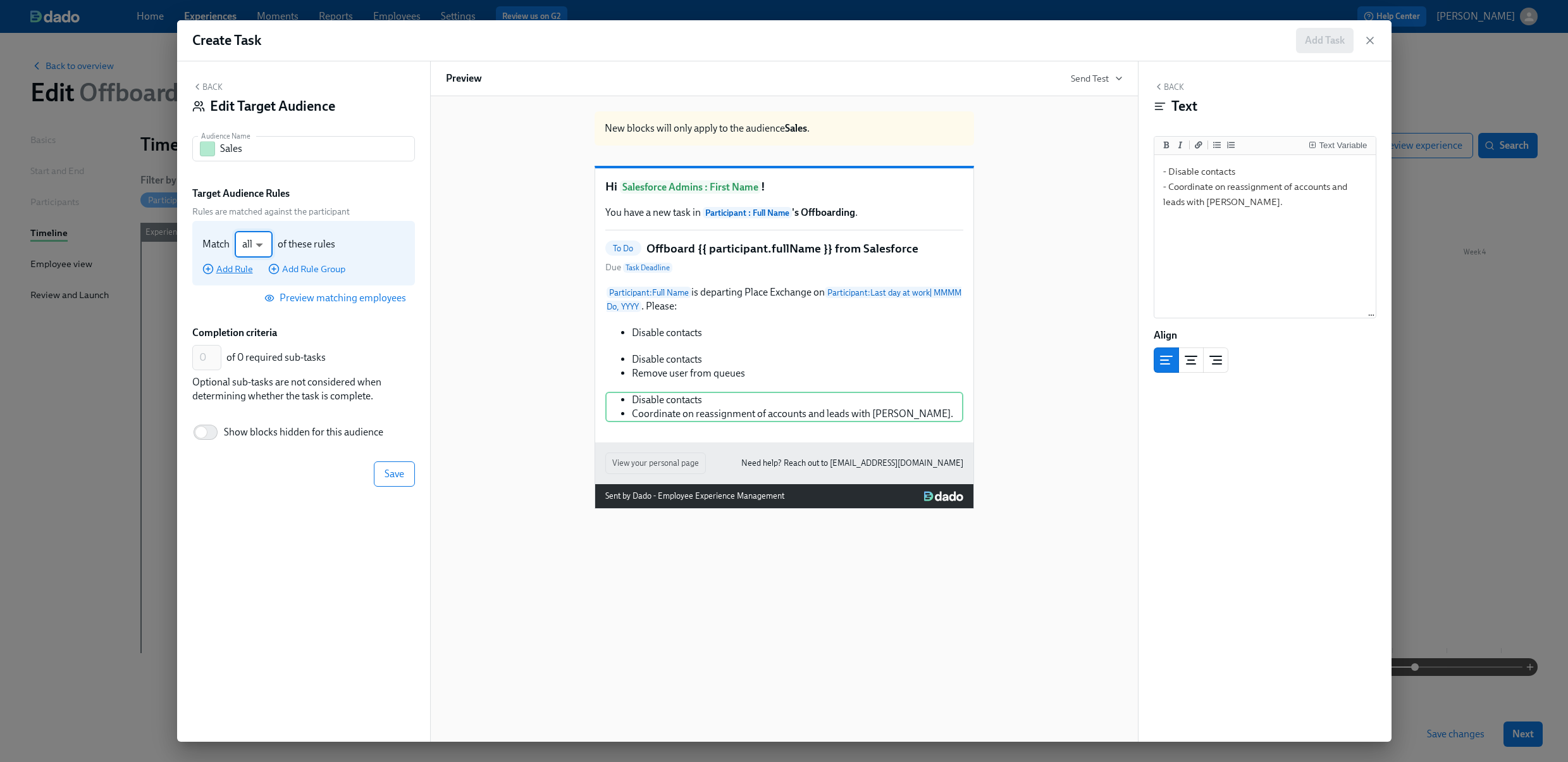
click at [230, 267] on span "Add Rule" at bounding box center [227, 268] width 51 height 13
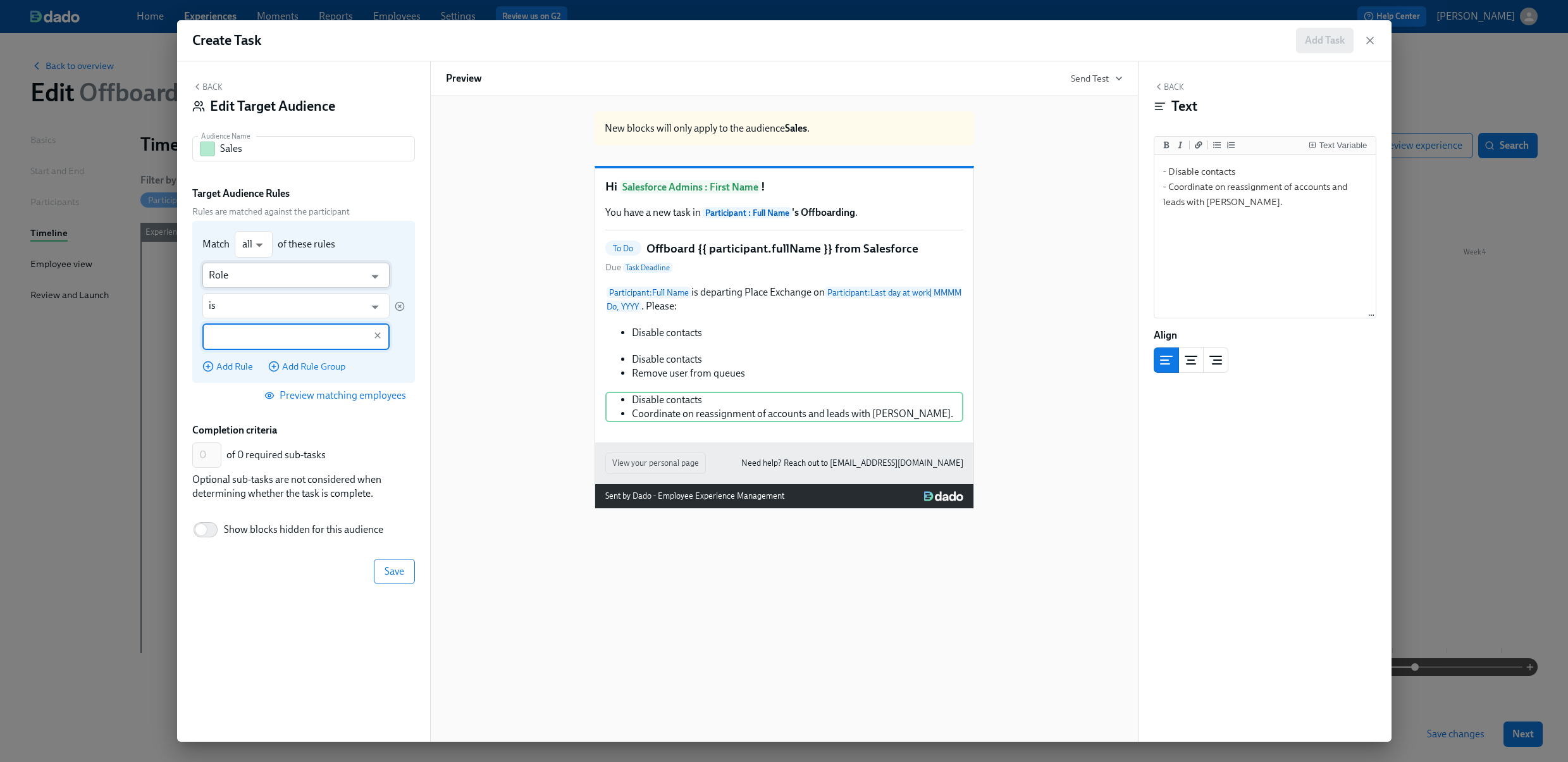
click at [242, 272] on input "Role" at bounding box center [287, 275] width 157 height 25
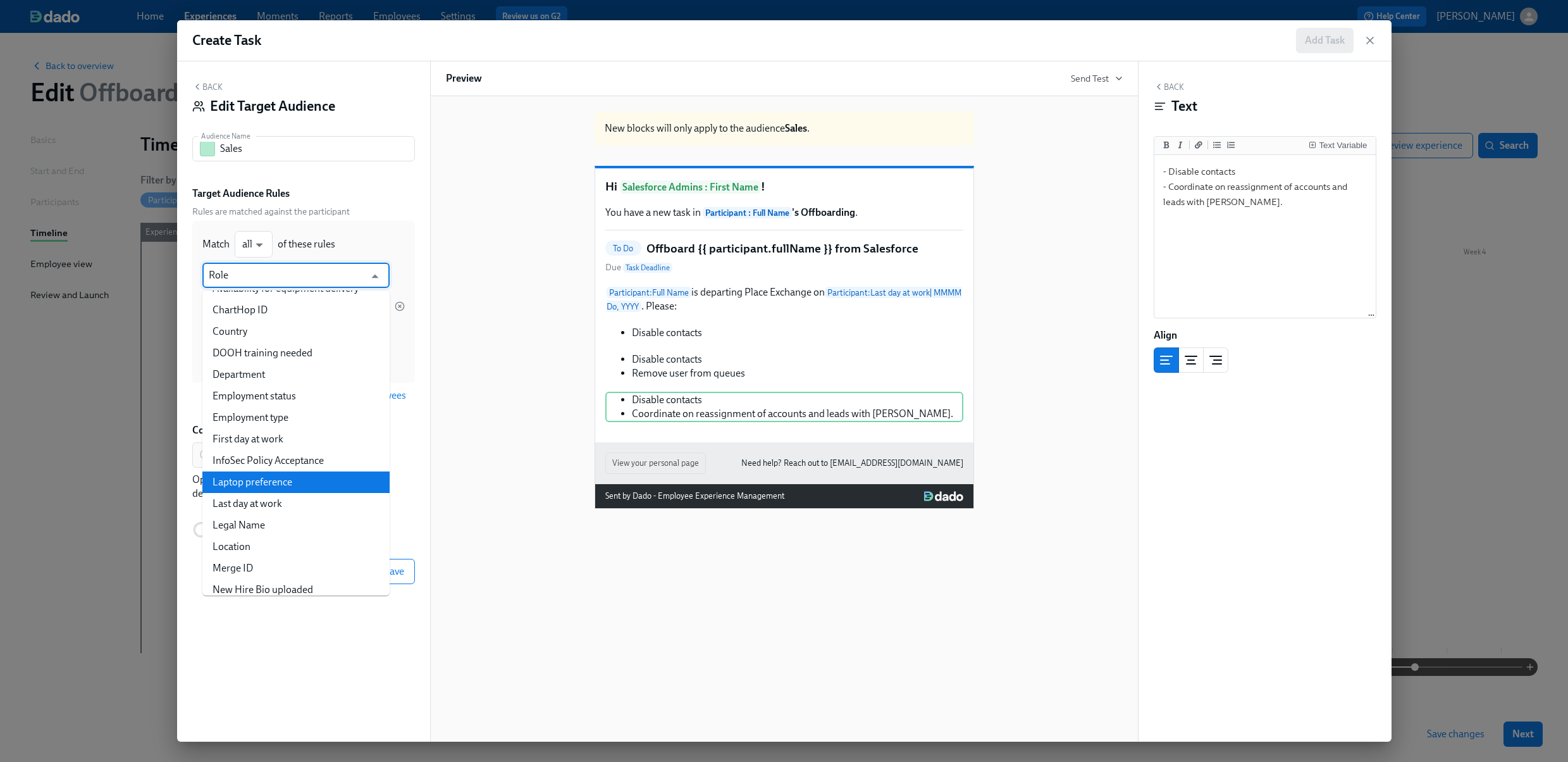
scroll to position [401, 0]
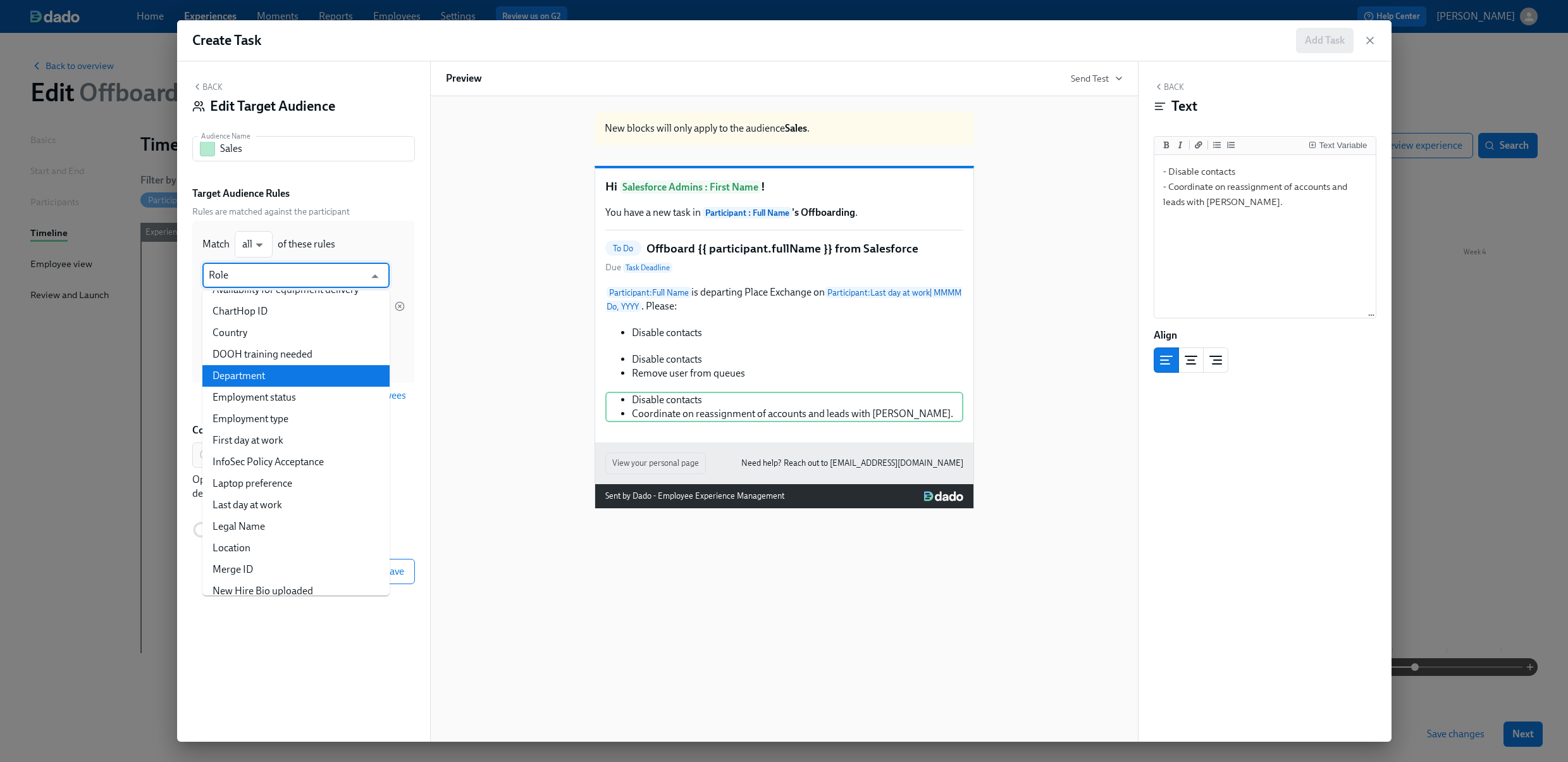
click at [268, 365] on li "Department" at bounding box center [296, 376] width 187 height 22
type input "Department"
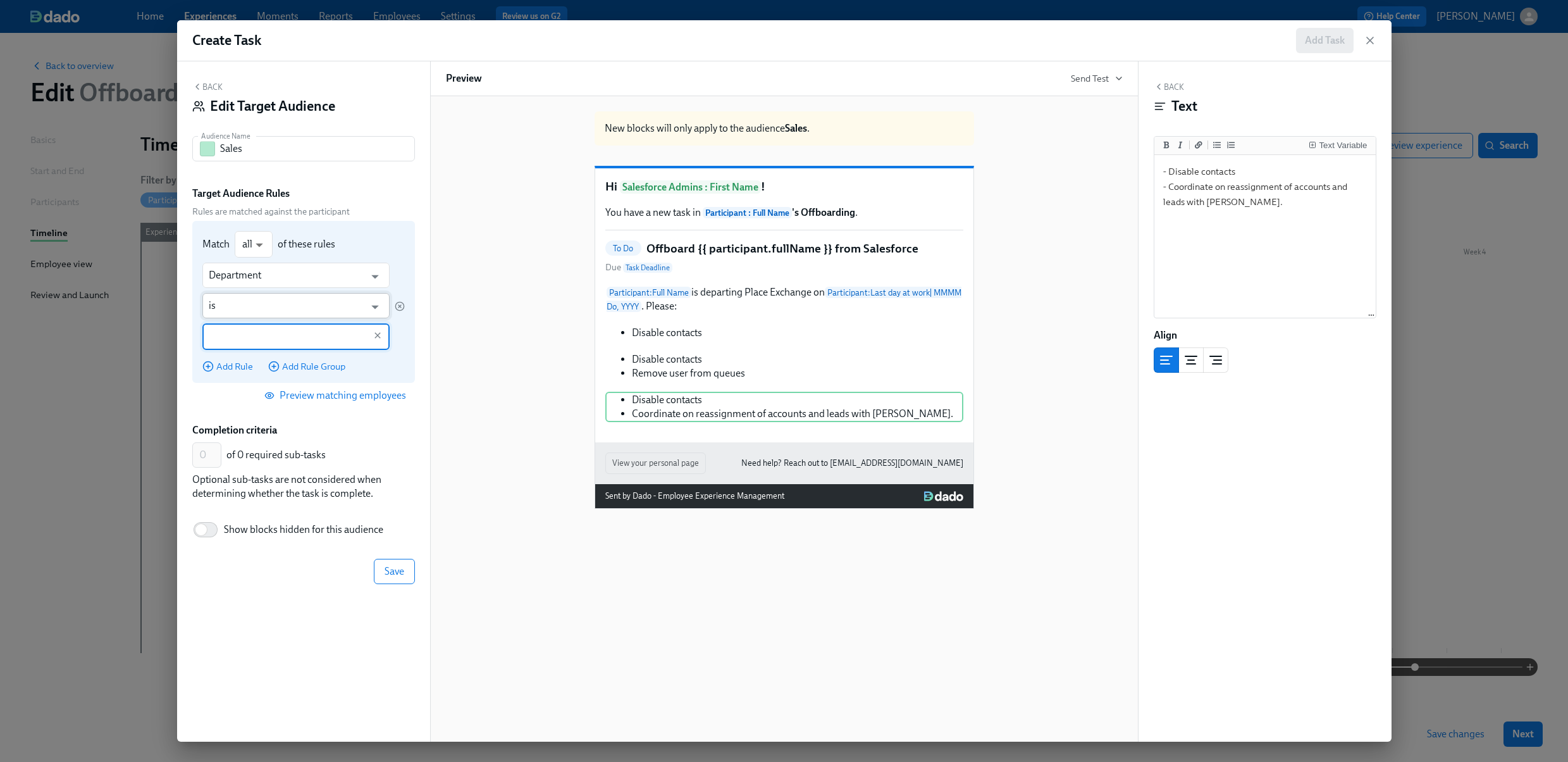
click at [272, 306] on input "is" at bounding box center [287, 305] width 157 height 25
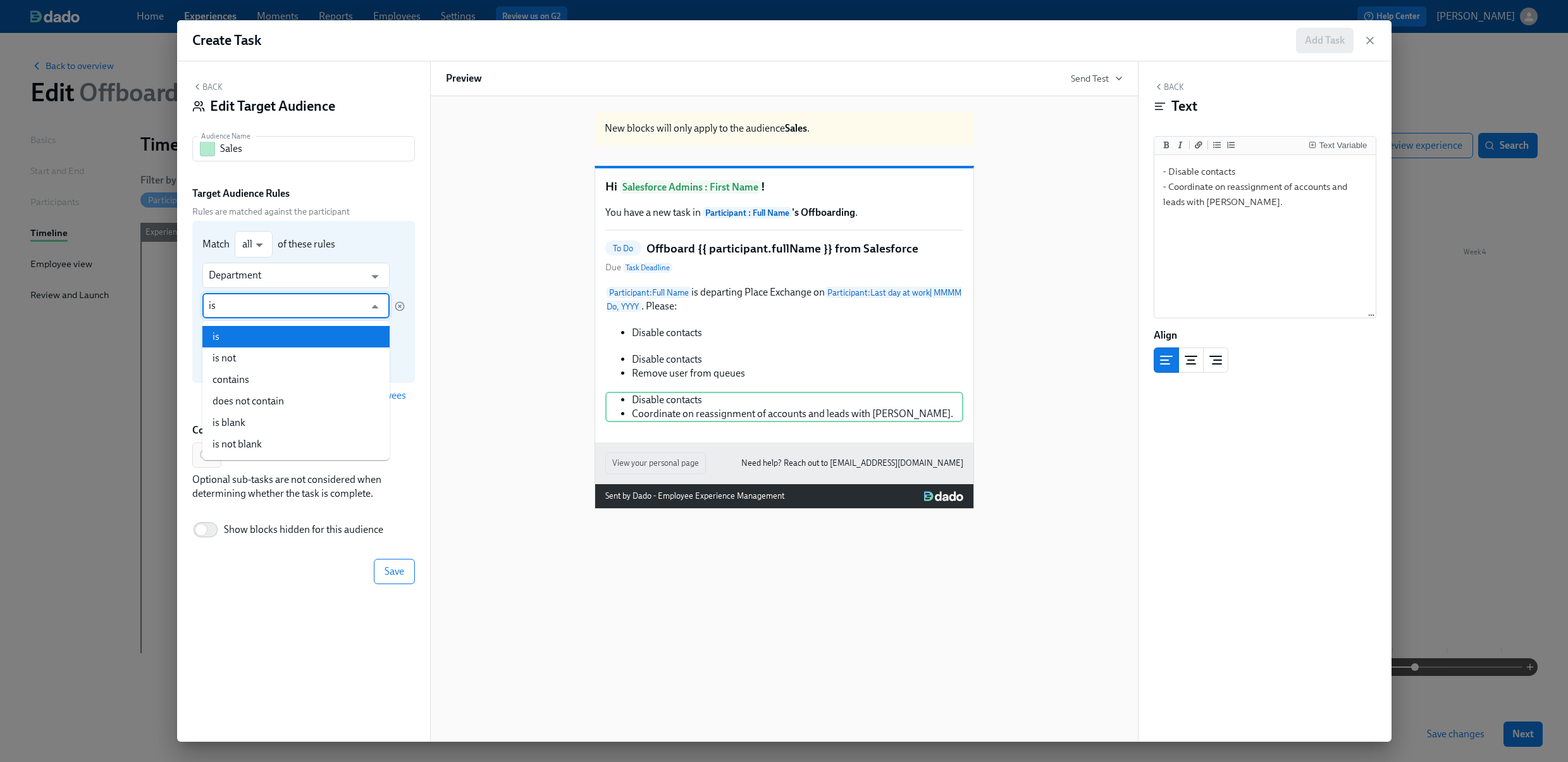
click at [272, 306] on input "is" at bounding box center [287, 305] width 157 height 25
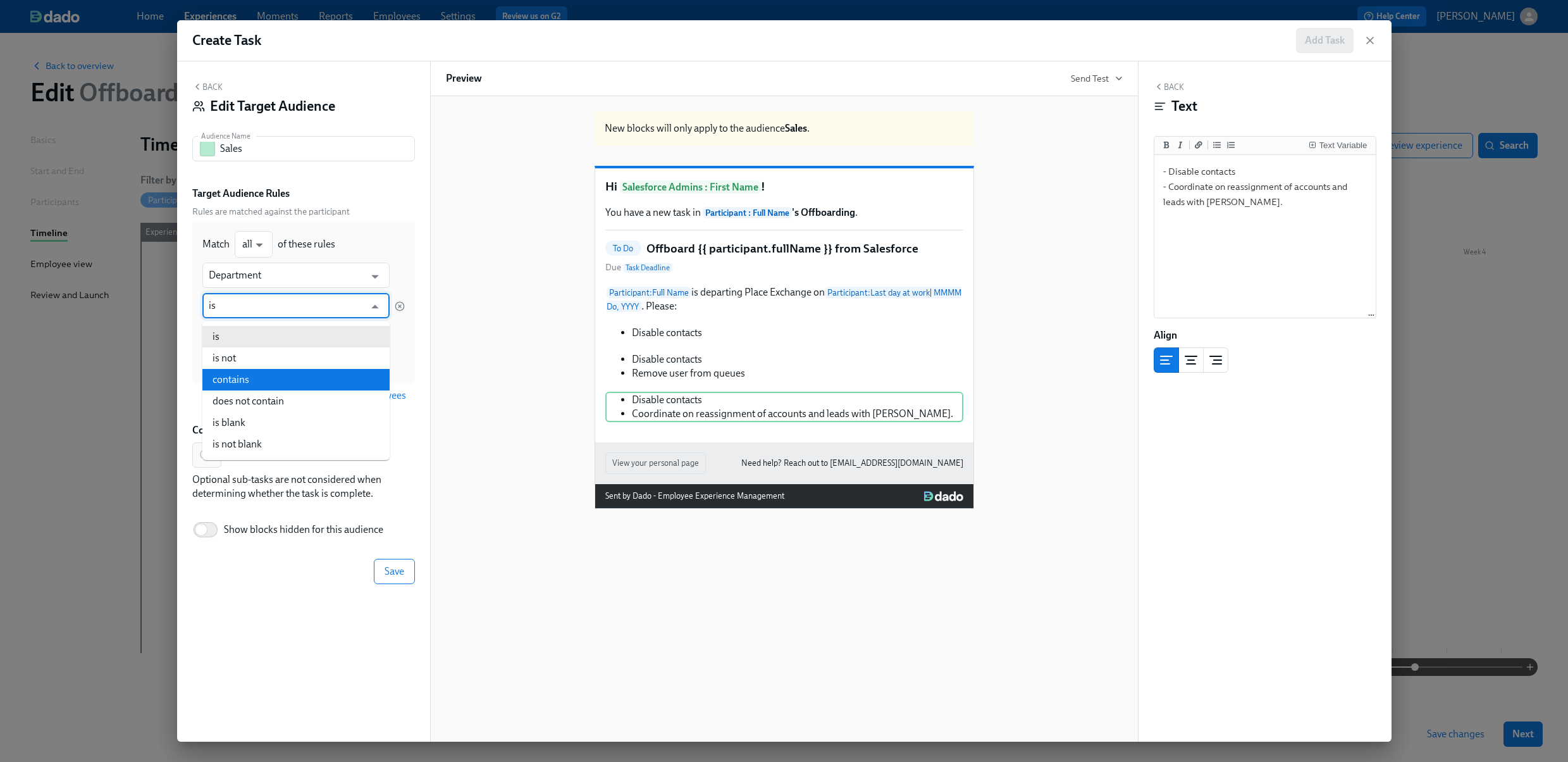
click at [269, 374] on li "contains" at bounding box center [296, 380] width 187 height 22
type input "contains"
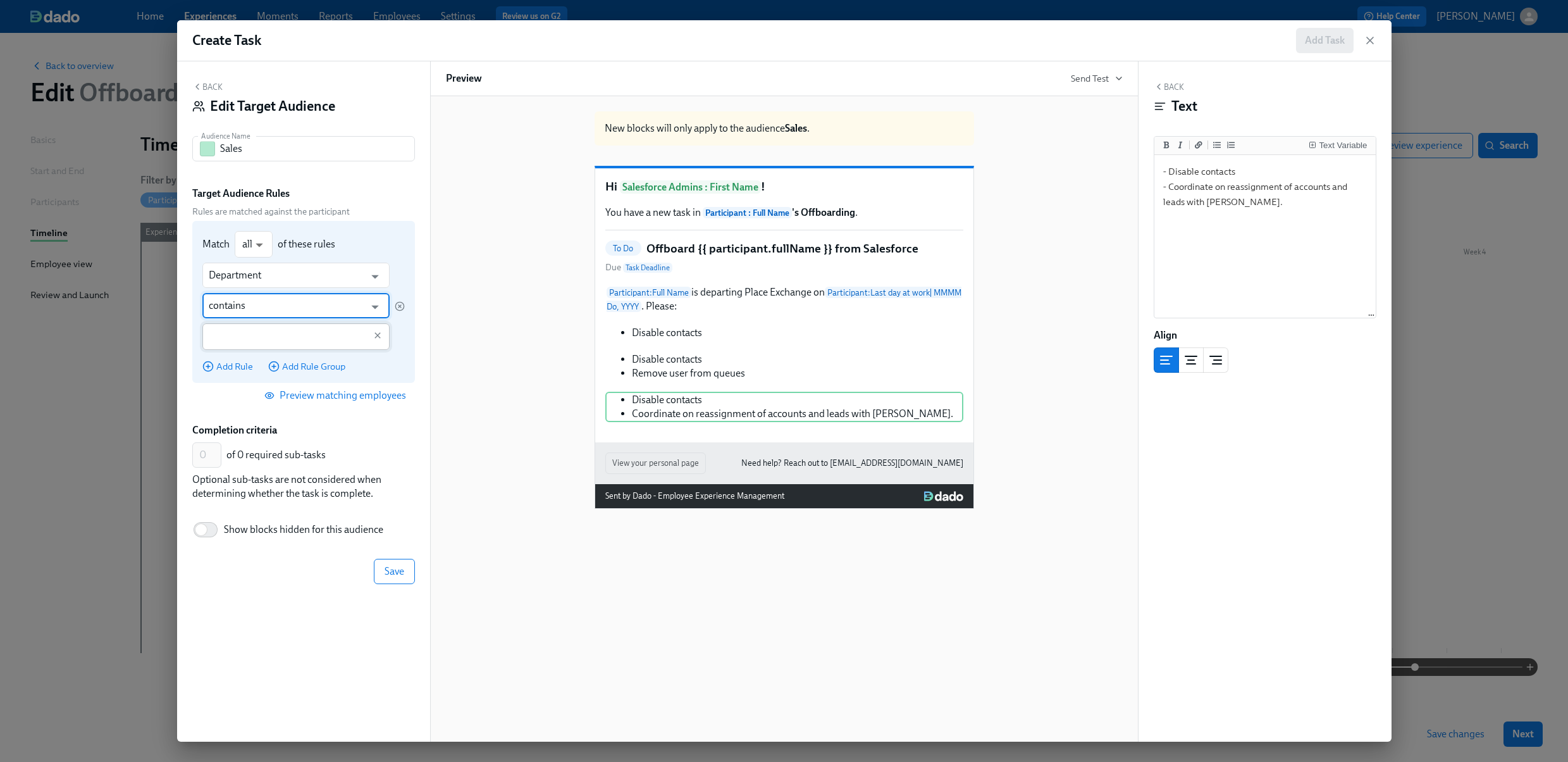
click at [267, 343] on input "text" at bounding box center [287, 337] width 157 height 27
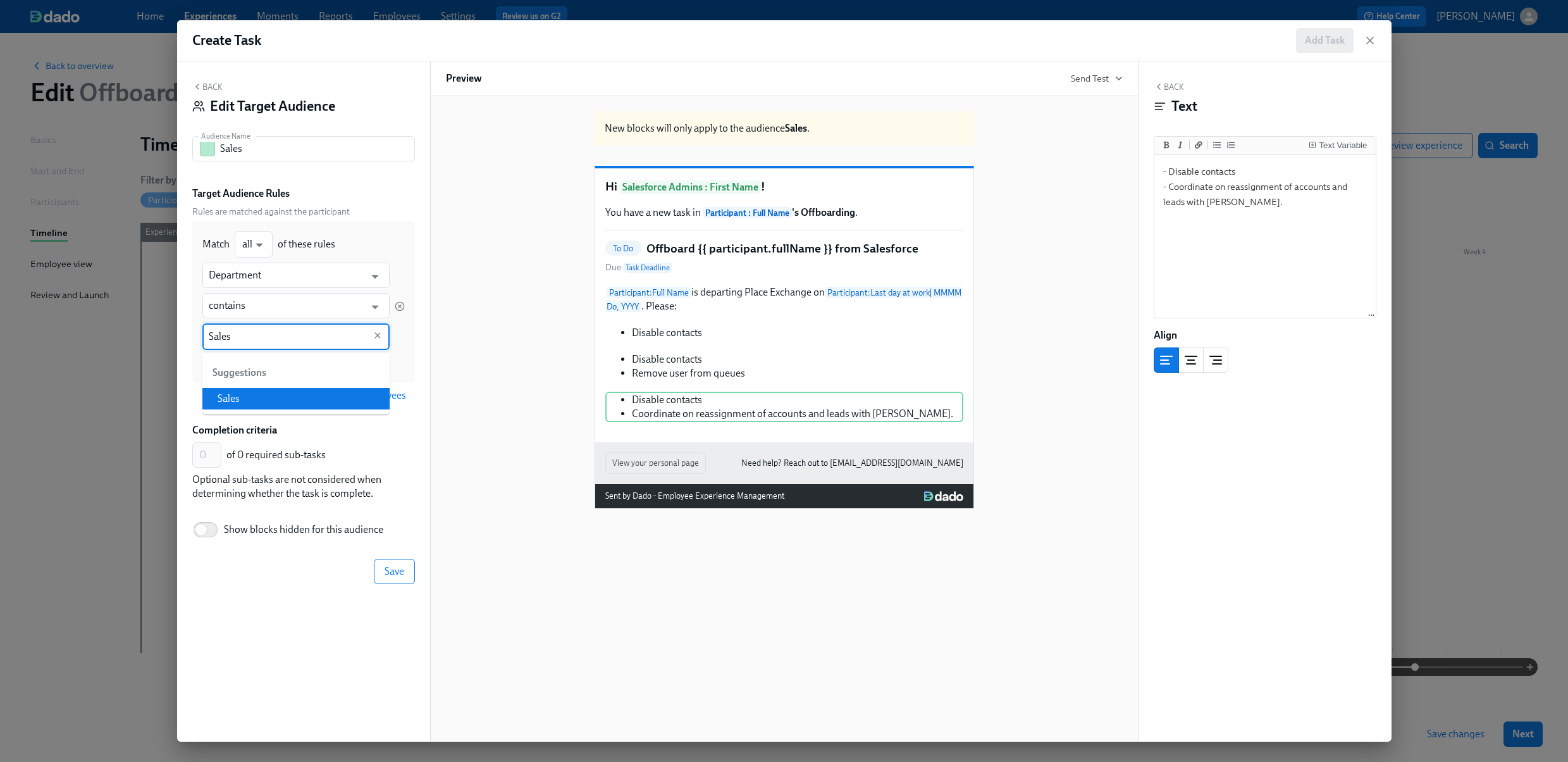
click at [294, 402] on li "Sales" at bounding box center [296, 399] width 187 height 22
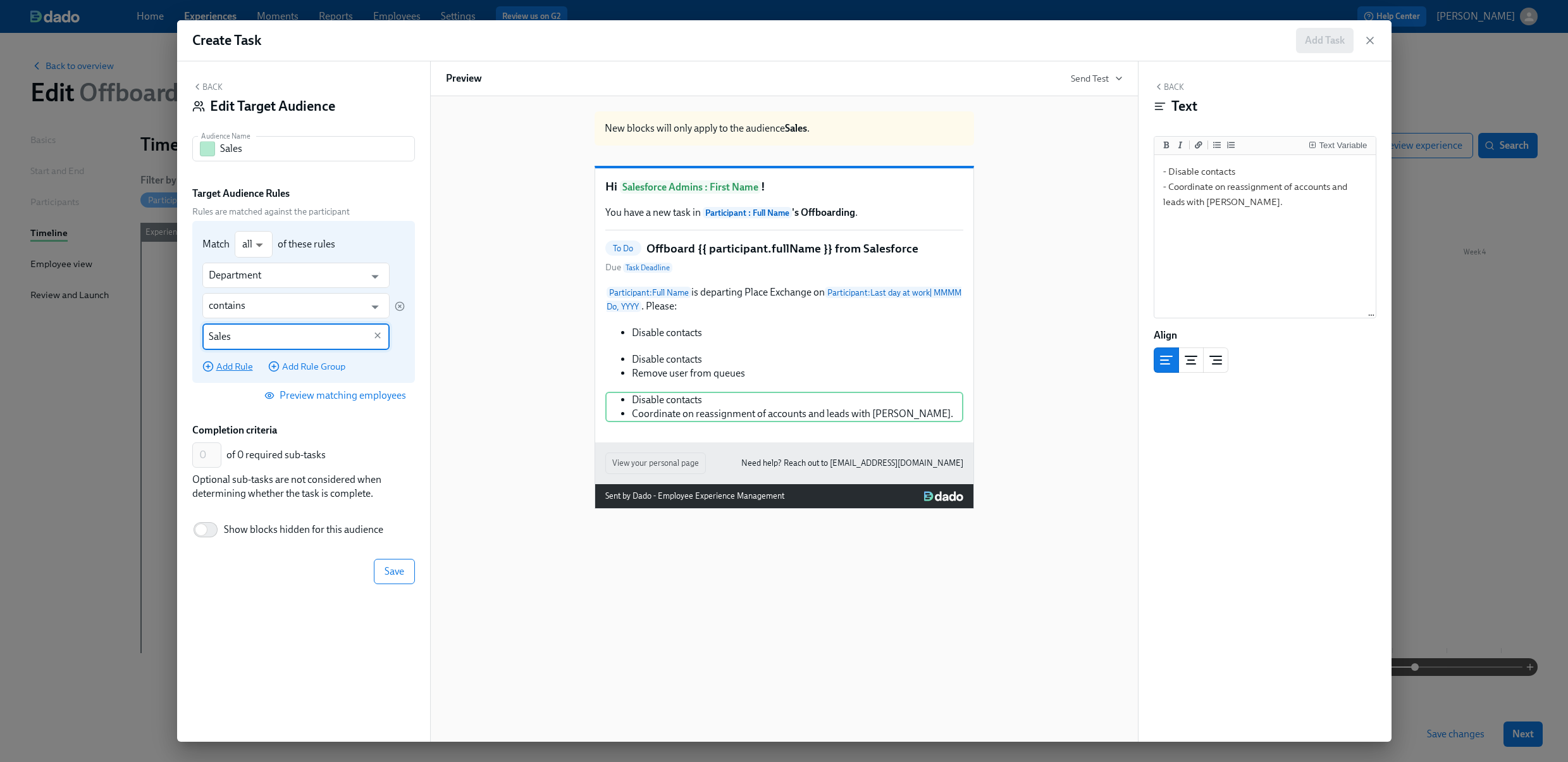
type input "Sales"
click at [224, 368] on span "Add Rule" at bounding box center [227, 366] width 51 height 13
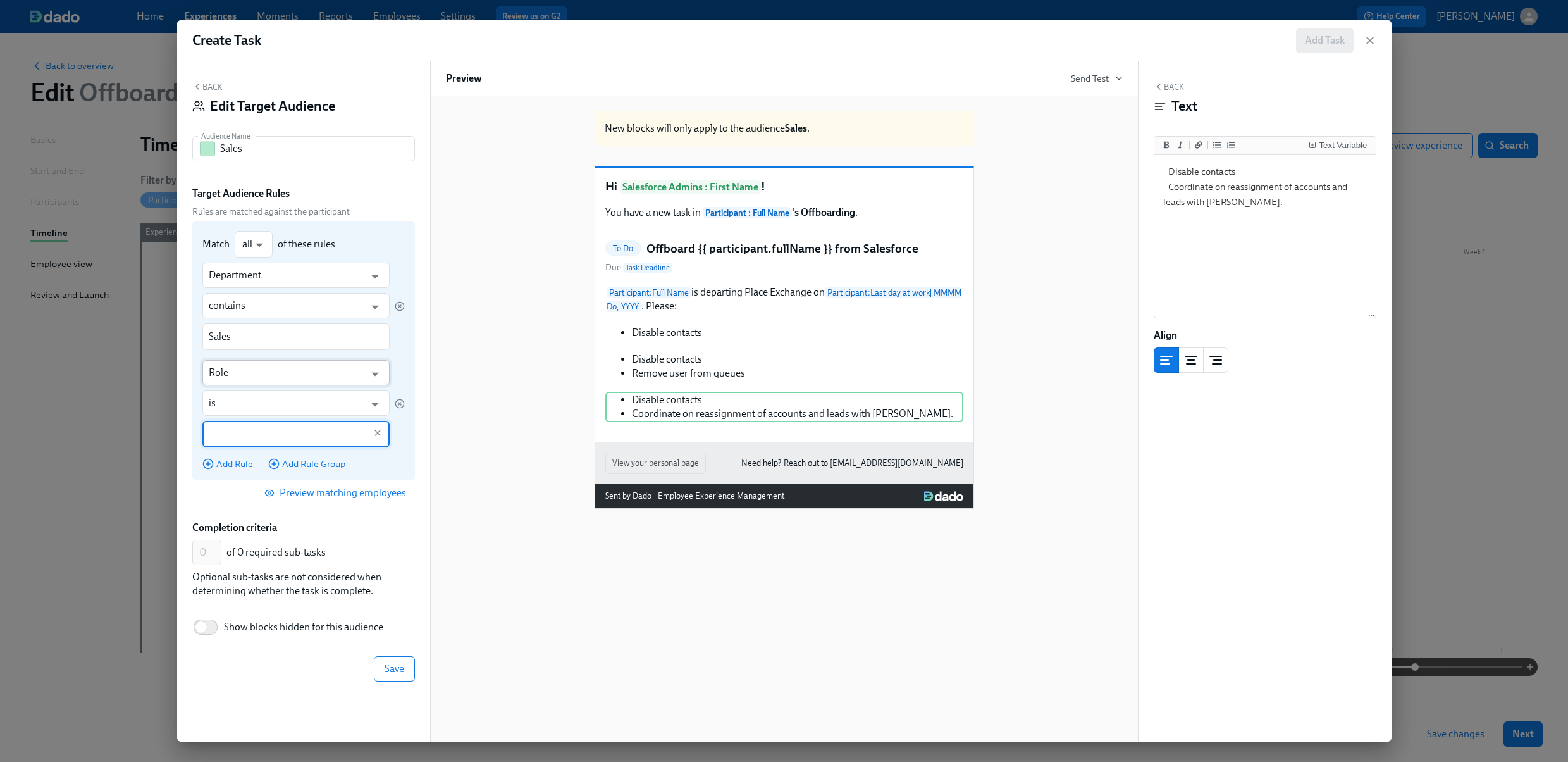
click at [244, 376] on input "Role" at bounding box center [287, 373] width 157 height 25
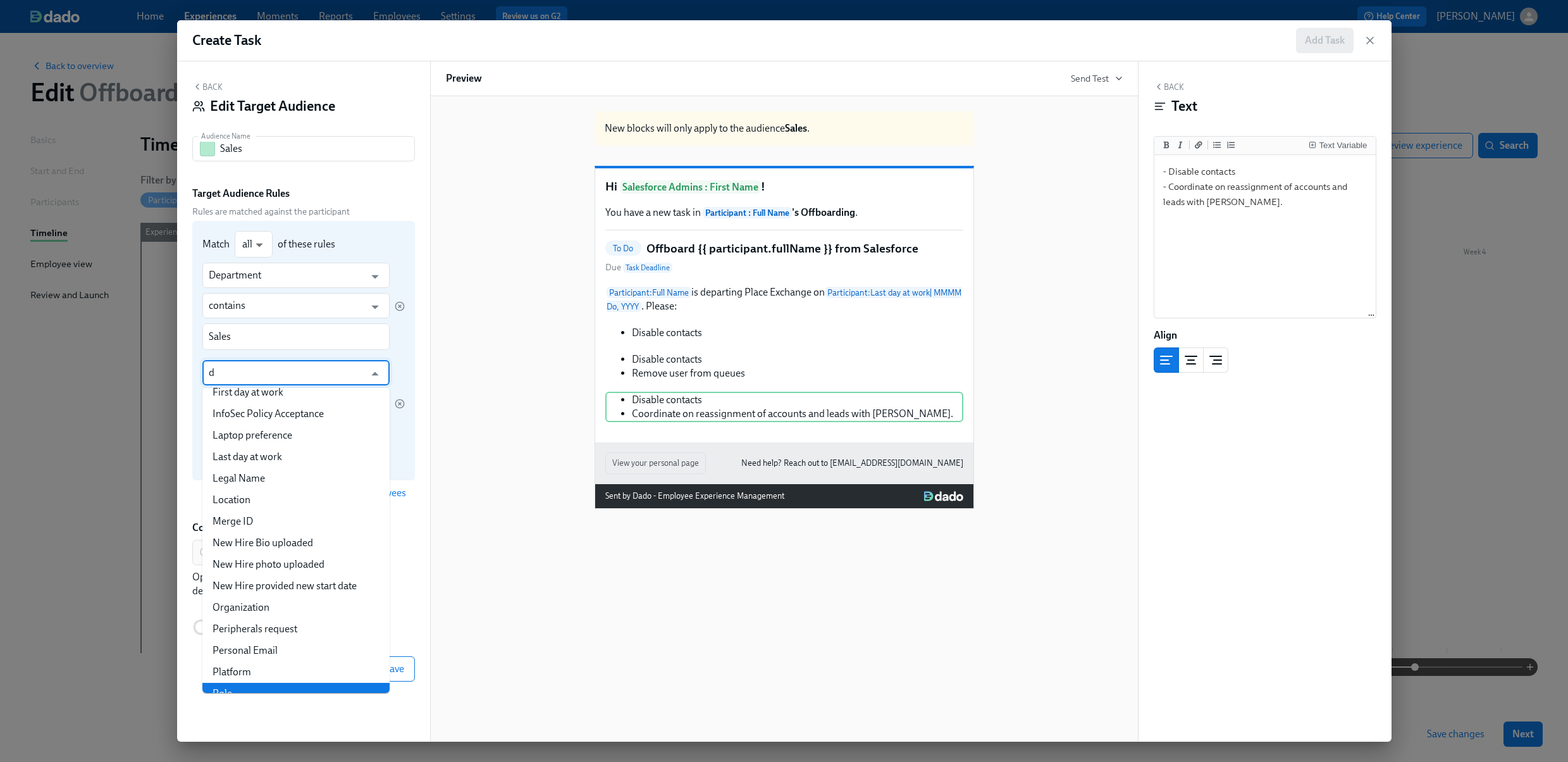
scroll to position [0, 0]
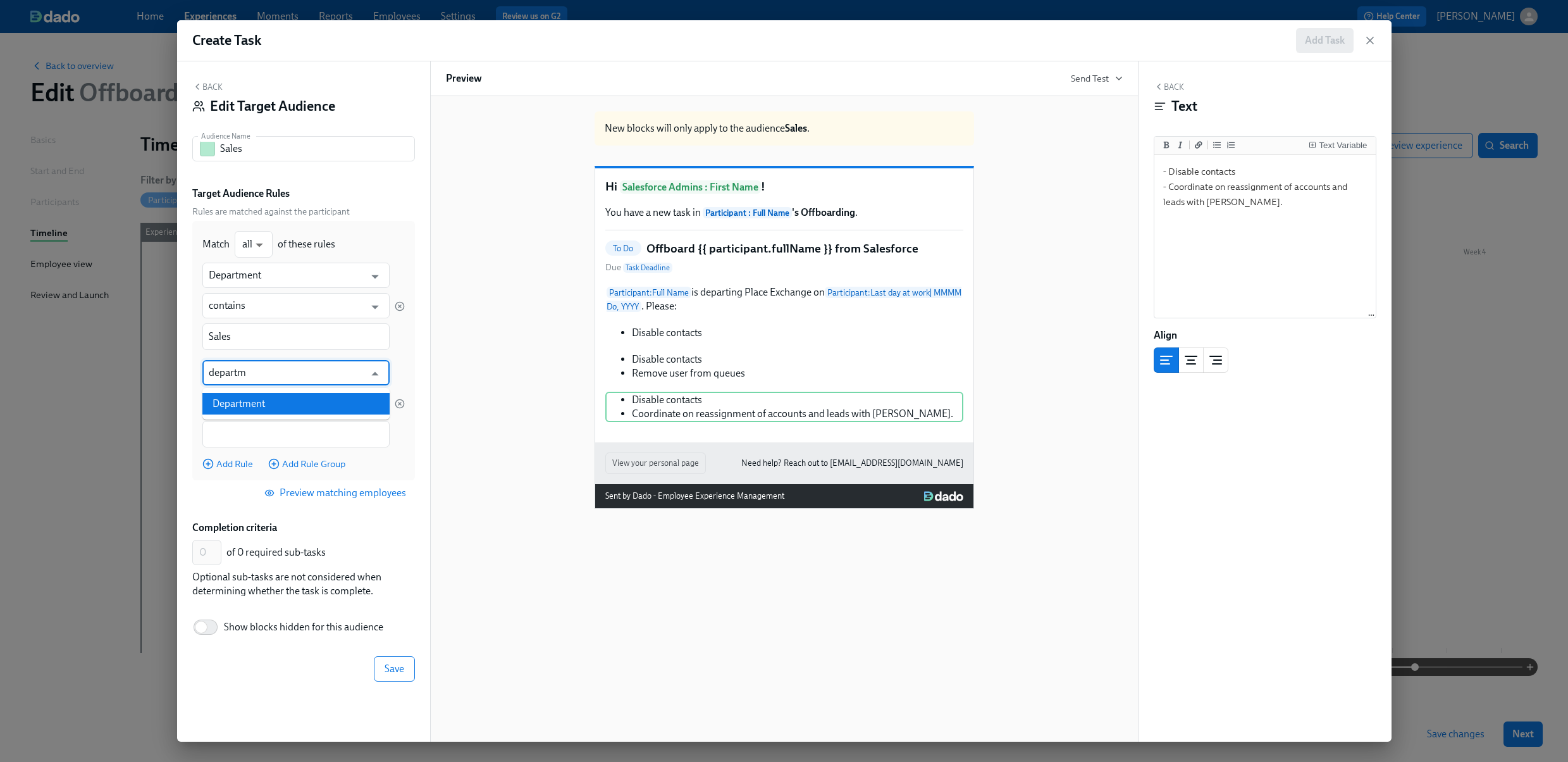
click at [247, 396] on li "Department" at bounding box center [296, 404] width 187 height 22
type input "Department"
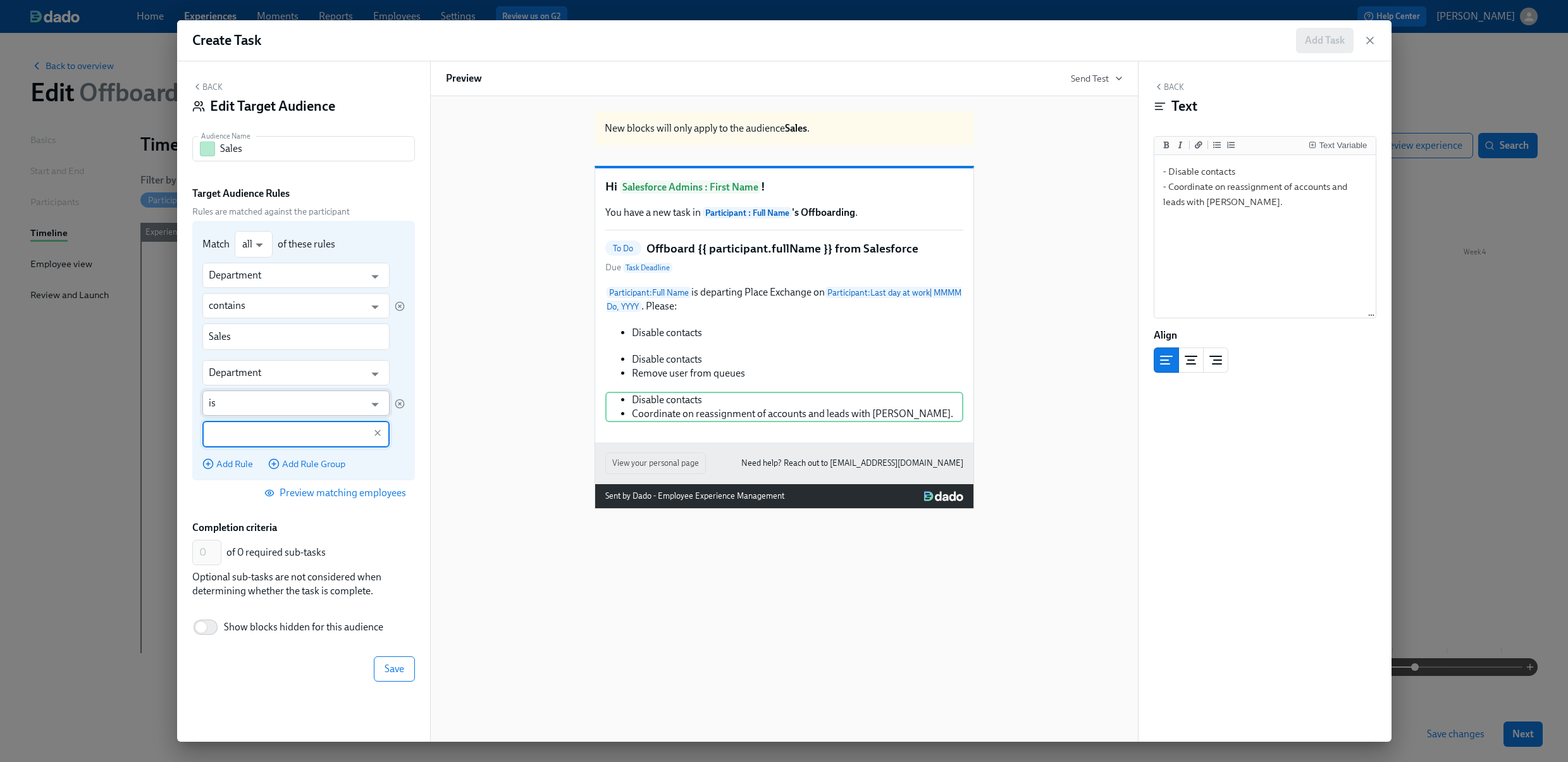
click at [245, 405] on input "is" at bounding box center [287, 403] width 157 height 25
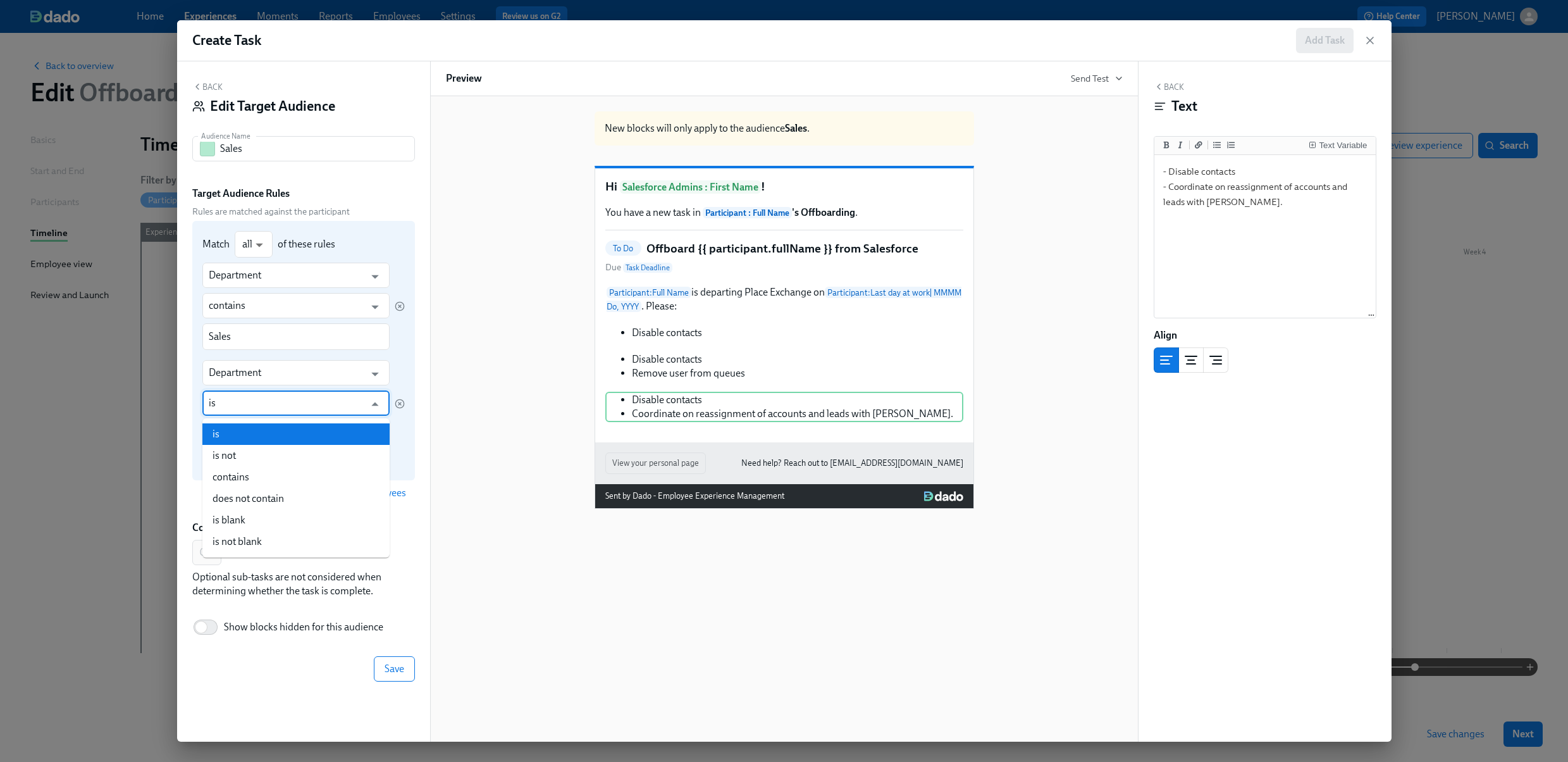
click at [245, 405] on input "is" at bounding box center [287, 403] width 157 height 25
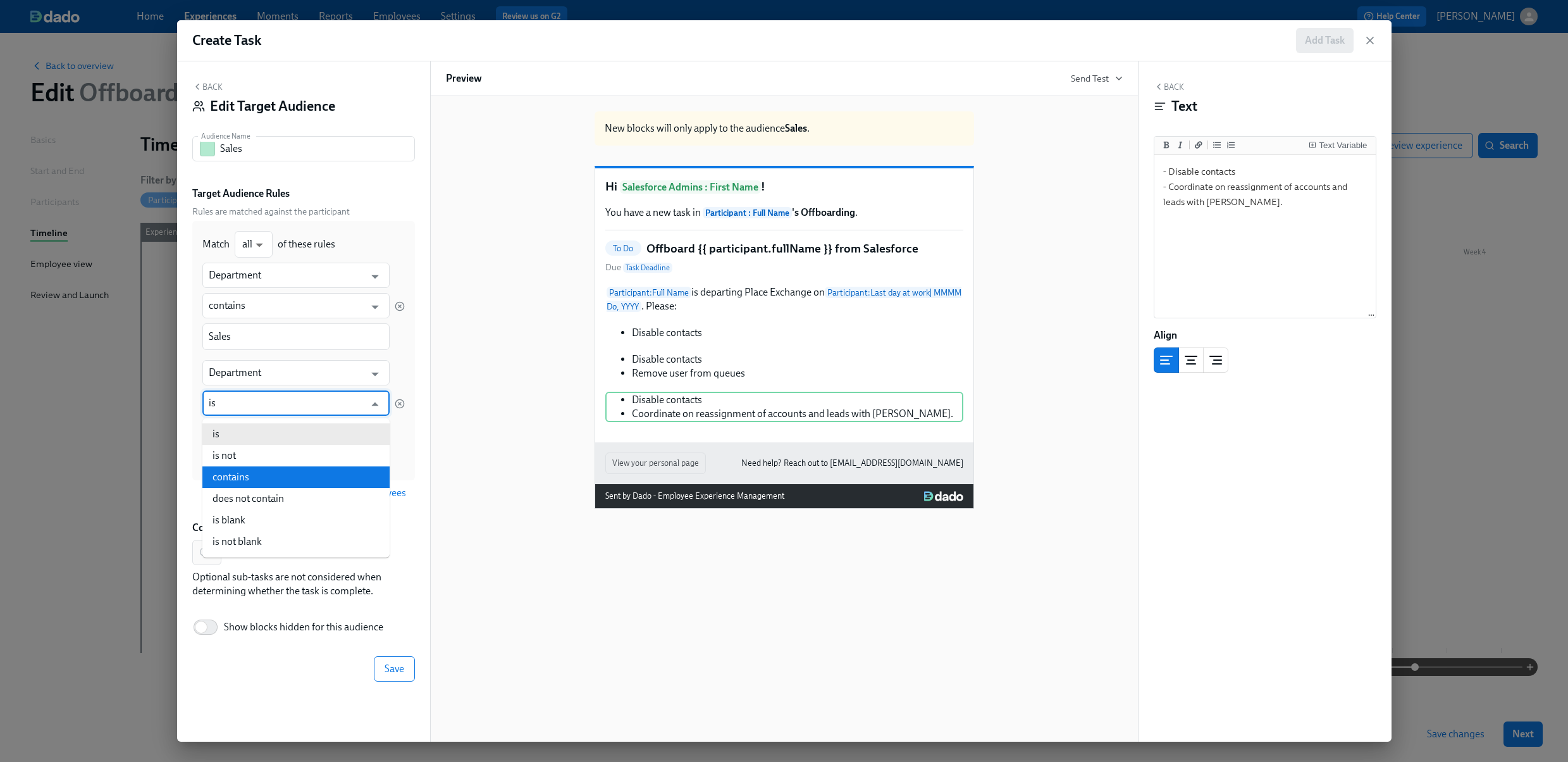
click at [241, 466] on li "contains" at bounding box center [296, 477] width 187 height 22
type input "contains"
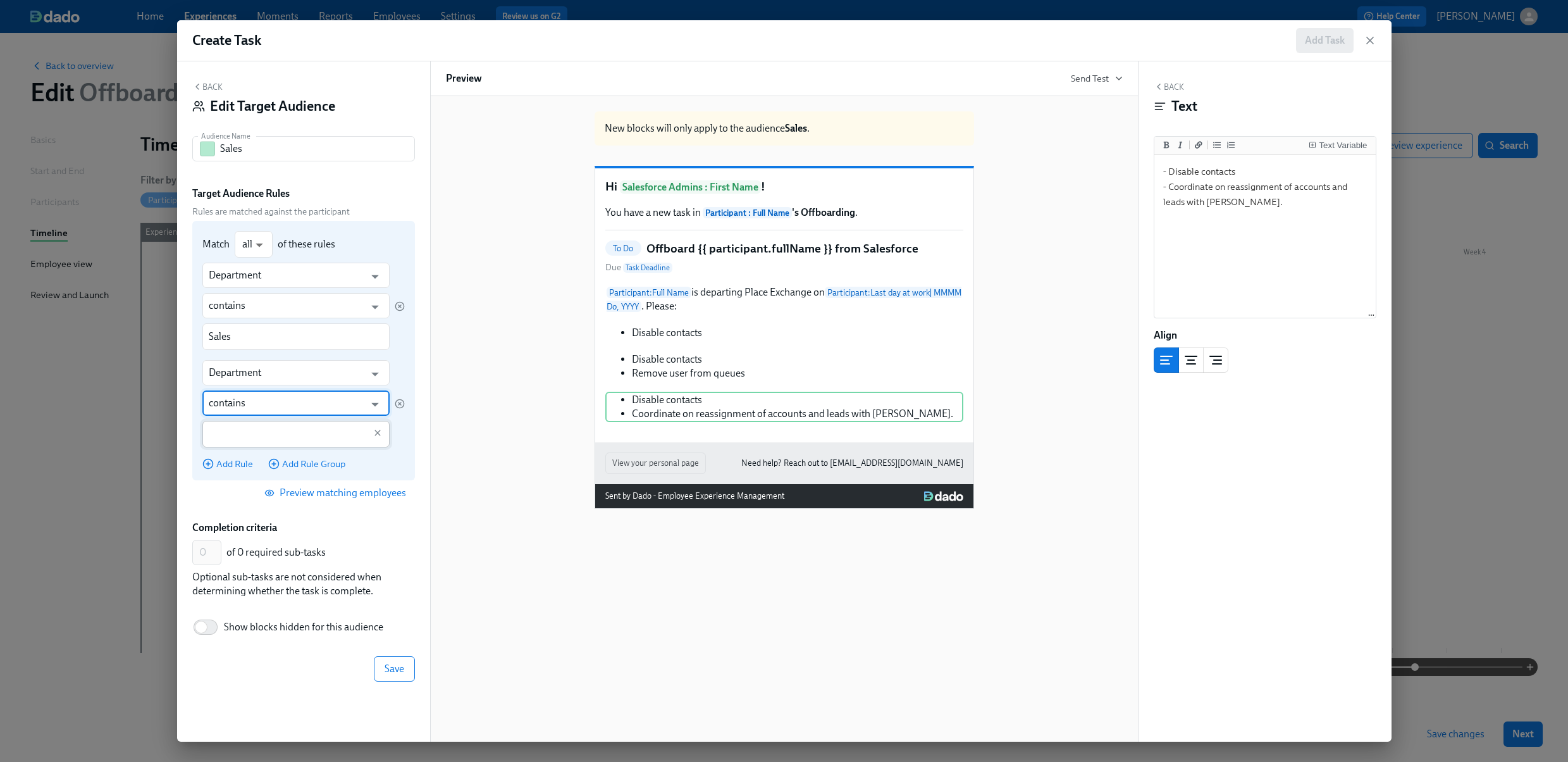
click at [247, 436] on input "text" at bounding box center [287, 434] width 157 height 27
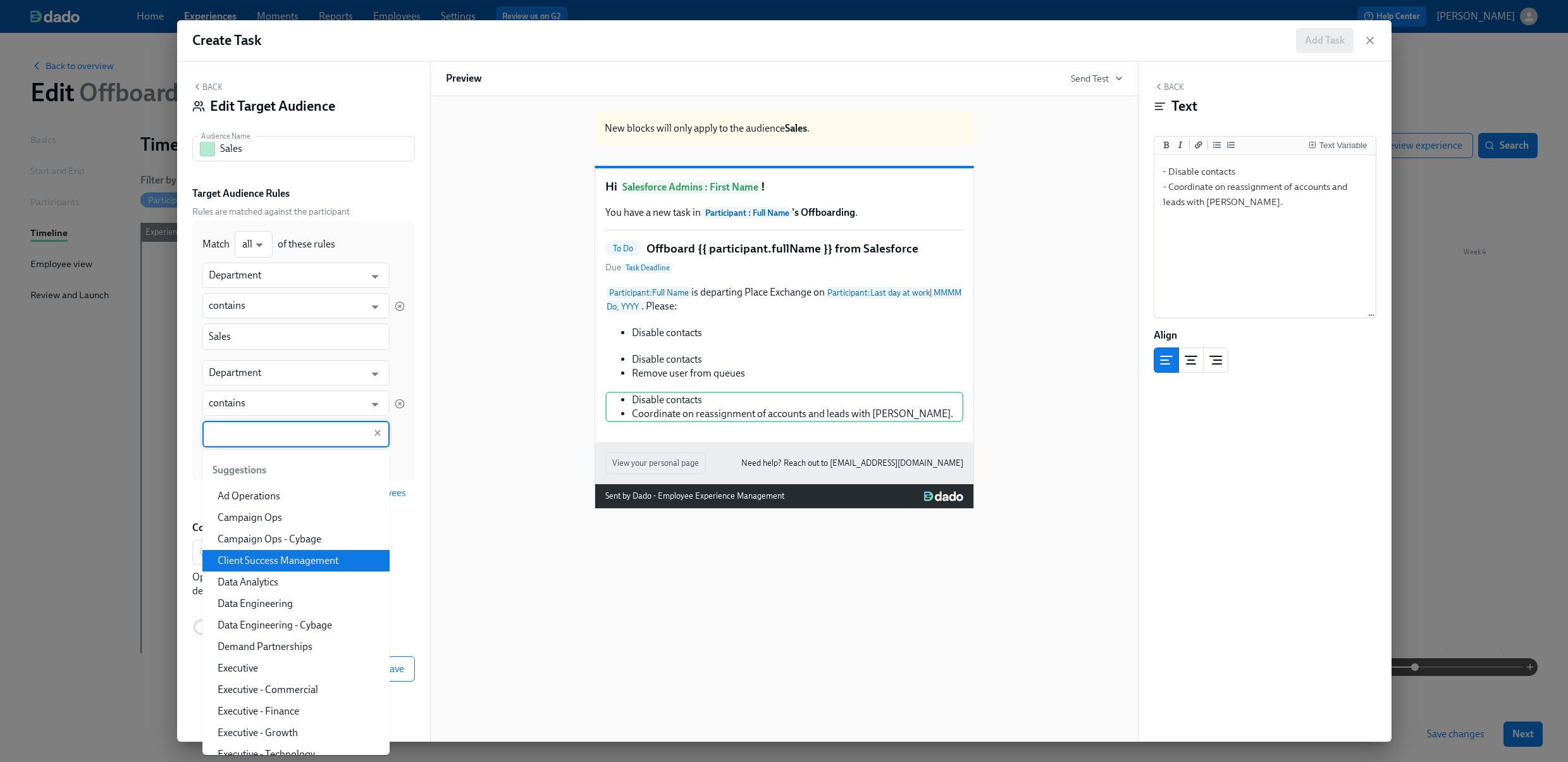
click at [263, 559] on li "Client Success Management" at bounding box center [296, 561] width 187 height 22
type input "Client Success Management"
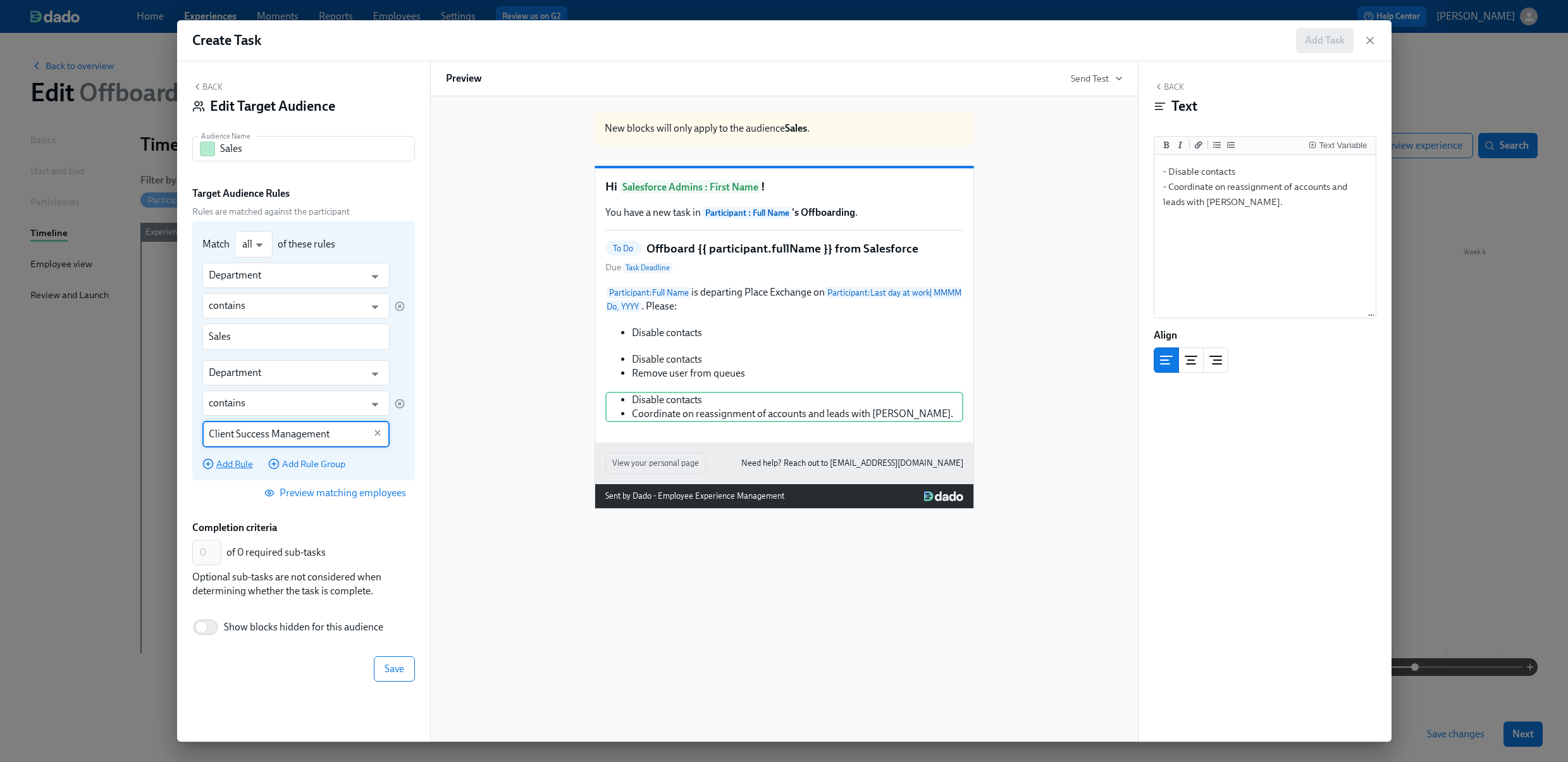
click at [227, 461] on span "Add Rule" at bounding box center [227, 464] width 51 height 13
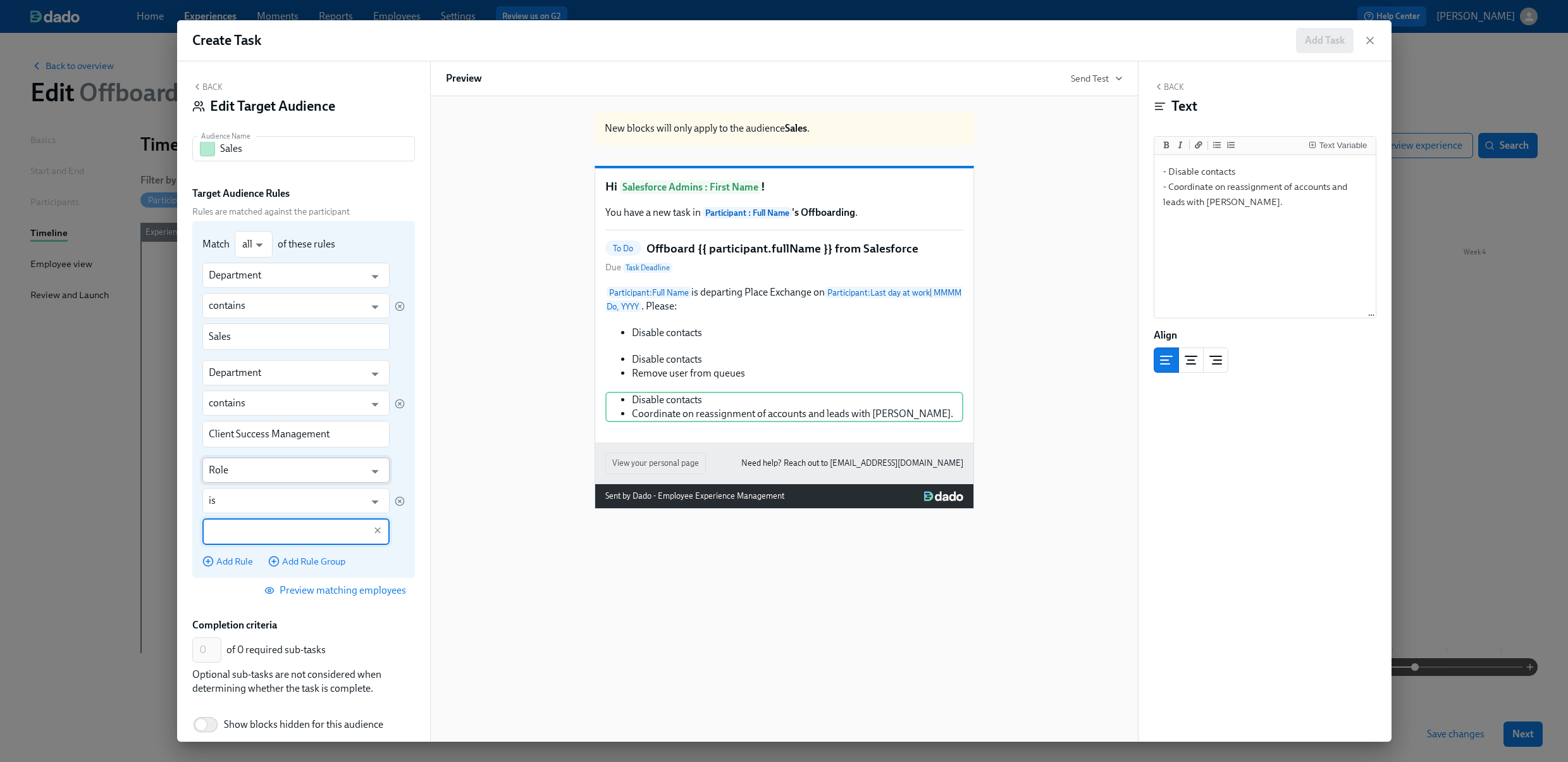
click at [242, 472] on input "Role" at bounding box center [287, 470] width 157 height 25
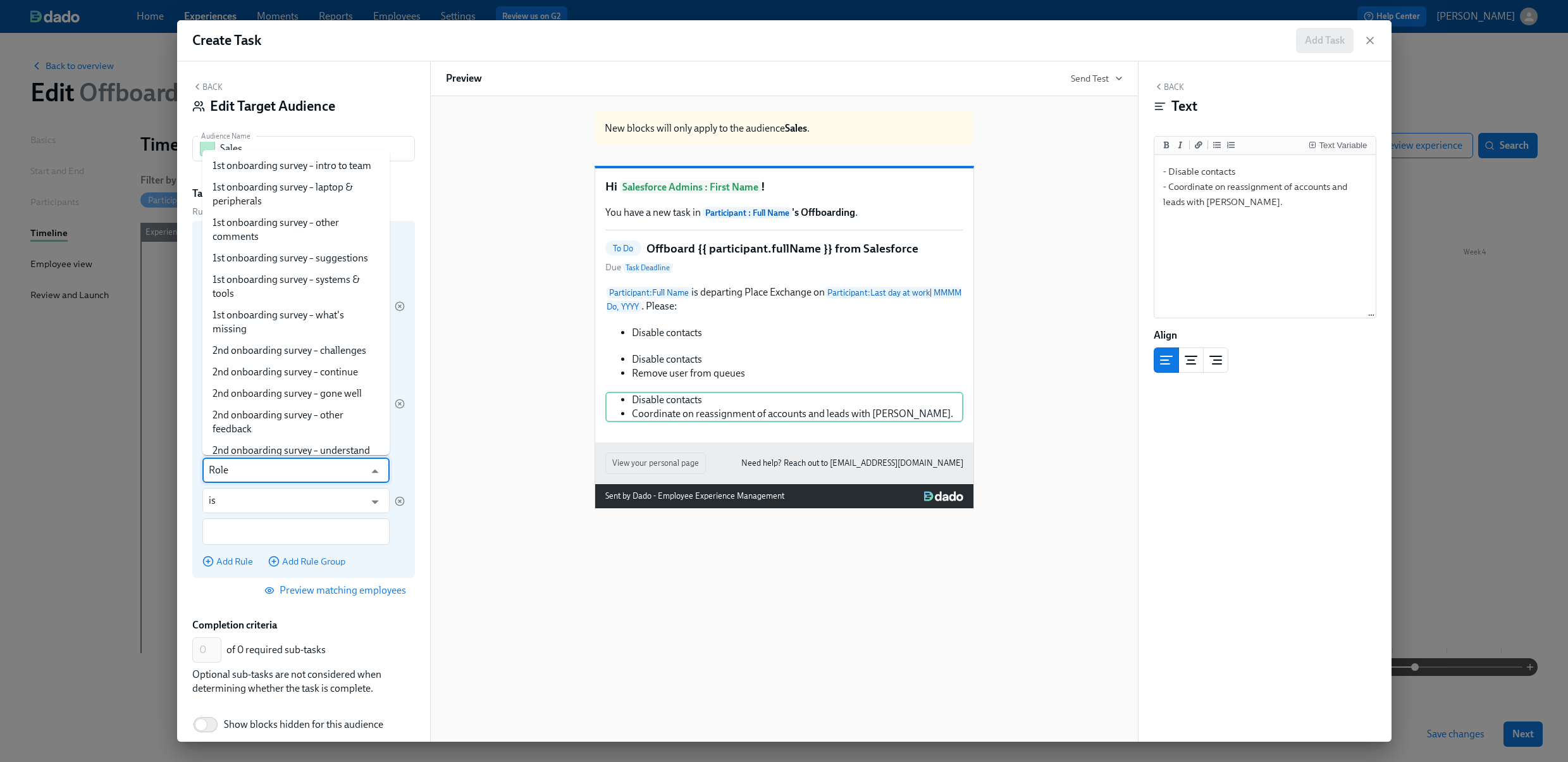
click at [242, 472] on input "Role" at bounding box center [287, 470] width 157 height 25
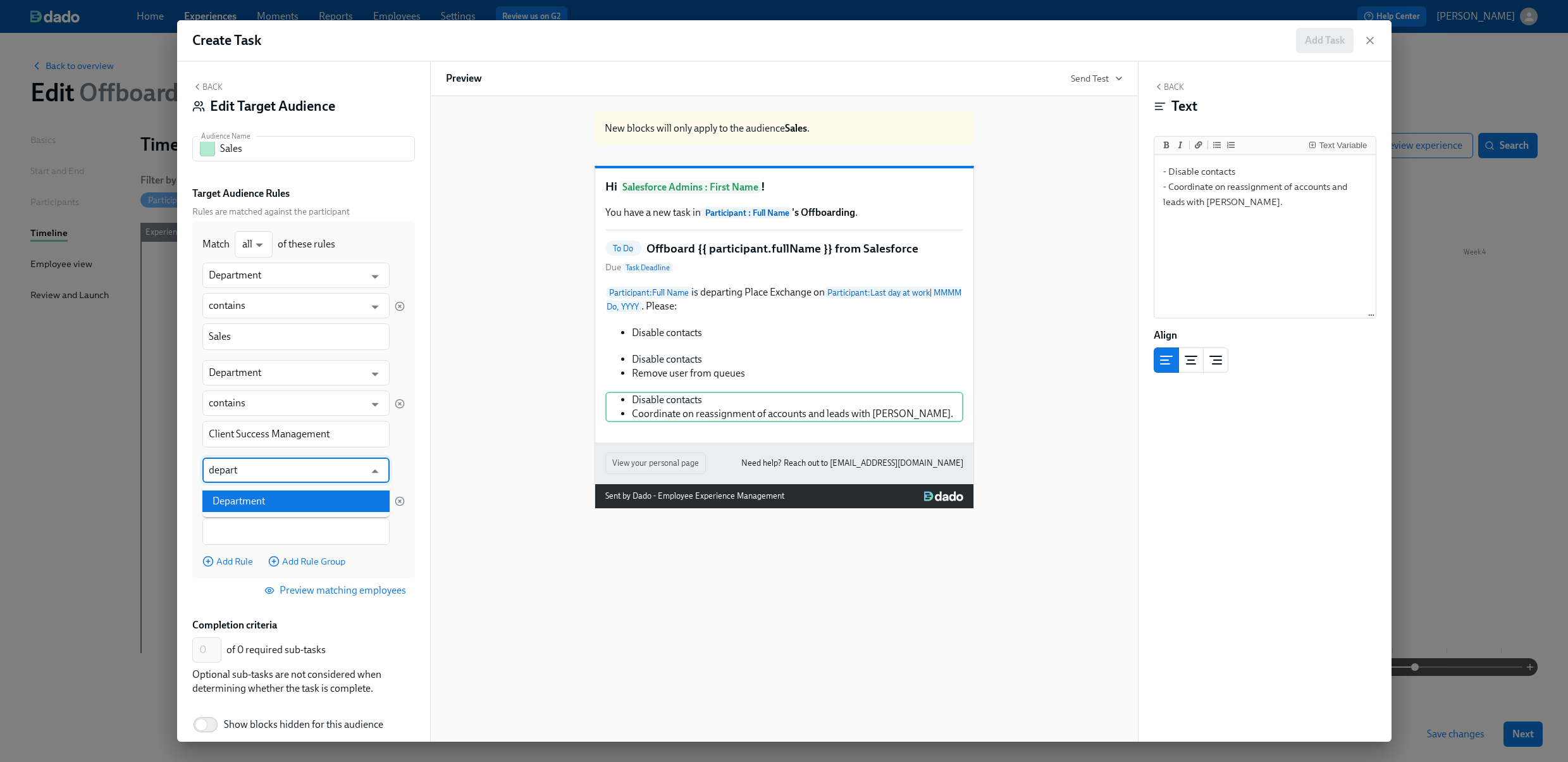
click at [240, 504] on li "Department" at bounding box center [296, 501] width 187 height 22
type input "Department"
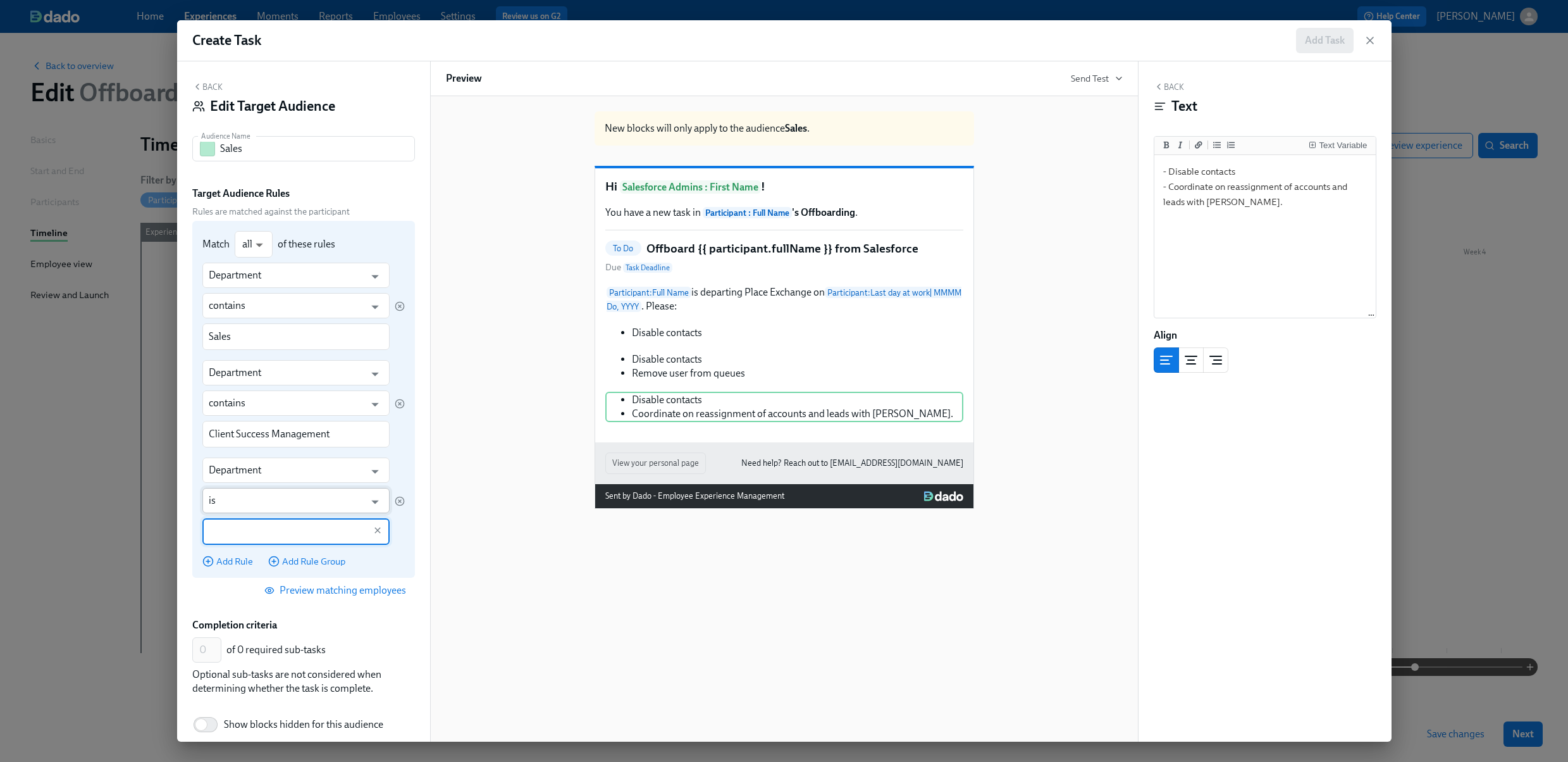
click at [240, 504] on input "is" at bounding box center [287, 500] width 157 height 25
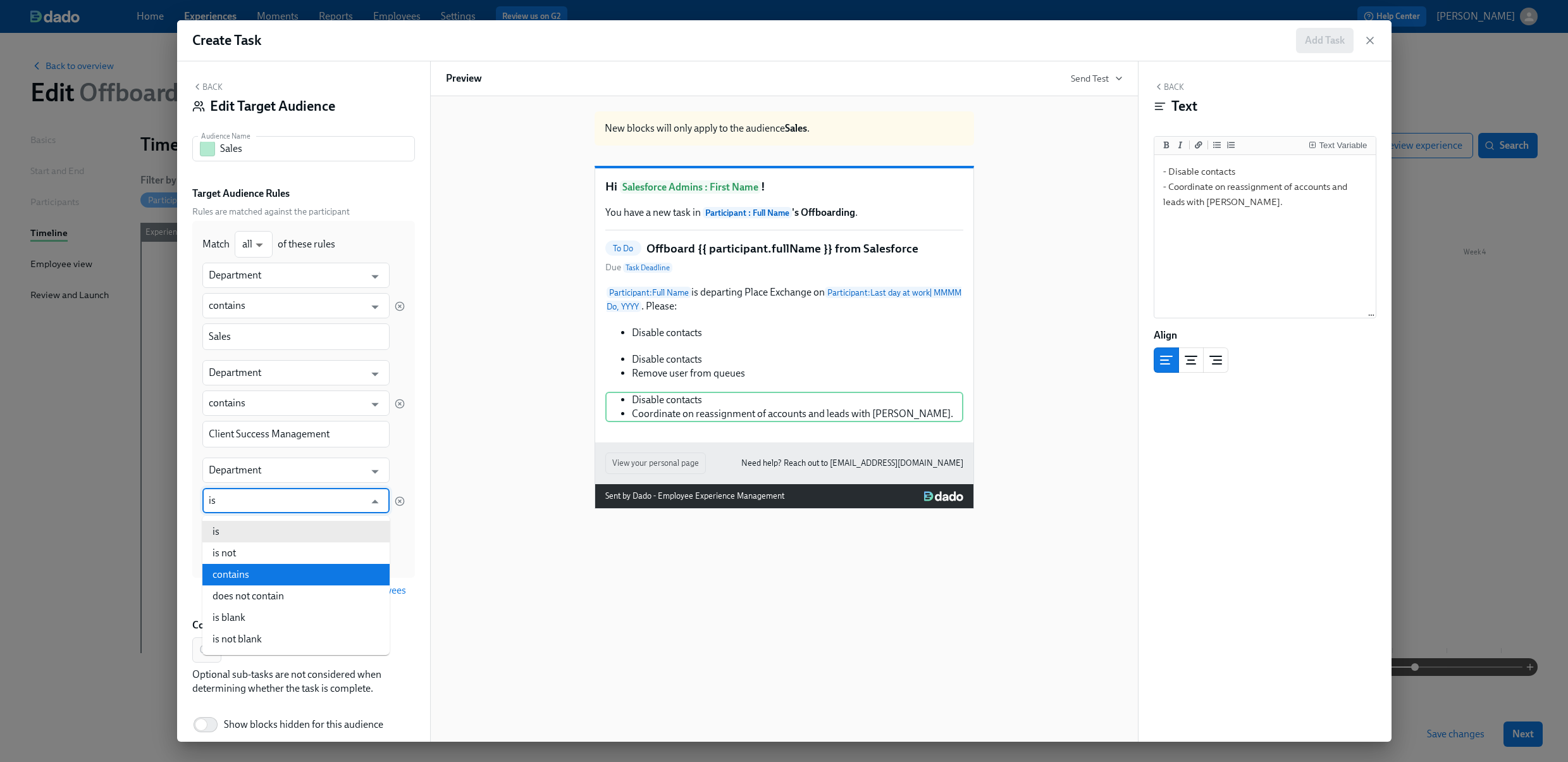
click at [251, 571] on li "contains" at bounding box center [296, 574] width 187 height 22
type input "contains"
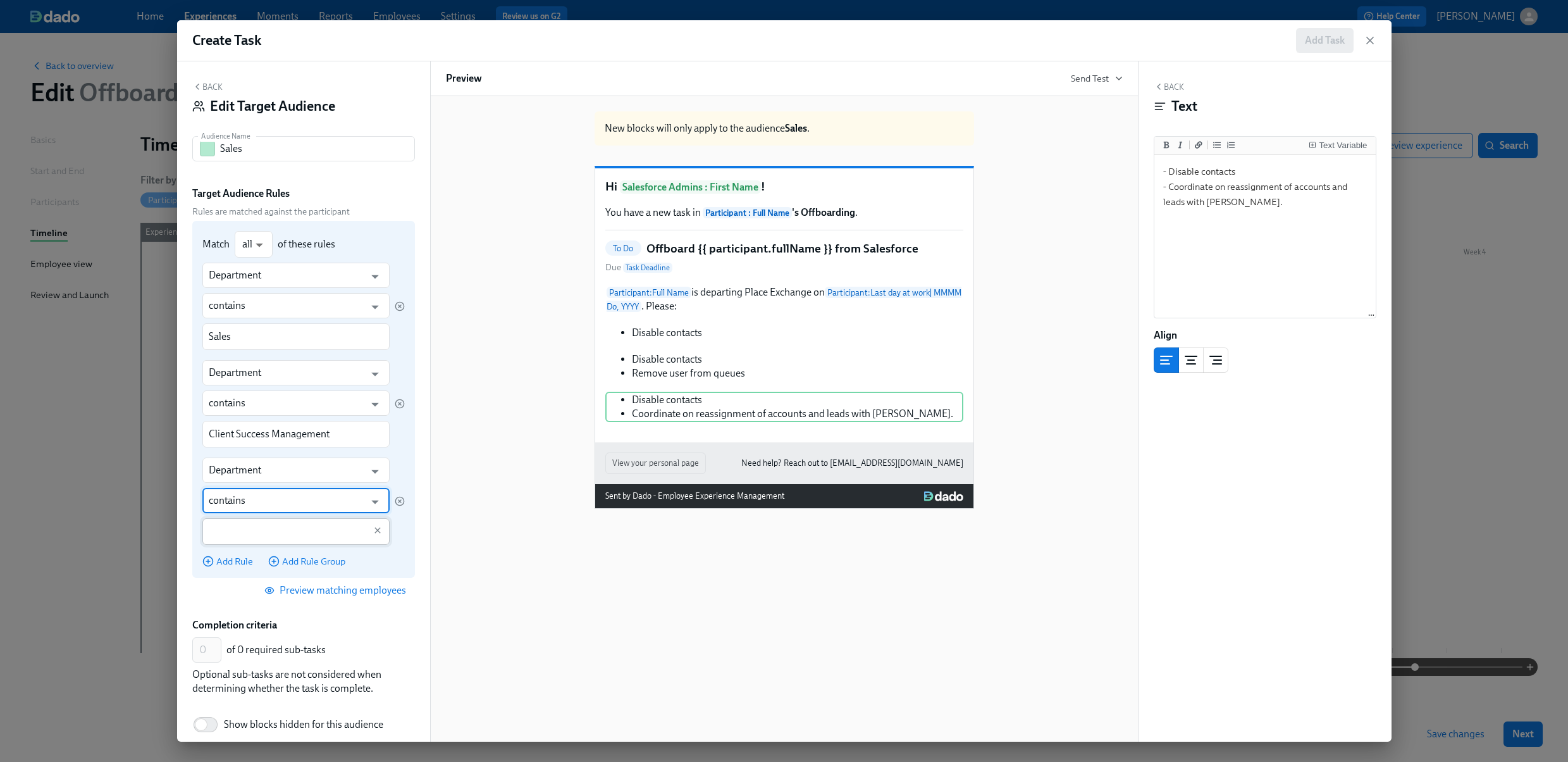
click at [253, 539] on input "text" at bounding box center [287, 532] width 157 height 27
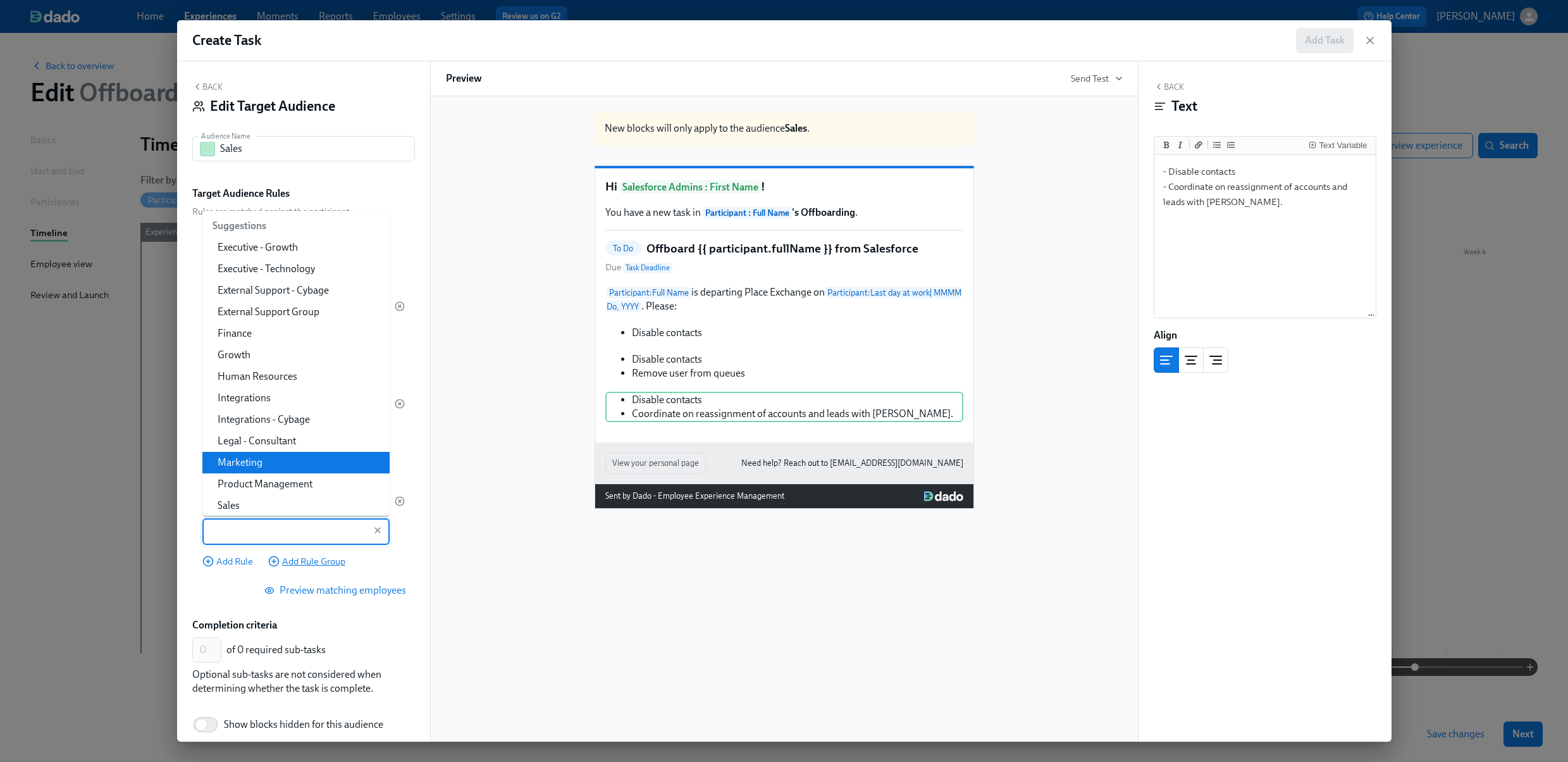
scroll to position [238, 0]
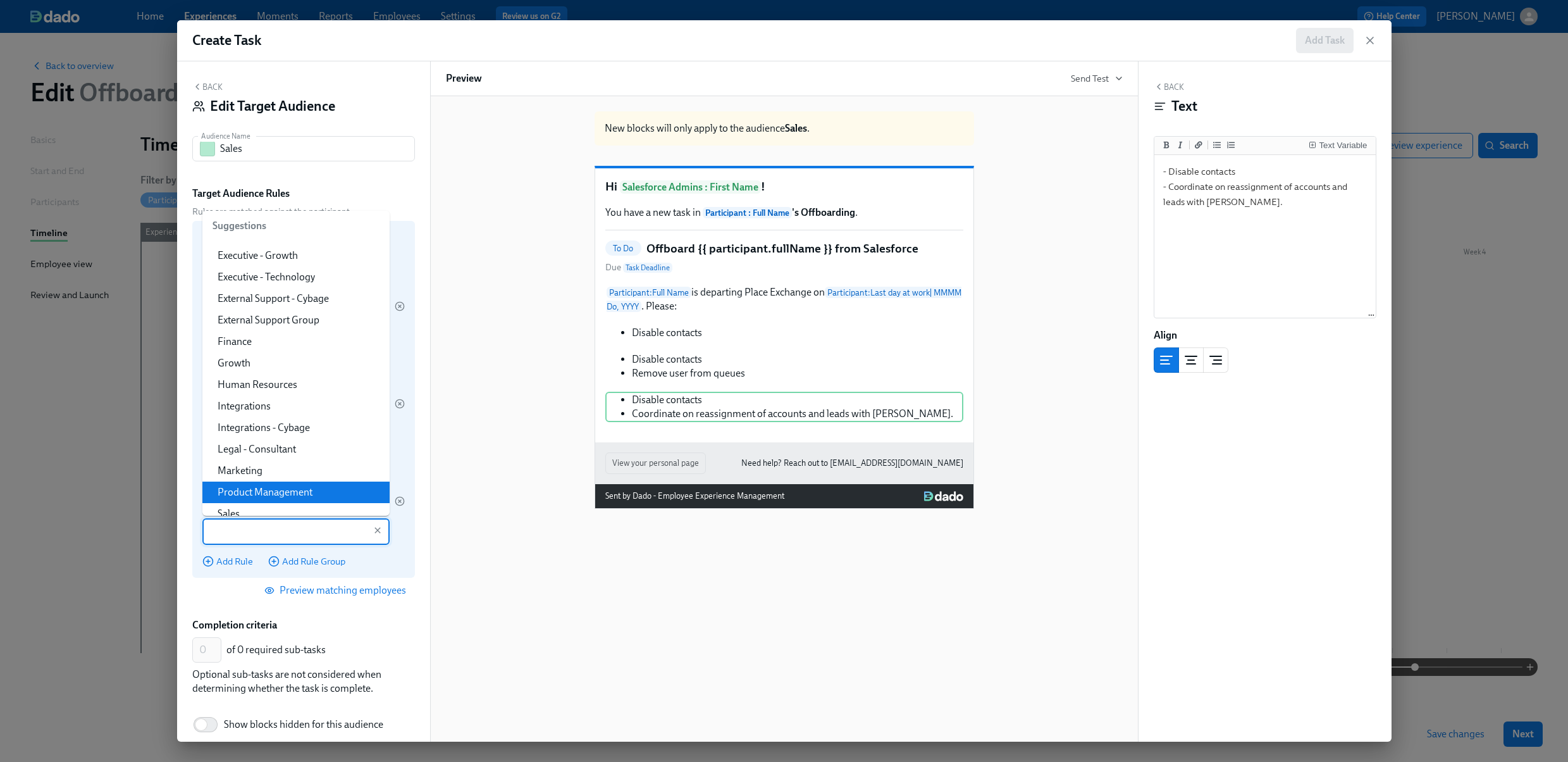
click at [262, 529] on input "text" at bounding box center [287, 532] width 157 height 27
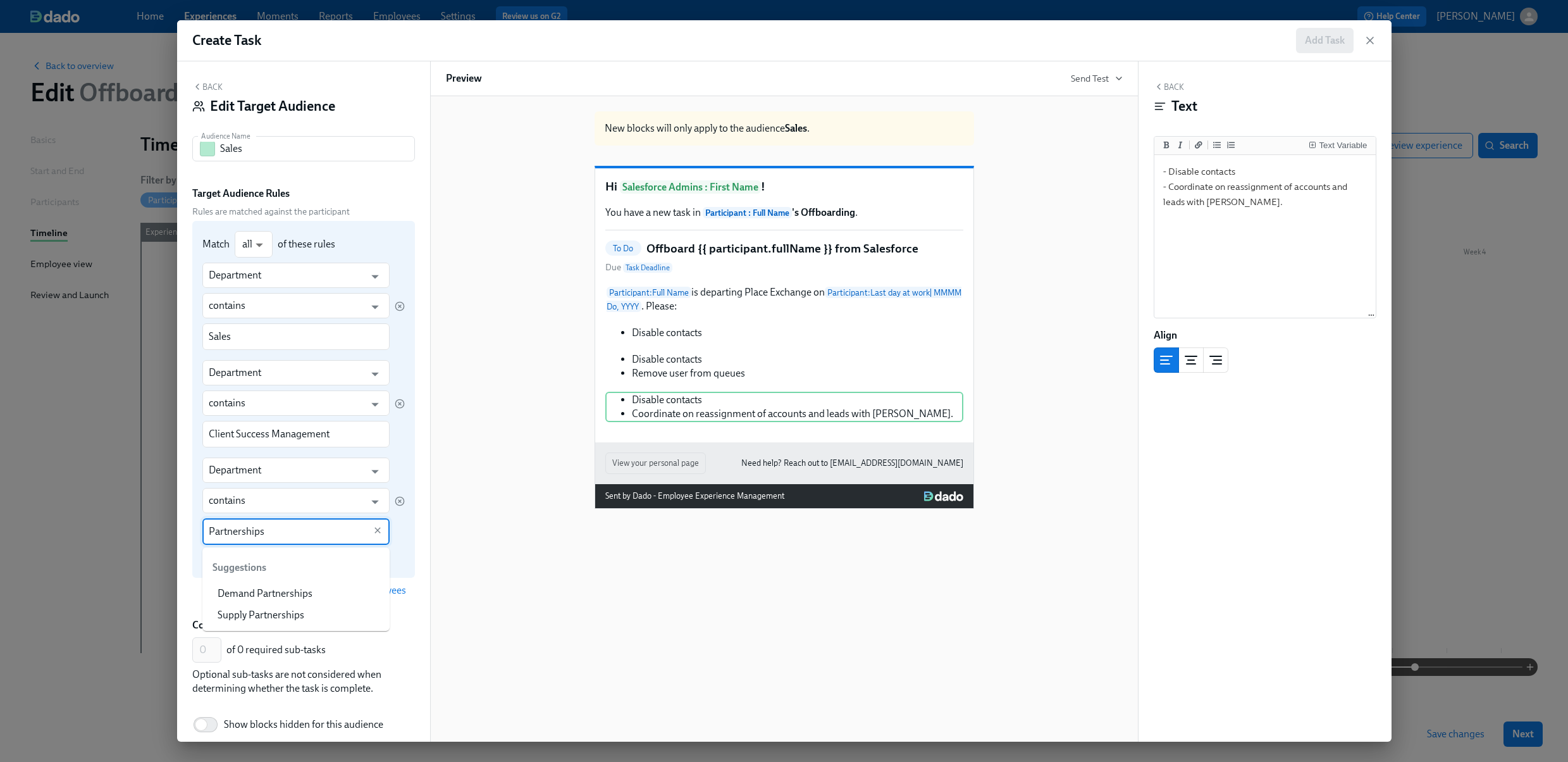
type input "Partnerships"
click at [408, 541] on div "Match all all ​ of these rules Department ​ contains ​ Sales ​ Department ​ con…" at bounding box center [303, 399] width 222 height 357
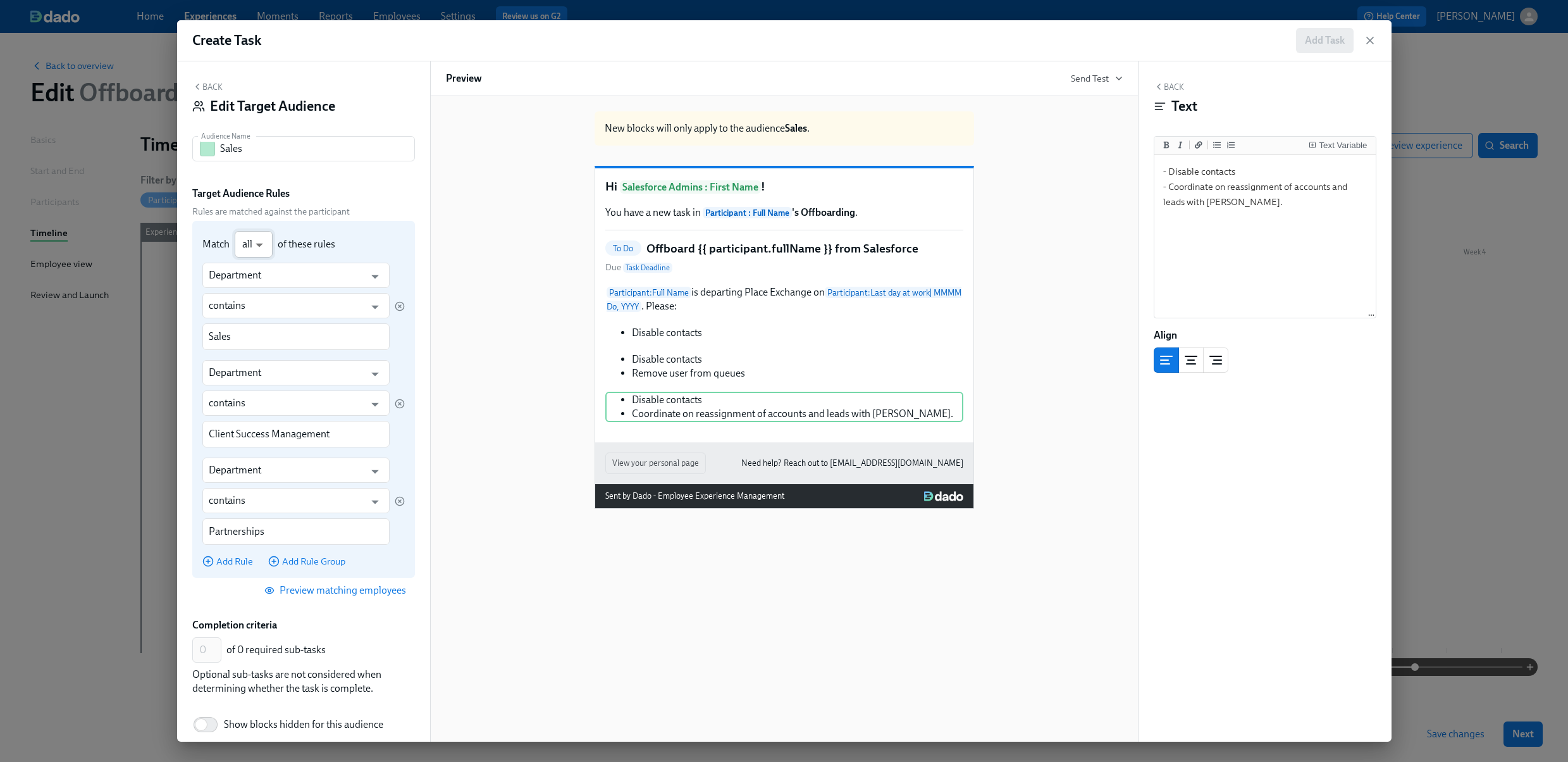
click at [262, 238] on body "Home Experiences Moments Reports Employees Settings Review us on G2 Help Center…" at bounding box center [784, 381] width 1568 height 762
click at [256, 260] on li "any" at bounding box center [254, 266] width 38 height 22
type input "any"
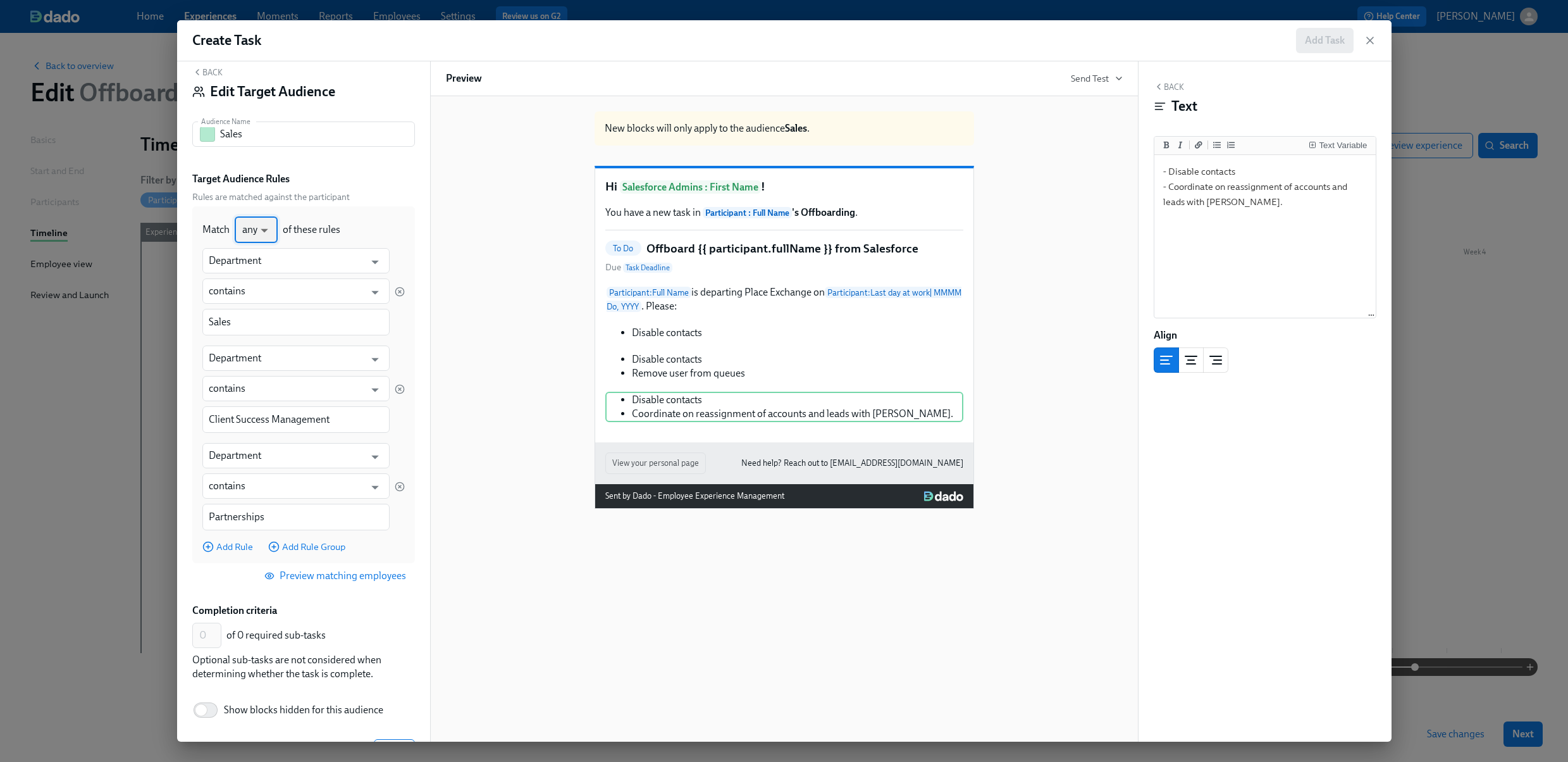
scroll to position [58, 0]
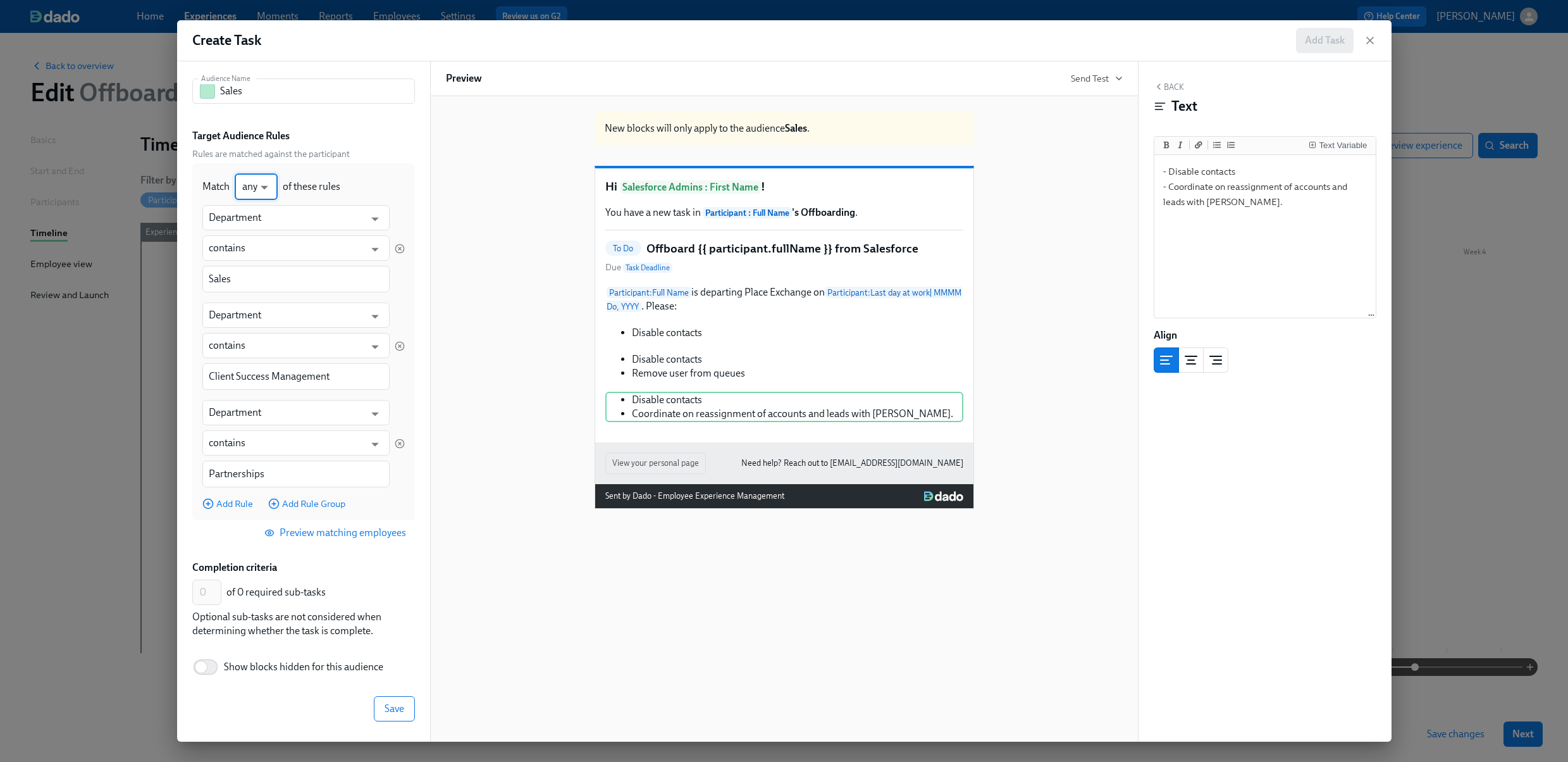
click at [342, 532] on span "Preview matching employees" at bounding box center [336, 533] width 139 height 13
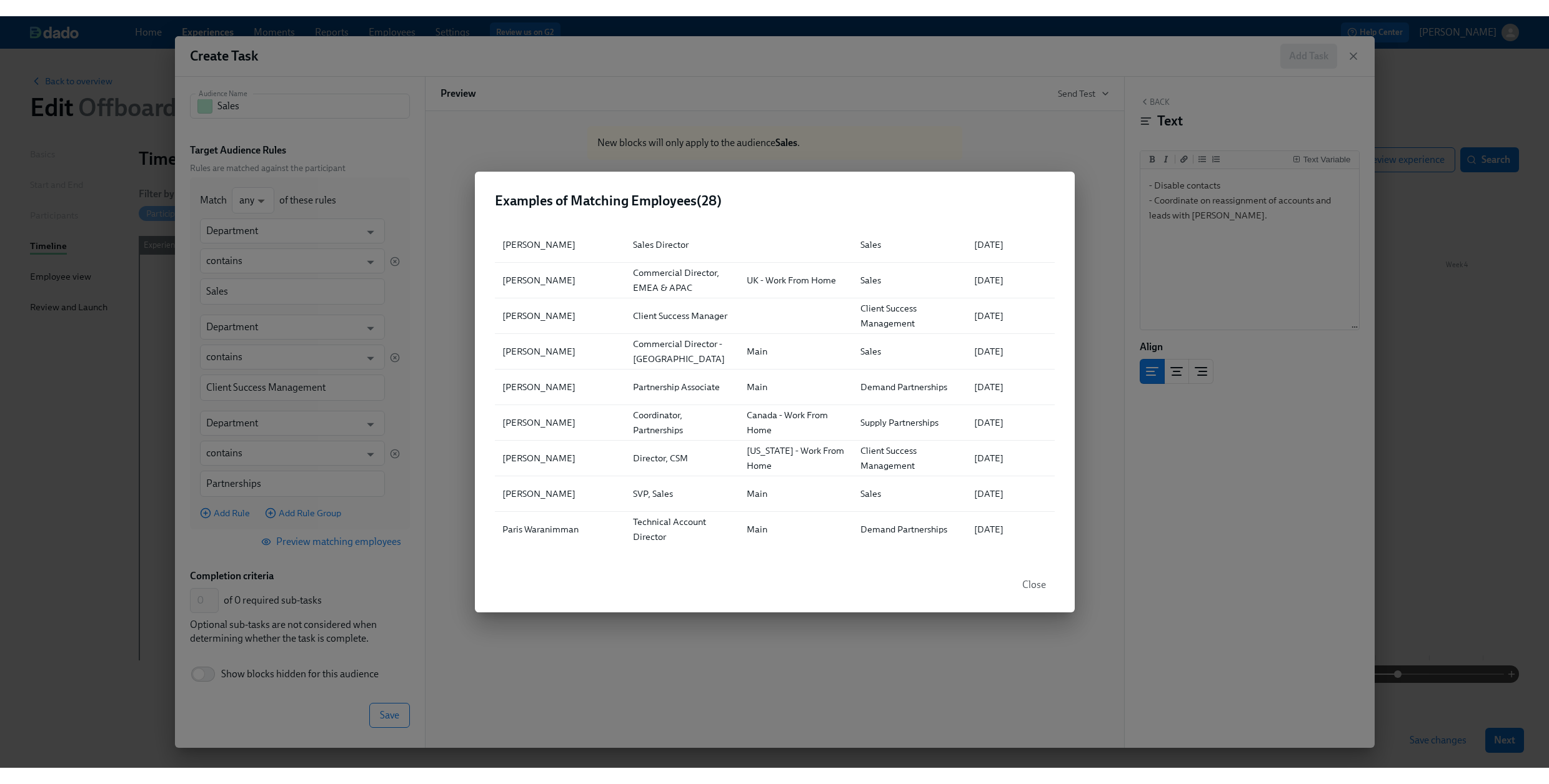
scroll to position [724, 0]
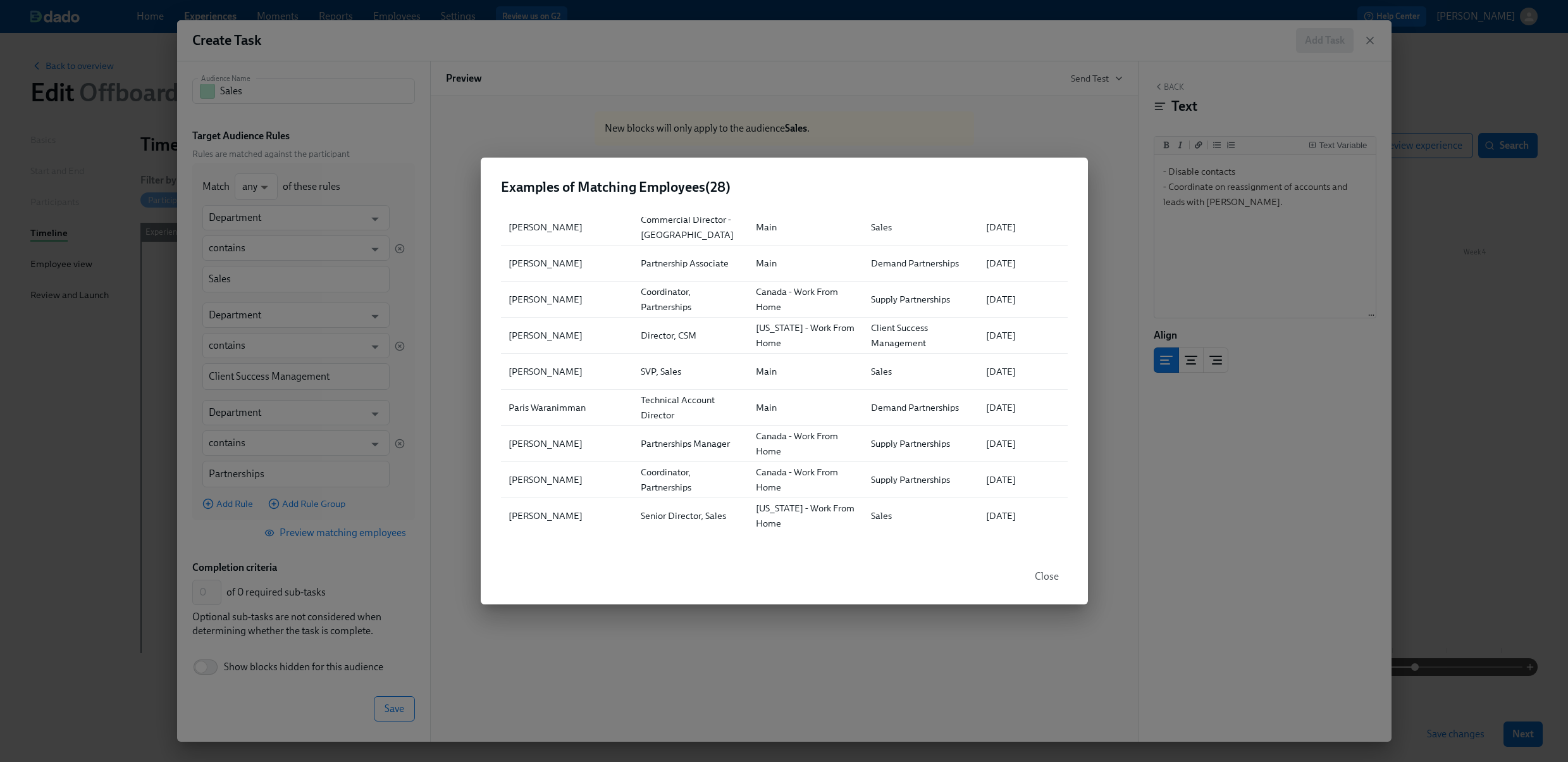
click at [1041, 573] on span "Close" at bounding box center [1046, 576] width 24 height 13
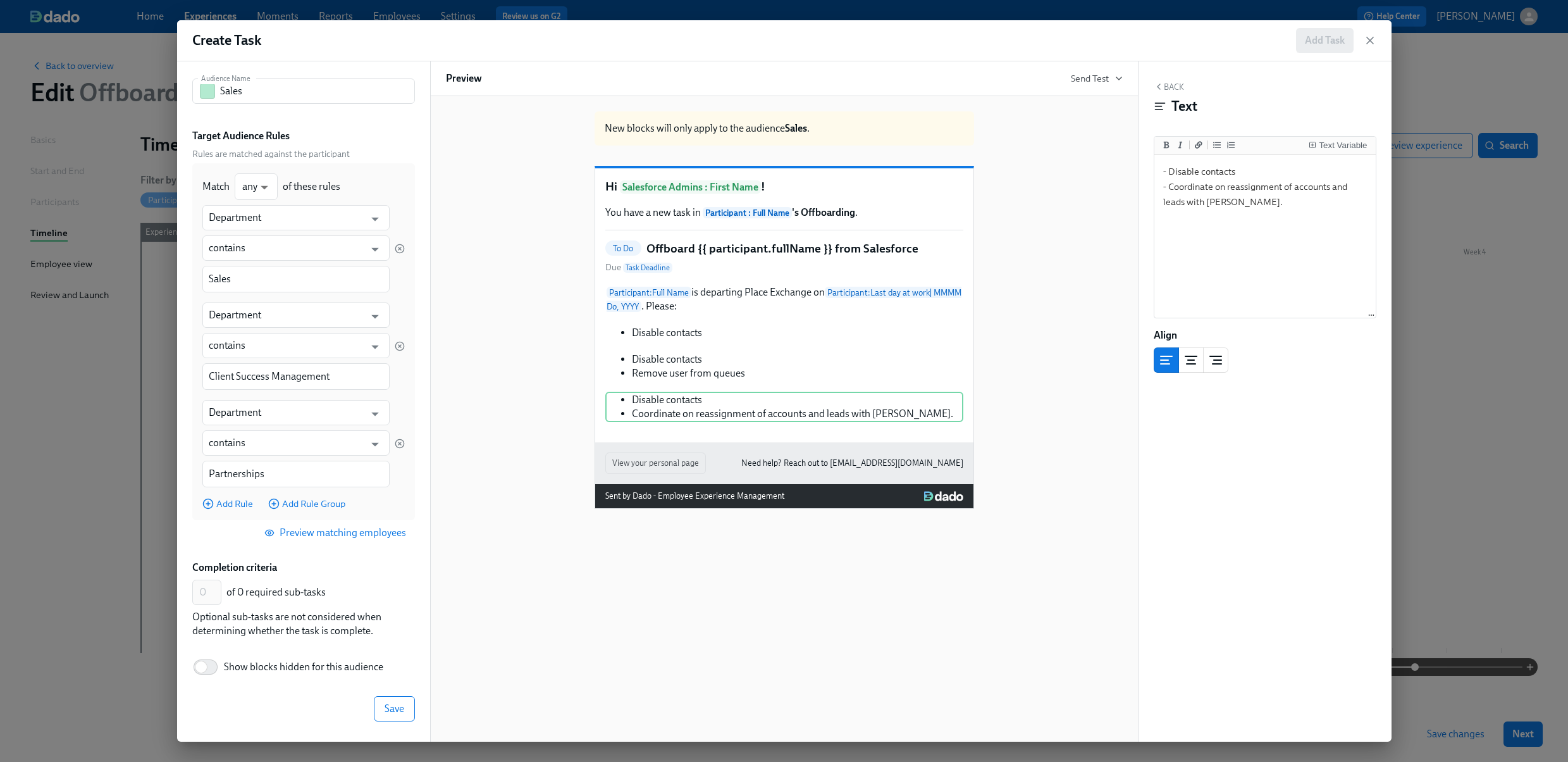
click at [368, 564] on div "Completion criteria" at bounding box center [303, 568] width 222 height 14
click at [717, 341] on div "Disable contacts Hide block Duplicate Delete" at bounding box center [784, 333] width 358 height 17
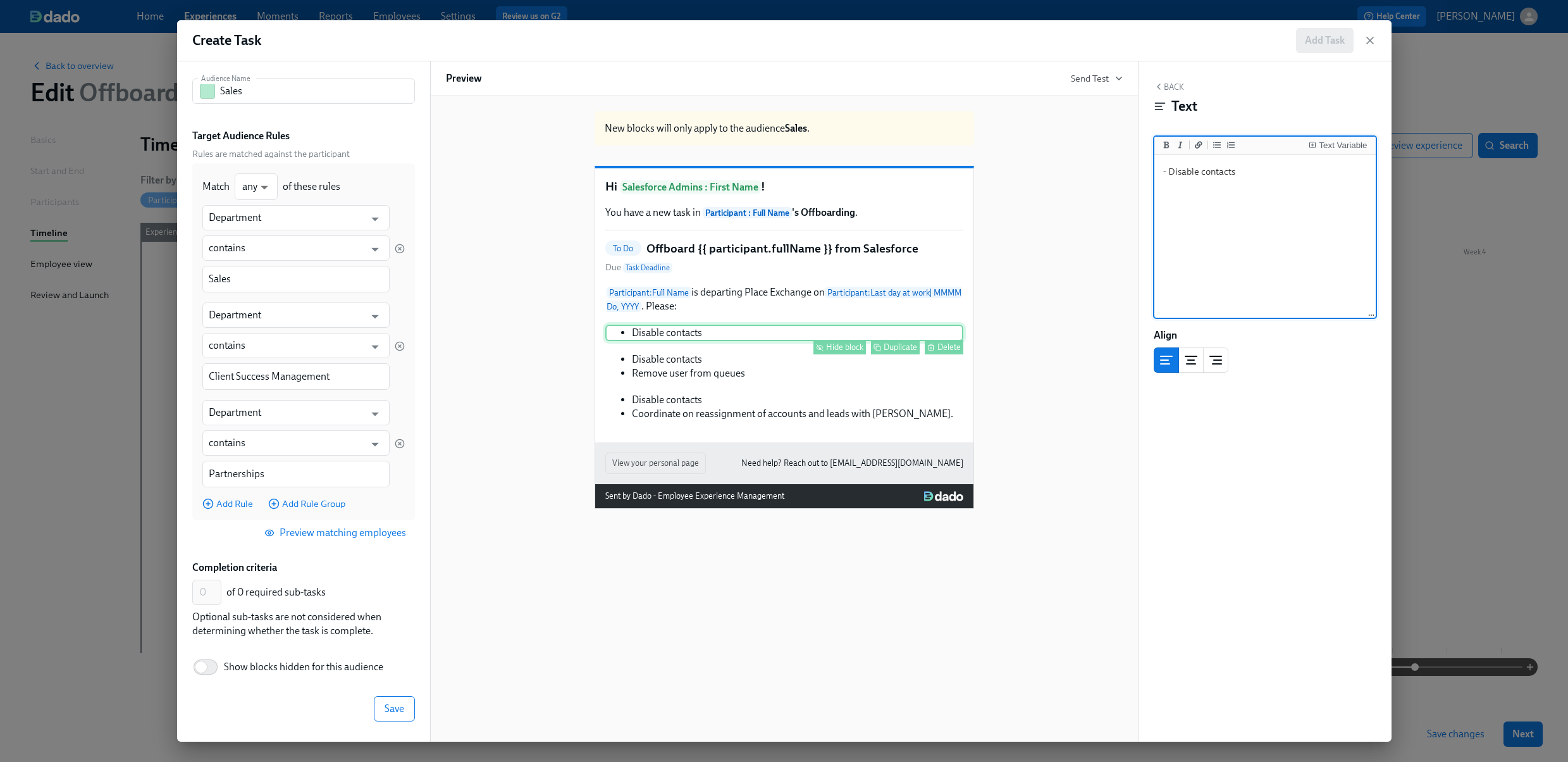
click at [841, 352] on div "Hide block" at bounding box center [844, 347] width 37 height 9
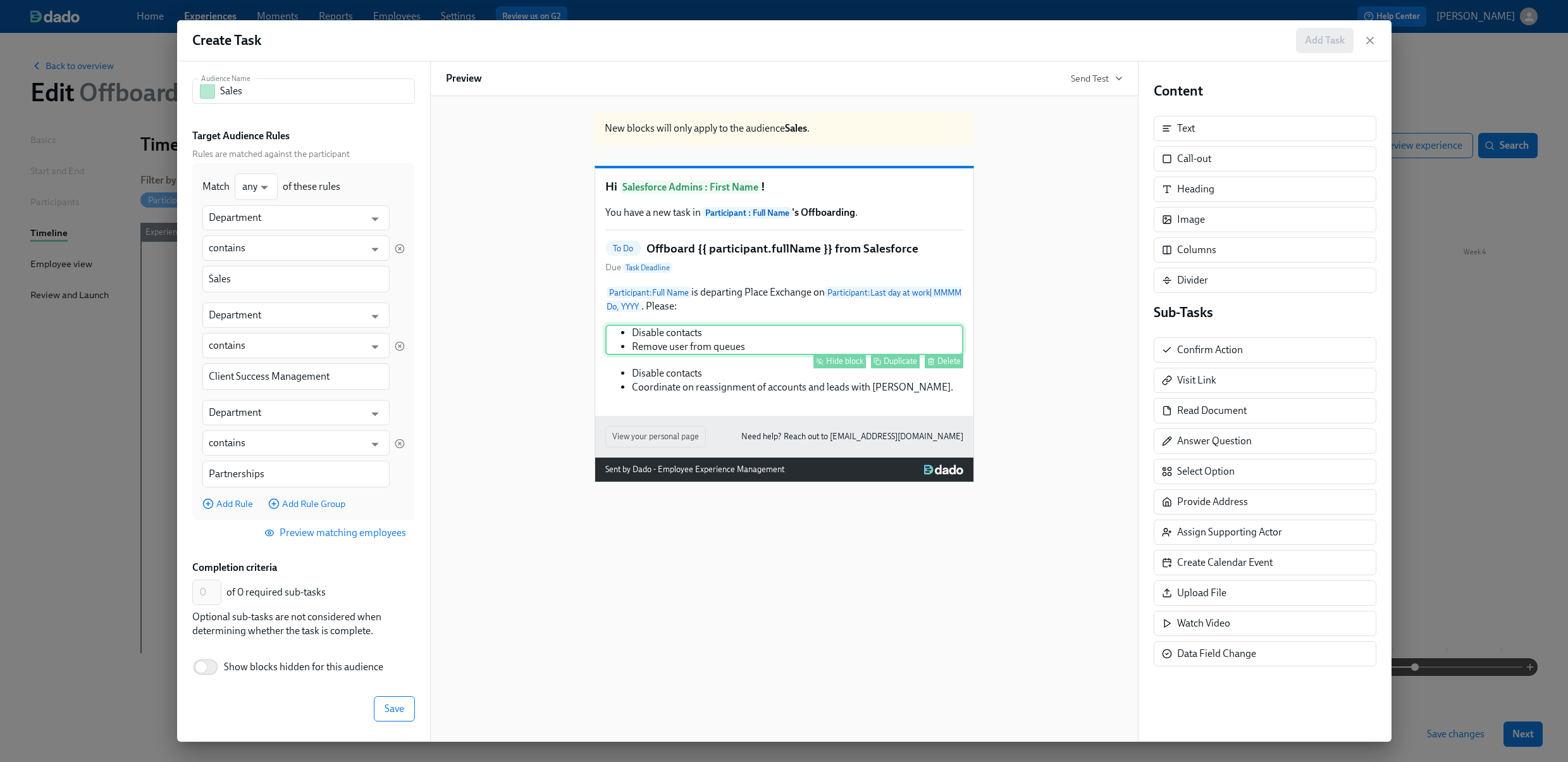
click at [755, 353] on div "Disable contacts Remove user from queues Hide block Duplicate Delete" at bounding box center [784, 339] width 358 height 30
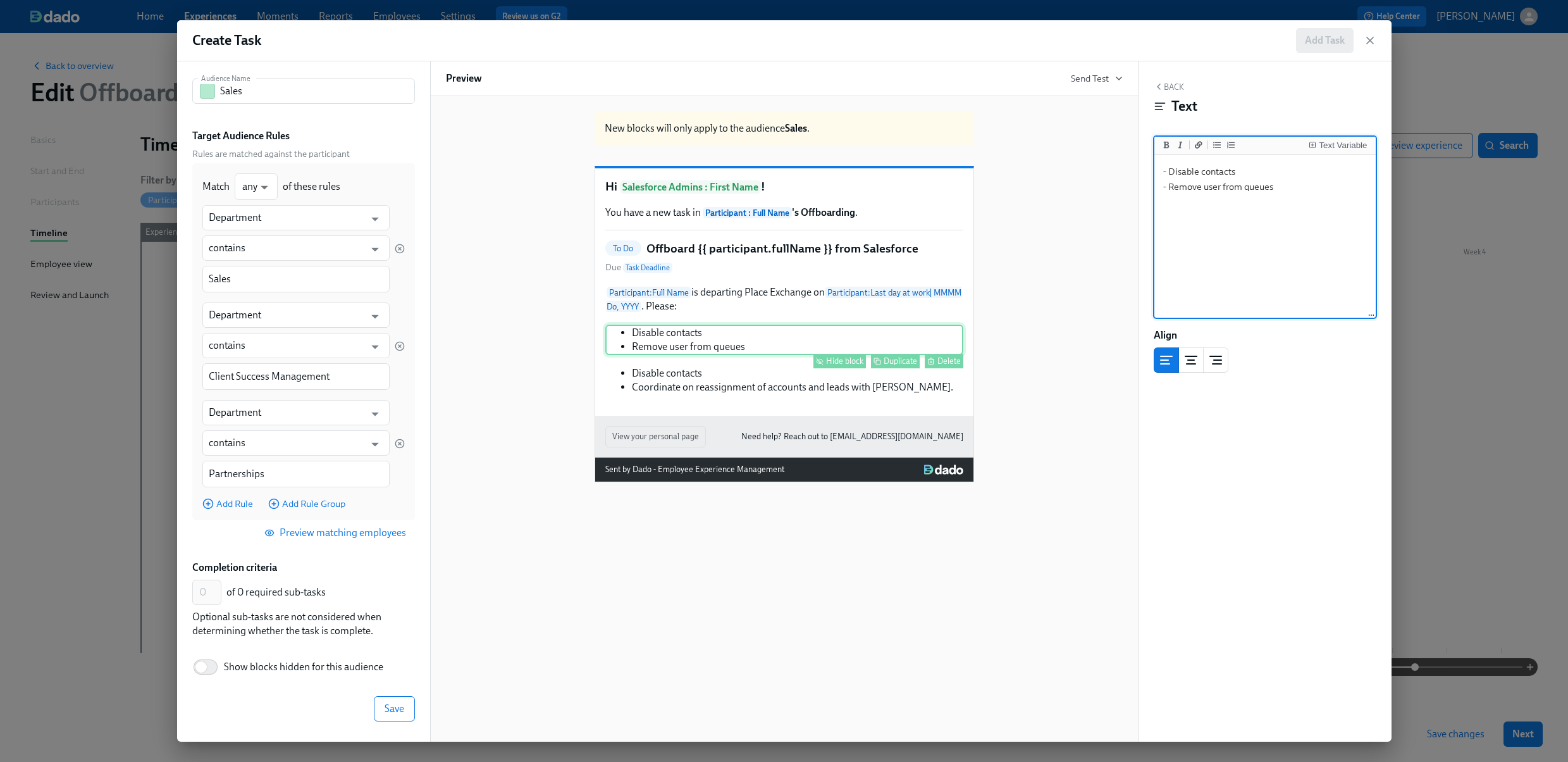
click at [842, 366] on div "Hide block" at bounding box center [844, 360] width 37 height 9
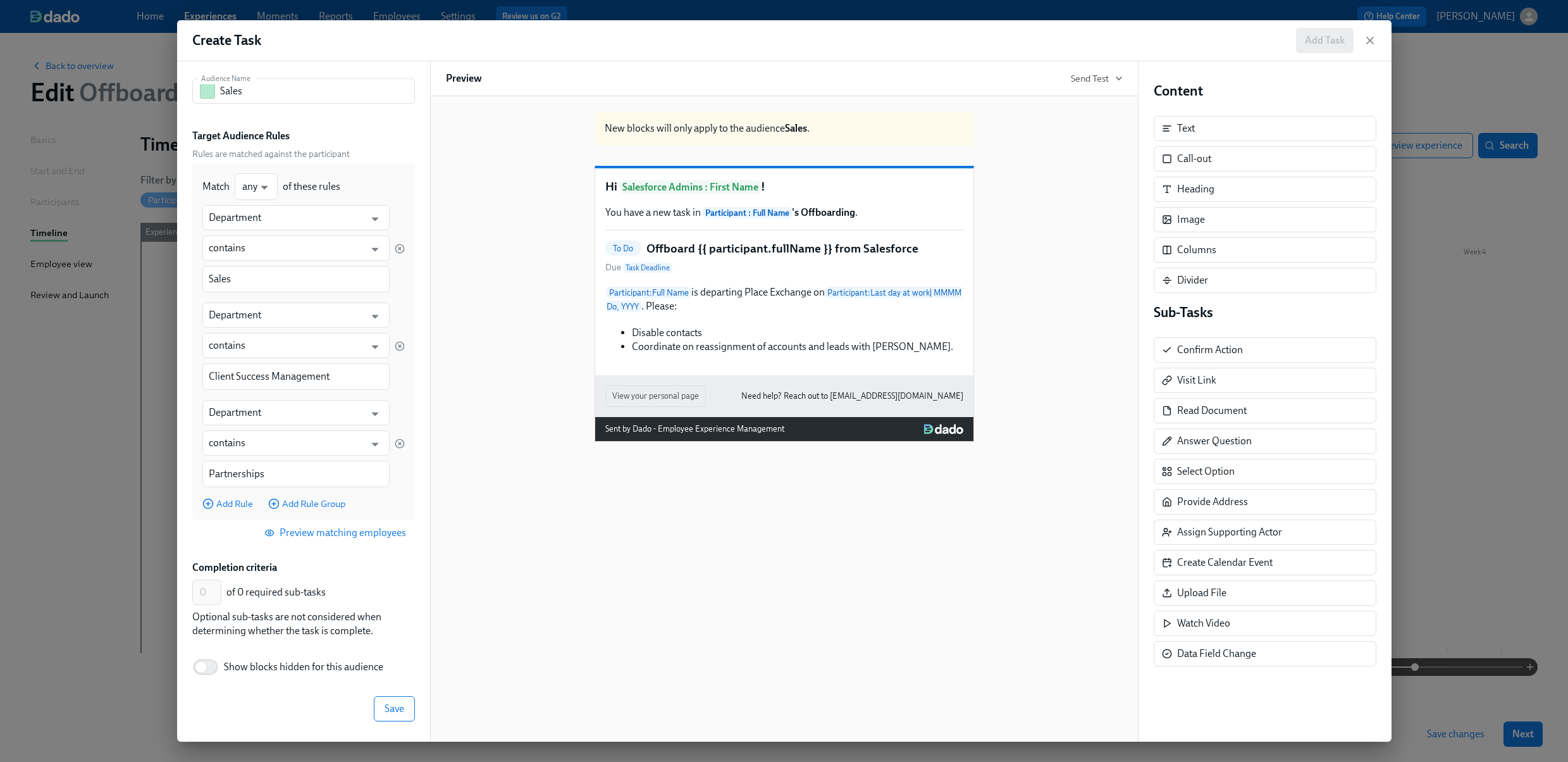
click at [831, 514] on div "New blocks will only apply to the audience Sales . Hi Salesforce Admins : First…" at bounding box center [784, 419] width 708 height 645
click at [389, 710] on span "Save" at bounding box center [395, 709] width 20 height 13
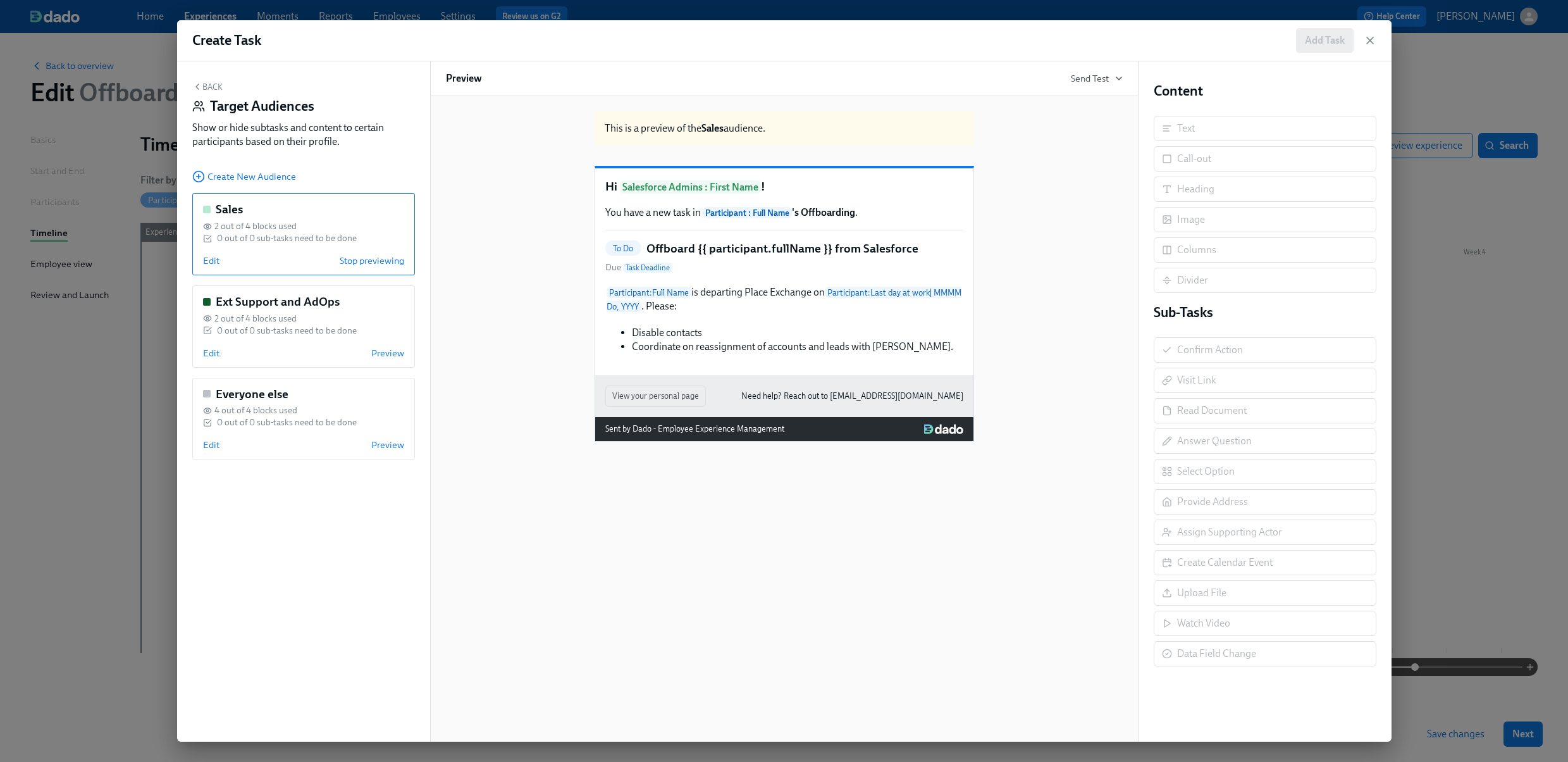
click at [538, 578] on div "This is a preview of the Sales audience. Hi Salesforce Admins : First Name ! Yo…" at bounding box center [784, 419] width 708 height 645
click at [324, 403] on div "Everyone else 4 out of 4 blocks used 0 out of 0 sub-tasks need to be done Edit …" at bounding box center [303, 419] width 222 height 83
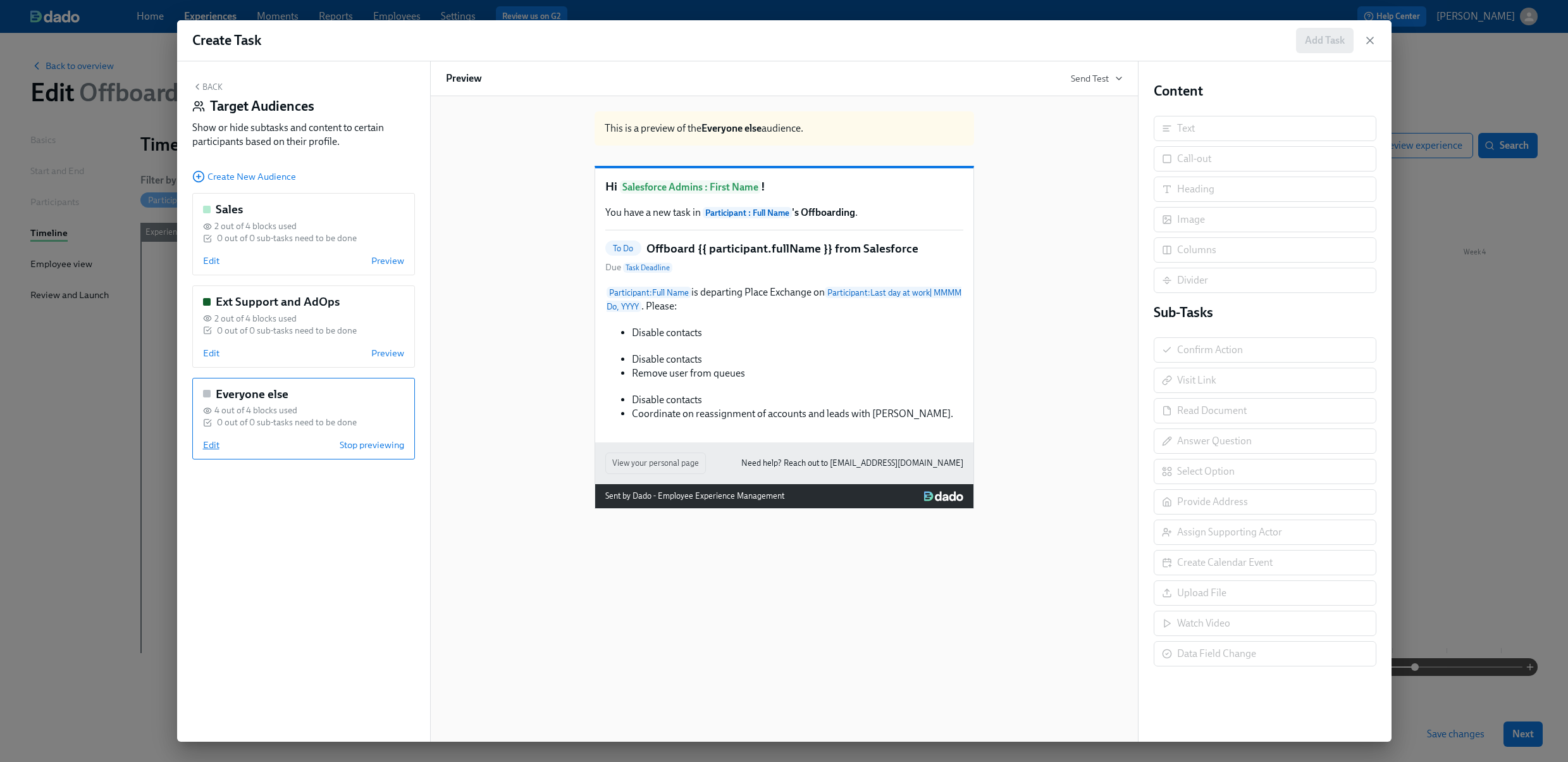
click at [207, 446] on span "Edit" at bounding box center [212, 444] width 17 height 13
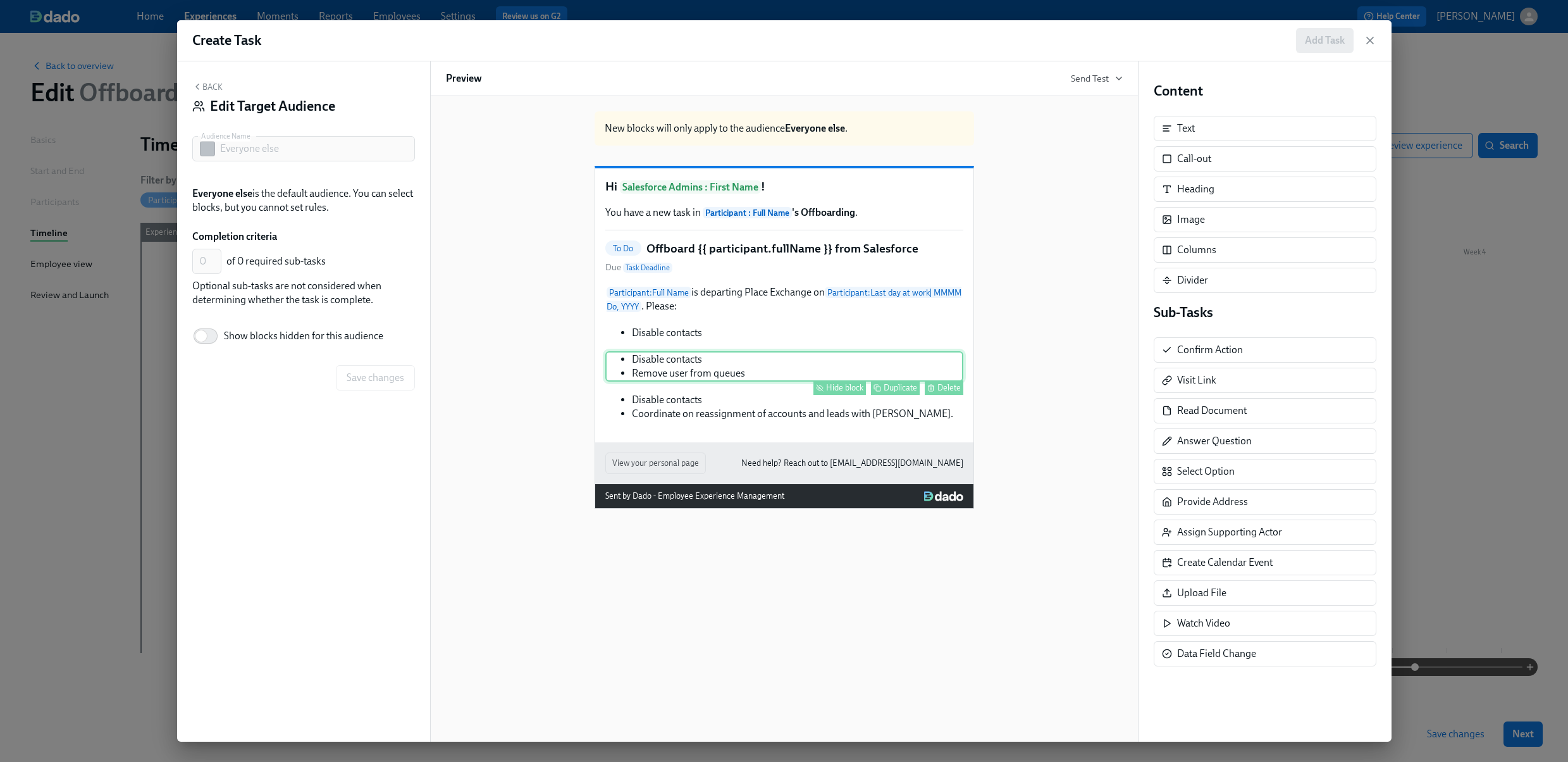
click at [846, 393] on div "Hide block" at bounding box center [844, 387] width 37 height 9
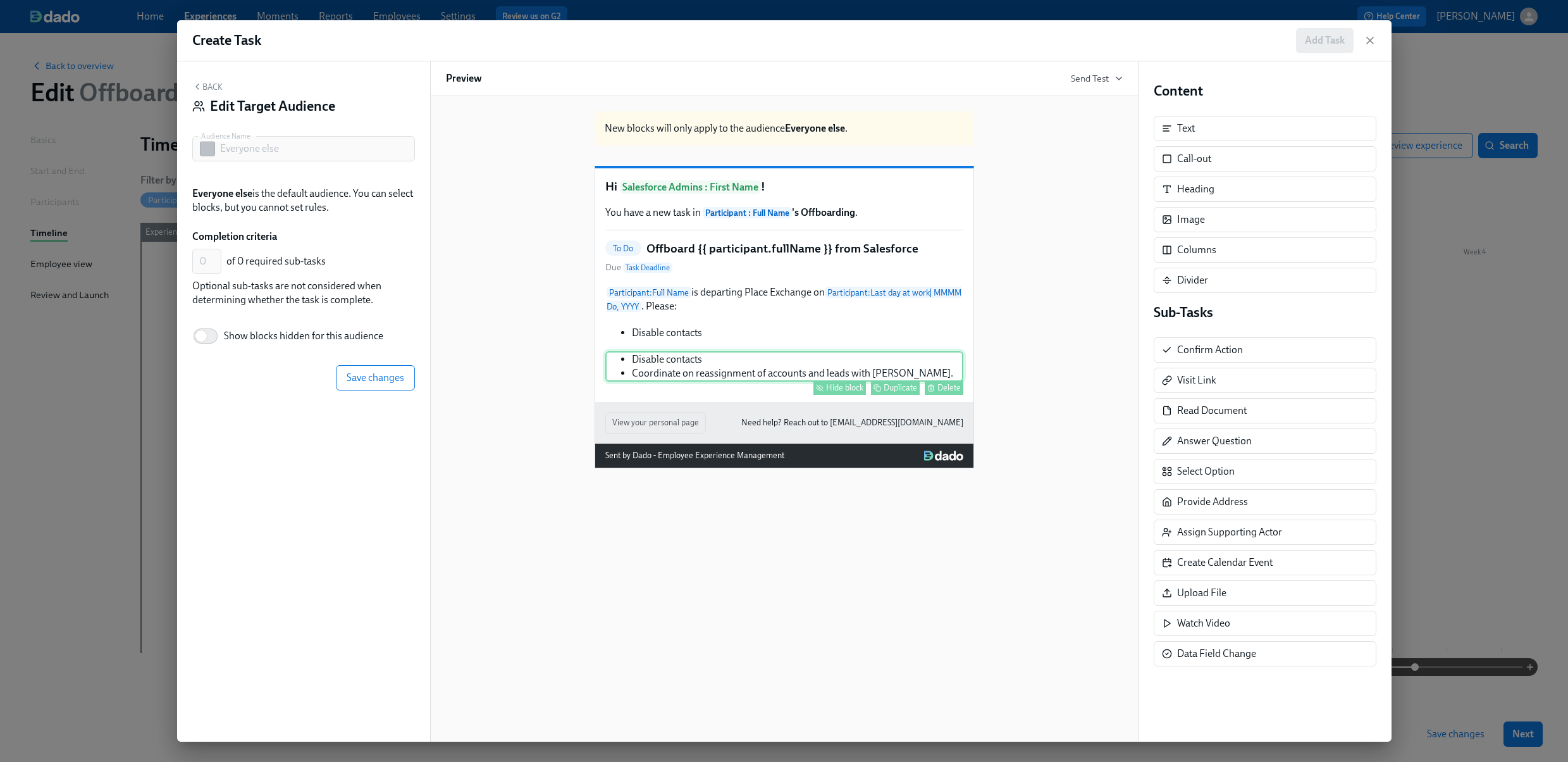
click at [852, 393] on div "Hide block" at bounding box center [844, 387] width 37 height 9
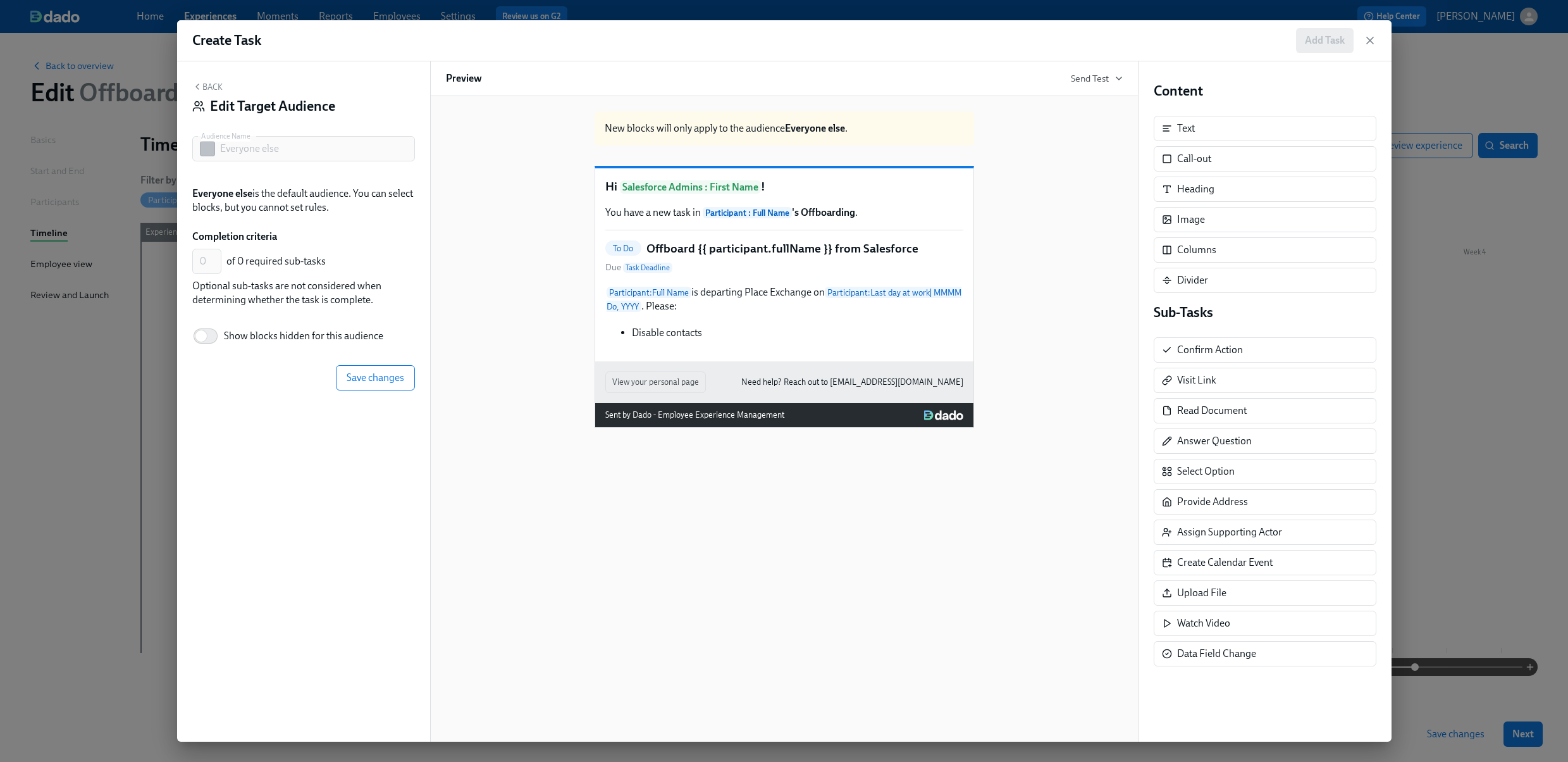
click at [473, 560] on div "New blocks will only apply to the audience Everyone else . Hi Salesforce Admins…" at bounding box center [784, 419] width 708 height 645
click at [379, 375] on span "Save changes" at bounding box center [375, 378] width 57 height 13
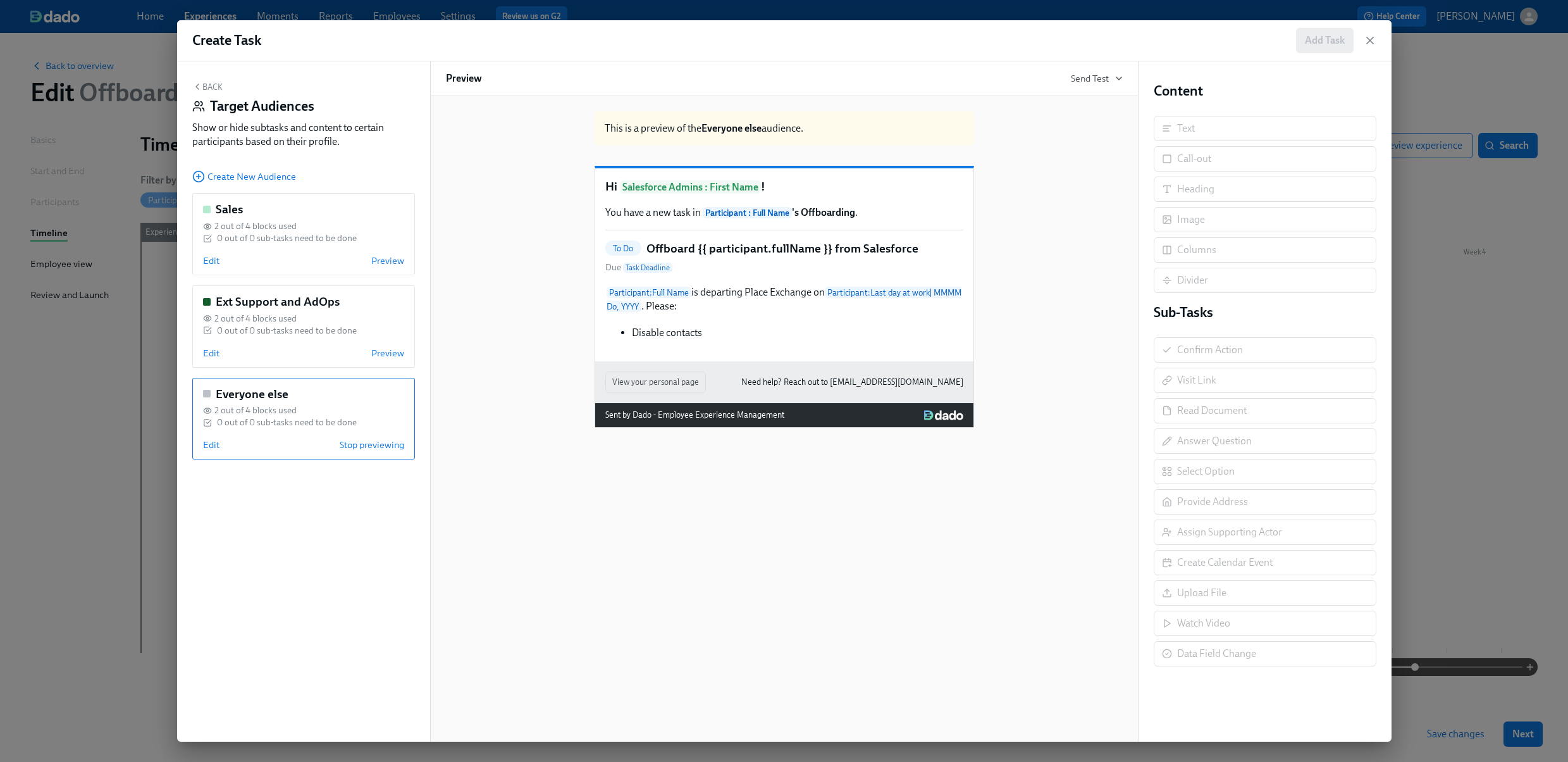
click at [702, 606] on div "This is a preview of the Everyone else audience. Hi Salesforce Admins : First N…" at bounding box center [784, 419] width 708 height 645
click at [372, 439] on span "Stop previewing" at bounding box center [372, 444] width 64 height 13
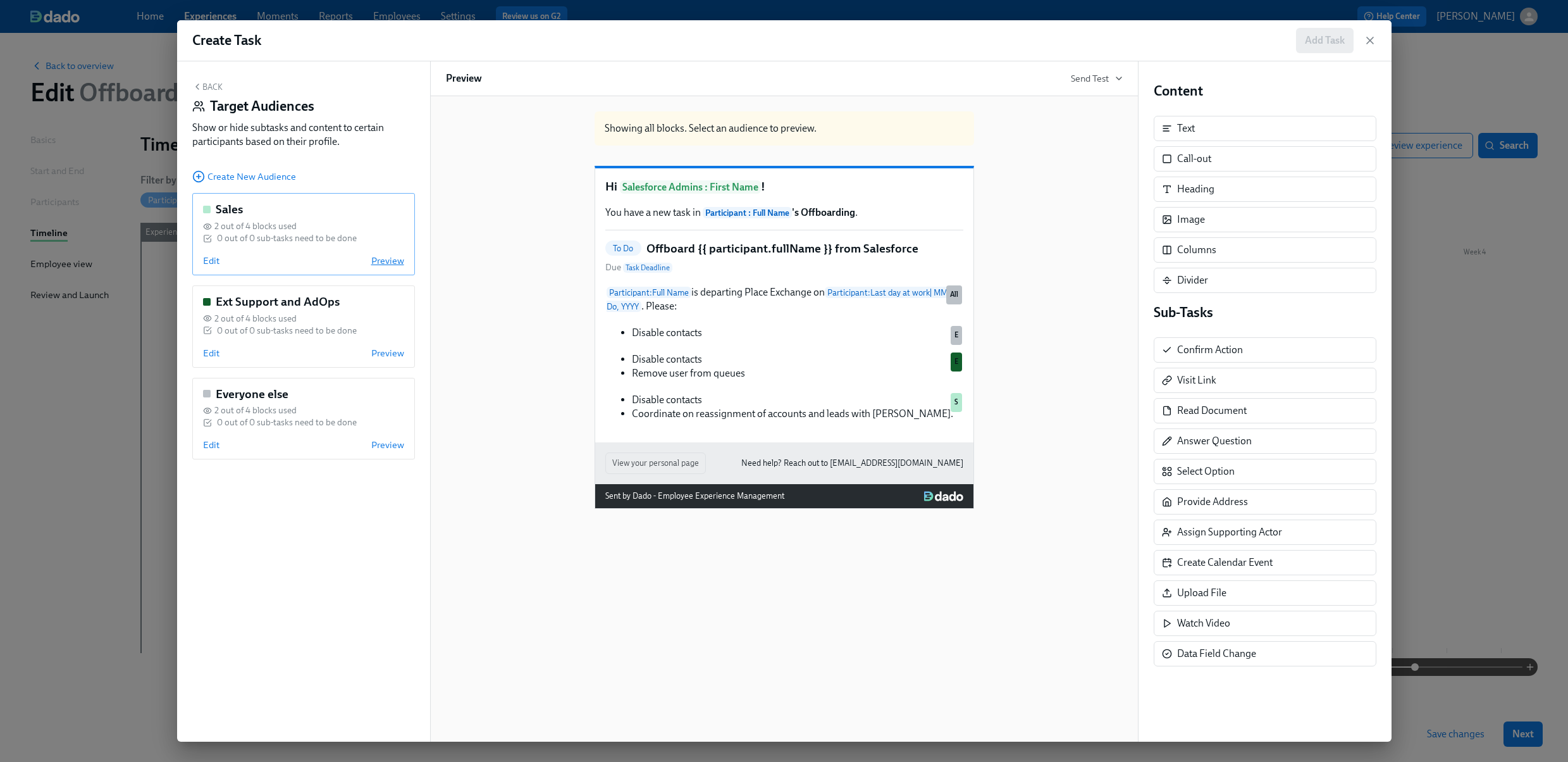
click at [377, 255] on span "Preview" at bounding box center [387, 260] width 32 height 13
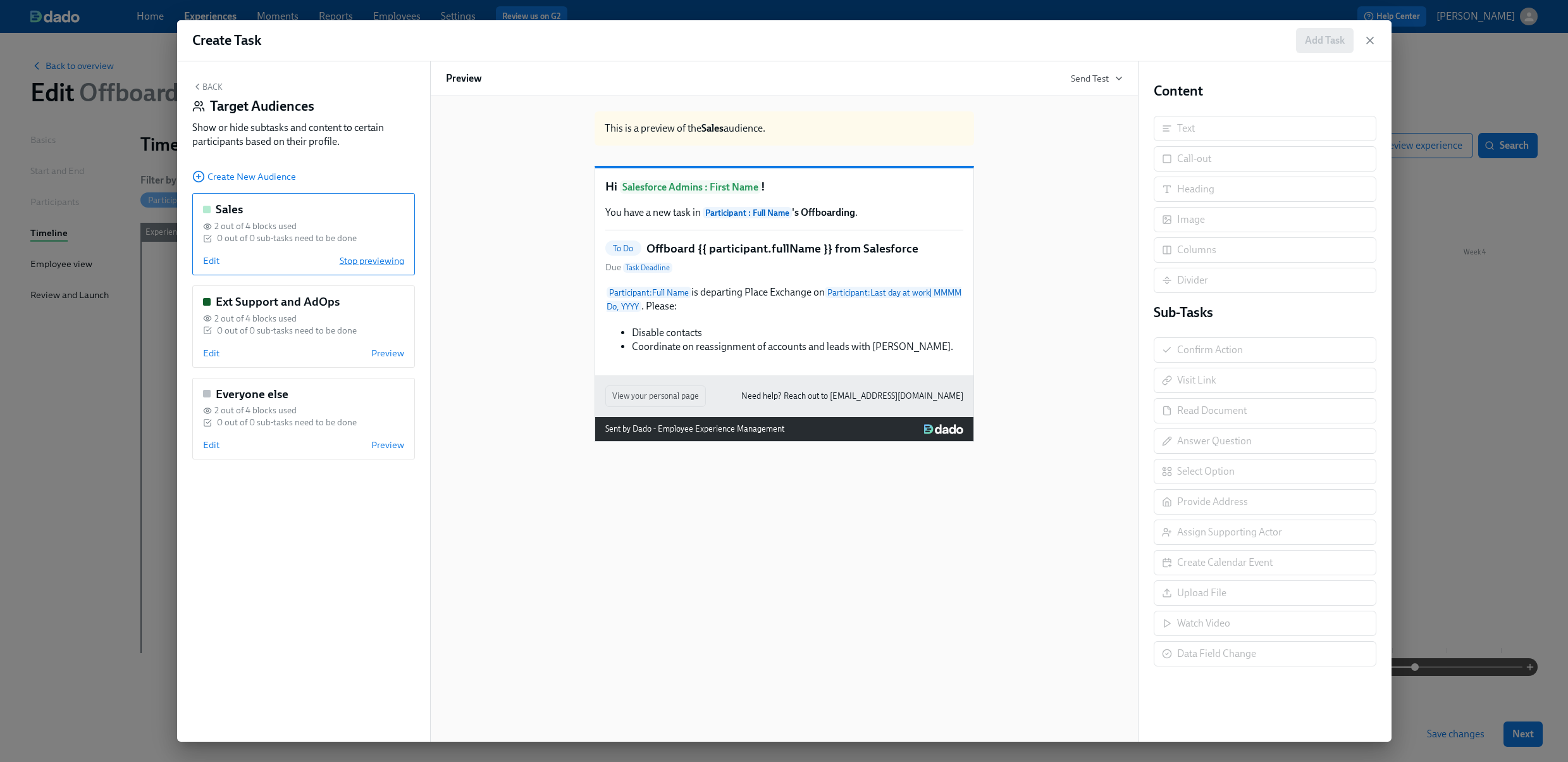
click at [377, 255] on span "Stop previewing" at bounding box center [372, 260] width 64 height 13
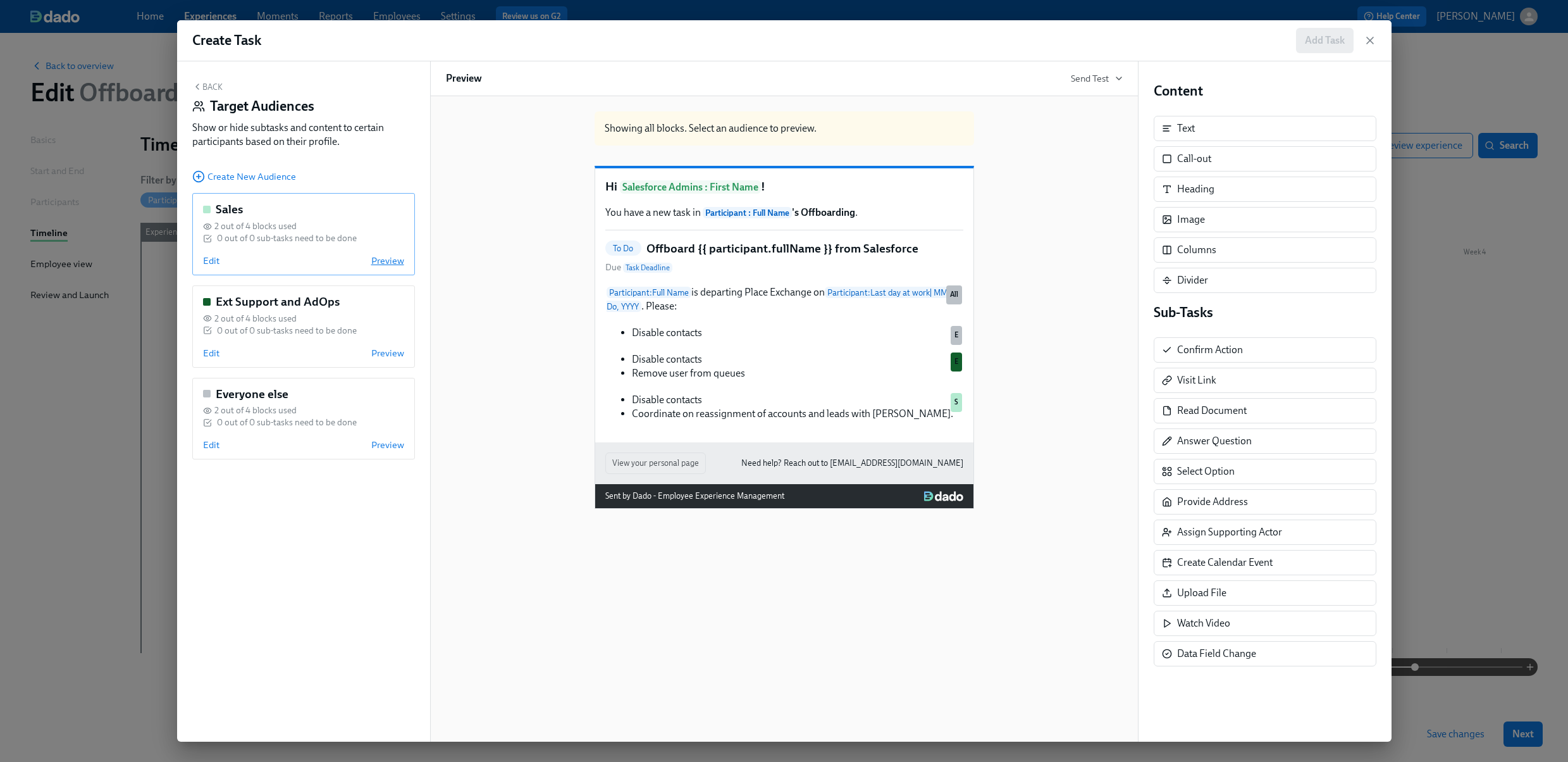
click at [384, 254] on span "Preview" at bounding box center [387, 260] width 32 height 13
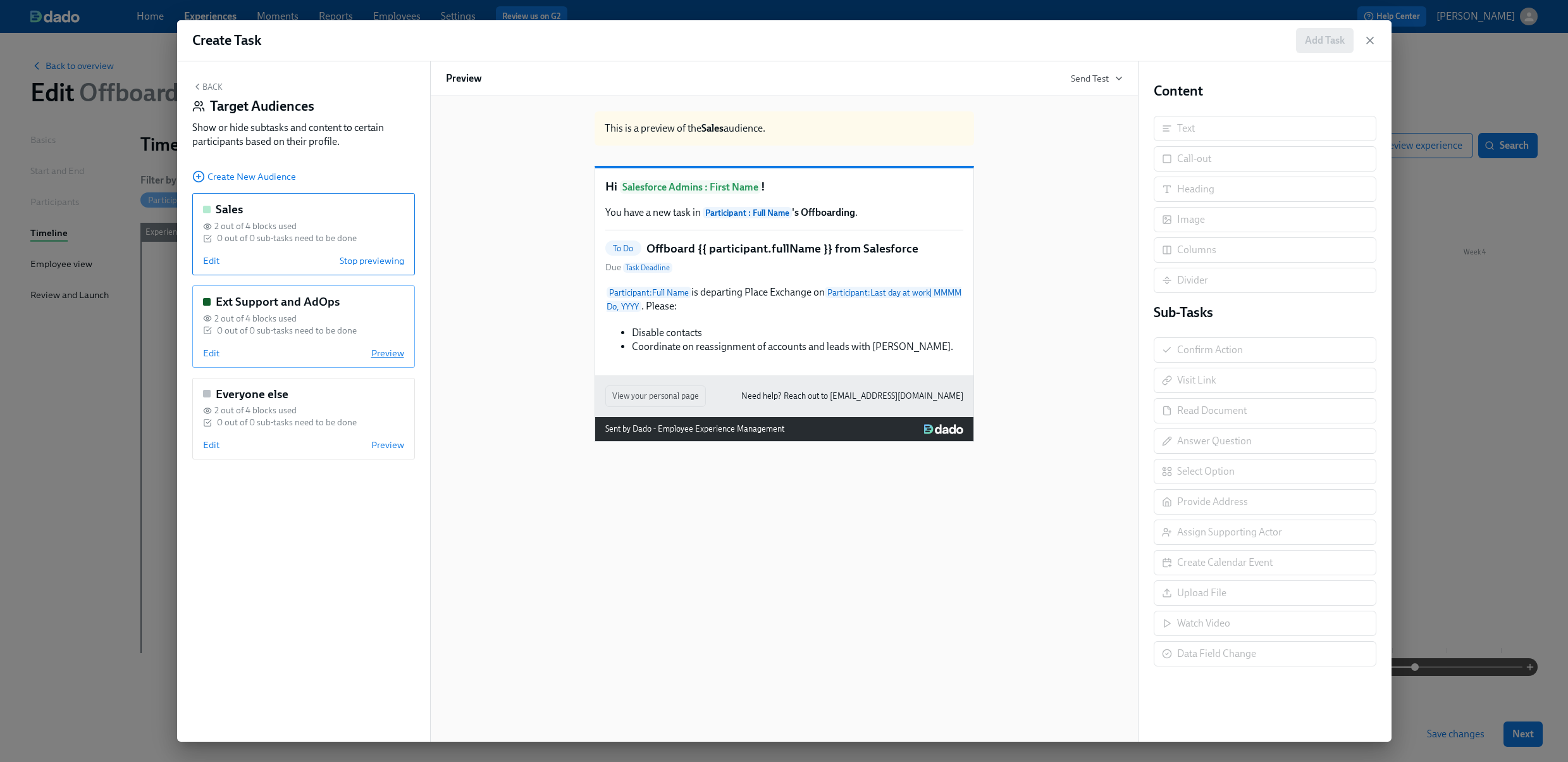
click at [387, 355] on span "Preview" at bounding box center [387, 353] width 32 height 13
click at [384, 444] on span "Preview" at bounding box center [387, 444] width 32 height 13
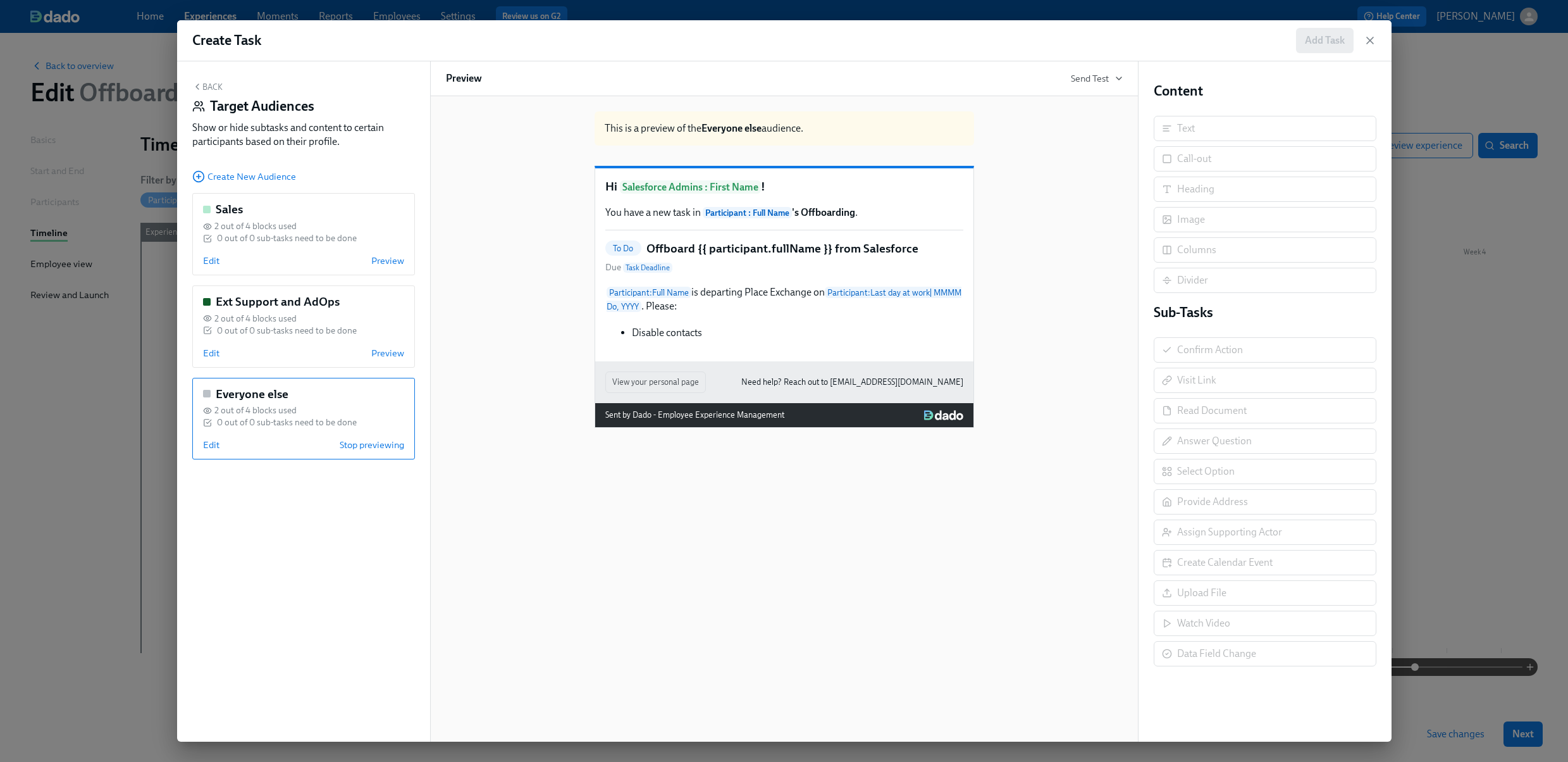
click at [349, 526] on div "Back Target Audiences Show or hide subtasks and content to certain participants…" at bounding box center [304, 402] width 253 height 680
click at [1070, 463] on div "This is a preview of the Everyone else audience. Hi Salesforce Admins : First N…" at bounding box center [784, 419] width 708 height 645
click at [212, 82] on button "Back" at bounding box center [207, 87] width 30 height 10
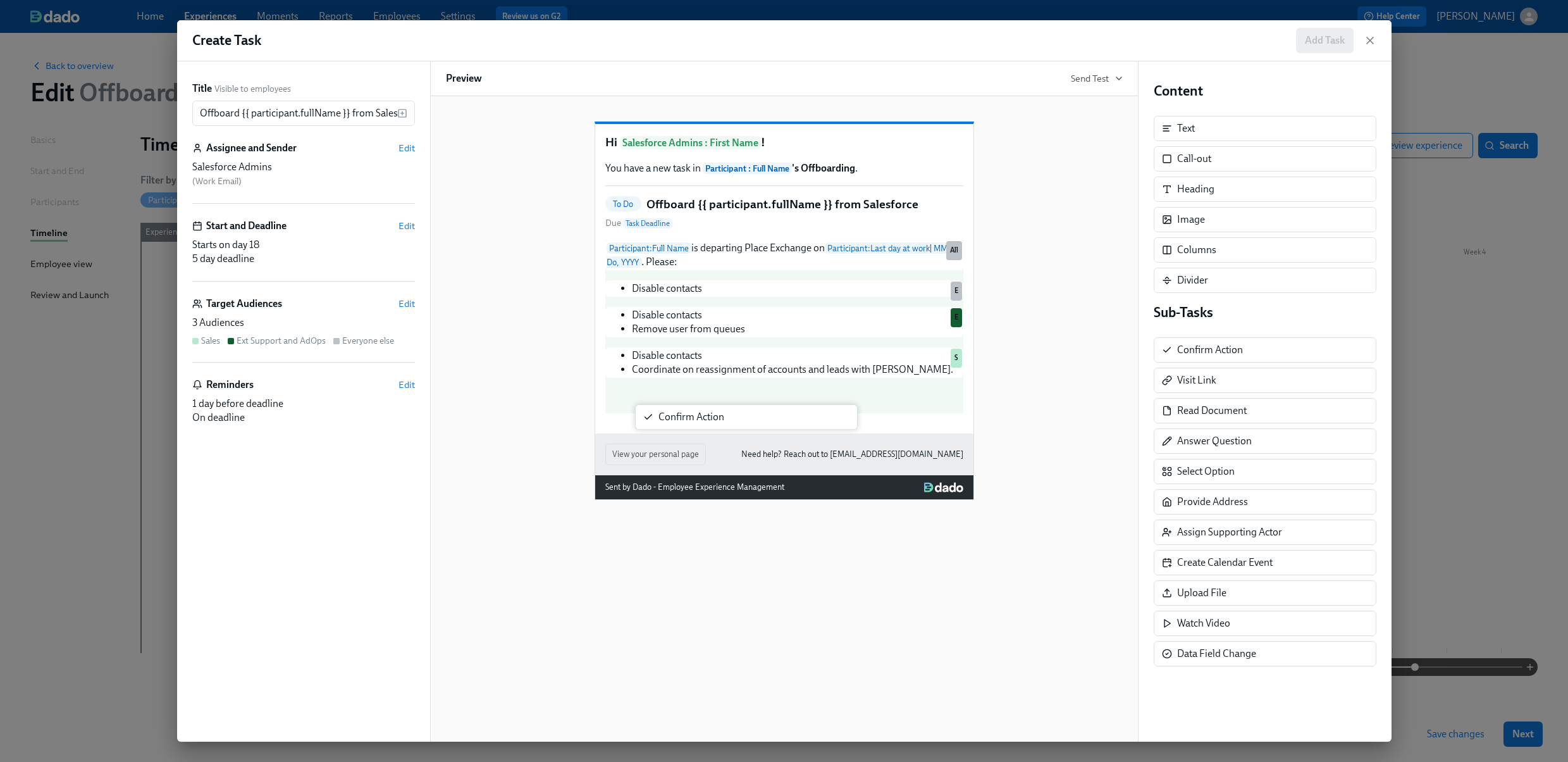
drag, startPoint x: 1186, startPoint y: 353, endPoint x: 662, endPoint y: 422, distance: 528.5
click at [662, 422] on div "Title Visible to employees Offboard {{ participant.fullName }} from Salesforce …" at bounding box center [785, 402] width 1215 height 680
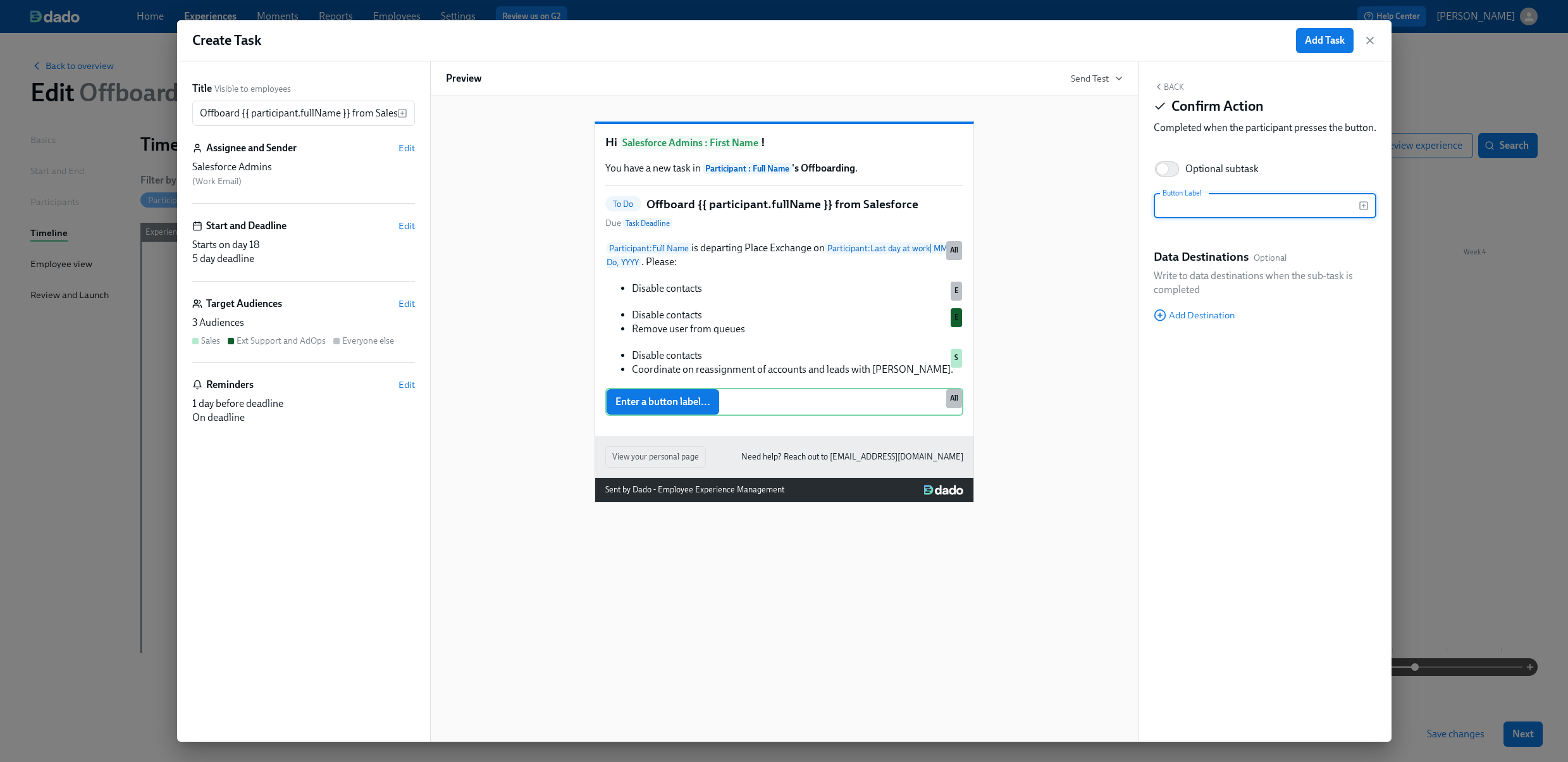
click at [1202, 216] on input "text" at bounding box center [1256, 206] width 205 height 25
type input "S"
type input "Actions in Salesforce have been done"
click at [885, 436] on div "Hi Salesforce Admins : First Name ! You have a new task in Participant : Full N…" at bounding box center [784, 280] width 378 height 312
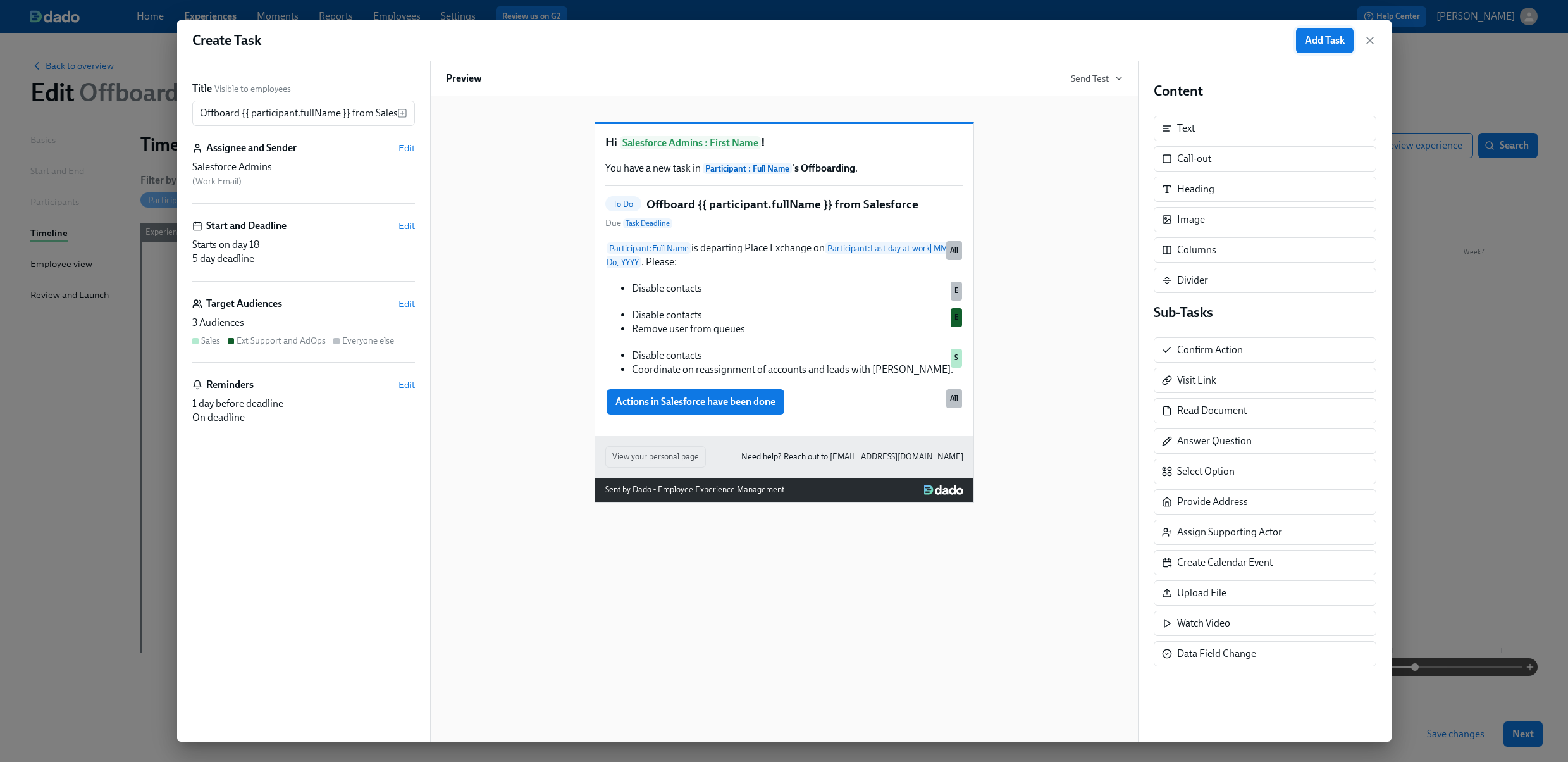
click at [1322, 38] on span "Add Task" at bounding box center [1325, 40] width 40 height 13
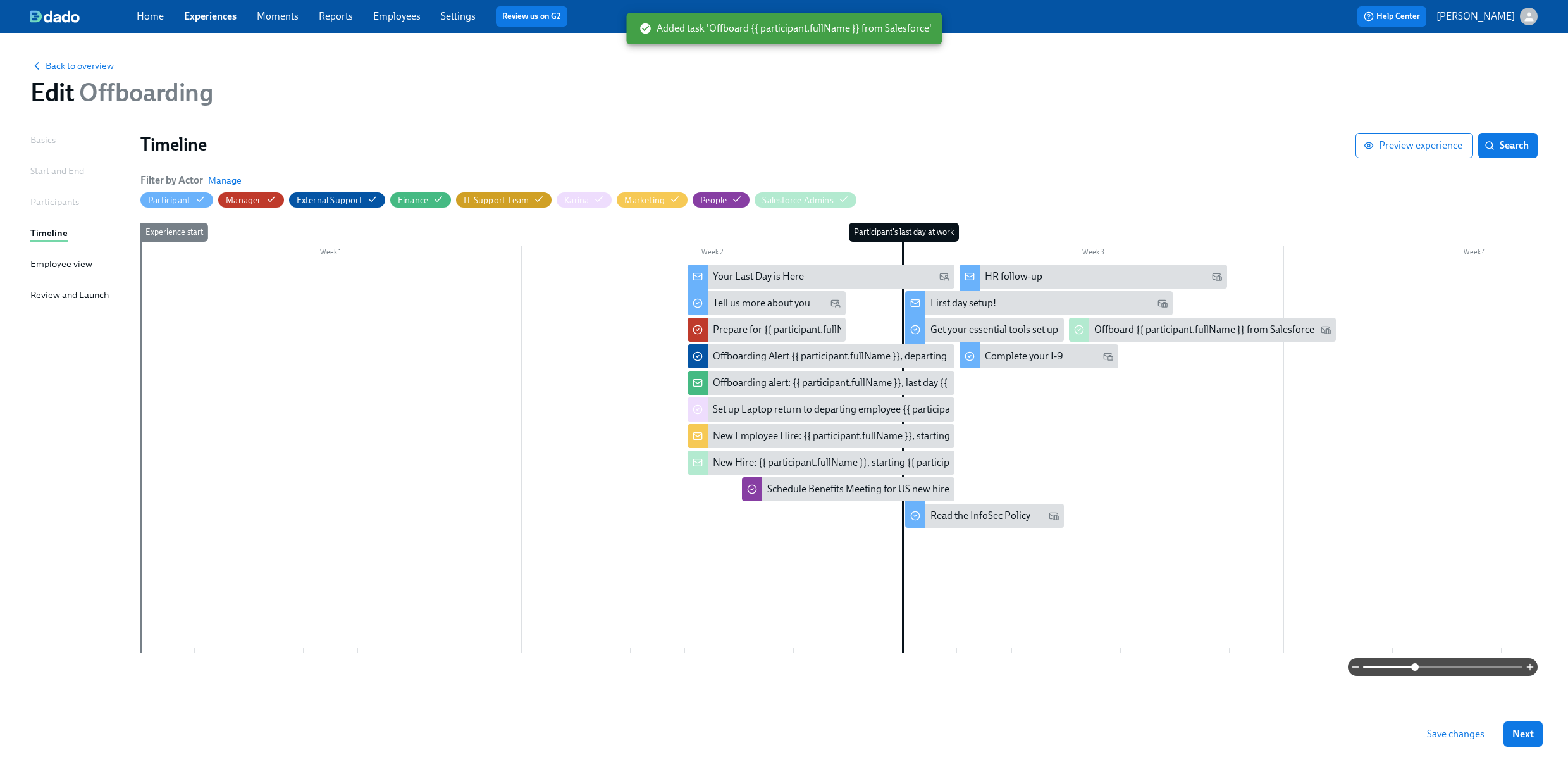
click at [1457, 732] on span "Save changes" at bounding box center [1456, 734] width 57 height 13
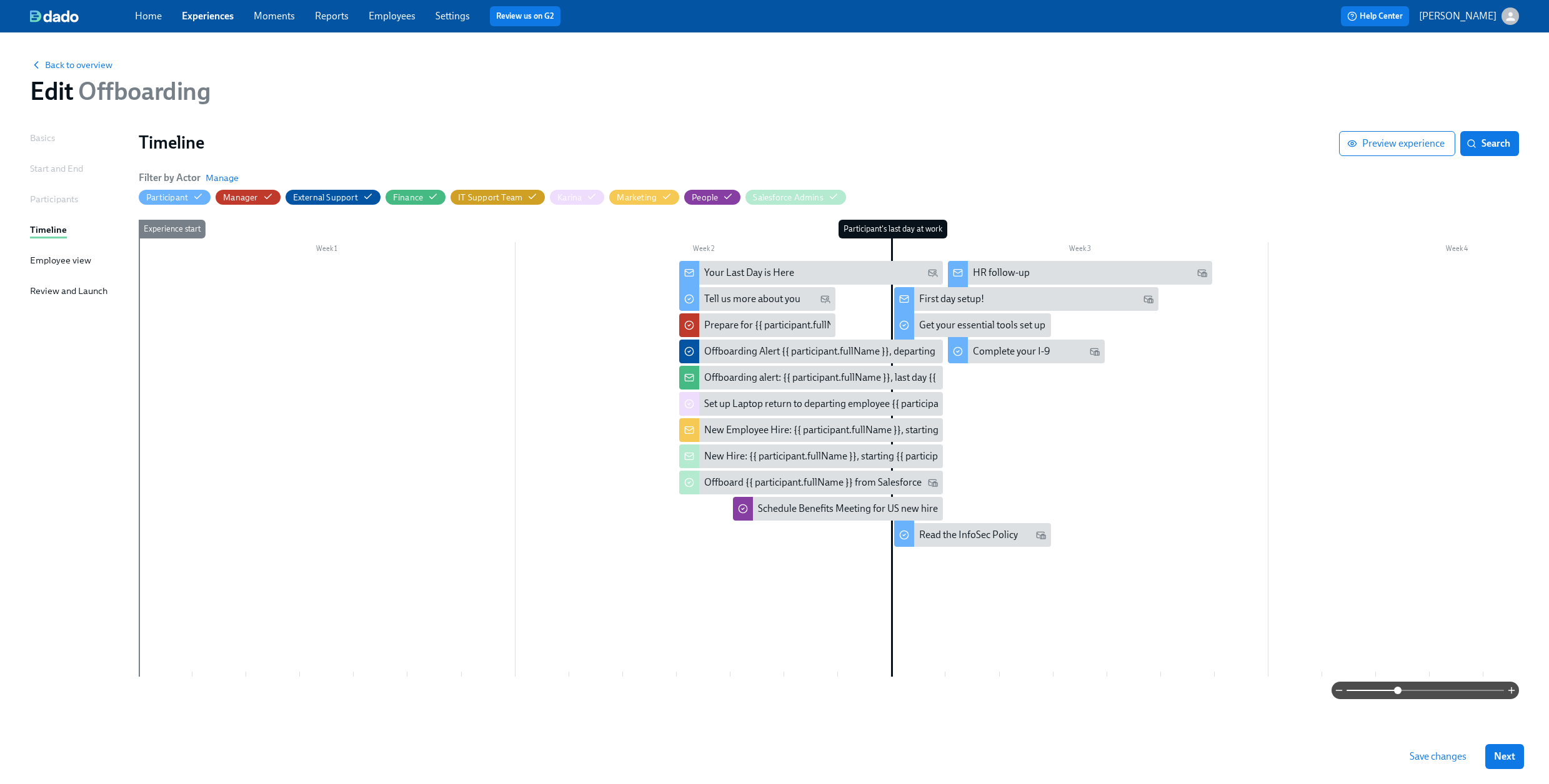
drag, startPoint x: 1119, startPoint y: 318, endPoint x: 1533, endPoint y: 603, distance: 502.6
